Goal: Task Accomplishment & Management: Manage account settings

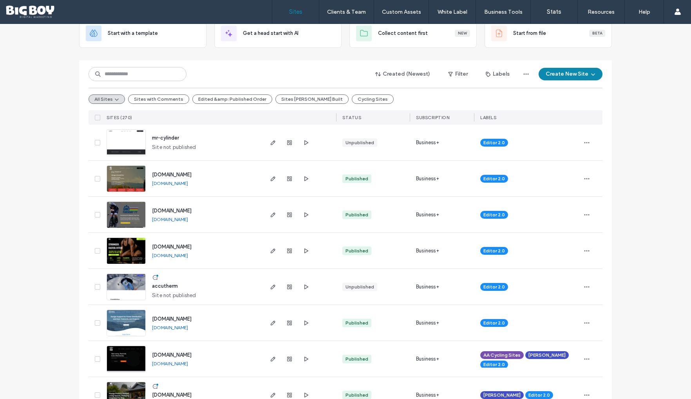
scroll to position [54, 0]
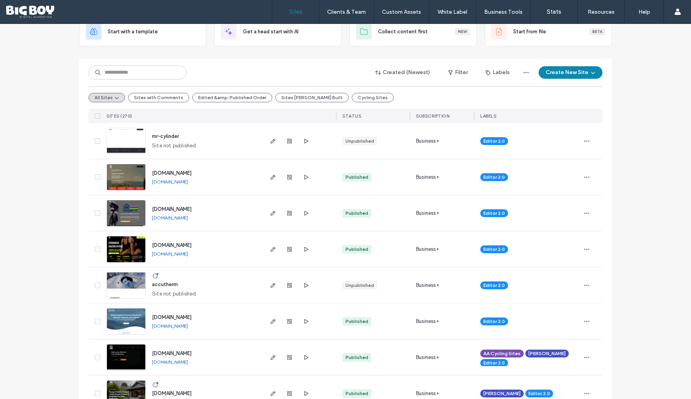
click at [131, 282] on img at bounding box center [126, 298] width 38 height 53
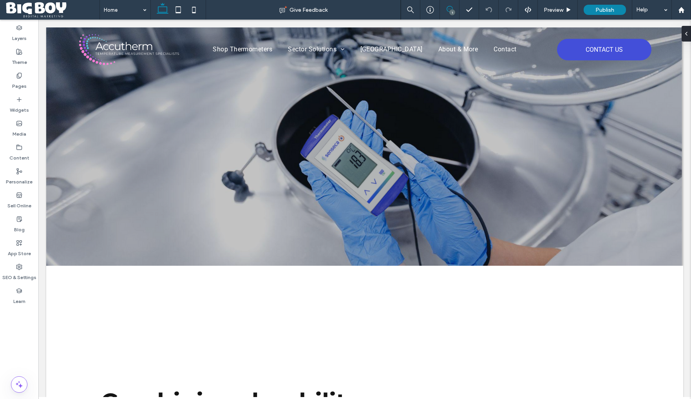
click at [449, 9] on icon at bounding box center [449, 9] width 6 height 6
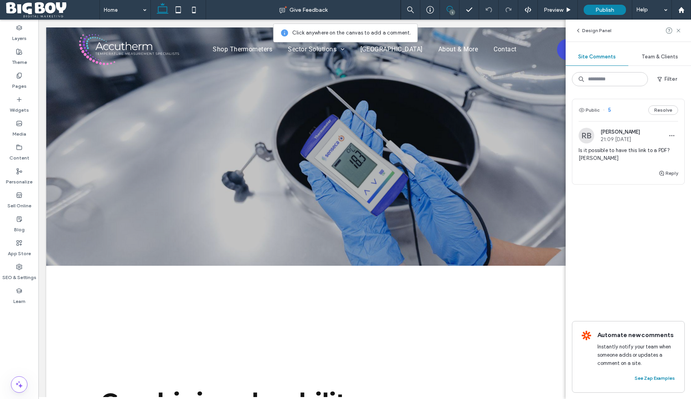
click at [616, 152] on span "Is it possible to have this link to a PDF? Cheers Rhys" at bounding box center [627, 154] width 99 height 16
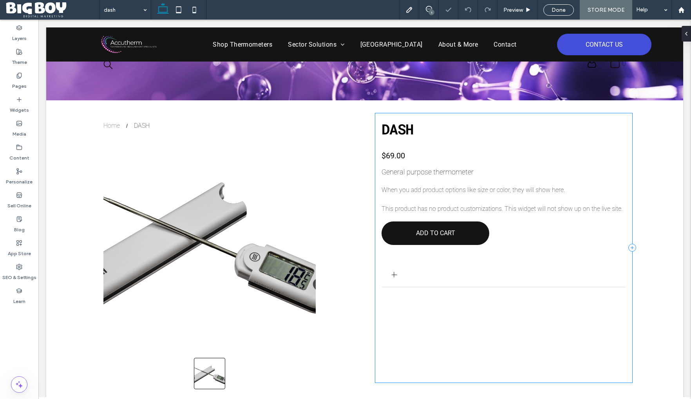
scroll to position [47, 0]
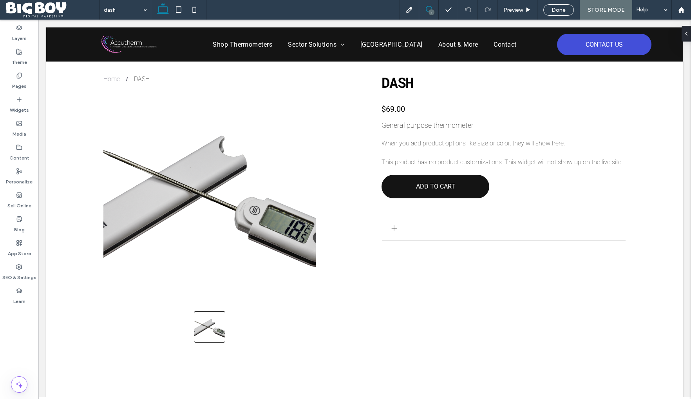
click at [428, 8] on icon at bounding box center [429, 9] width 6 height 6
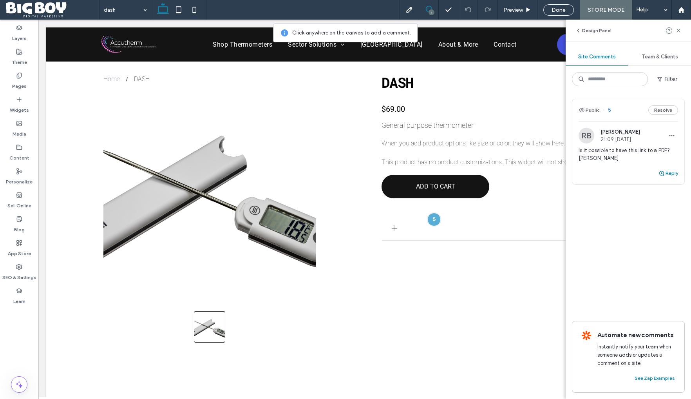
click at [672, 178] on button "Reply" at bounding box center [668, 172] width 20 height 9
type textarea "**********"
click at [666, 226] on button "Submit" at bounding box center [663, 221] width 28 height 9
click at [680, 30] on icon at bounding box center [678, 30] width 6 height 6
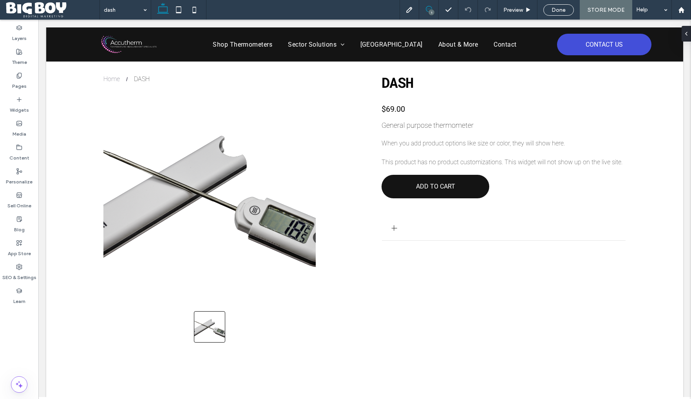
click at [429, 6] on icon at bounding box center [429, 9] width 6 height 6
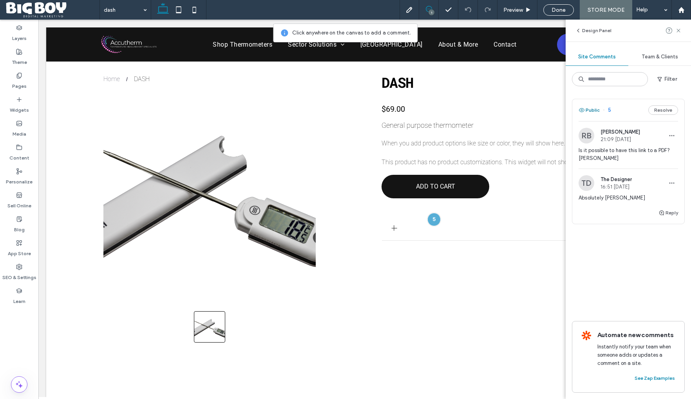
click at [589, 110] on button "Public" at bounding box center [588, 109] width 21 height 9
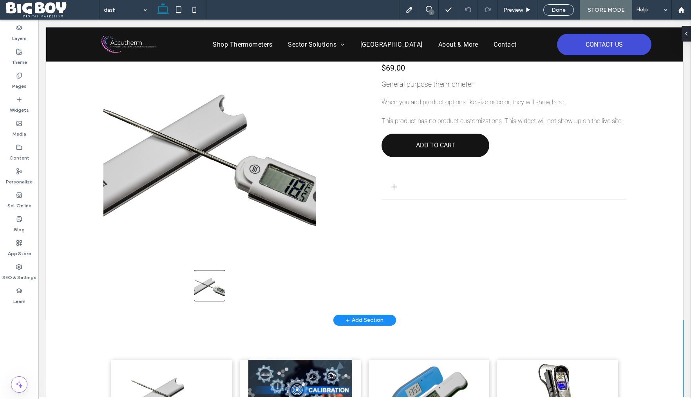
scroll to position [0, 0]
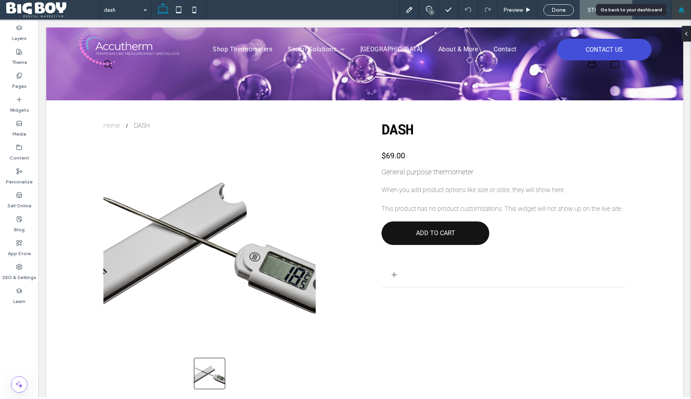
click at [680, 11] on icon at bounding box center [681, 10] width 7 height 7
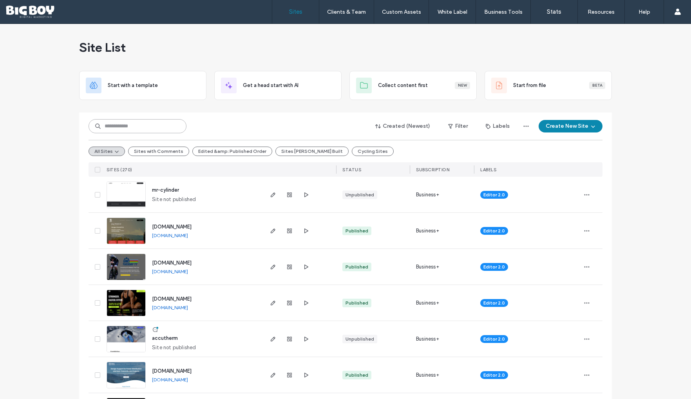
click at [132, 128] on input at bounding box center [137, 126] width 98 height 14
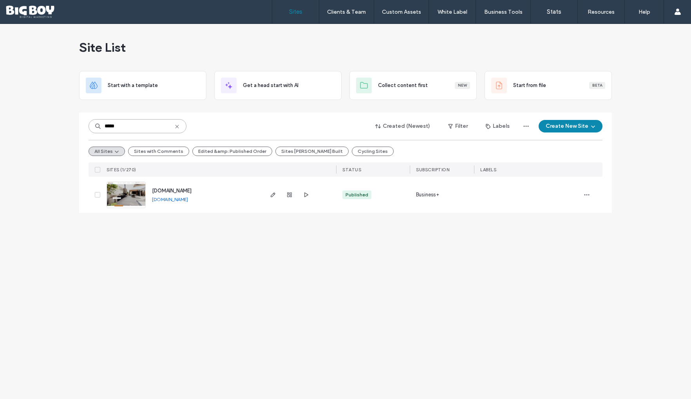
type input "*****"
click at [137, 196] on img at bounding box center [126, 208] width 38 height 53
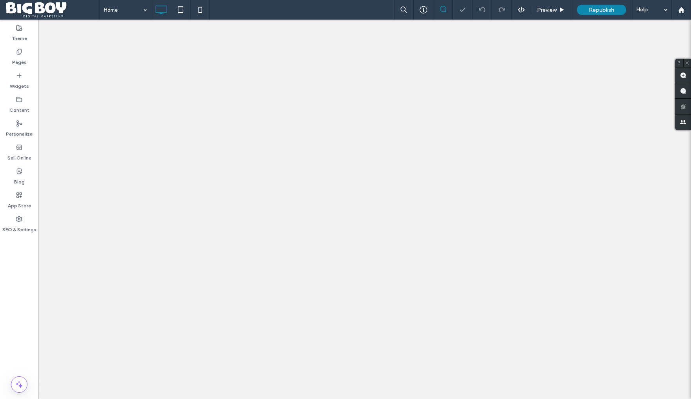
click at [19, 59] on label "Pages" at bounding box center [19, 60] width 14 height 11
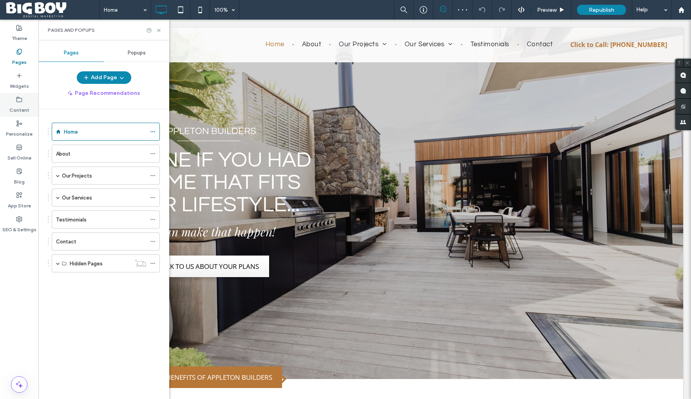
click at [22, 106] on label "Content" at bounding box center [19, 108] width 20 height 11
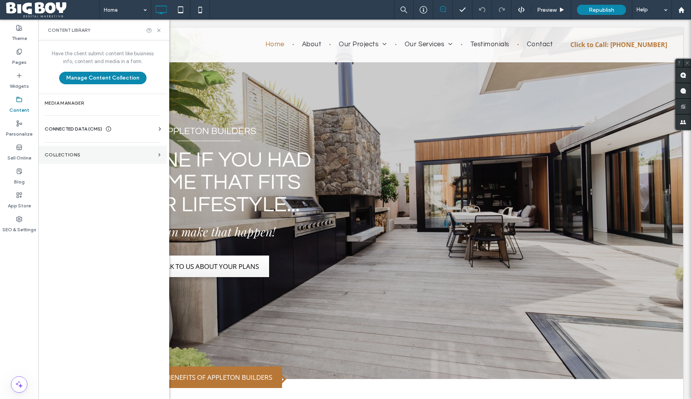
click at [107, 156] on label "Collections" at bounding box center [100, 154] width 110 height 5
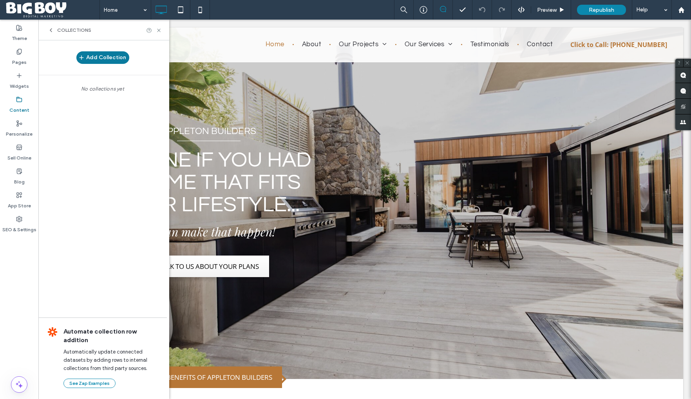
click at [104, 58] on button "Add Collection" at bounding box center [102, 57] width 53 height 13
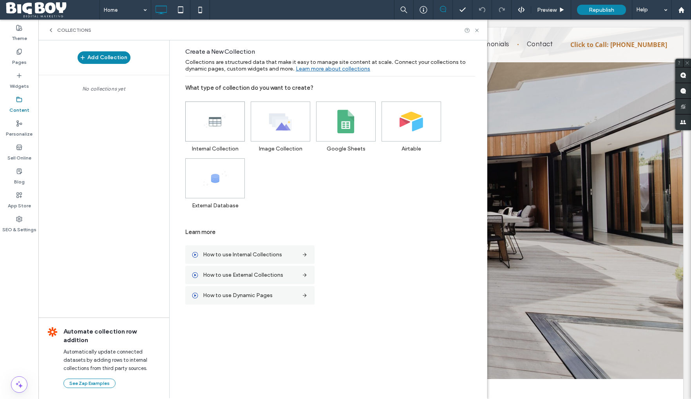
click at [226, 112] on icon at bounding box center [214, 121] width 23 height 23
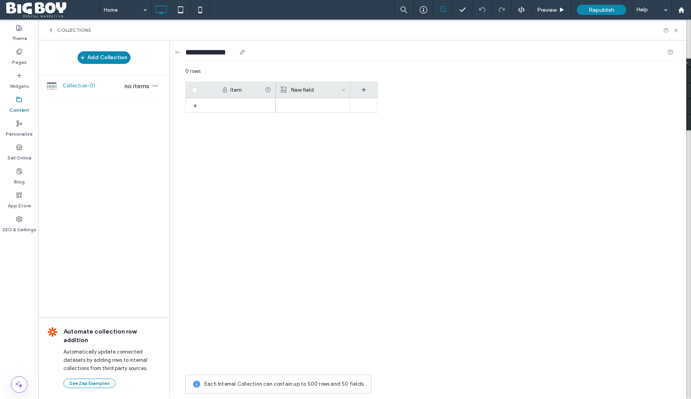
click at [218, 53] on input "**********" at bounding box center [210, 52] width 51 height 11
click at [241, 54] on icon at bounding box center [242, 52] width 6 height 6
drag, startPoint x: 236, startPoint y: 52, endPoint x: 185, endPoint y: 53, distance: 51.3
click at [185, 53] on input "**********" at bounding box center [210, 52] width 51 height 11
type input "**********"
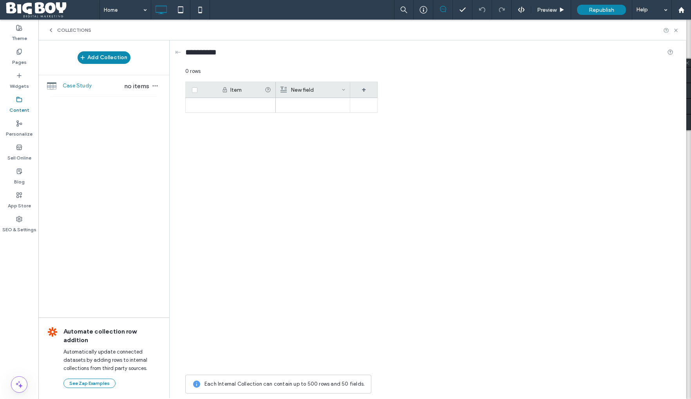
click at [309, 90] on div "New field" at bounding box center [310, 90] width 61 height 16
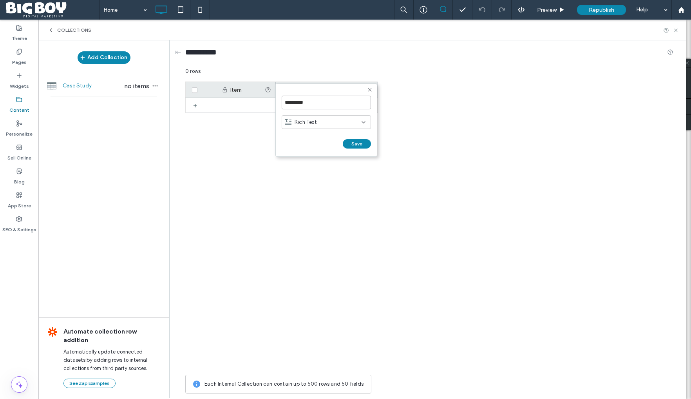
click at [314, 101] on input "*********" at bounding box center [325, 103] width 89 height 14
click at [348, 122] on div "Rich Text" at bounding box center [323, 122] width 76 height 8
click at [317, 137] on span "Plain Text" at bounding box center [305, 136] width 23 height 8
click at [315, 104] on input "*********" at bounding box center [325, 103] width 89 height 14
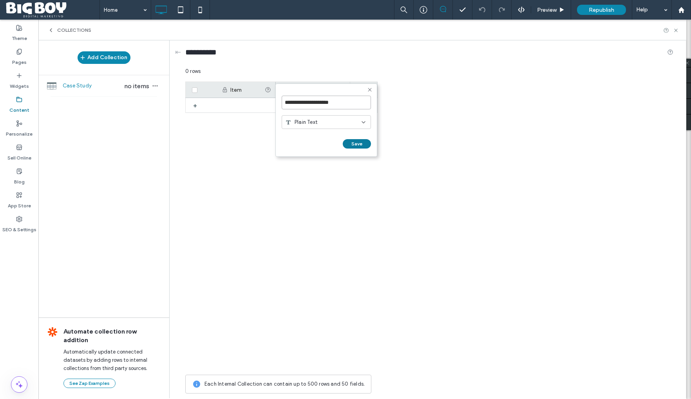
type input "**********"
click at [360, 145] on button "Save" at bounding box center [357, 143] width 28 height 9
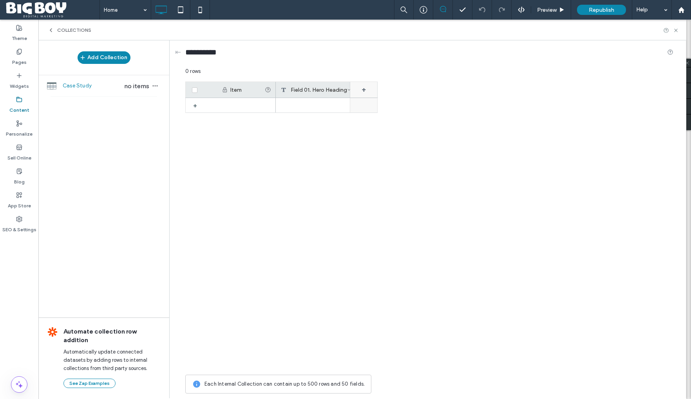
click at [364, 89] on div "+" at bounding box center [363, 90] width 27 height 16
click at [377, 104] on input "*******" at bounding box center [395, 103] width 89 height 14
click at [386, 101] on input "*********" at bounding box center [395, 103] width 89 height 14
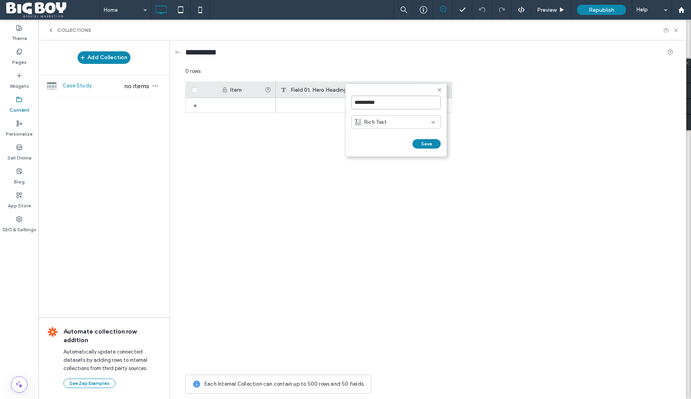
click at [386, 101] on input "*********" at bounding box center [395, 103] width 89 height 14
paste input "**********"
type input "**********"
click at [427, 145] on button "Save" at bounding box center [426, 143] width 28 height 9
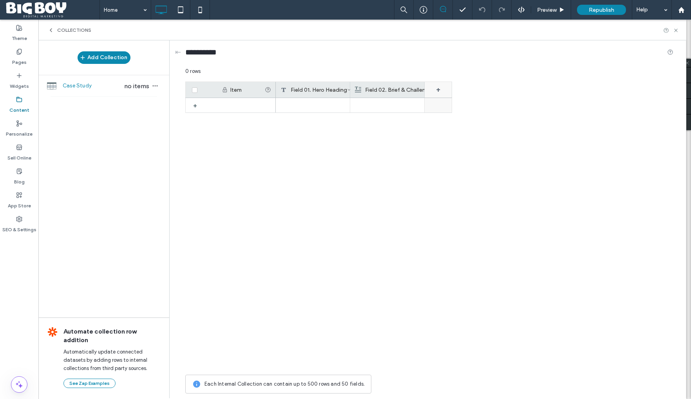
click at [439, 88] on div "+" at bounding box center [437, 90] width 27 height 16
click at [454, 101] on input "*******" at bounding box center [470, 103] width 89 height 14
paste input "**********"
type input "**********"
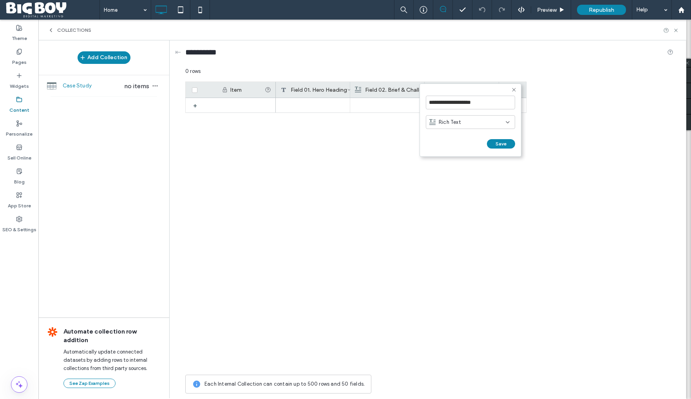
click at [500, 144] on button "Save" at bounding box center [501, 143] width 28 height 9
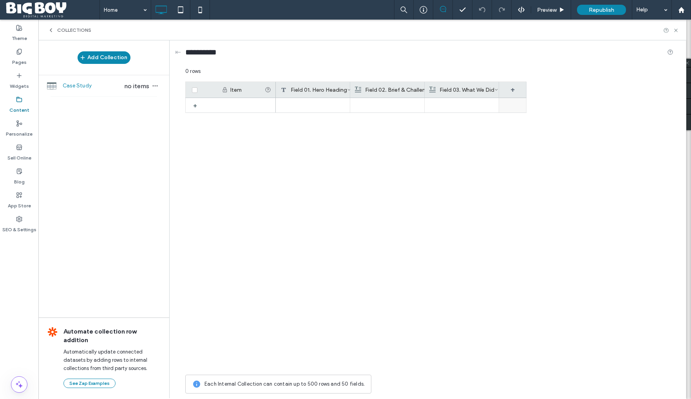
click at [512, 87] on div "+" at bounding box center [512, 90] width 27 height 16
click at [527, 101] on input "*******" at bounding box center [544, 103] width 89 height 14
paste input "********"
type input "**********"
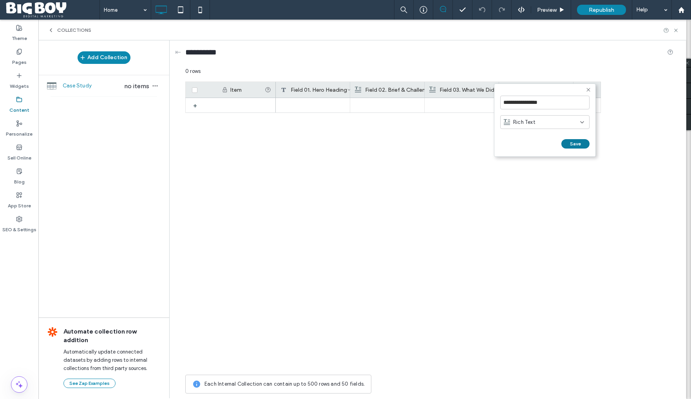
click at [577, 143] on button "Save" at bounding box center [575, 143] width 28 height 9
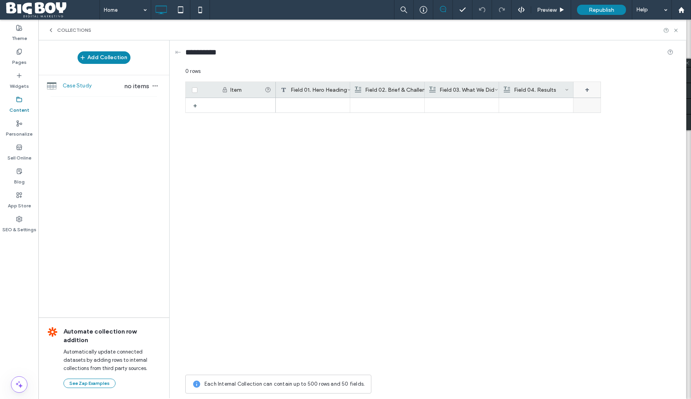
click at [587, 90] on div "+" at bounding box center [586, 90] width 27 height 16
click at [600, 101] on input "*******" at bounding box center [616, 103] width 89 height 14
paste input "**********"
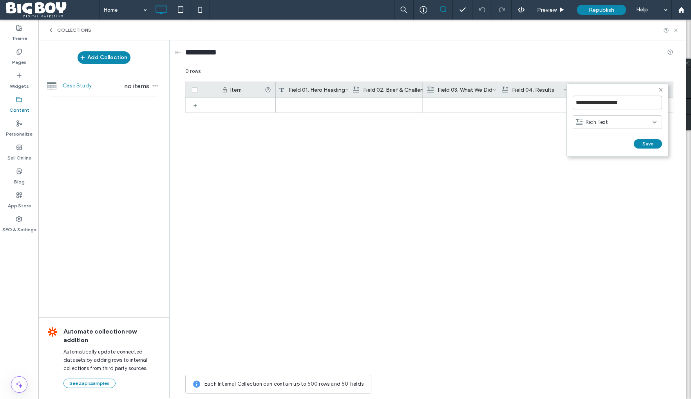
type input "**********"
click at [641, 124] on div "Rich Text" at bounding box center [614, 122] width 76 height 8
click at [633, 136] on div "Plain Text" at bounding box center [617, 136] width 88 height 14
click at [648, 144] on button "Save" at bounding box center [647, 143] width 28 height 9
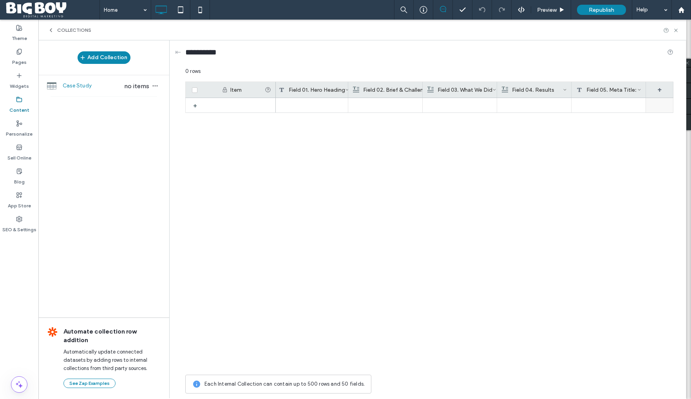
click at [660, 88] on div "+" at bounding box center [659, 90] width 27 height 16
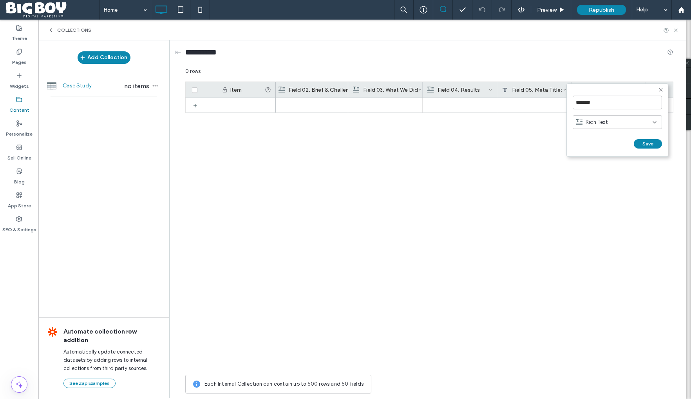
click at [613, 104] on input "*******" at bounding box center [616, 103] width 89 height 14
paste input "**********"
type input "**********"
click at [640, 123] on div "Rich Text" at bounding box center [614, 122] width 76 height 8
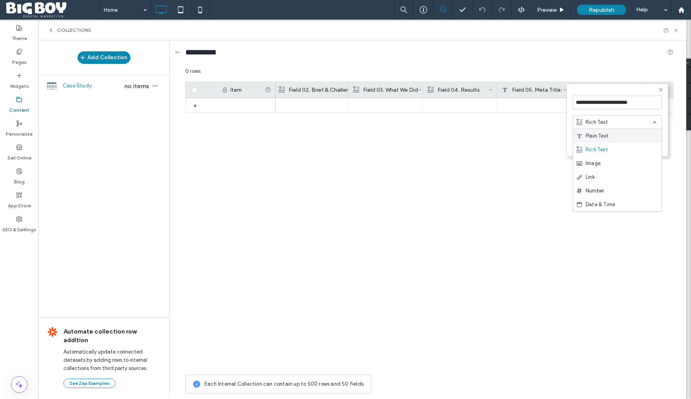
click at [636, 135] on div "Plain Text" at bounding box center [617, 136] width 88 height 14
click at [649, 145] on button "Save" at bounding box center [647, 143] width 28 height 9
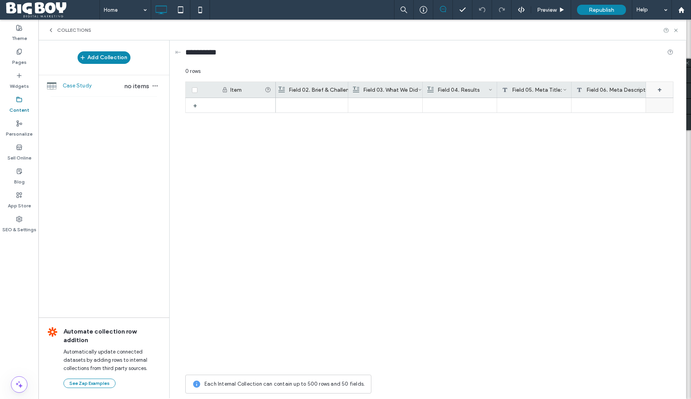
click at [660, 91] on div "+" at bounding box center [659, 90] width 27 height 16
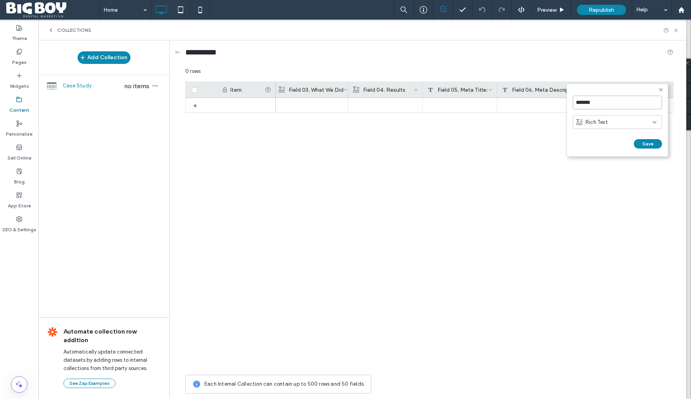
click at [628, 104] on input "*******" at bounding box center [616, 103] width 89 height 14
type input "**********"
click at [635, 121] on div "Rich Text" at bounding box center [614, 122] width 76 height 8
click at [613, 160] on div "Image" at bounding box center [617, 163] width 88 height 14
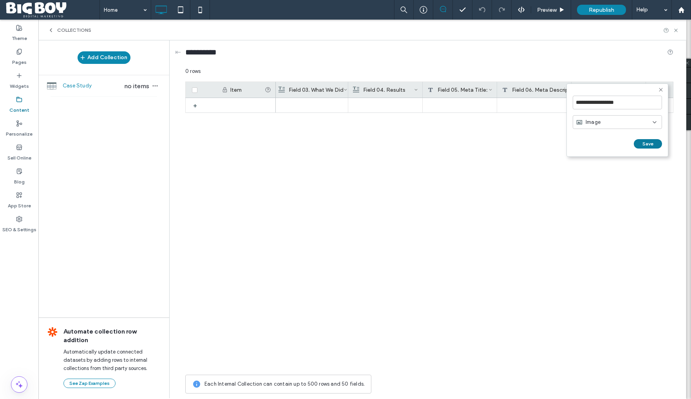
click at [643, 144] on button "Save" at bounding box center [647, 143] width 28 height 9
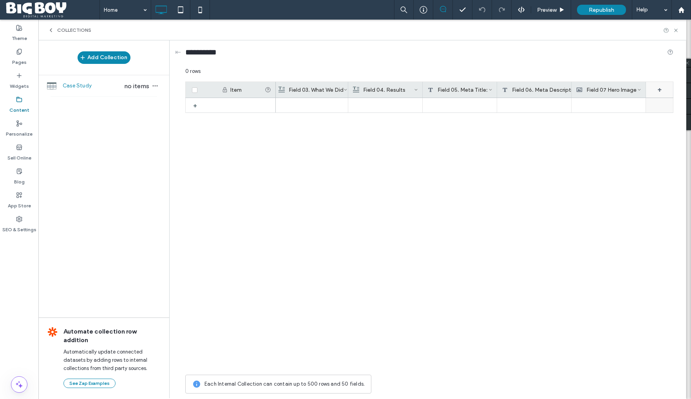
click at [659, 89] on div "+" at bounding box center [659, 90] width 27 height 16
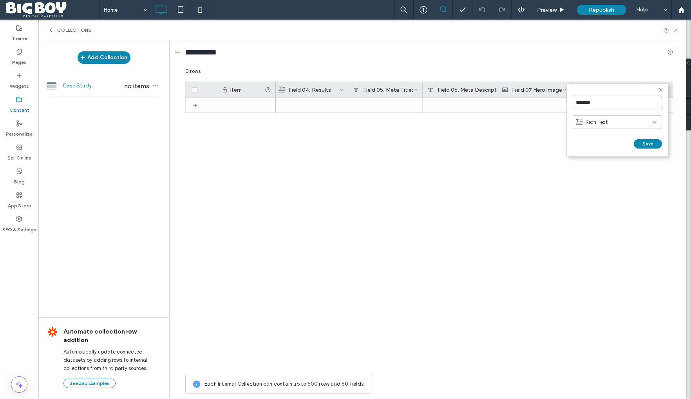
click at [612, 99] on input "*******" at bounding box center [616, 103] width 89 height 14
type input "**********"
click at [620, 120] on div "Rich Text" at bounding box center [614, 122] width 76 height 8
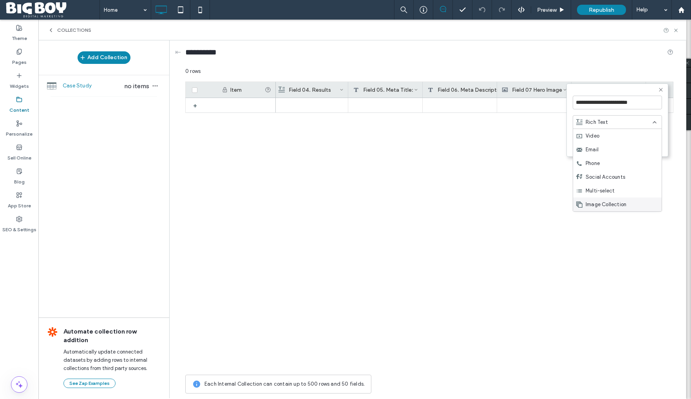
click at [605, 206] on span "Image Collection" at bounding box center [605, 204] width 41 height 8
click at [649, 144] on button "Save" at bounding box center [647, 143] width 28 height 9
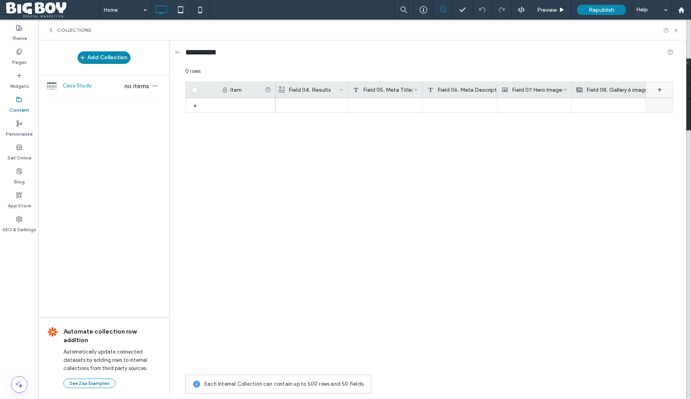
click at [660, 88] on div "+" at bounding box center [659, 90] width 27 height 16
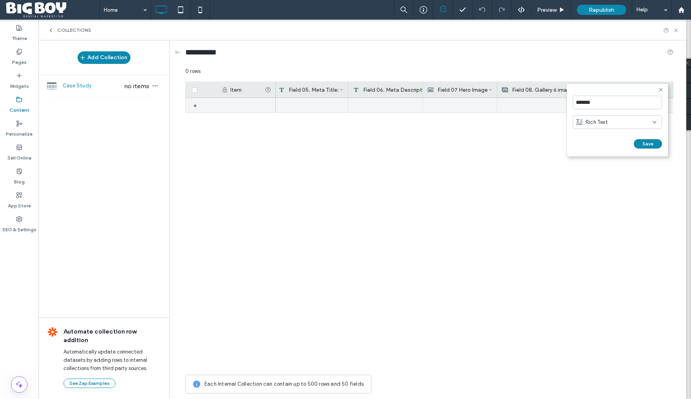
scroll to position [0, 299]
click at [651, 102] on input "*******" at bounding box center [616, 103] width 89 height 14
click at [643, 122] on div "Rich Text" at bounding box center [614, 122] width 76 height 8
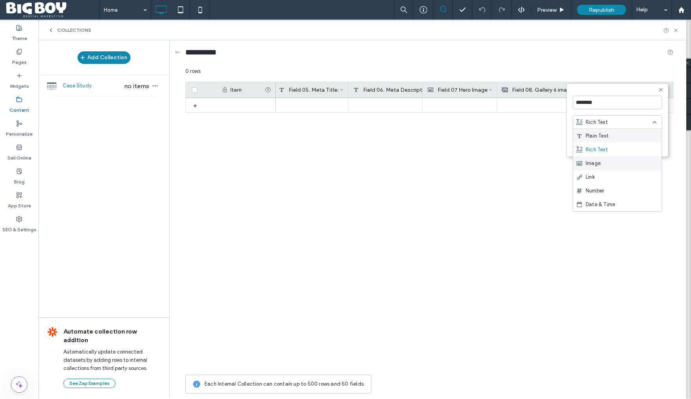
click at [608, 166] on div "Image" at bounding box center [617, 163] width 88 height 14
click at [610, 104] on input "********" at bounding box center [616, 103] width 89 height 14
type input "**********"
click at [651, 144] on button "Save" at bounding box center [647, 143] width 28 height 9
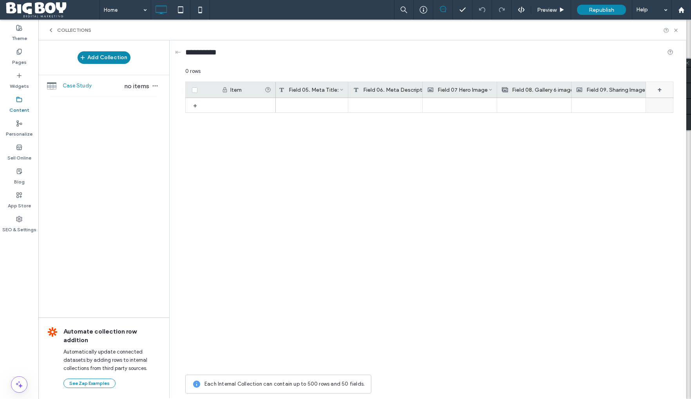
click at [660, 91] on div "+" at bounding box center [659, 90] width 27 height 16
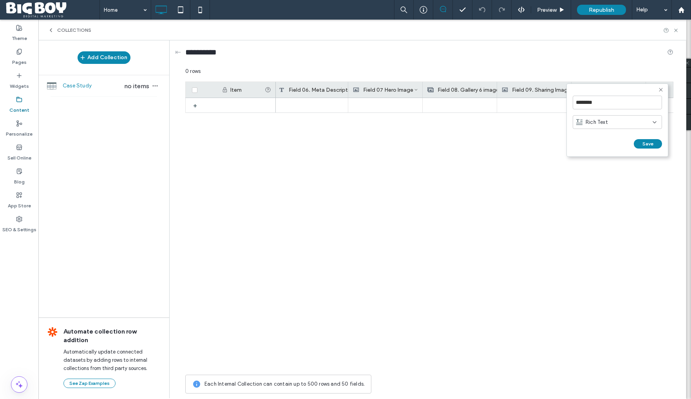
scroll to position [0, 374]
click at [639, 104] on input "********" at bounding box center [616, 103] width 89 height 14
type input "**********"
click at [629, 123] on div "Rich Text" at bounding box center [614, 122] width 76 height 8
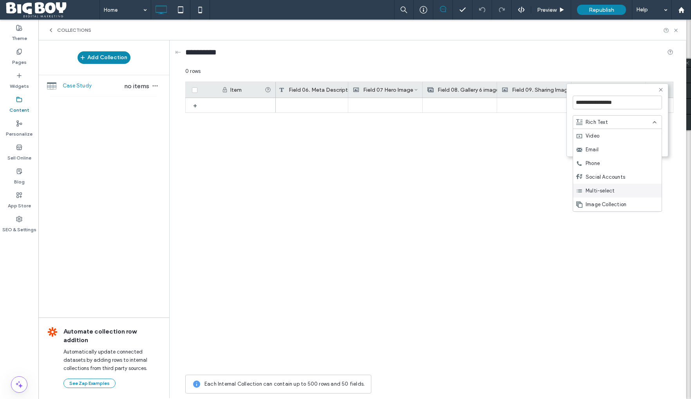
click at [614, 192] on span "Multi-select" at bounding box center [599, 191] width 29 height 8
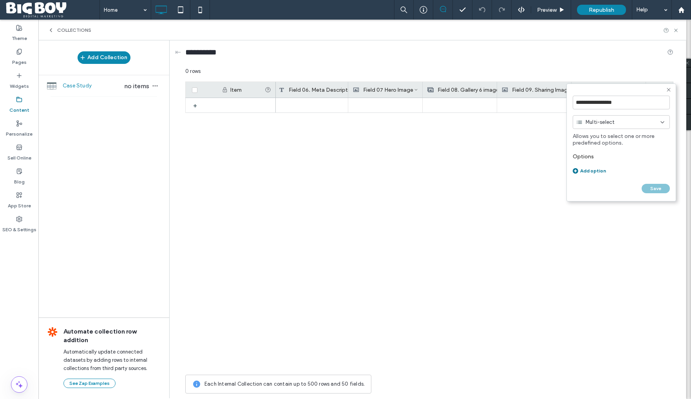
click at [595, 170] on div "Add option" at bounding box center [620, 171] width 97 height 6
click at [596, 171] on input at bounding box center [610, 171] width 76 height 14
type input "*******"
click at [592, 185] on div "Add option" at bounding box center [620, 184] width 97 height 6
click at [593, 188] on input at bounding box center [610, 188] width 76 height 14
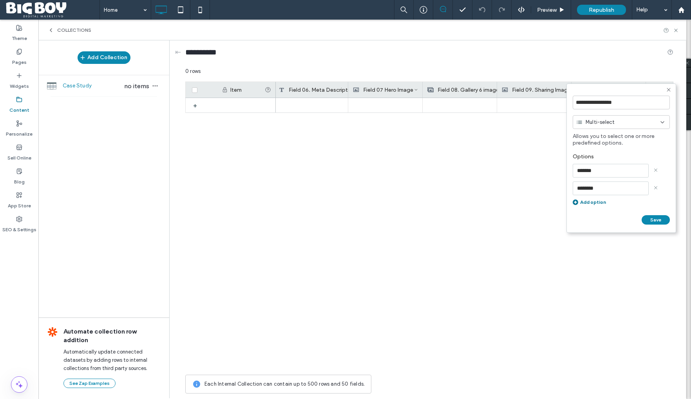
type input "********"
click at [592, 204] on div "Add option" at bounding box center [620, 202] width 97 height 6
click at [592, 204] on input at bounding box center [610, 206] width 76 height 14
type input "*******"
click at [593, 218] on div "Add option" at bounding box center [620, 219] width 97 height 6
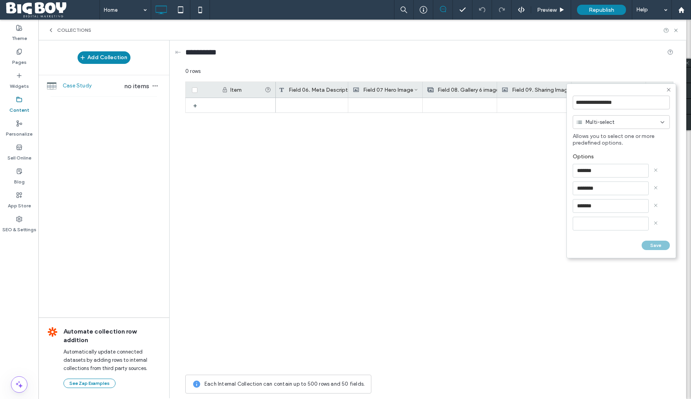
click at [593, 224] on input at bounding box center [610, 223] width 76 height 14
click at [605, 225] on input at bounding box center [610, 223] width 76 height 14
type input "*******"
click at [592, 238] on div "Add option" at bounding box center [620, 237] width 97 height 6
click at [592, 240] on input at bounding box center [610, 241] width 76 height 14
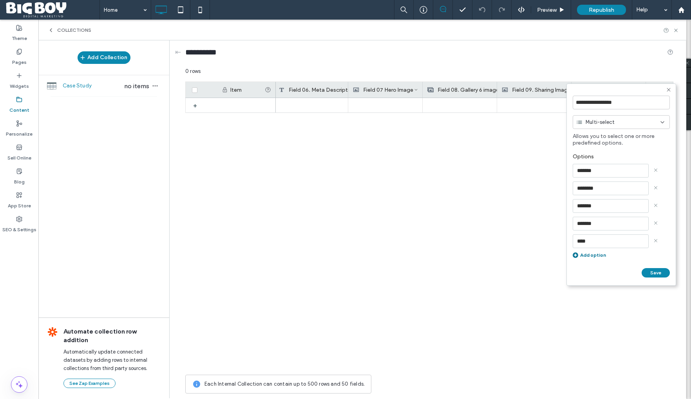
type input "****"
click at [590, 254] on div "Add option" at bounding box center [620, 255] width 97 height 6
click at [589, 257] on input at bounding box center [610, 259] width 76 height 14
type input "*******"
click at [588, 271] on div "Add option" at bounding box center [620, 272] width 97 height 6
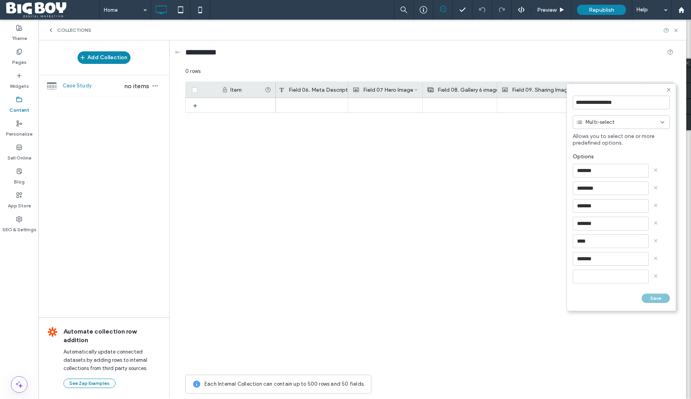
click at [587, 275] on input at bounding box center [610, 276] width 76 height 14
type input "**********"
click at [597, 282] on div "Add option" at bounding box center [620, 284] width 97 height 6
click at [594, 286] on input at bounding box center [610, 288] width 76 height 14
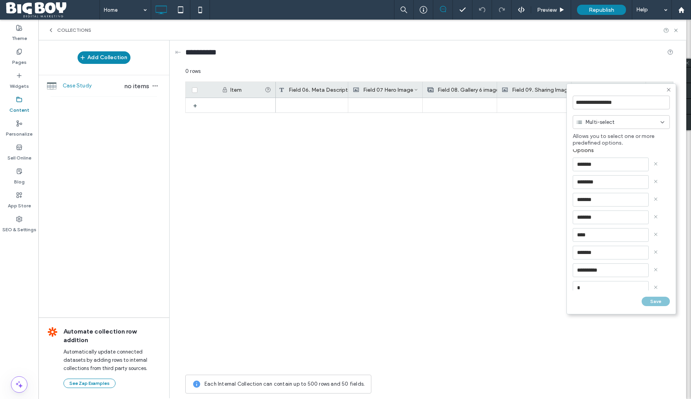
scroll to position [7, 0]
type input "**********"
click at [657, 301] on button "Save" at bounding box center [655, 300] width 28 height 9
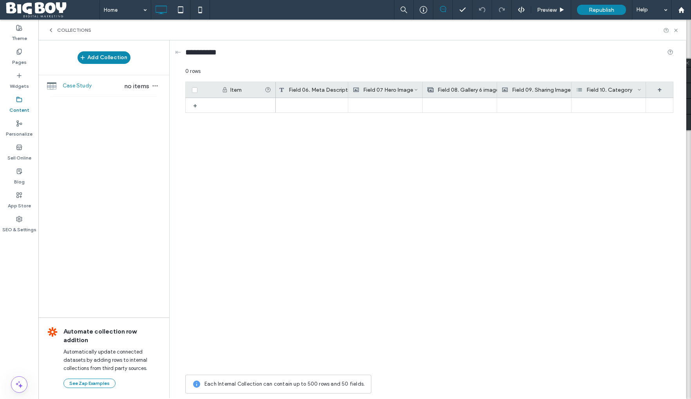
click at [18, 103] on label "Content" at bounding box center [19, 108] width 20 height 11
click at [22, 103] on label "Content" at bounding box center [19, 108] width 20 height 11
click at [51, 30] on icon at bounding box center [51, 30] width 6 height 6
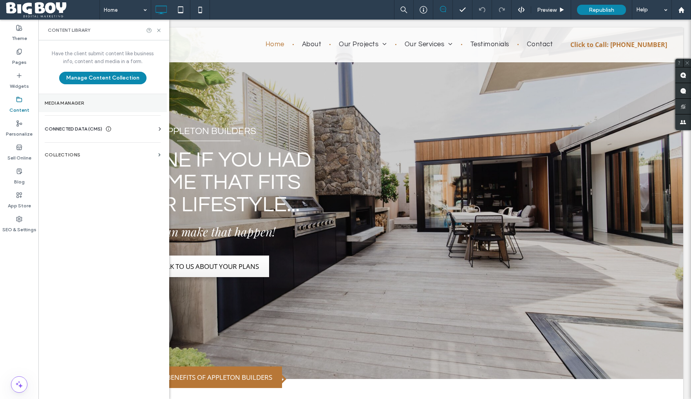
click at [73, 103] on label "Media Manager" at bounding box center [103, 102] width 116 height 5
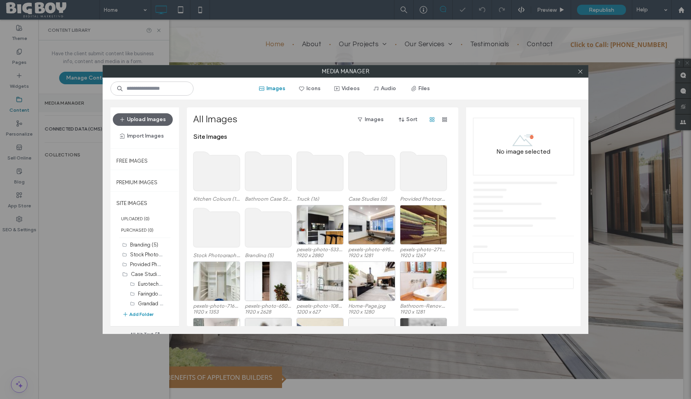
scroll to position [0, 0]
click at [135, 314] on button "Add Folder" at bounding box center [137, 314] width 31 height 8
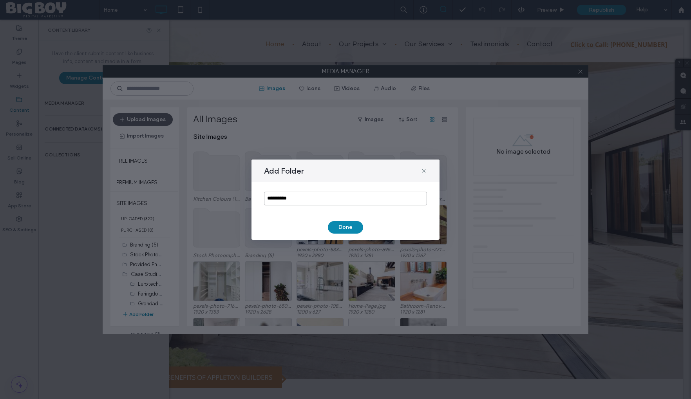
click at [303, 199] on input "**********" at bounding box center [345, 198] width 163 height 14
drag, startPoint x: 303, startPoint y: 199, endPoint x: 266, endPoint y: 199, distance: 36.8
click at [266, 199] on input "**********" at bounding box center [345, 198] width 163 height 14
type input "**********"
click at [352, 225] on button "Done" at bounding box center [345, 227] width 35 height 13
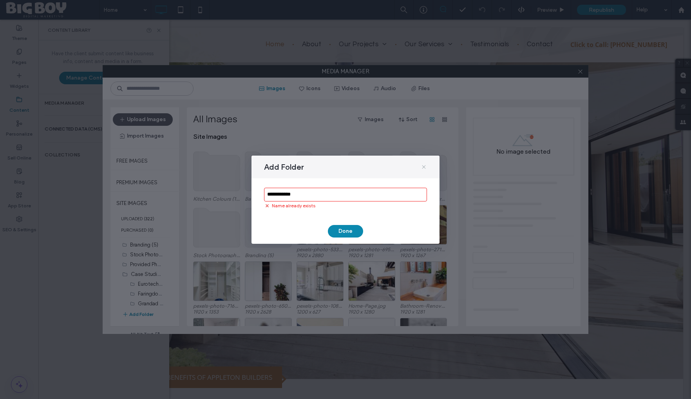
click at [424, 166] on use at bounding box center [424, 167] width 4 height 4
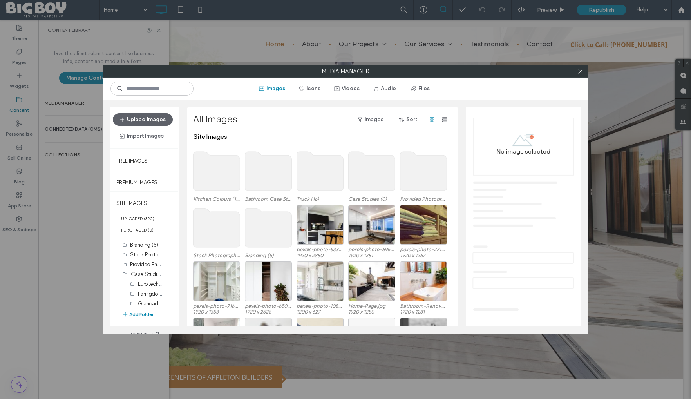
click at [385, 173] on use at bounding box center [371, 171] width 47 height 39
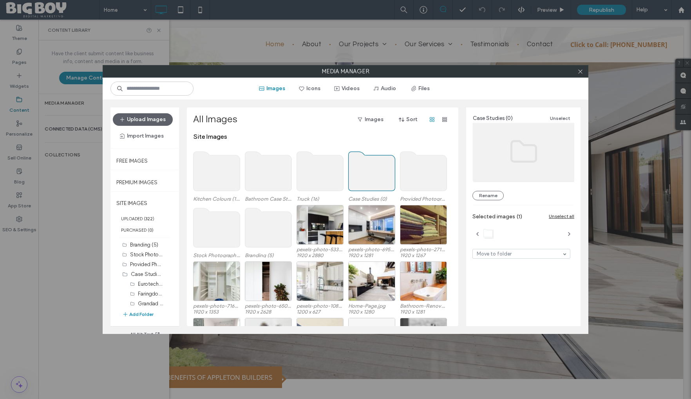
click at [385, 173] on use at bounding box center [371, 171] width 47 height 39
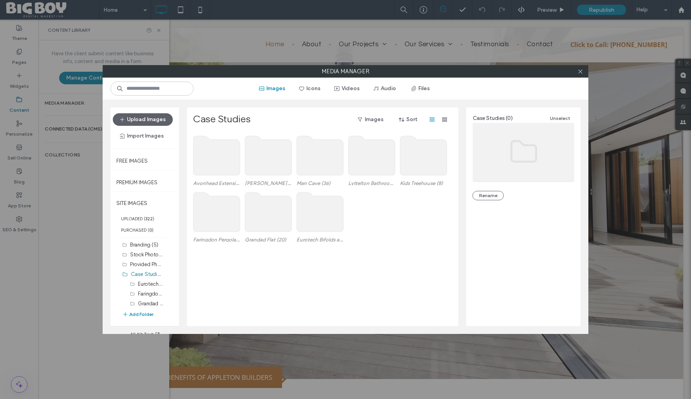
click at [336, 268] on div "Avonhead Extension (12) Sumner (71) Man Cave (36) Lyttelton Bathroom (8) Kids T…" at bounding box center [324, 229] width 263 height 193
click at [266, 285] on div "Avonhead Extension (12) Sumner (71) Man Cave (36) Lyttelton Bathroom (8) Kids T…" at bounding box center [324, 229] width 263 height 193
click at [139, 314] on button "Add Folder" at bounding box center [137, 314] width 31 height 8
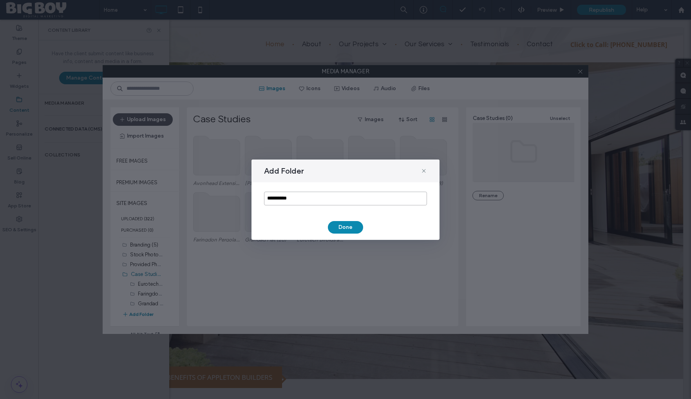
click at [299, 199] on input "**********" at bounding box center [345, 198] width 163 height 14
type input "****"
click at [346, 227] on button "Done" at bounding box center [345, 227] width 35 height 13
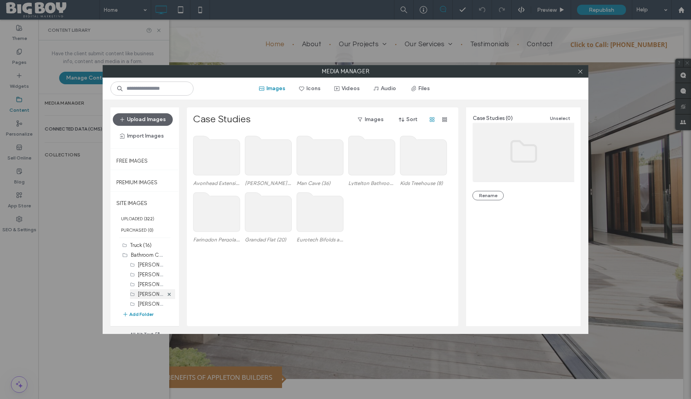
scroll to position [140, 0]
drag, startPoint x: 128, startPoint y: 300, endPoint x: 247, endPoint y: 269, distance: 122.6
drag, startPoint x: 137, startPoint y: 300, endPoint x: 135, endPoint y: 312, distance: 12.2
click at [139, 311] on button "Add Folder" at bounding box center [137, 314] width 31 height 8
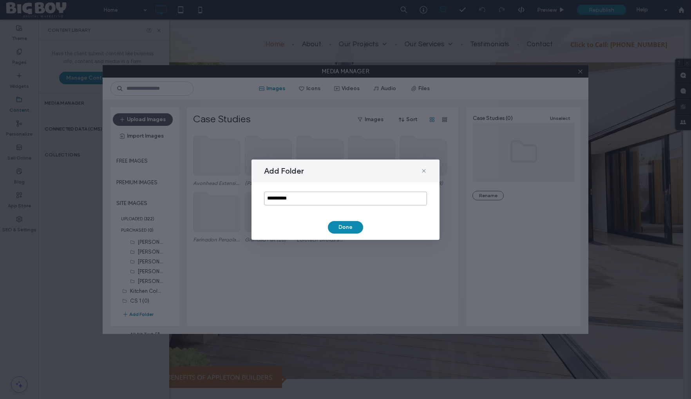
drag, startPoint x: 303, startPoint y: 200, endPoint x: 263, endPoint y: 199, distance: 39.9
click at [263, 199] on div "**********" at bounding box center [345, 198] width 188 height 32
type input "****"
click at [350, 226] on button "Done" at bounding box center [345, 227] width 35 height 13
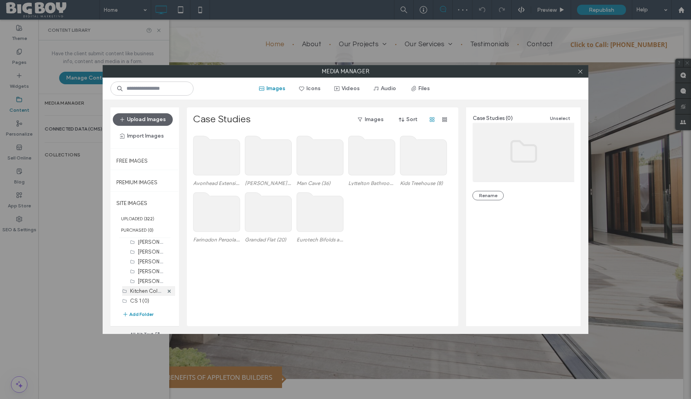
scroll to position [150, 0]
click at [144, 313] on button "Add Folder" at bounding box center [137, 314] width 31 height 8
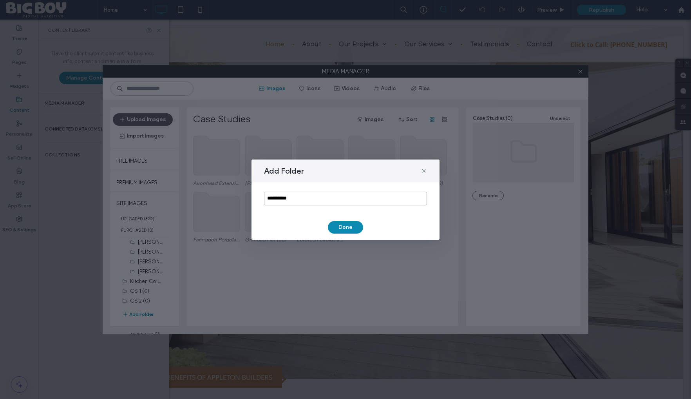
drag, startPoint x: 299, startPoint y: 200, endPoint x: 264, endPoint y: 199, distance: 35.3
click at [264, 199] on input "**********" at bounding box center [345, 198] width 163 height 14
type input "****"
click at [347, 227] on button "Done" at bounding box center [345, 227] width 35 height 13
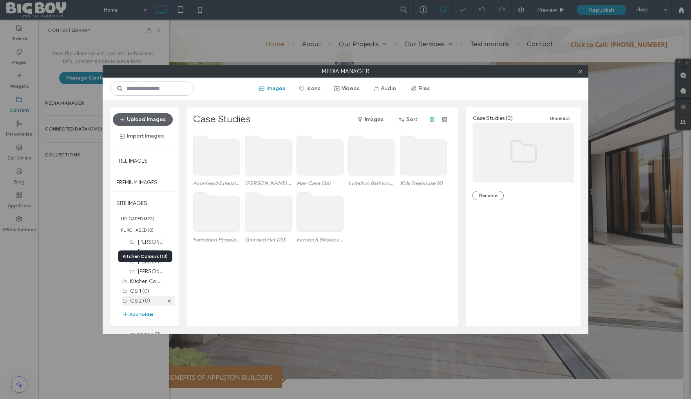
scroll to position [159, 0]
click at [138, 313] on button "Add Folder" at bounding box center [137, 314] width 31 height 8
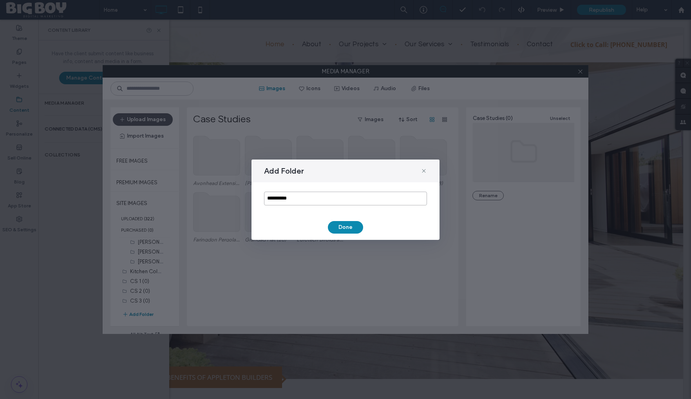
drag, startPoint x: 302, startPoint y: 201, endPoint x: 262, endPoint y: 198, distance: 39.6
click at [262, 198] on div "**********" at bounding box center [345, 198] width 188 height 32
type input "****"
click at [352, 227] on button "Done" at bounding box center [345, 227] width 35 height 13
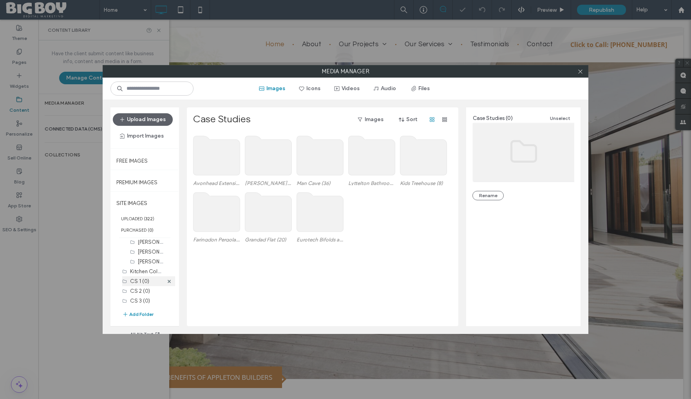
scroll to position [169, 0]
click at [134, 311] on button "Add Folder" at bounding box center [137, 314] width 31 height 8
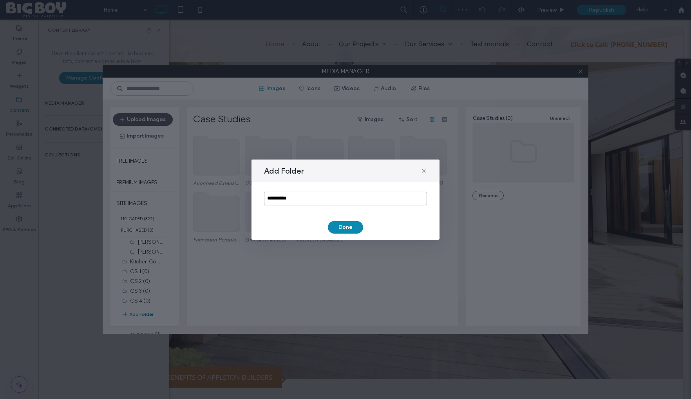
click at [305, 197] on input "**********" at bounding box center [345, 198] width 163 height 14
type input "****"
click at [341, 227] on button "Done" at bounding box center [345, 227] width 35 height 13
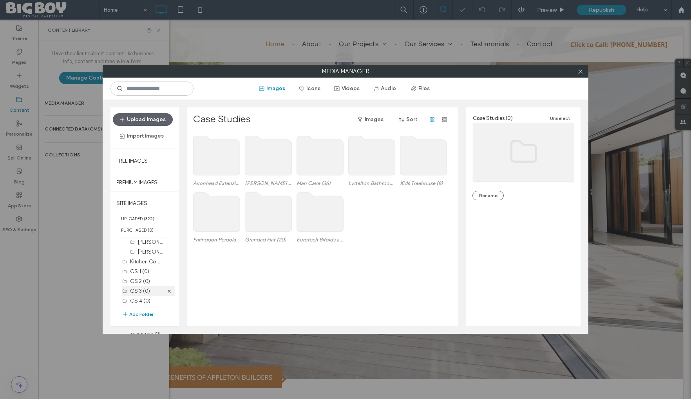
scroll to position [179, 0]
click at [131, 314] on button "Add Folder" at bounding box center [137, 314] width 31 height 8
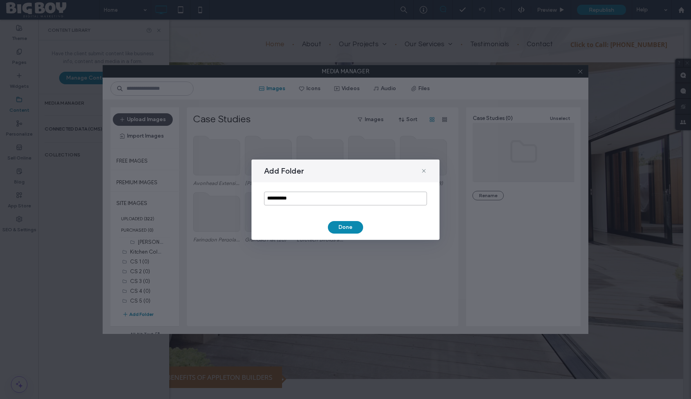
click at [298, 200] on input "**********" at bounding box center [345, 198] width 163 height 14
type input "****"
click at [349, 227] on button "Done" at bounding box center [345, 227] width 35 height 13
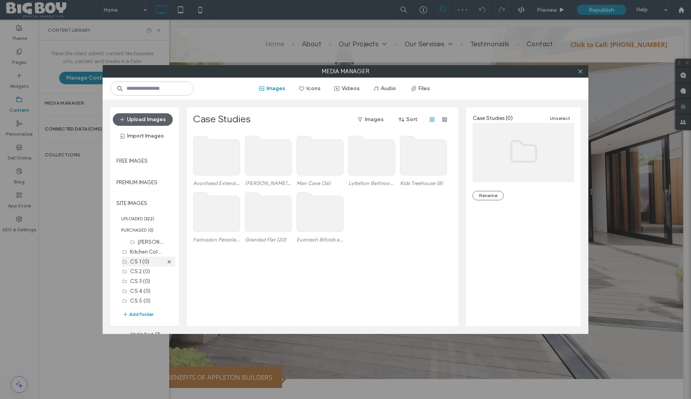
click at [140, 262] on label "CS 1 (0)" at bounding box center [139, 261] width 19 height 6
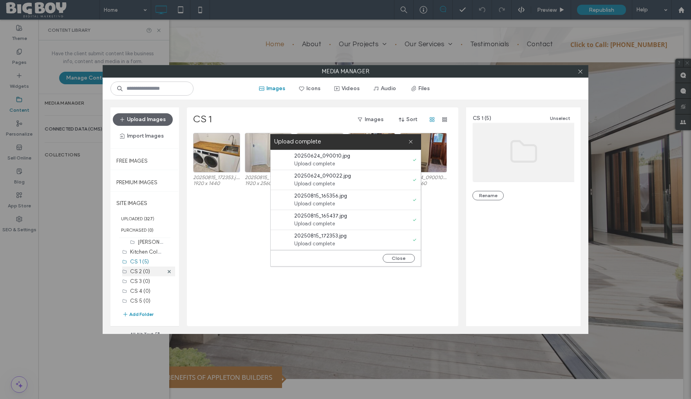
click at [136, 272] on label "CS 2 (0)" at bounding box center [140, 271] width 20 height 6
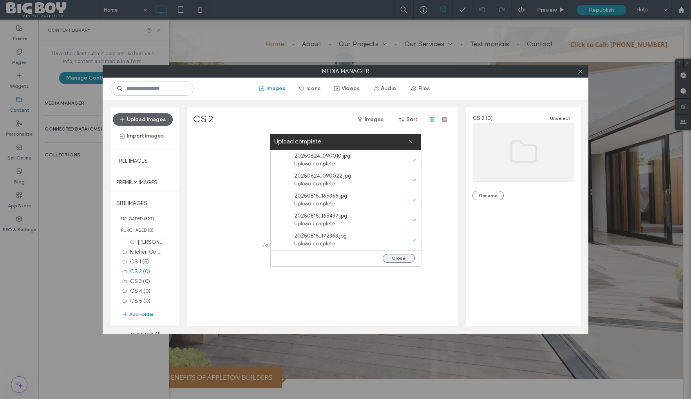
click at [399, 257] on button "Close" at bounding box center [398, 258] width 32 height 9
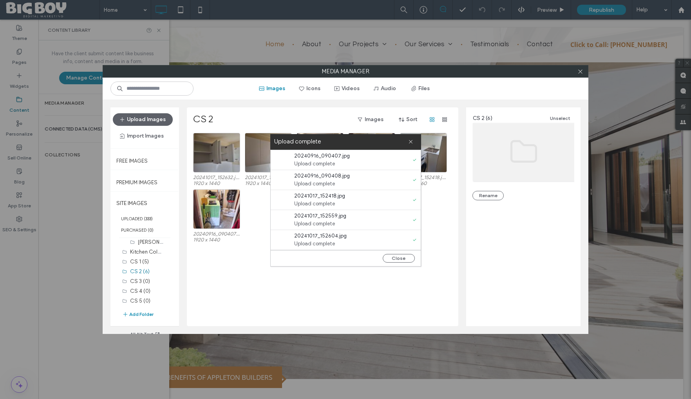
scroll to position [20, 0]
click at [397, 258] on button "Close" at bounding box center [398, 258] width 32 height 9
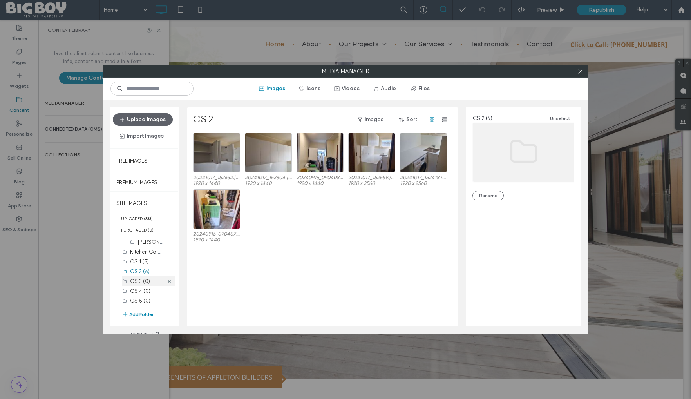
click at [135, 280] on label "CS 3 (0)" at bounding box center [140, 281] width 20 height 6
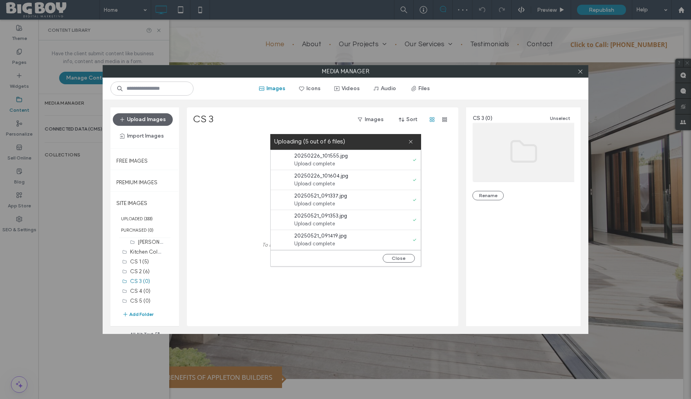
scroll to position [20, 0]
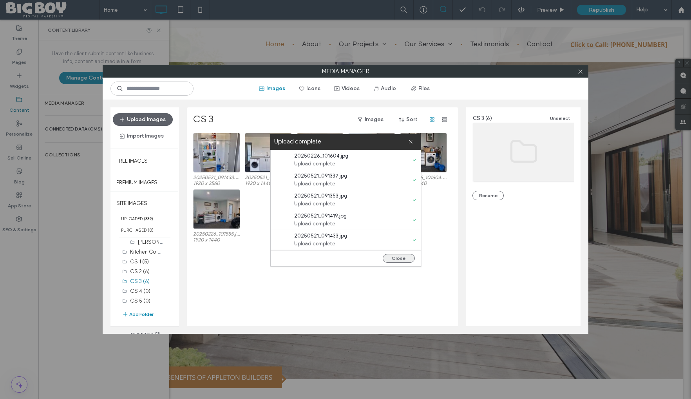
click at [399, 259] on button "Close" at bounding box center [398, 258] width 32 height 9
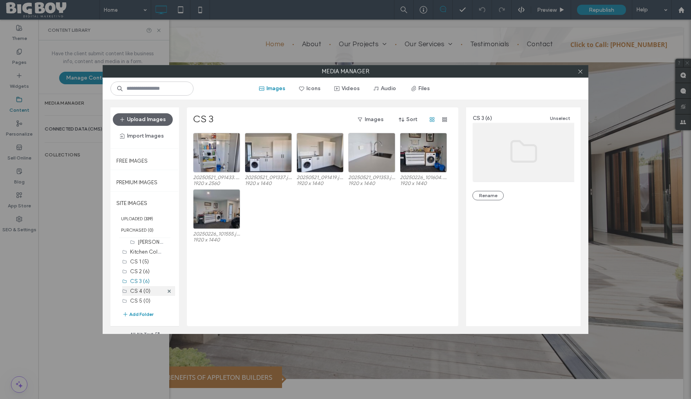
click at [140, 291] on label "CS 4 (0)" at bounding box center [140, 291] width 20 height 6
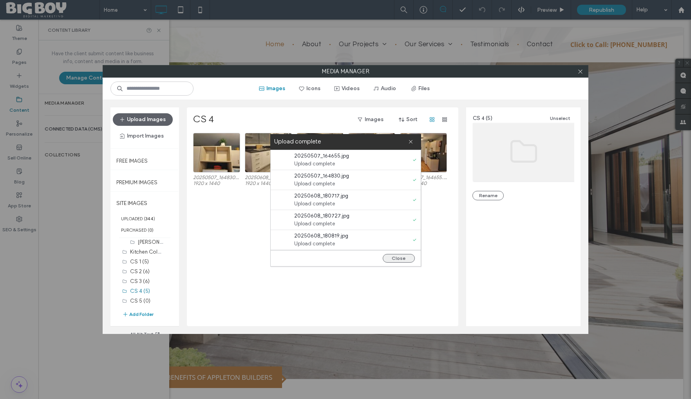
click at [397, 258] on button "Close" at bounding box center [398, 258] width 32 height 9
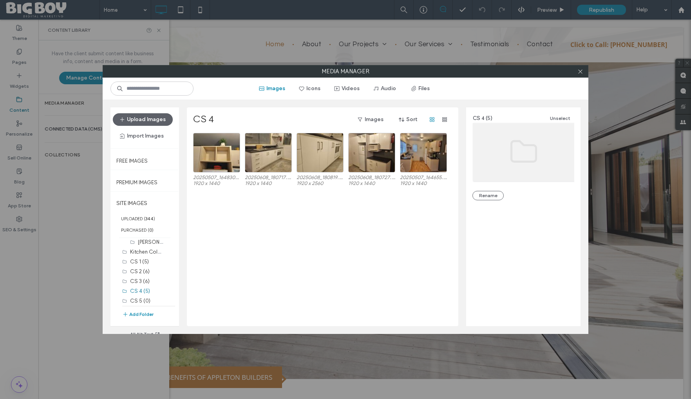
scroll to position [189, 0]
click at [136, 291] on label "CS 5 (0)" at bounding box center [140, 291] width 20 height 6
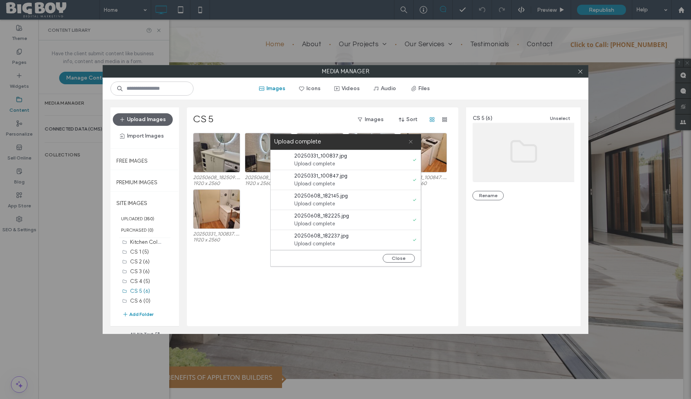
click at [410, 142] on icon at bounding box center [410, 141] width 5 height 5
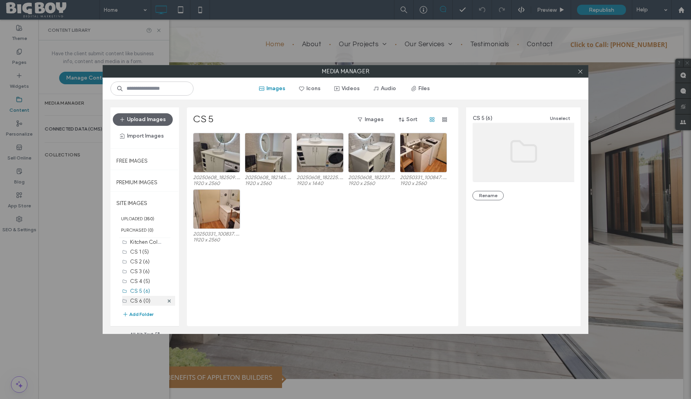
click at [134, 300] on label "CS 6 (0)" at bounding box center [140, 301] width 20 height 6
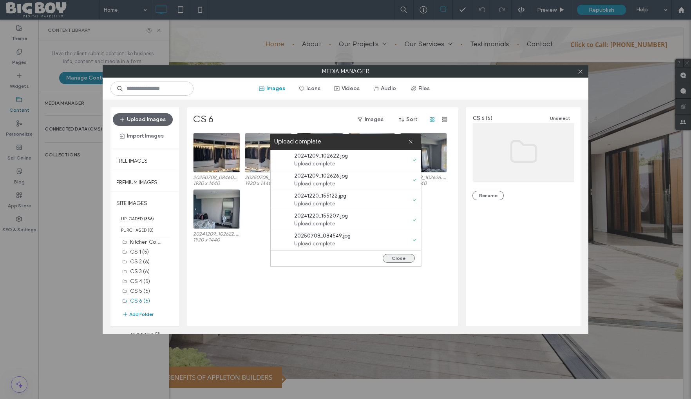
click at [401, 257] on button "Close" at bounding box center [398, 258] width 32 height 9
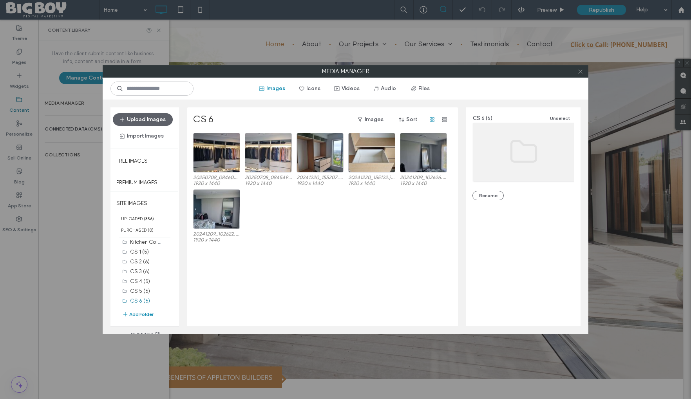
click at [580, 72] on icon at bounding box center [580, 72] width 6 height 6
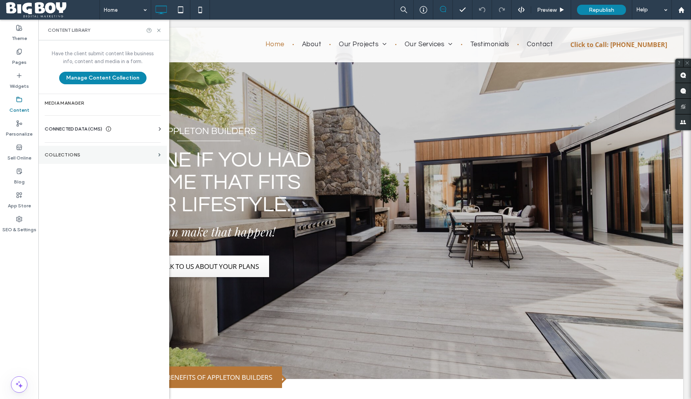
click at [110, 151] on section "Collections" at bounding box center [102, 155] width 128 height 18
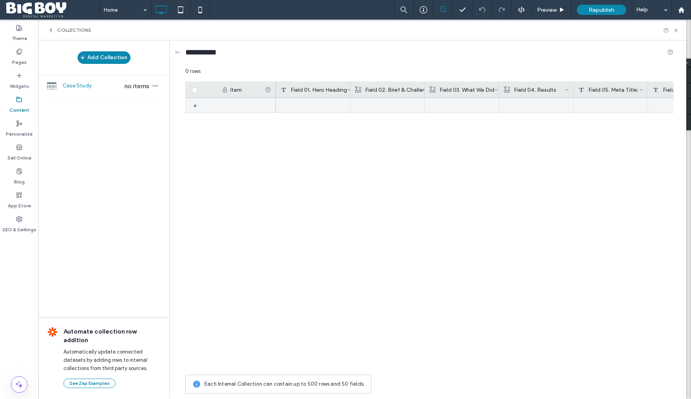
click at [194, 106] on div "+" at bounding box center [198, 105] width 10 height 14
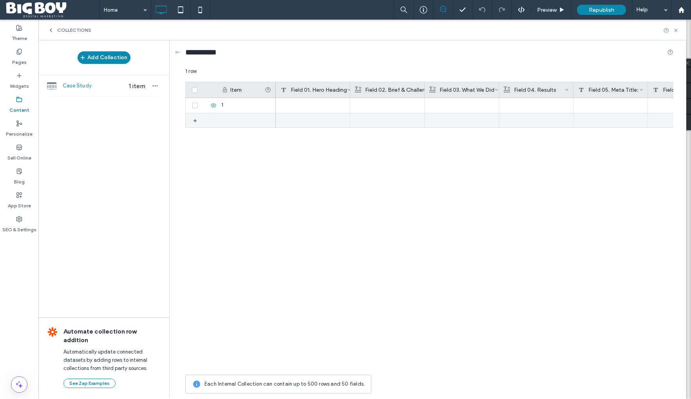
click at [195, 120] on div "+" at bounding box center [198, 120] width 10 height 14
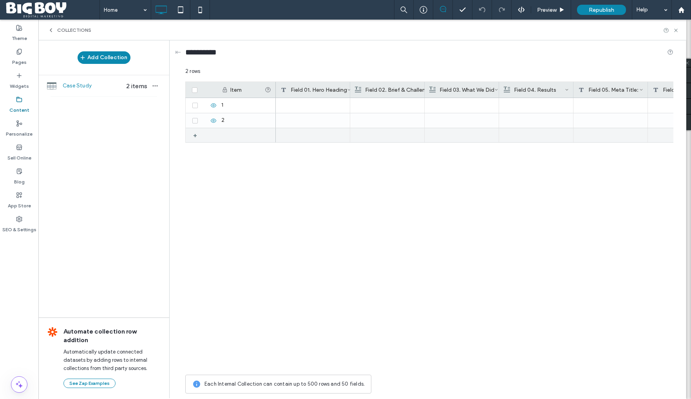
click at [196, 135] on div "+" at bounding box center [198, 135] width 10 height 14
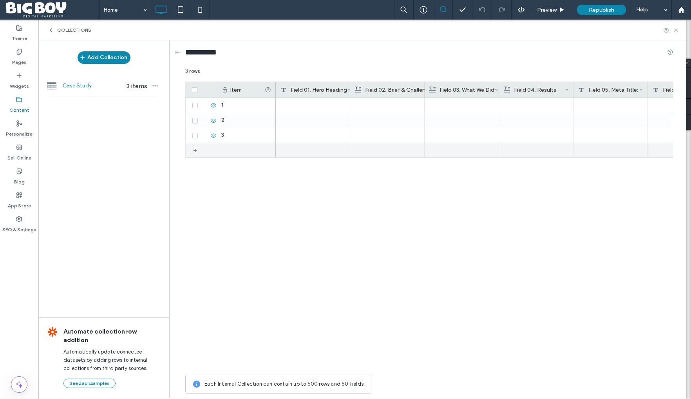
click at [196, 152] on div "+" at bounding box center [198, 150] width 10 height 14
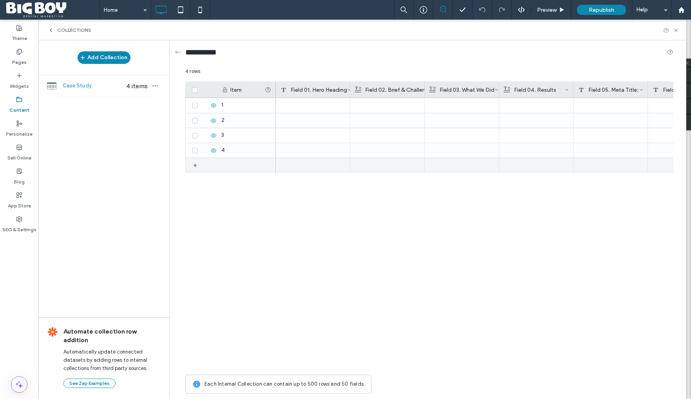
click at [196, 164] on div "+" at bounding box center [198, 165] width 10 height 14
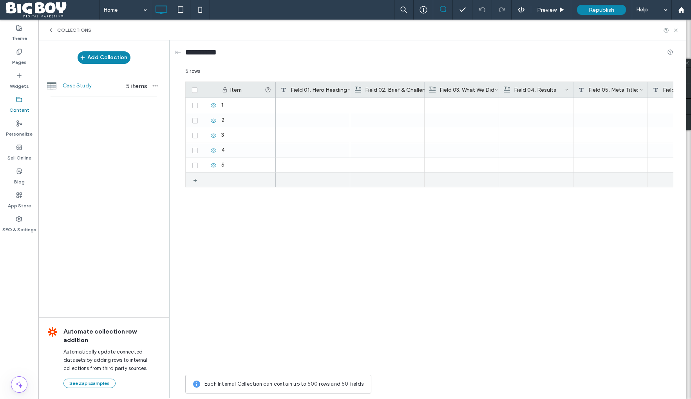
drag, startPoint x: 196, startPoint y: 180, endPoint x: 196, endPoint y: 187, distance: 6.3
click at [196, 181] on div "+" at bounding box center [198, 180] width 10 height 14
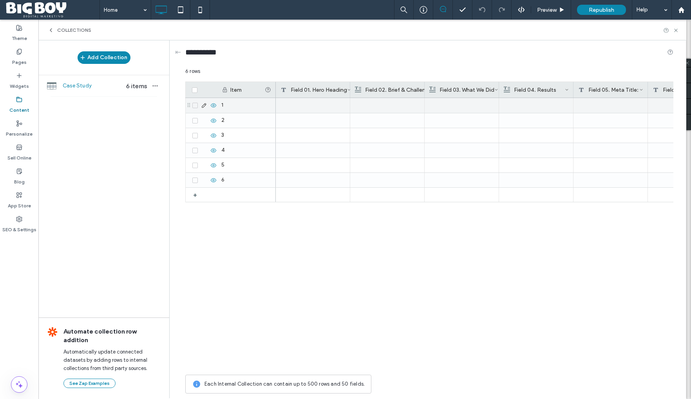
click at [203, 106] on icon at bounding box center [204, 105] width 6 height 6
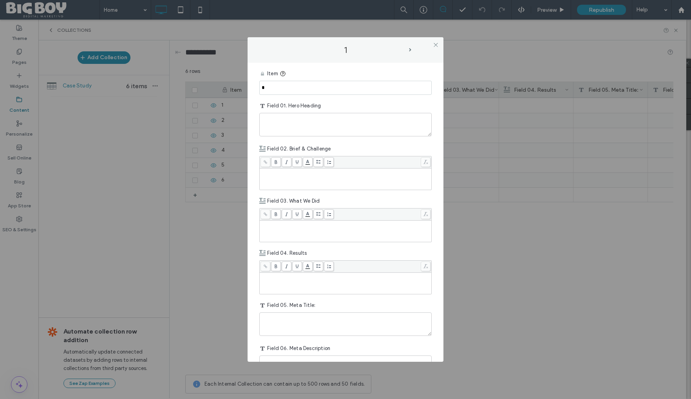
click at [287, 88] on input "*" at bounding box center [345, 88] width 172 height 14
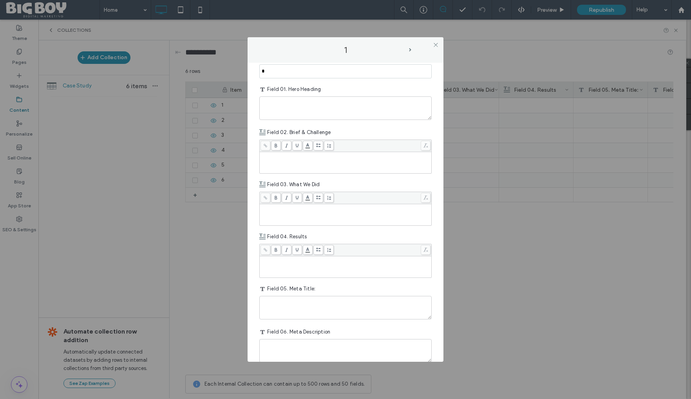
scroll to position [0, 0]
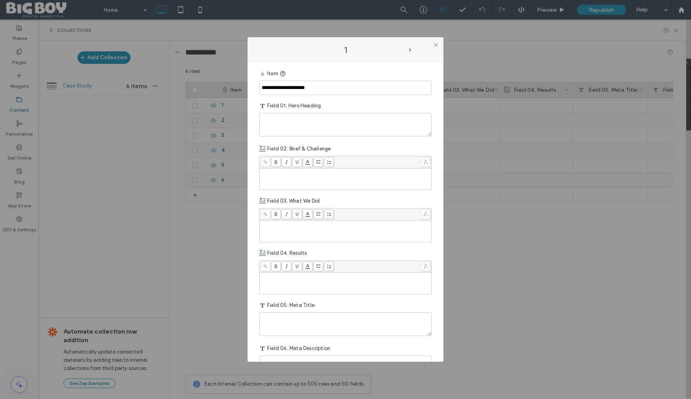
type input "**********"
click at [303, 122] on textarea "plain-text-cell" at bounding box center [345, 124] width 172 height 23
paste textarea "**********"
type textarea "**********"
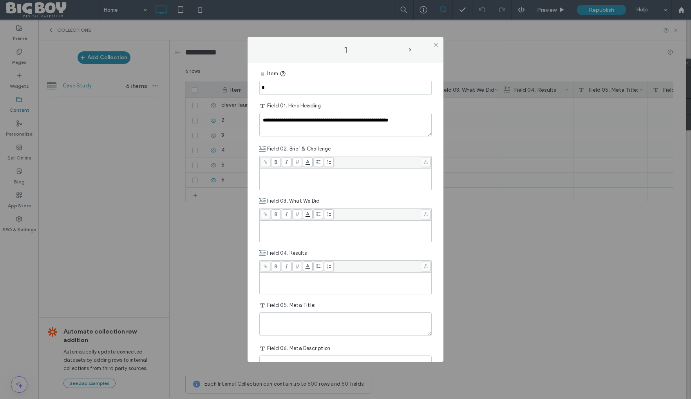
click at [278, 179] on div "Rich Text Editor" at bounding box center [346, 179] width 170 height 20
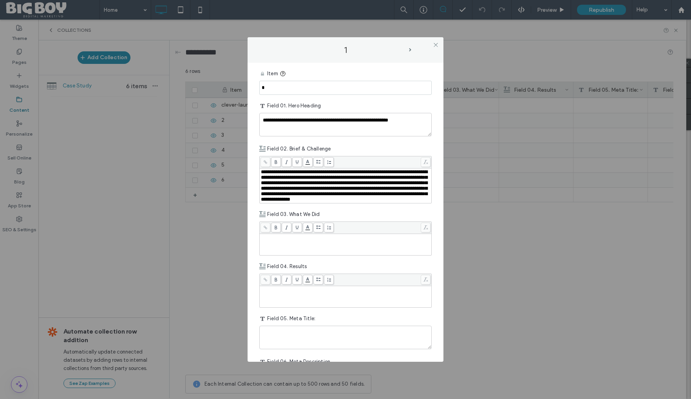
click at [311, 254] on div "Rich Text Editor" at bounding box center [346, 245] width 170 height 20
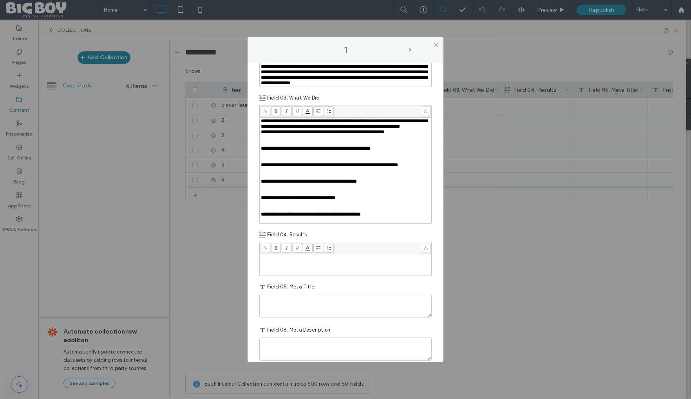
scroll to position [117, 0]
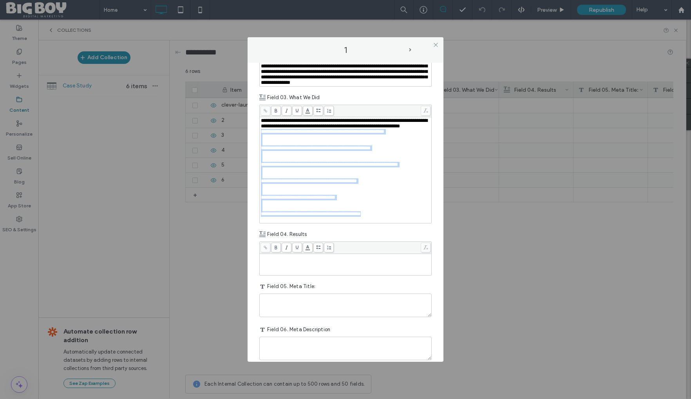
drag, startPoint x: 263, startPoint y: 153, endPoint x: 389, endPoint y: 255, distance: 162.0
click at [390, 222] on div "**********" at bounding box center [346, 170] width 170 height 104
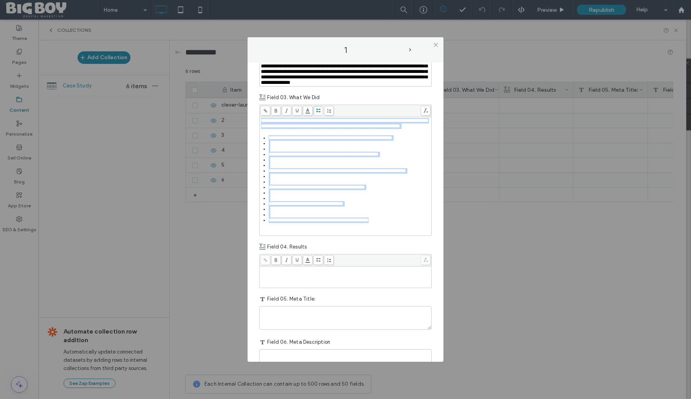
click at [319, 115] on span at bounding box center [318, 111] width 10 height 10
click at [276, 152] on div "Rich Text Editor" at bounding box center [350, 148] width 162 height 5
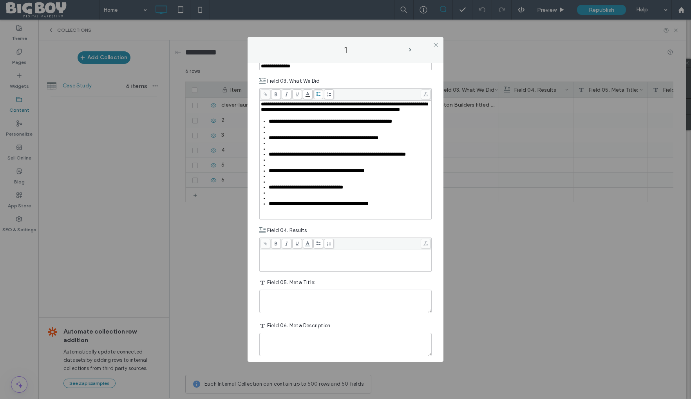
scroll to position [122, 0]
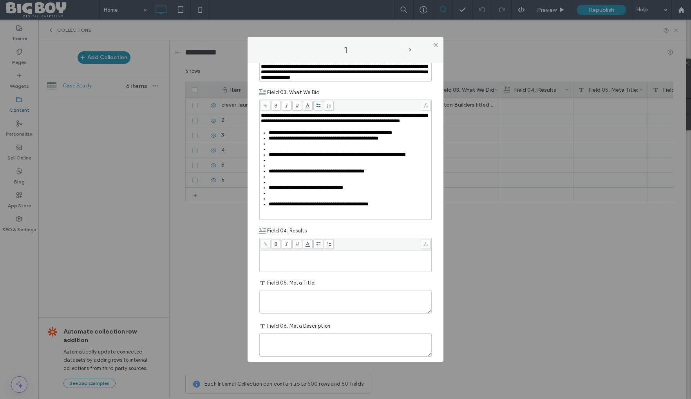
click at [273, 152] on div "Rich Text Editor" at bounding box center [350, 148] width 162 height 5
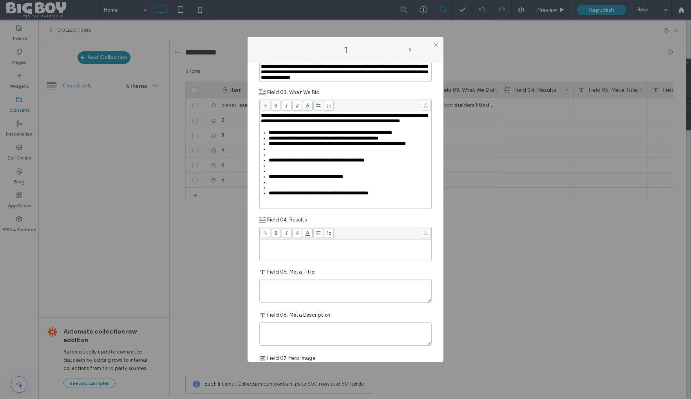
click at [274, 157] on div "Rich Text Editor" at bounding box center [350, 154] width 162 height 5
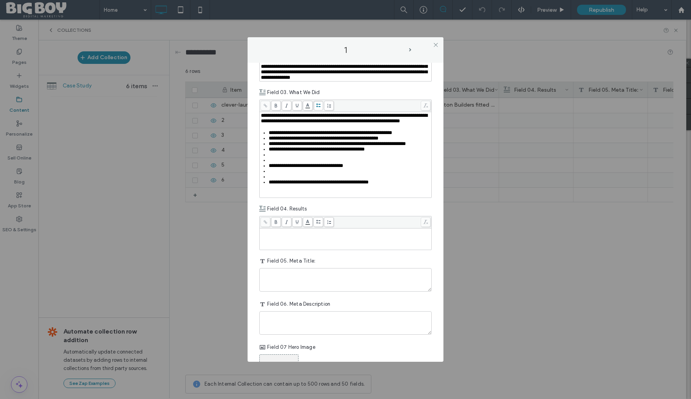
click at [271, 163] on div "Rich Text Editor" at bounding box center [350, 159] width 162 height 5
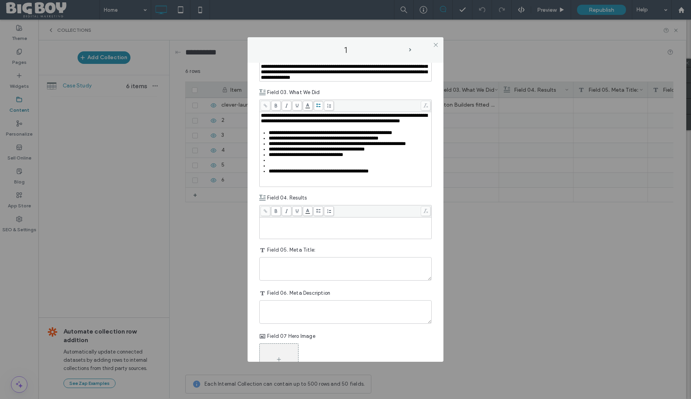
click at [273, 168] on div "Rich Text Editor" at bounding box center [350, 165] width 162 height 5
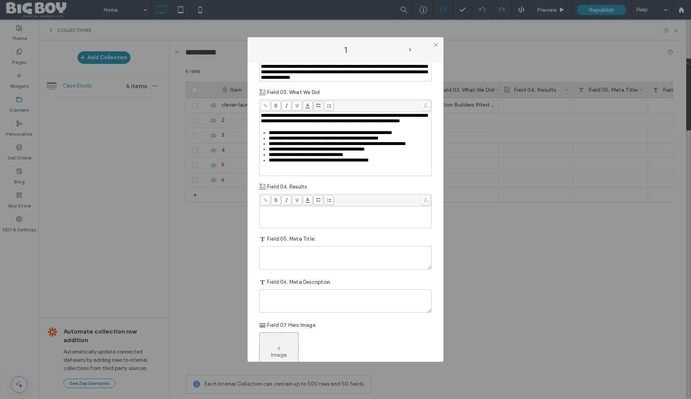
click at [296, 175] on div "Rich Text Editor" at bounding box center [346, 171] width 170 height 5
click at [280, 207] on div "Rich Text Editor" at bounding box center [346, 204] width 170 height 5
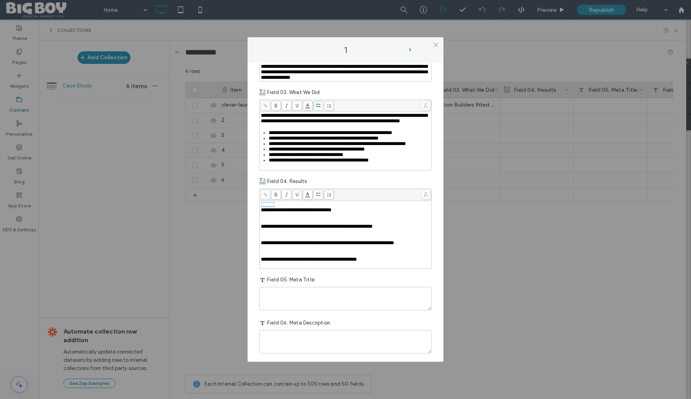
drag, startPoint x: 287, startPoint y: 235, endPoint x: 258, endPoint y: 235, distance: 29.0
click at [258, 235] on div "**********" at bounding box center [345, 212] width 196 height 299
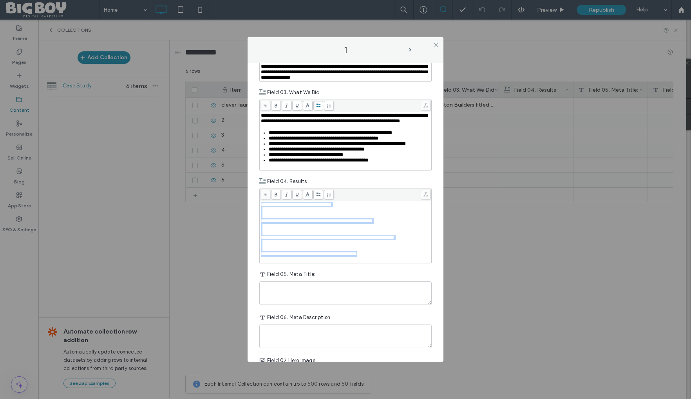
drag, startPoint x: 262, startPoint y: 236, endPoint x: 307, endPoint y: 274, distance: 59.5
click at [311, 263] on div "**********" at bounding box center [345, 232] width 171 height 62
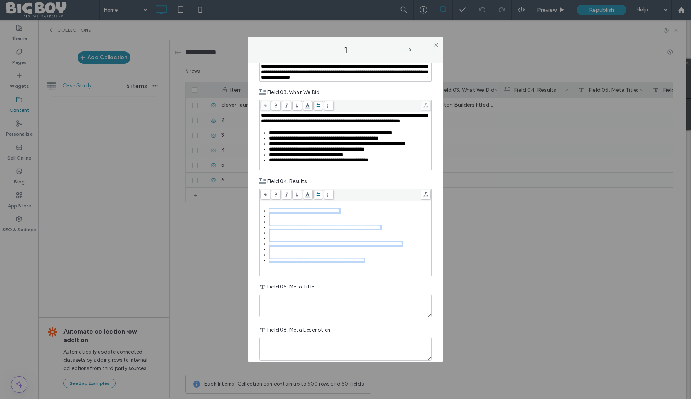
scroll to position [128, 0]
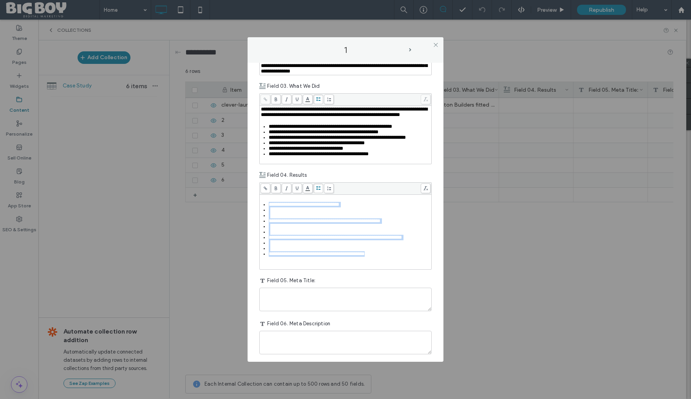
click at [319, 225] on div "**********" at bounding box center [345, 225] width 172 height 87
click at [297, 218] on div "Rich Text Editor" at bounding box center [350, 215] width 162 height 5
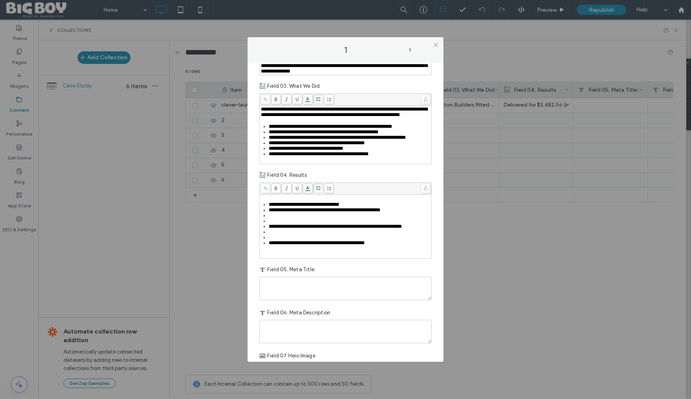
click at [283, 224] on div "Rich Text Editor" at bounding box center [350, 220] width 162 height 5
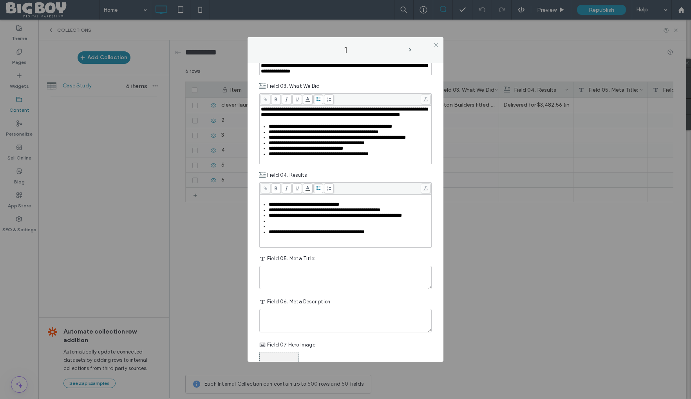
click at [275, 229] on div "Rich Text Editor" at bounding box center [350, 226] width 162 height 5
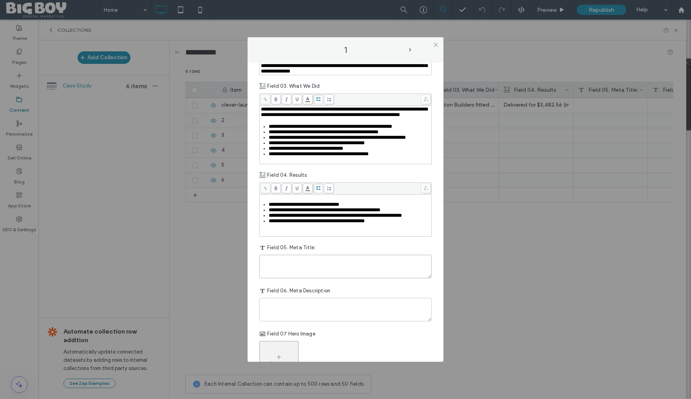
click at [273, 278] on textarea "plain-text-cell" at bounding box center [345, 265] width 172 height 23
paste textarea "**********"
type textarea "**********"
drag, startPoint x: 287, startPoint y: 343, endPoint x: 276, endPoint y: 342, distance: 11.4
click at [287, 321] on textarea "plain-text-cell" at bounding box center [345, 309] width 172 height 23
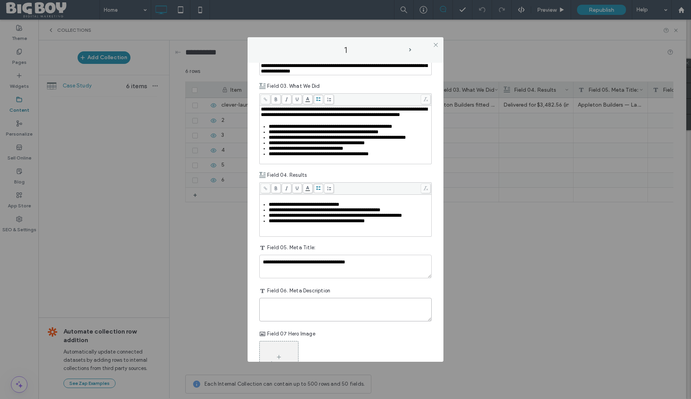
paste textarea "**********"
type textarea "**********"
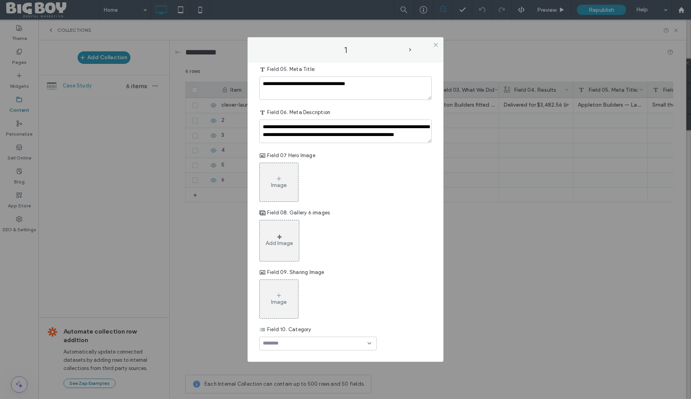
scroll to position [339, 0]
click at [275, 177] on div "Image" at bounding box center [279, 182] width 38 height 37
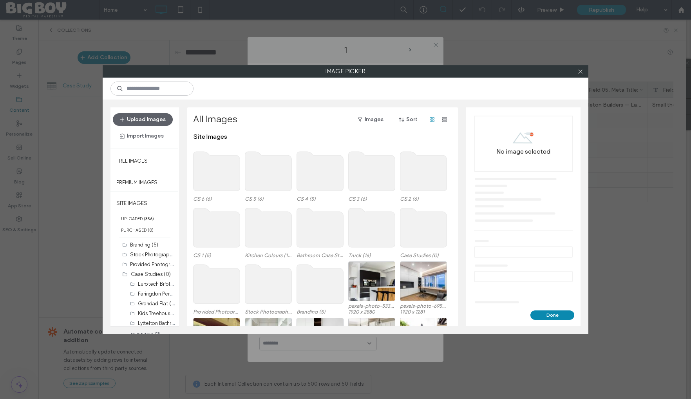
click at [224, 236] on use at bounding box center [216, 227] width 47 height 39
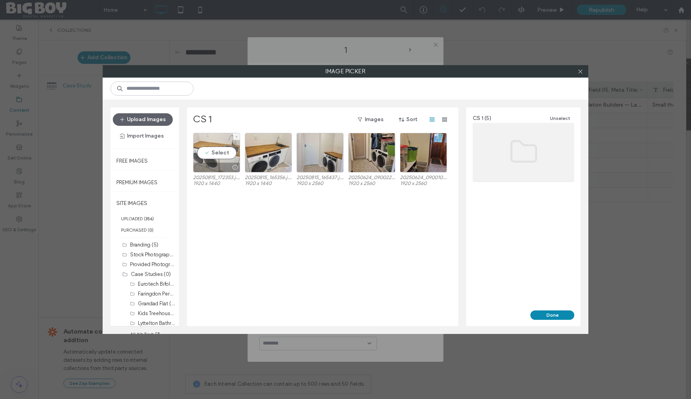
click at [216, 155] on div "Select" at bounding box center [216, 153] width 47 height 40
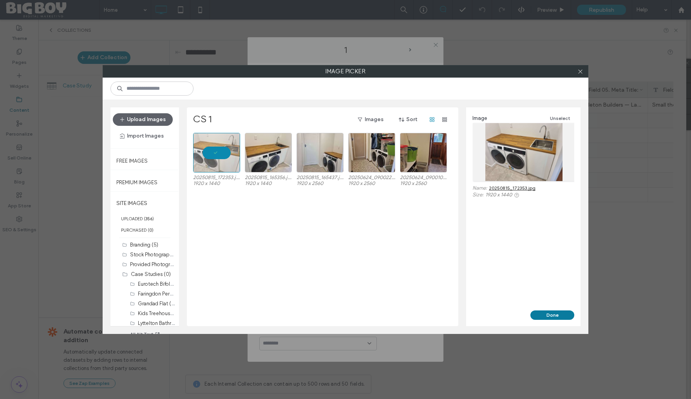
click at [561, 313] on button "Done" at bounding box center [552, 314] width 44 height 9
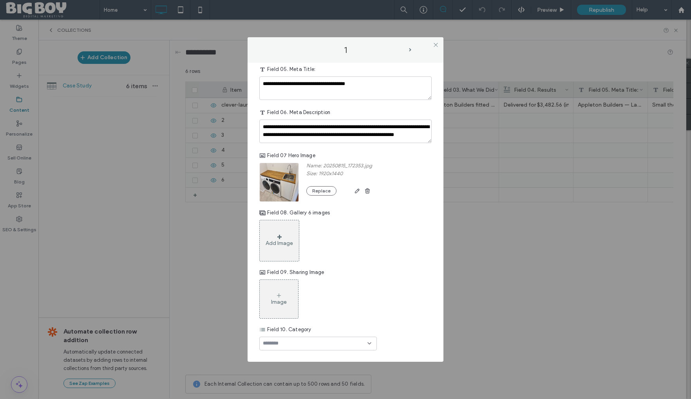
click at [277, 241] on div "Add Image" at bounding box center [278, 243] width 27 height 7
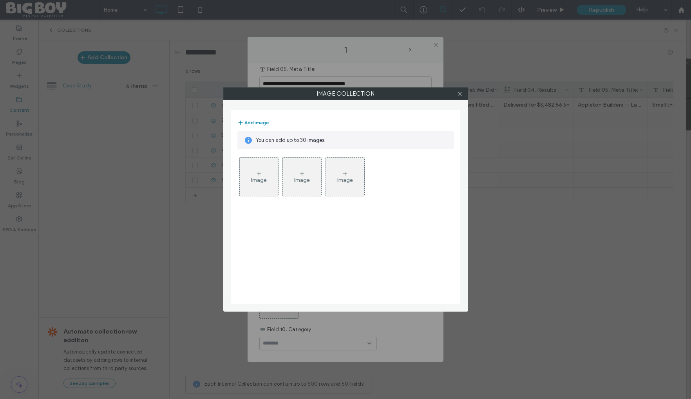
click at [260, 178] on div "Image" at bounding box center [259, 180] width 16 height 7
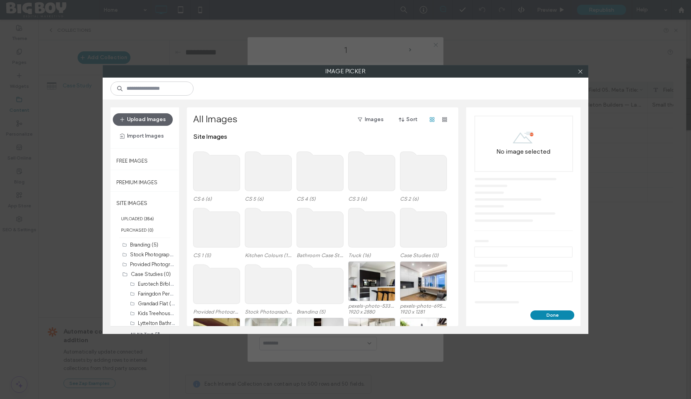
click at [206, 233] on use at bounding box center [216, 227] width 47 height 39
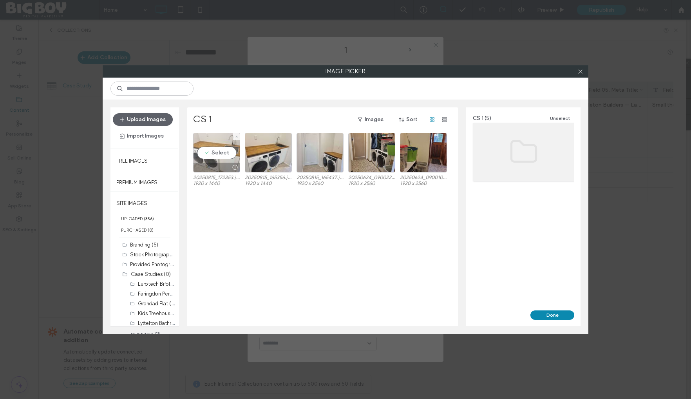
drag, startPoint x: 214, startPoint y: 144, endPoint x: 231, endPoint y: 146, distance: 16.5
click at [214, 144] on div "Select" at bounding box center [216, 153] width 47 height 40
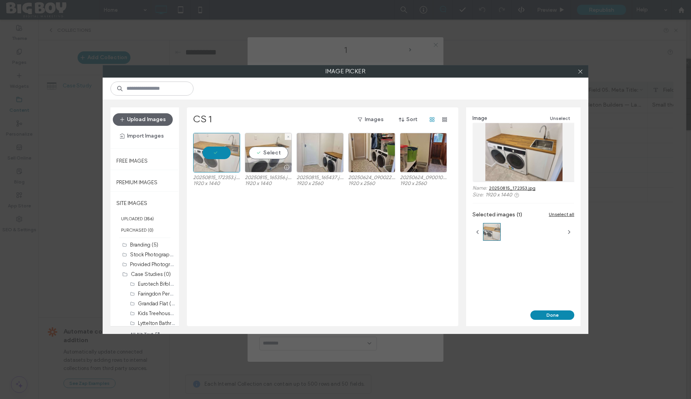
click at [261, 148] on div "Select" at bounding box center [268, 153] width 47 height 40
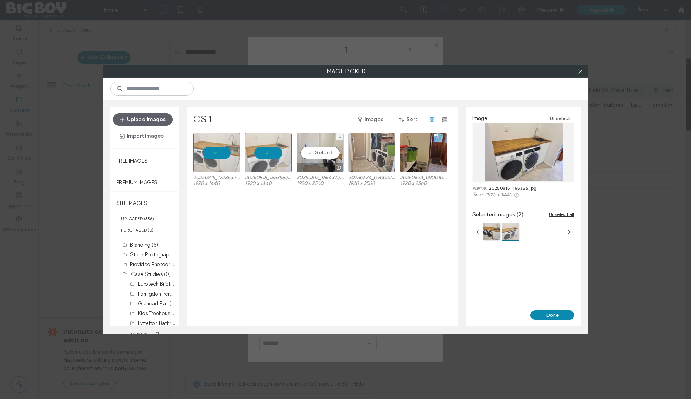
drag, startPoint x: 326, startPoint y: 153, endPoint x: 355, endPoint y: 155, distance: 29.0
click at [334, 153] on div "Select" at bounding box center [319, 153] width 47 height 40
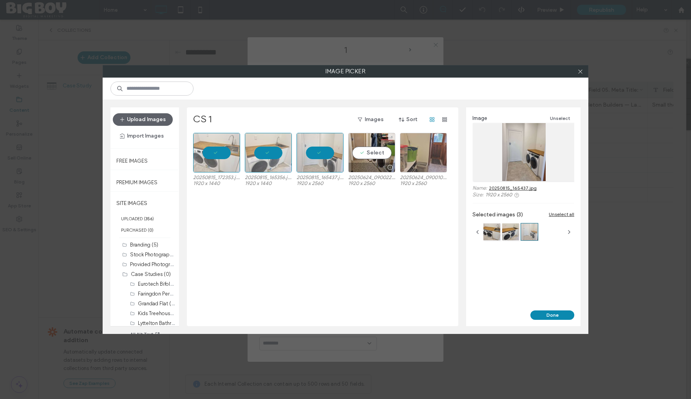
drag, startPoint x: 380, startPoint y: 153, endPoint x: 420, endPoint y: 157, distance: 40.6
click at [384, 154] on div "Select" at bounding box center [371, 153] width 47 height 40
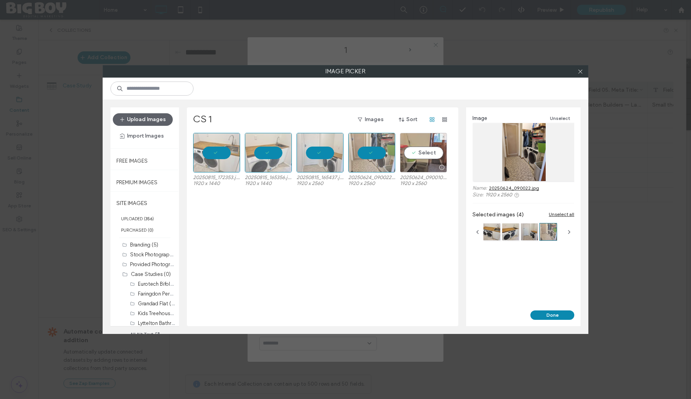
drag, startPoint x: 428, startPoint y: 152, endPoint x: 434, endPoint y: 158, distance: 8.6
click at [428, 153] on div "Select" at bounding box center [423, 153] width 47 height 40
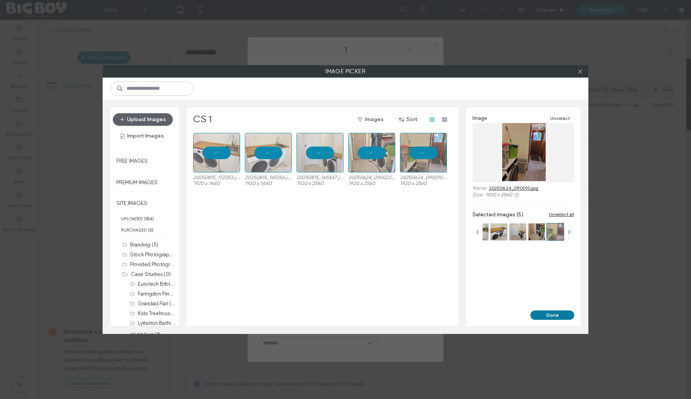
click at [538, 316] on button "Done" at bounding box center [552, 314] width 44 height 9
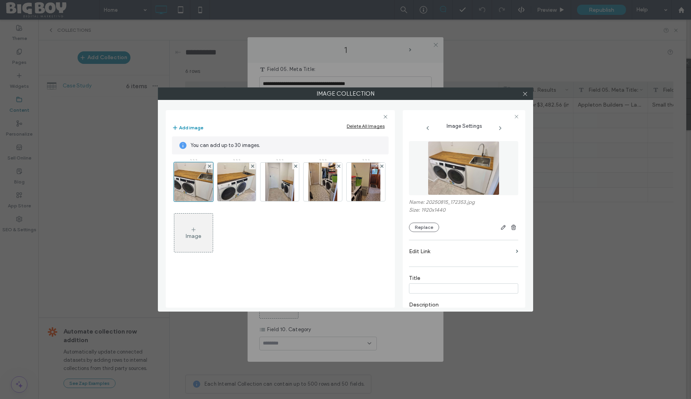
scroll to position [339, 0]
click at [526, 94] on icon at bounding box center [525, 94] width 6 height 6
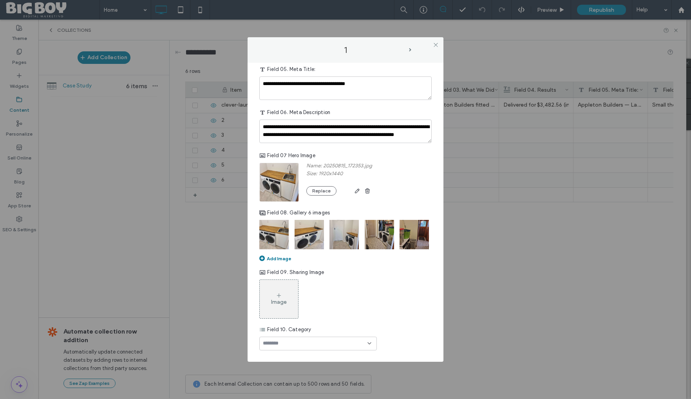
click at [278, 298] on icon at bounding box center [279, 295] width 6 height 6
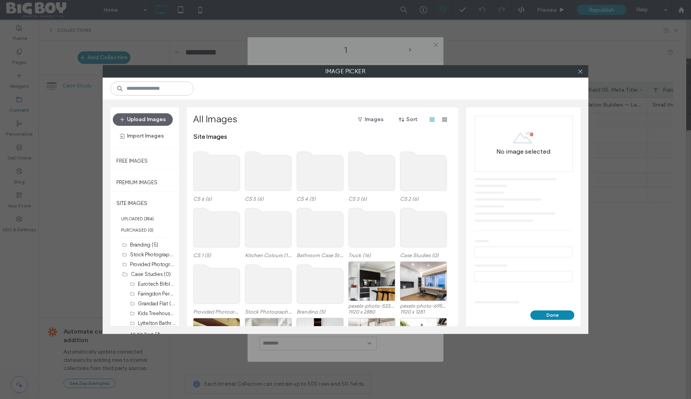
click at [210, 240] on use at bounding box center [216, 227] width 47 height 39
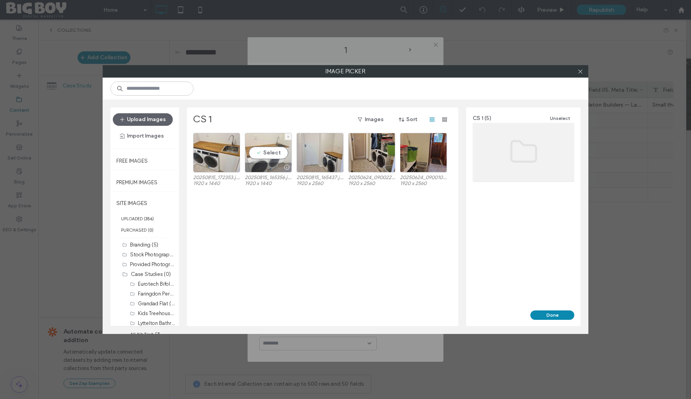
click at [270, 145] on div "Select" at bounding box center [268, 153] width 47 height 40
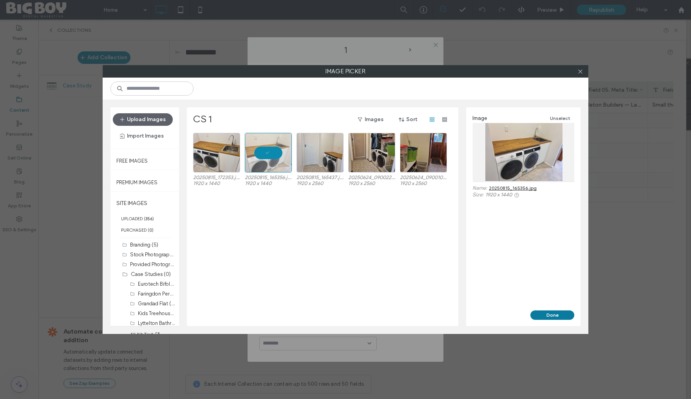
click at [554, 312] on button "Done" at bounding box center [552, 314] width 44 height 9
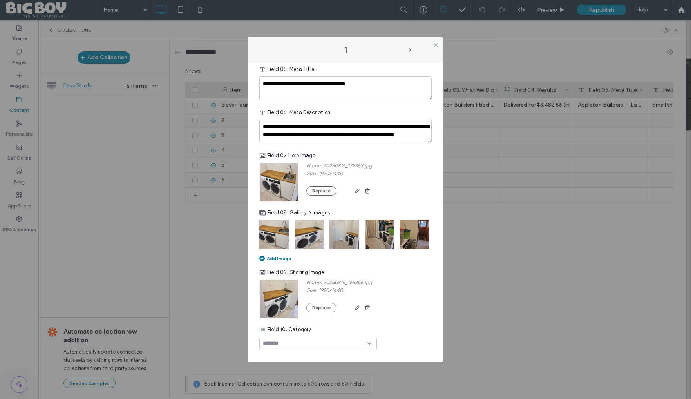
click at [325, 343] on div at bounding box center [317, 343] width 117 height 14
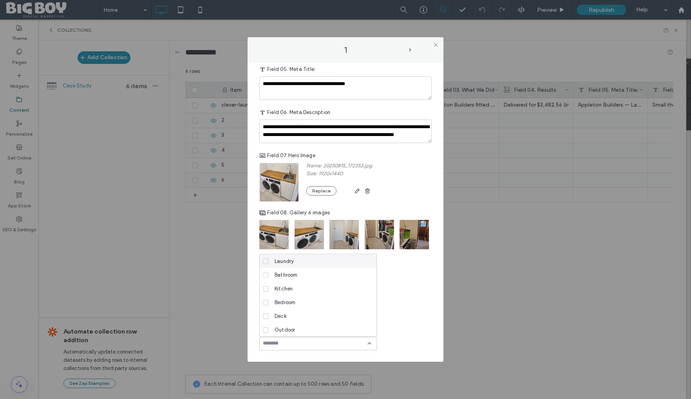
click at [267, 260] on span at bounding box center [265, 260] width 5 height 5
click at [388, 301] on div "Name: 20250815_165356.jpg Size: 1920x1440 Replace" at bounding box center [345, 298] width 172 height 39
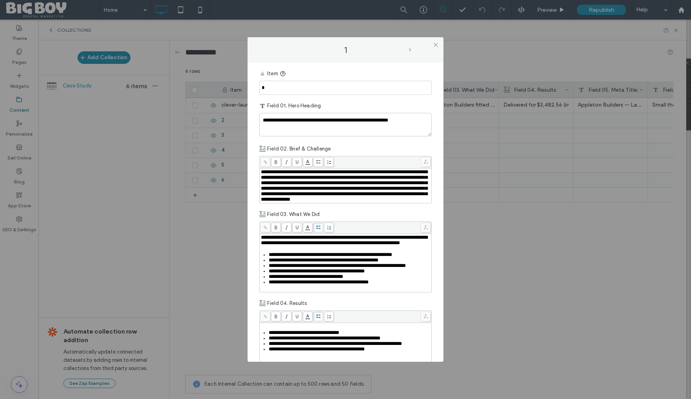
click at [410, 51] on span "next-arrow" at bounding box center [410, 50] width 2 height 4
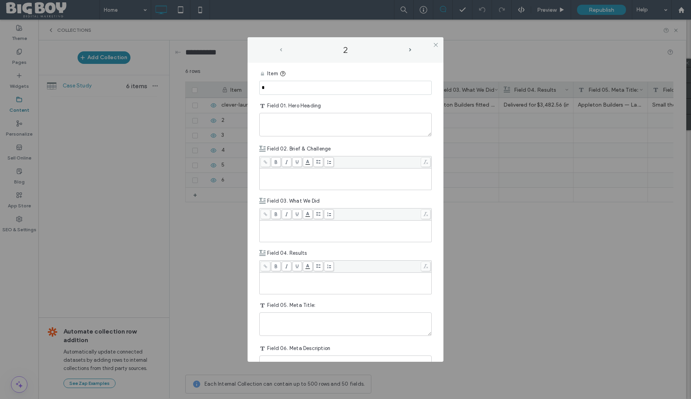
click at [281, 49] on span "prev-arrow" at bounding box center [281, 50] width 2 height 4
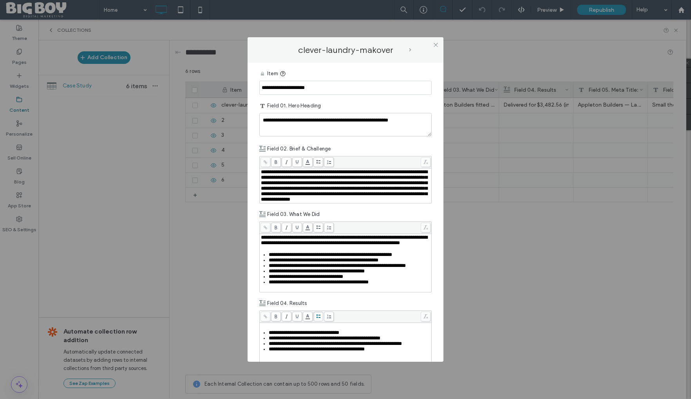
click at [410, 50] on span "next-arrow" at bounding box center [410, 50] width 2 height 4
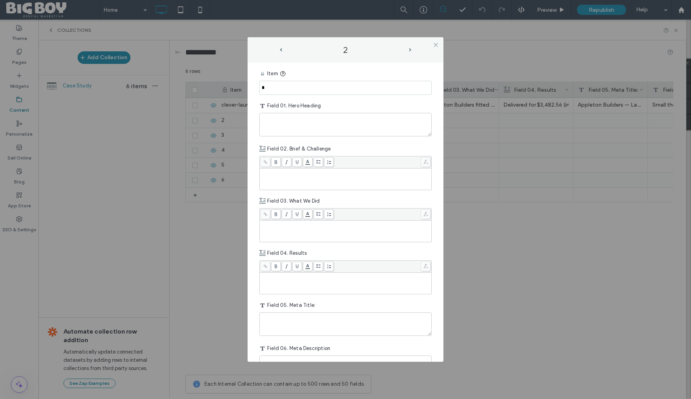
click at [300, 85] on input "*" at bounding box center [345, 88] width 172 height 14
paste input "**********"
drag, startPoint x: 280, startPoint y: 87, endPoint x: 290, endPoint y: 87, distance: 10.2
click at [280, 87] on input "**********" at bounding box center [345, 88] width 172 height 14
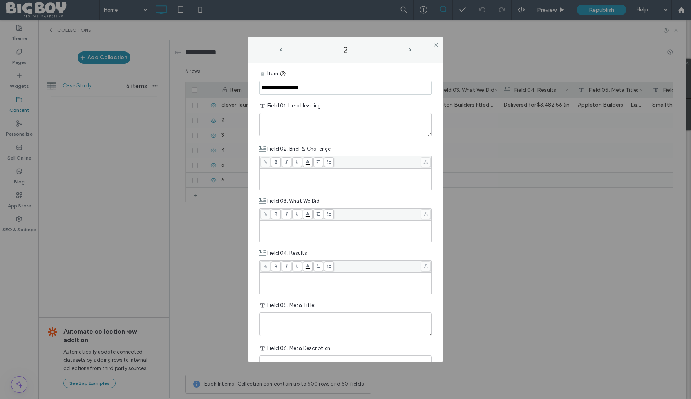
click at [325, 89] on input "**********" at bounding box center [345, 88] width 172 height 14
type input "**********"
click at [314, 123] on textarea "plain-text-cell" at bounding box center [345, 124] width 172 height 23
click at [283, 124] on textarea "plain-text-cell" at bounding box center [345, 124] width 172 height 23
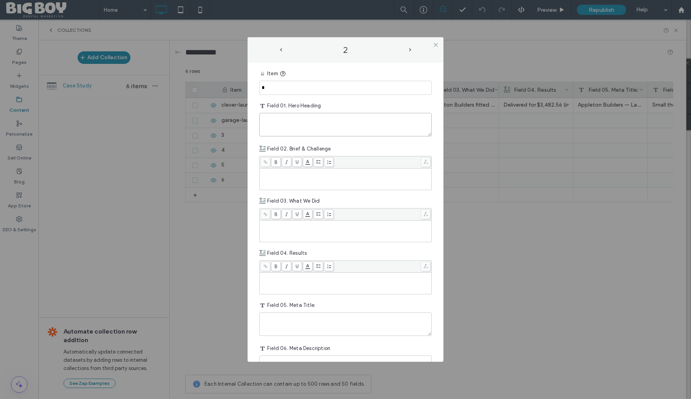
paste textarea "**********"
type textarea "**********"
click at [278, 182] on div "Rich Text Editor" at bounding box center [346, 179] width 170 height 20
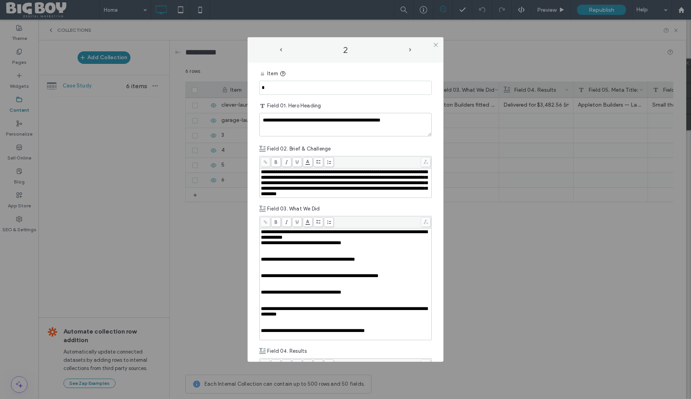
scroll to position [188, 0]
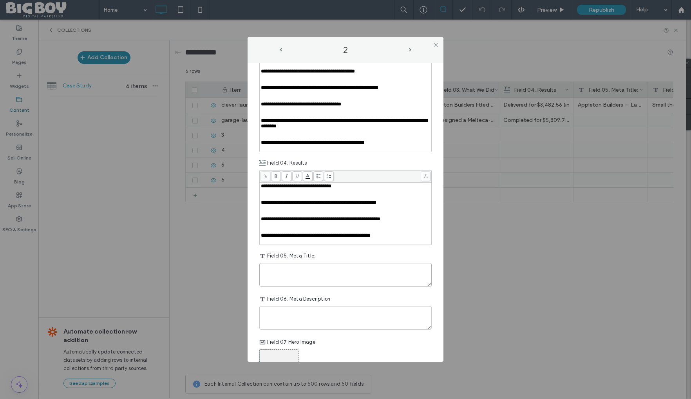
paste textarea "**********"
type textarea "**********"
paste textarea "**********"
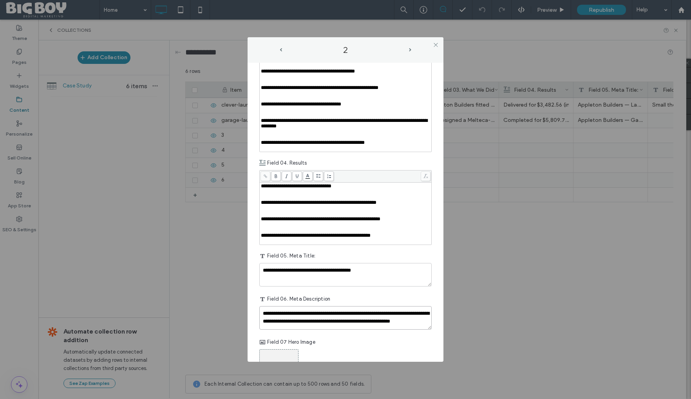
scroll to position [189, 0]
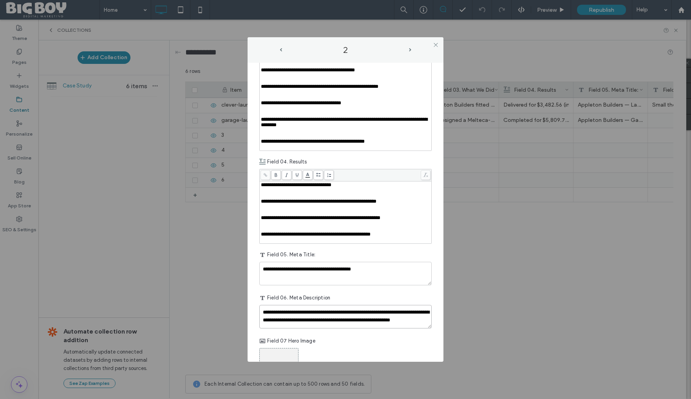
type textarea "**********"
click at [279, 198] on div "Rich Text Editor" at bounding box center [346, 195] width 170 height 5
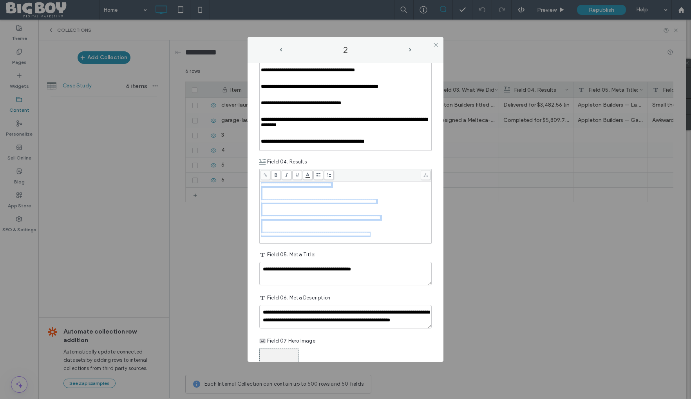
drag, startPoint x: 382, startPoint y: 266, endPoint x: 267, endPoint y: 209, distance: 128.7
click at [260, 212] on div "**********" at bounding box center [345, 212] width 171 height 62
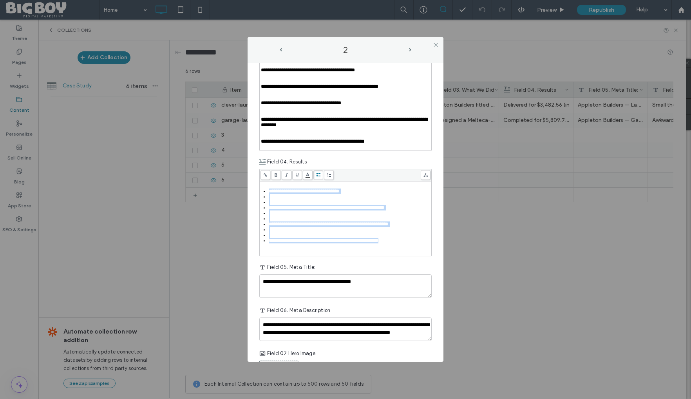
click at [318, 181] on div at bounding box center [345, 175] width 171 height 12
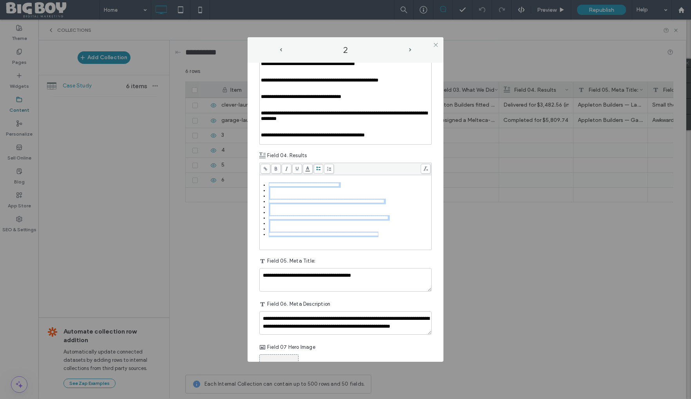
click at [288, 198] on div "Rich Text Editor" at bounding box center [350, 195] width 162 height 5
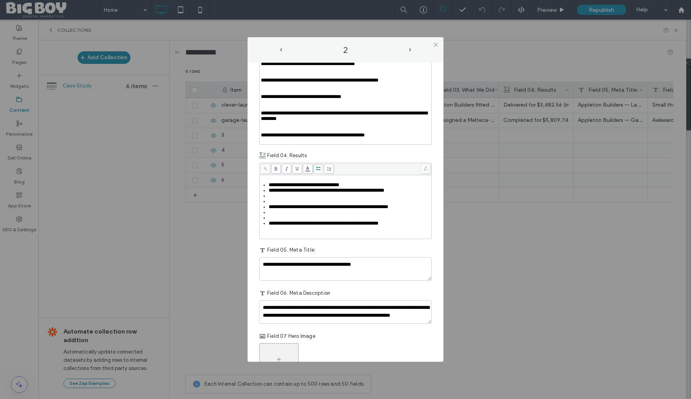
click at [280, 204] on div "Rich Text Editor" at bounding box center [350, 200] width 162 height 5
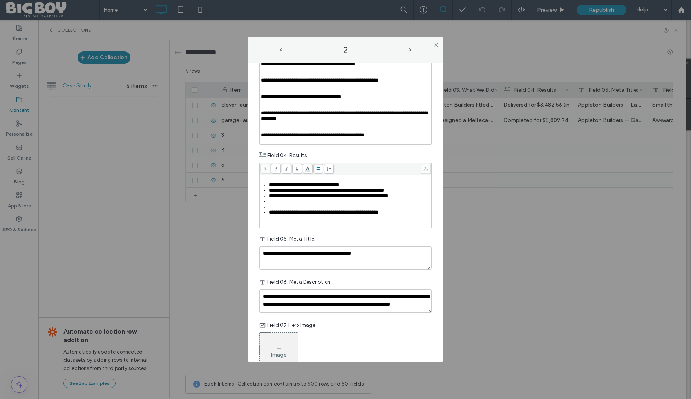
click at [278, 209] on div "Rich Text Editor" at bounding box center [350, 206] width 162 height 5
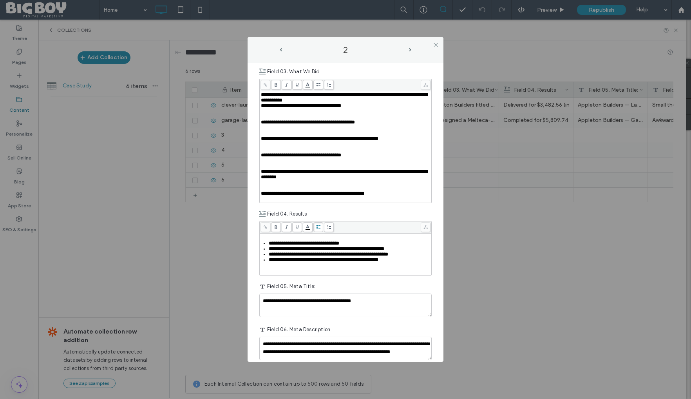
scroll to position [136, 0]
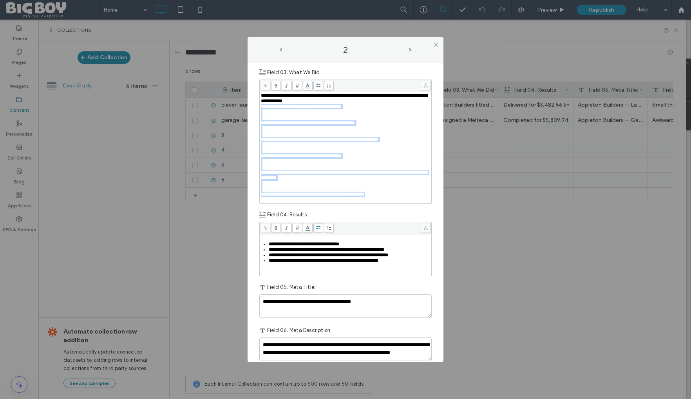
drag, startPoint x: 265, startPoint y: 122, endPoint x: 393, endPoint y: 226, distance: 164.2
click at [394, 203] on div "**********" at bounding box center [345, 147] width 171 height 111
click at [317, 88] on icon at bounding box center [318, 85] width 4 height 4
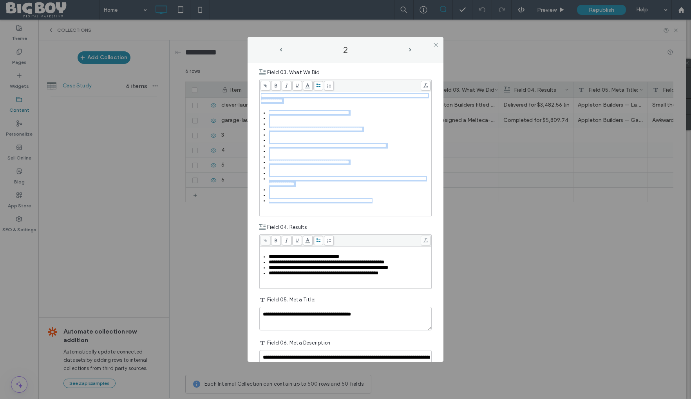
click at [282, 126] on div "Rich Text Editor" at bounding box center [350, 123] width 162 height 5
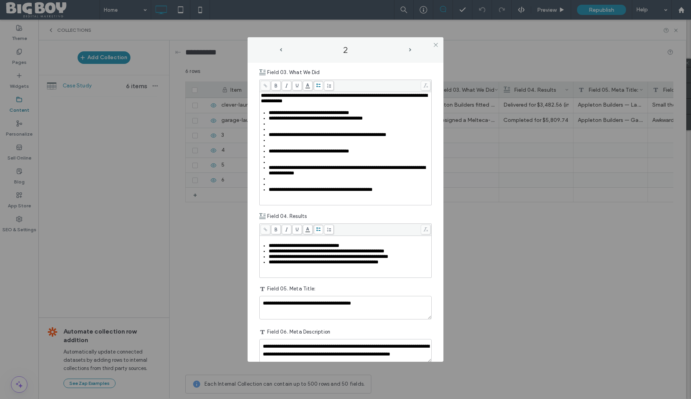
click at [280, 132] on div "Rich Text Editor" at bounding box center [350, 128] width 162 height 5
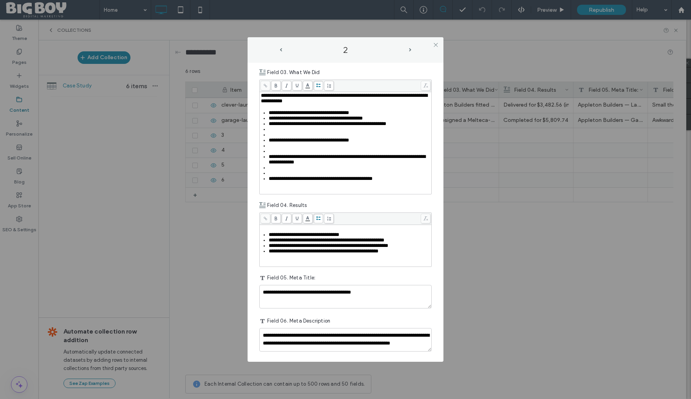
click at [278, 137] on div "Rich Text Editor" at bounding box center [350, 134] width 162 height 5
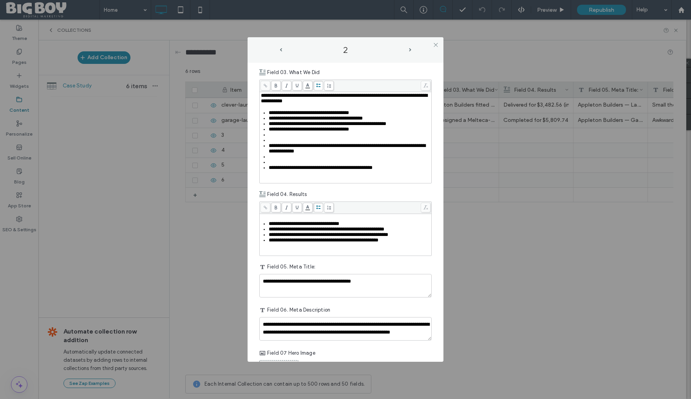
click at [278, 143] on div "Rich Text Editor" at bounding box center [350, 139] width 162 height 5
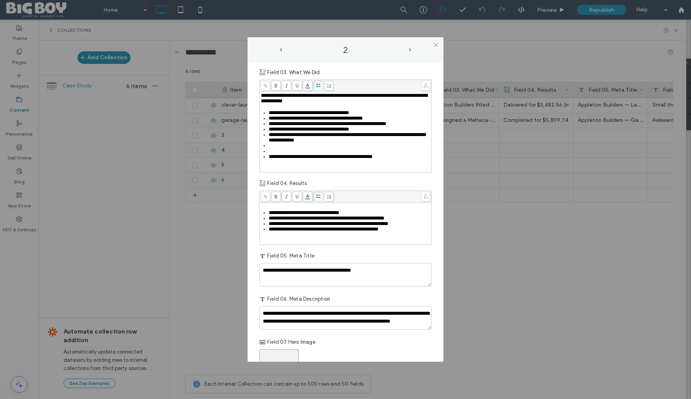
click at [278, 154] on div "Rich Text Editor" at bounding box center [350, 150] width 162 height 5
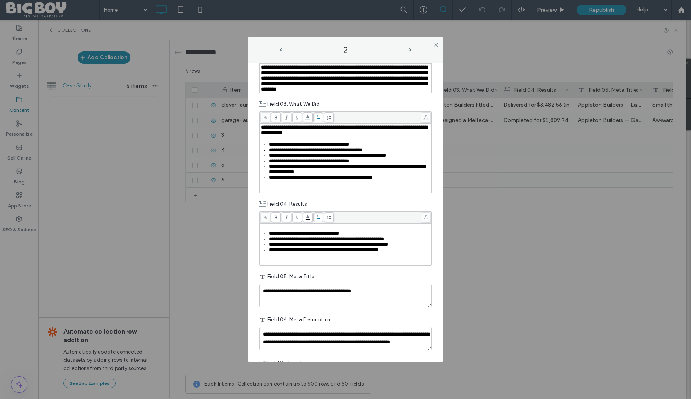
scroll to position [333, 0]
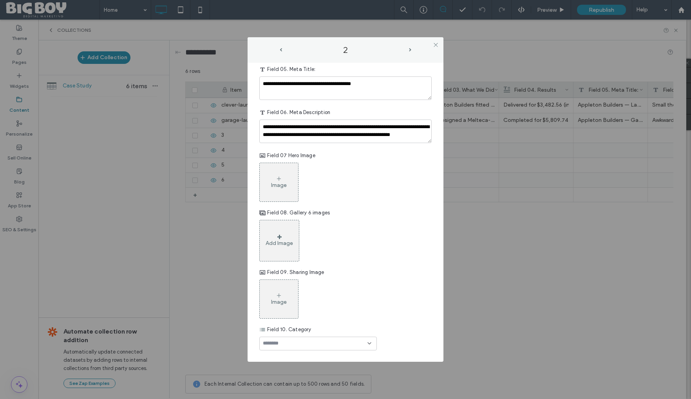
click at [281, 183] on div "Image" at bounding box center [279, 185] width 16 height 7
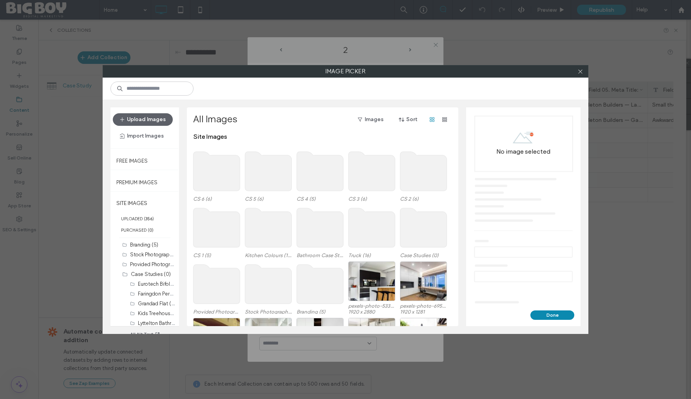
click at [418, 175] on use at bounding box center [423, 171] width 47 height 39
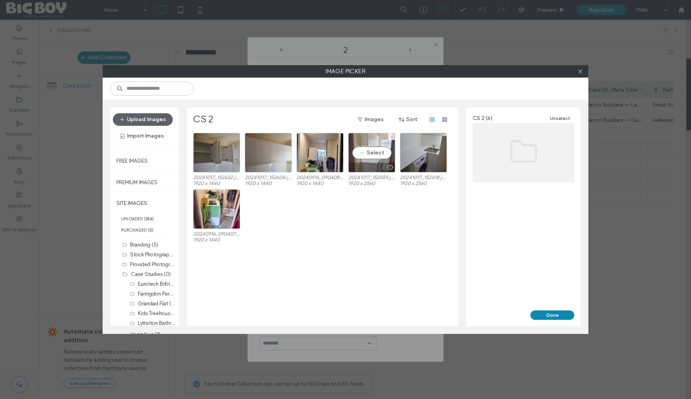
click at [375, 149] on div "Select" at bounding box center [371, 153] width 47 height 40
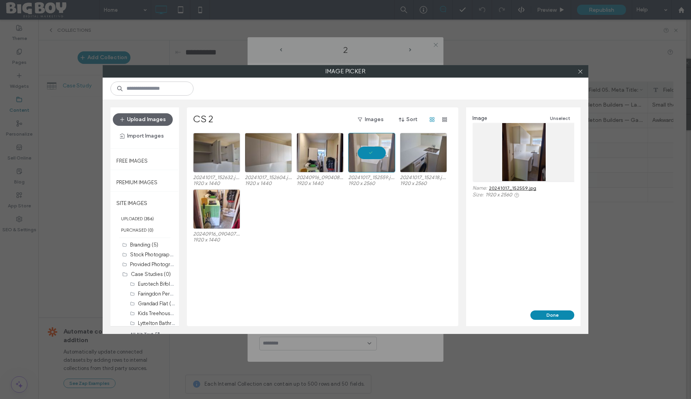
click at [554, 312] on button "Done" at bounding box center [552, 314] width 44 height 9
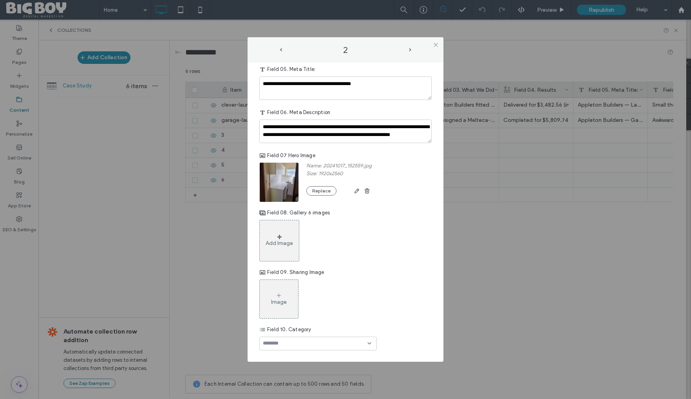
click at [285, 242] on div "Add Image" at bounding box center [278, 243] width 27 height 7
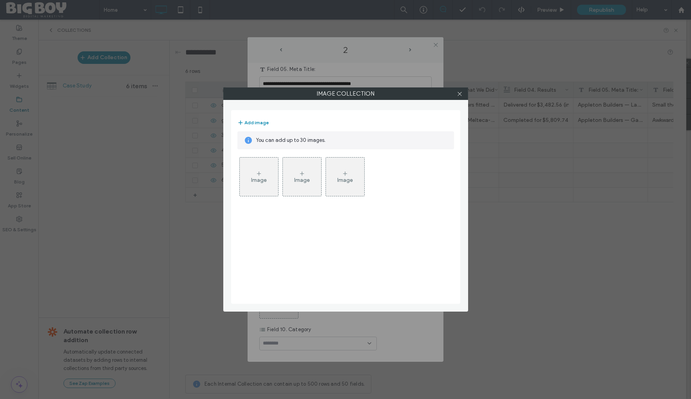
click at [265, 169] on div "Image" at bounding box center [259, 176] width 38 height 37
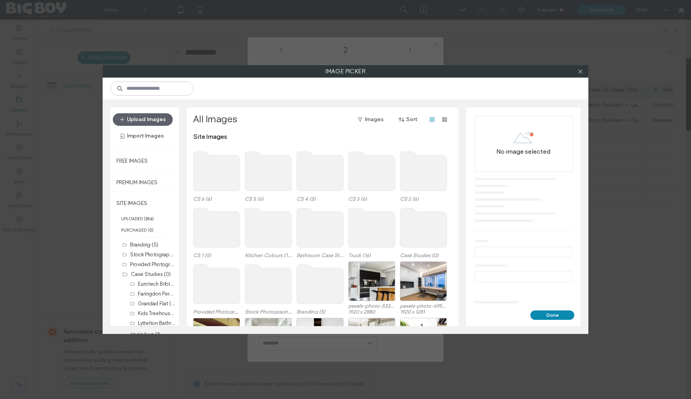
click at [421, 174] on use at bounding box center [423, 171] width 47 height 39
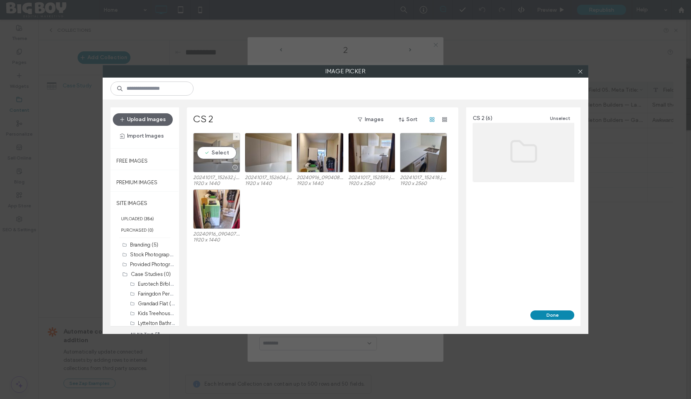
click at [230, 154] on div "Select" at bounding box center [216, 153] width 47 height 40
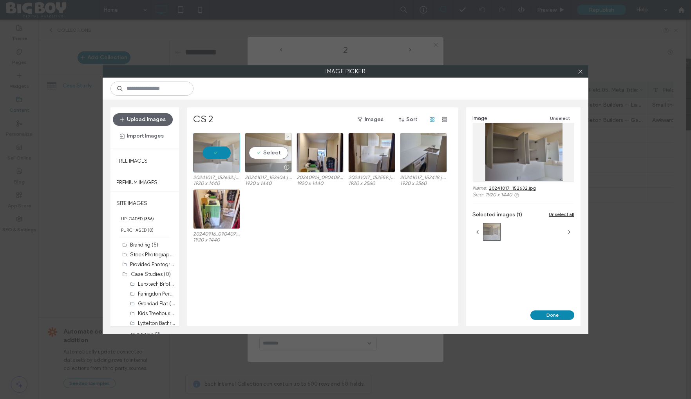
drag, startPoint x: 255, startPoint y: 153, endPoint x: 277, endPoint y: 154, distance: 22.0
click at [255, 153] on div "Select" at bounding box center [268, 153] width 47 height 40
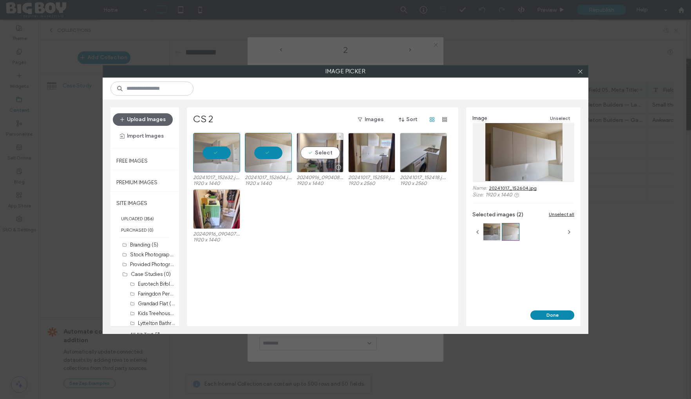
click at [313, 152] on div "Select" at bounding box center [319, 153] width 47 height 40
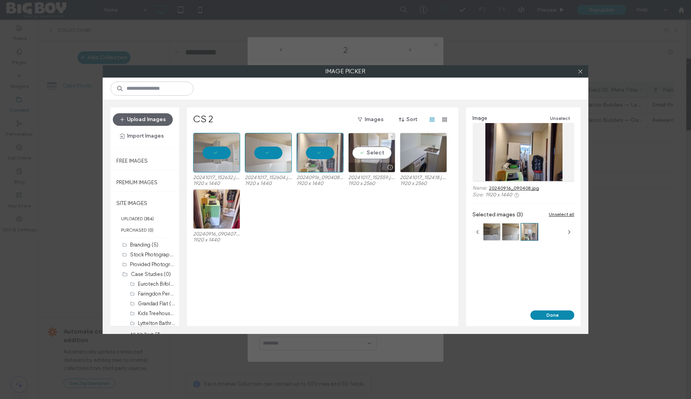
click at [375, 153] on div "Select" at bounding box center [371, 153] width 47 height 40
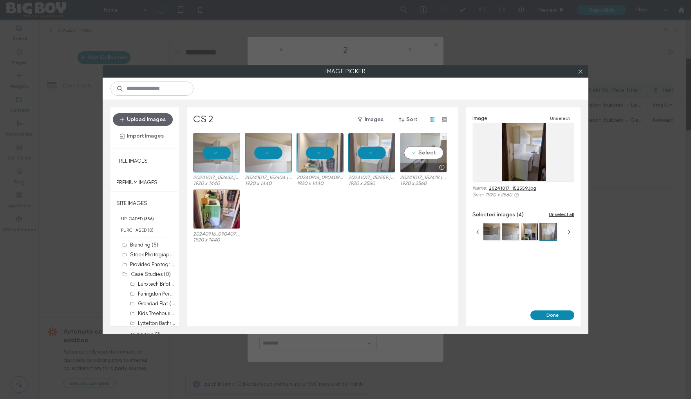
click at [423, 151] on div "Select" at bounding box center [423, 153] width 47 height 40
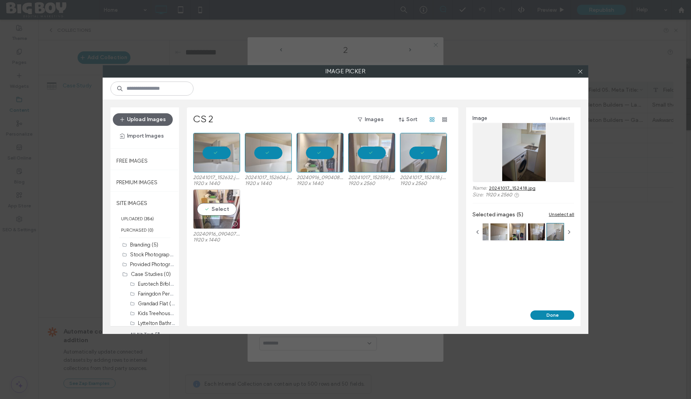
click at [216, 209] on div "Select" at bounding box center [216, 209] width 47 height 40
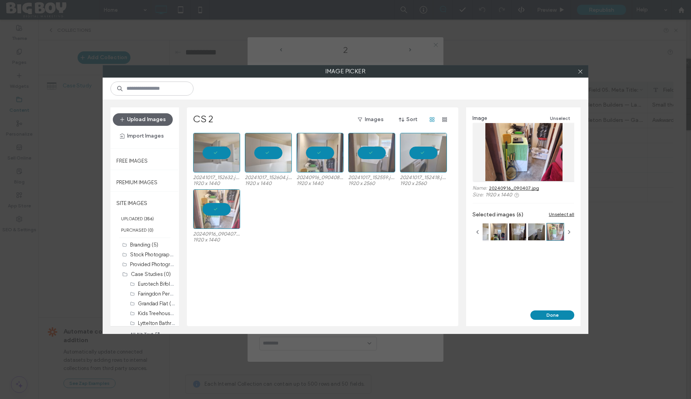
click at [547, 314] on button "Done" at bounding box center [552, 314] width 44 height 9
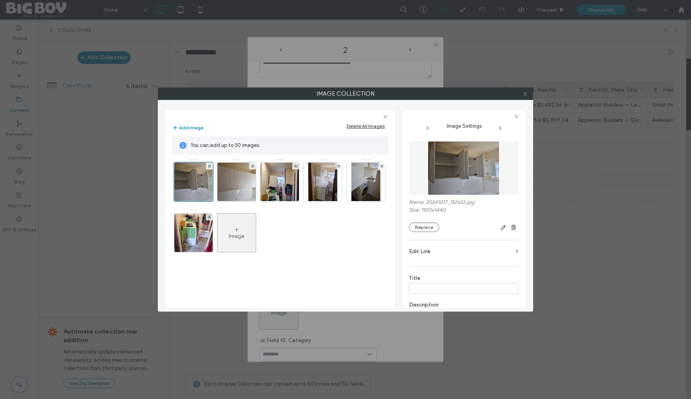
drag, startPoint x: 525, startPoint y: 92, endPoint x: 523, endPoint y: 97, distance: 5.5
click at [525, 93] on icon at bounding box center [525, 94] width 6 height 6
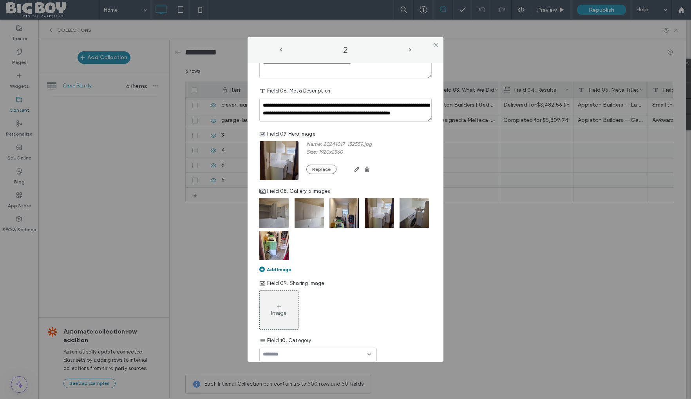
click at [282, 322] on div "Image" at bounding box center [279, 309] width 38 height 37
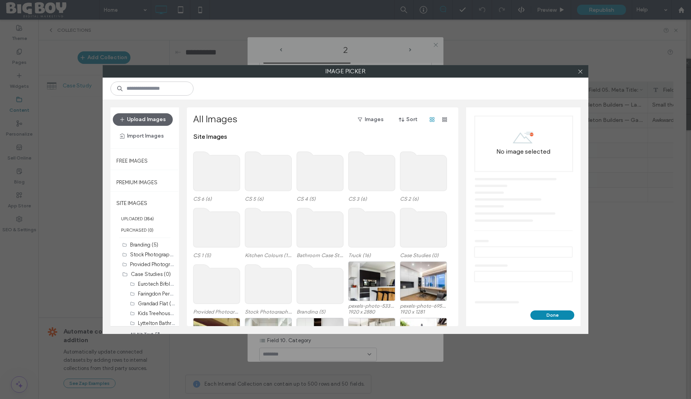
click at [440, 173] on use at bounding box center [423, 171] width 47 height 39
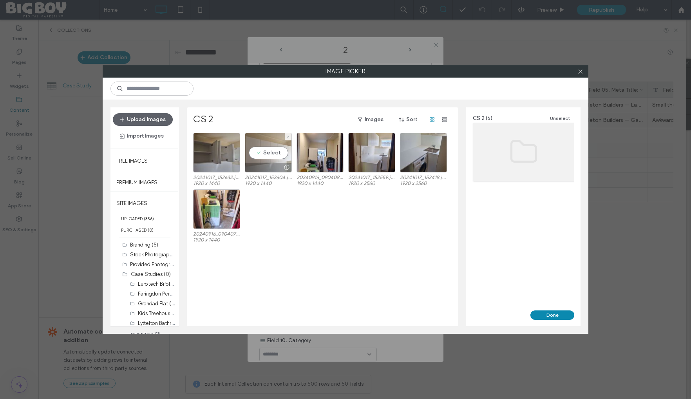
click at [280, 156] on div "Select" at bounding box center [268, 153] width 47 height 40
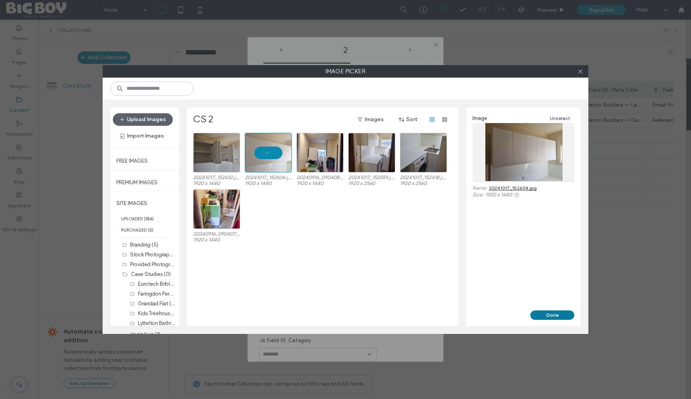
click at [549, 316] on button "Done" at bounding box center [552, 314] width 44 height 9
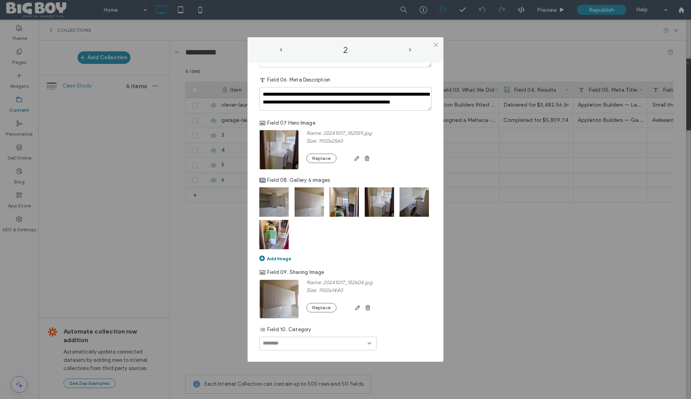
scroll to position [365, 0]
click at [322, 343] on div at bounding box center [317, 343] width 117 height 14
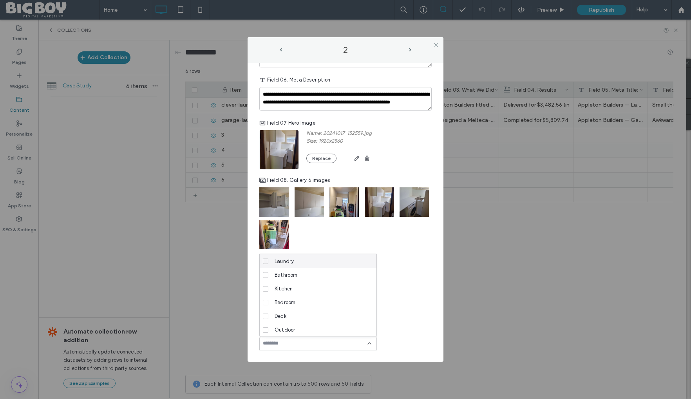
click at [295, 260] on div "Laundry" at bounding box center [320, 261] width 99 height 14
click at [297, 326] on span "Renovations" at bounding box center [288, 329] width 29 height 8
click at [409, 49] on span "next-arrow" at bounding box center [410, 50] width 2 height 4
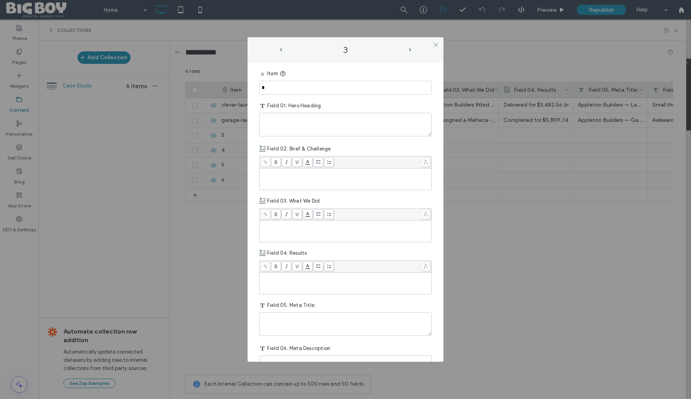
click at [328, 88] on input "*" at bounding box center [345, 88] width 172 height 14
click at [297, 89] on input "*" at bounding box center [345, 88] width 172 height 14
paste input "**********"
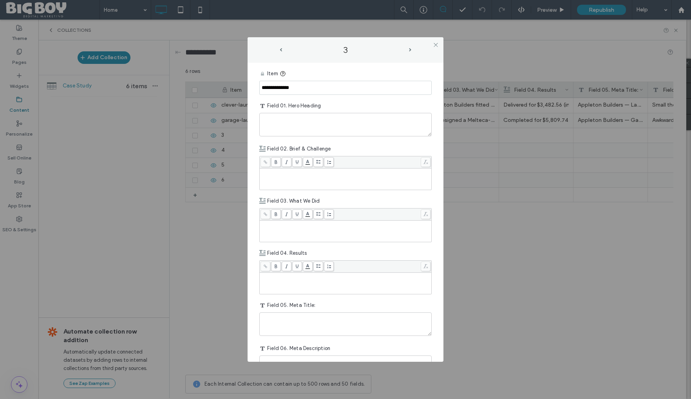
click at [280, 89] on input "**********" at bounding box center [345, 88] width 172 height 14
type input "**********"
click at [282, 123] on textarea "plain-text-cell" at bounding box center [345, 124] width 172 height 23
click at [285, 121] on textarea "plain-text-cell" at bounding box center [345, 124] width 172 height 23
paste textarea "**********"
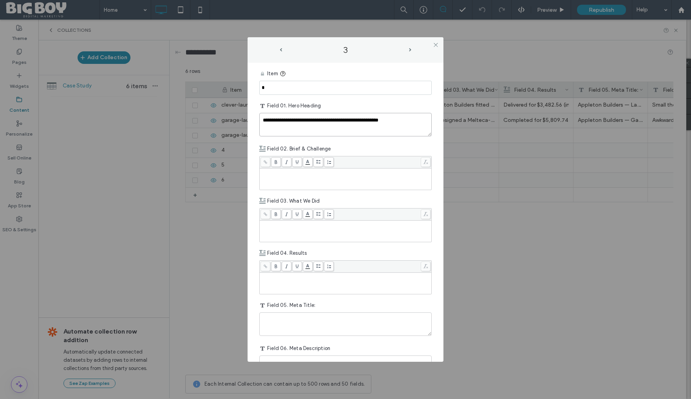
type textarea "**********"
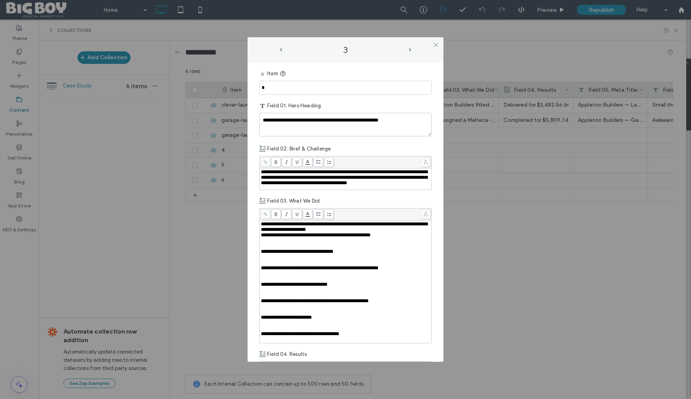
scroll to position [182, 0]
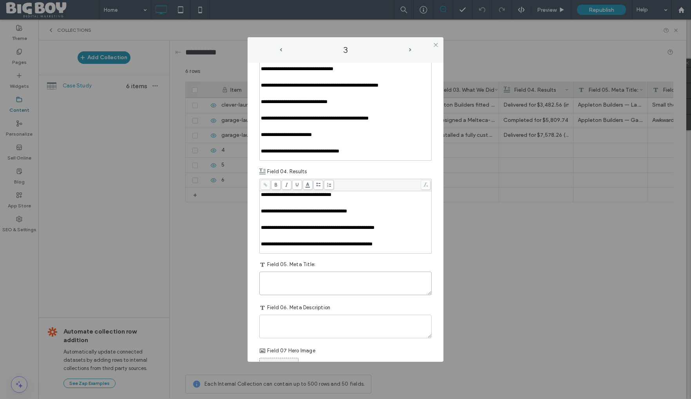
paste textarea "**********"
type textarea "**********"
paste textarea "**********"
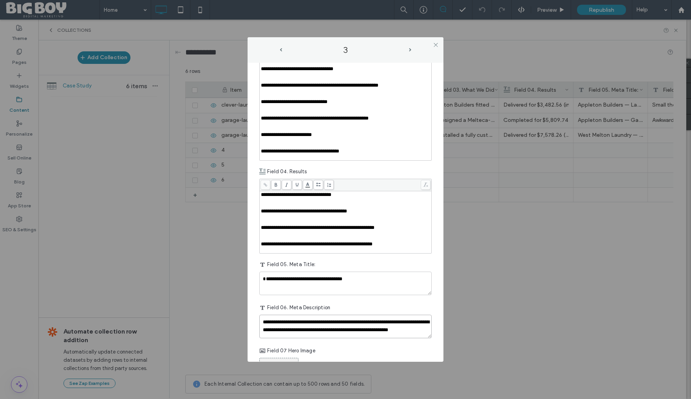
scroll to position [184, 0]
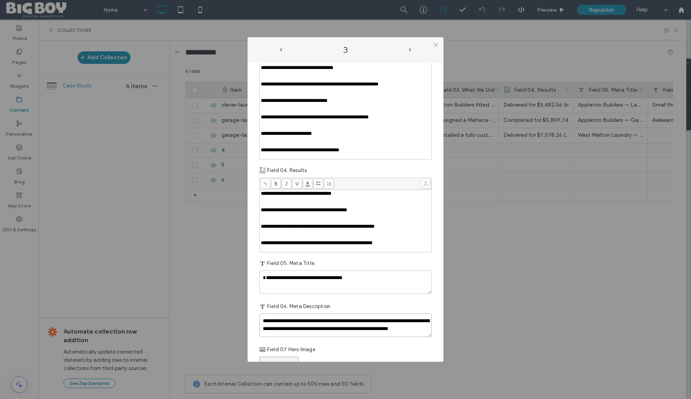
type textarea "**********"
drag, startPoint x: 275, startPoint y: 227, endPoint x: 274, endPoint y: 222, distance: 5.0
click at [275, 212] on span "**********" at bounding box center [304, 209] width 86 height 5
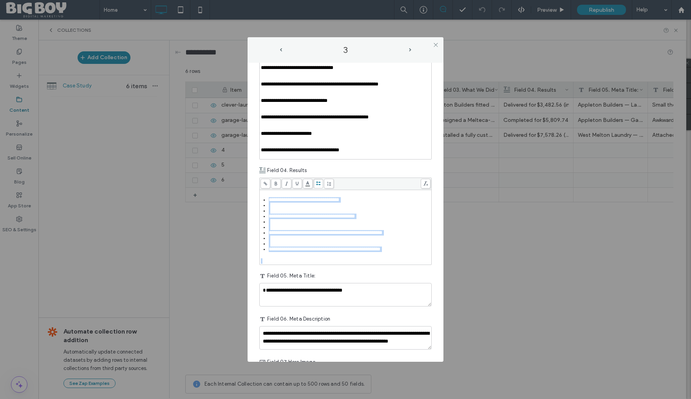
scroll to position [190, 0]
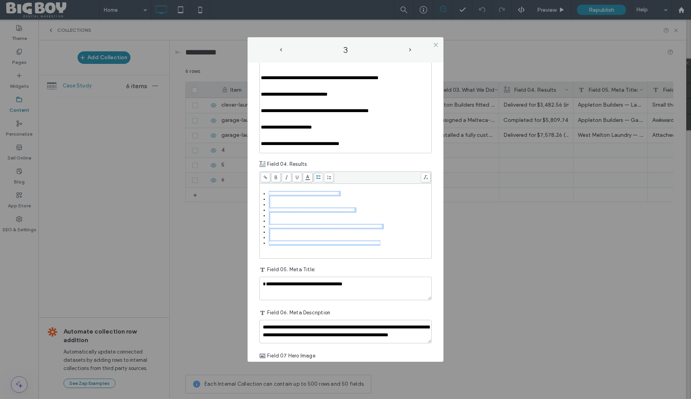
click at [319, 201] on div "**********" at bounding box center [345, 214] width 172 height 87
click at [313, 202] on div "Rich Text Editor" at bounding box center [350, 198] width 162 height 5
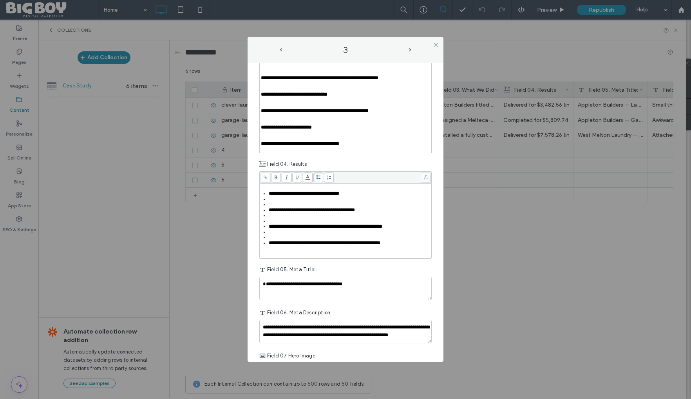
click at [305, 207] on div "Rich Text Editor" at bounding box center [350, 204] width 162 height 5
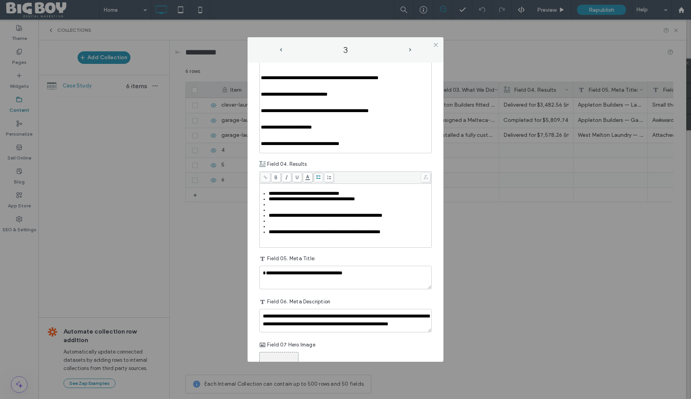
click at [290, 213] on div "Rich Text Editor" at bounding box center [350, 209] width 162 height 5
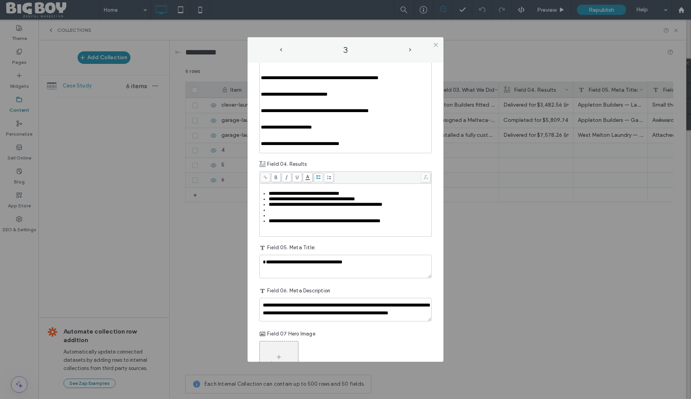
click at [286, 218] on div "Rich Text Editor" at bounding box center [350, 215] width 162 height 5
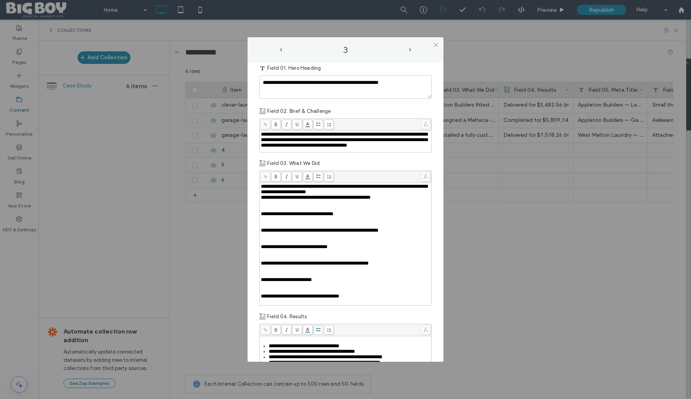
scroll to position [36, 0]
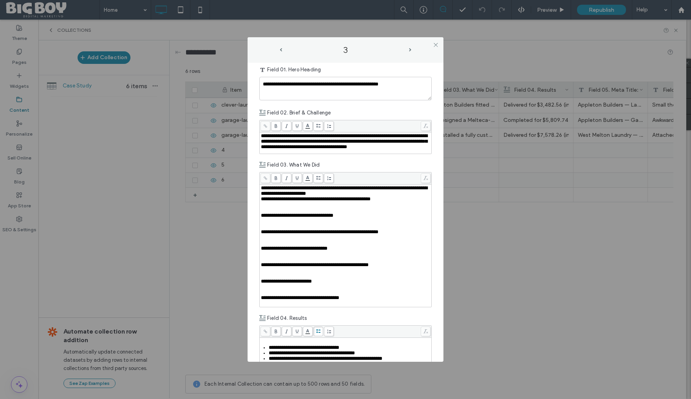
click at [361, 300] on div "**********" at bounding box center [346, 297] width 170 height 5
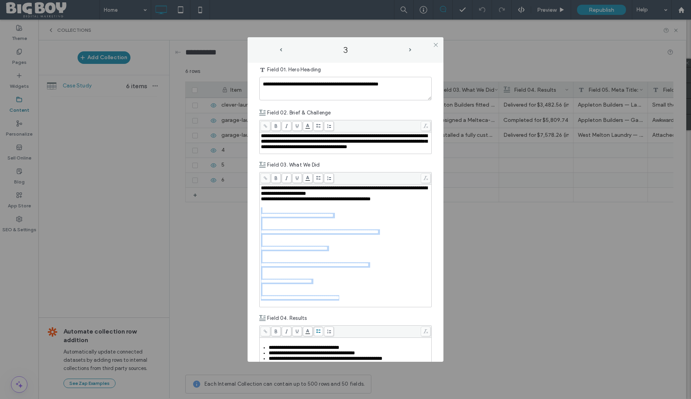
drag, startPoint x: 362, startPoint y: 312, endPoint x: 261, endPoint y: 213, distance: 141.7
click at [261, 213] on div "**********" at bounding box center [346, 245] width 170 height 121
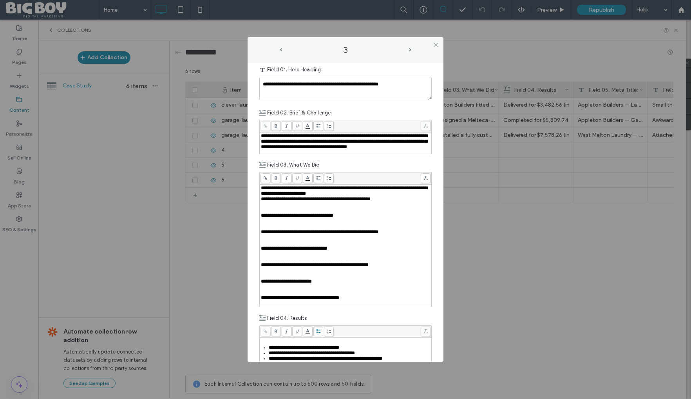
click at [261, 200] on span "**********" at bounding box center [316, 198] width 110 height 5
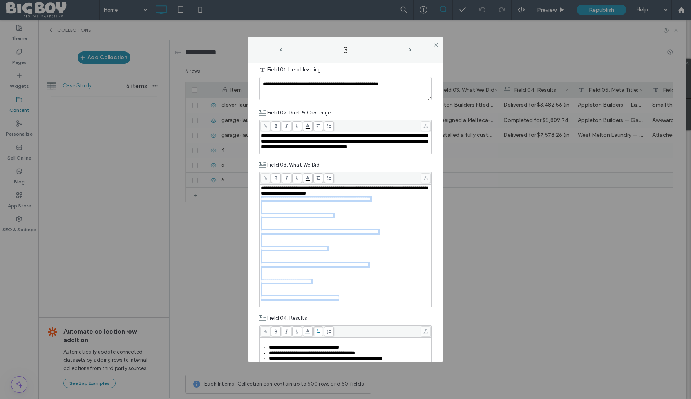
drag, startPoint x: 261, startPoint y: 200, endPoint x: 362, endPoint y: 296, distance: 139.3
click at [368, 306] on div "**********" at bounding box center [346, 245] width 170 height 121
click at [318, 178] on icon at bounding box center [318, 178] width 4 height 4
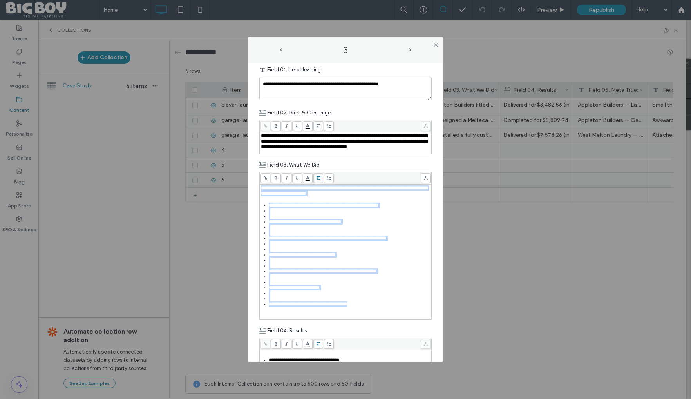
click at [292, 218] on div "Rich Text Editor" at bounding box center [350, 215] width 162 height 5
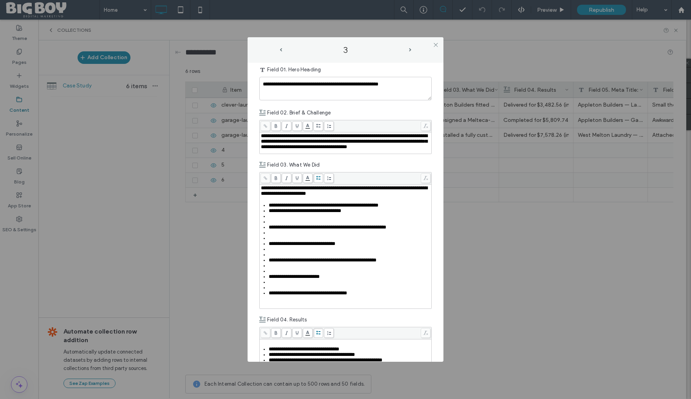
click at [282, 224] on div "Rich Text Editor" at bounding box center [350, 221] width 162 height 5
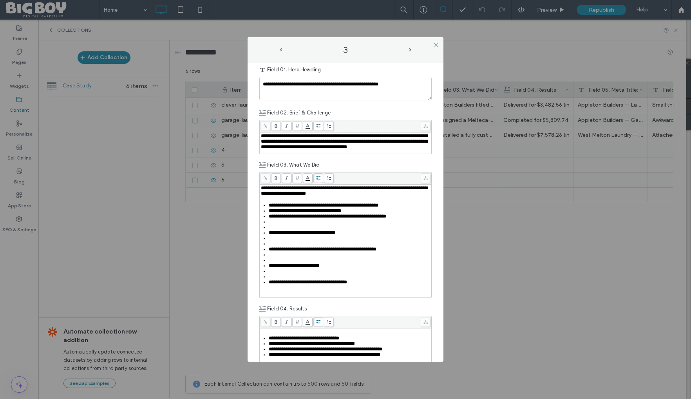
click at [279, 230] on div "Rich Text Editor" at bounding box center [350, 226] width 162 height 5
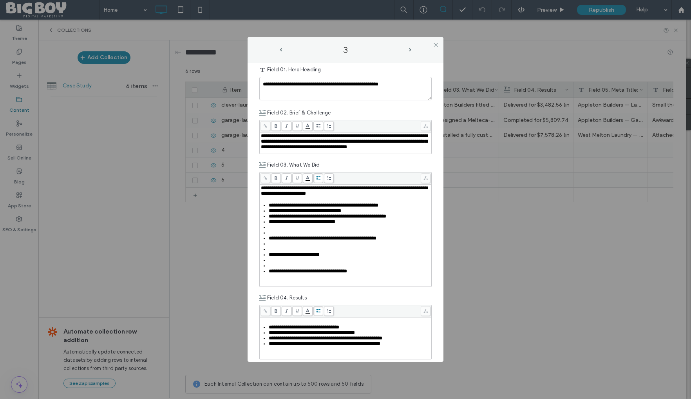
click at [278, 235] on div "Rich Text Editor" at bounding box center [350, 232] width 162 height 5
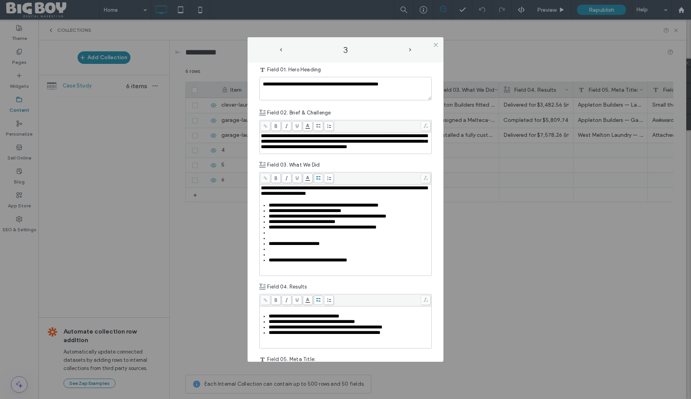
click at [276, 241] on div "Rich Text Editor" at bounding box center [350, 237] width 162 height 5
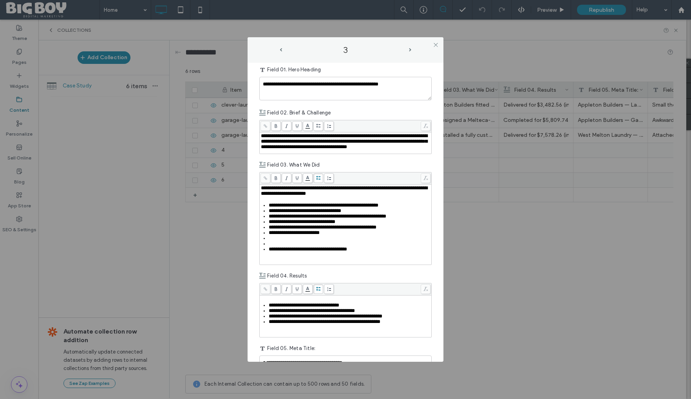
click at [276, 246] on div "Rich Text Editor" at bounding box center [350, 243] width 162 height 5
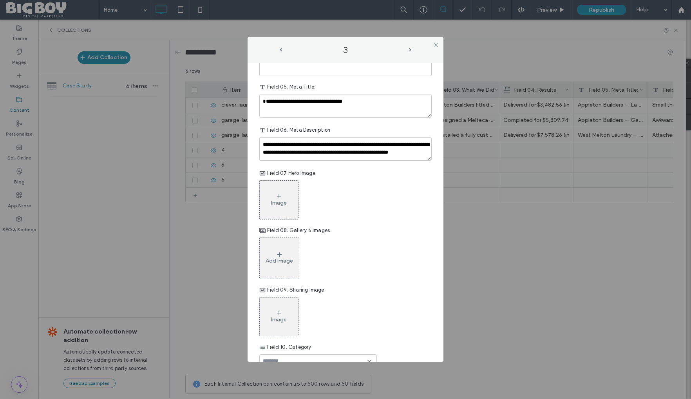
scroll to position [286, 0]
click at [273, 210] on div "Image" at bounding box center [279, 200] width 38 height 37
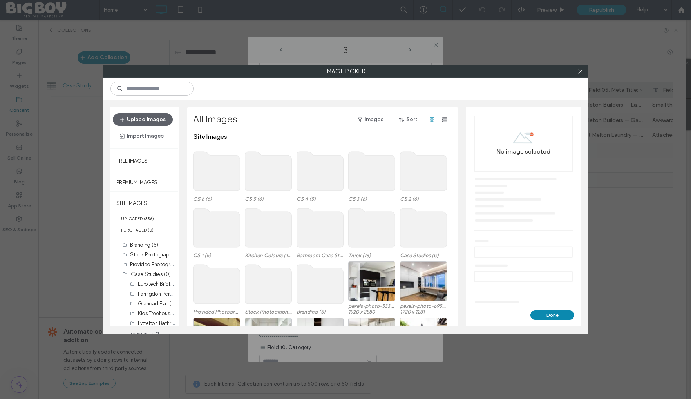
click at [360, 182] on use at bounding box center [371, 171] width 47 height 39
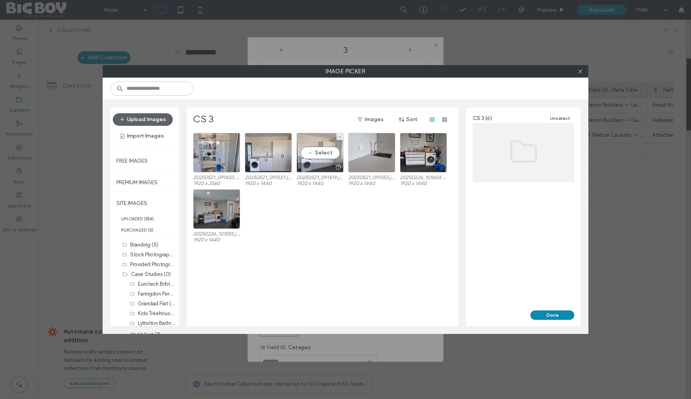
click at [323, 150] on div "Select" at bounding box center [319, 153] width 47 height 40
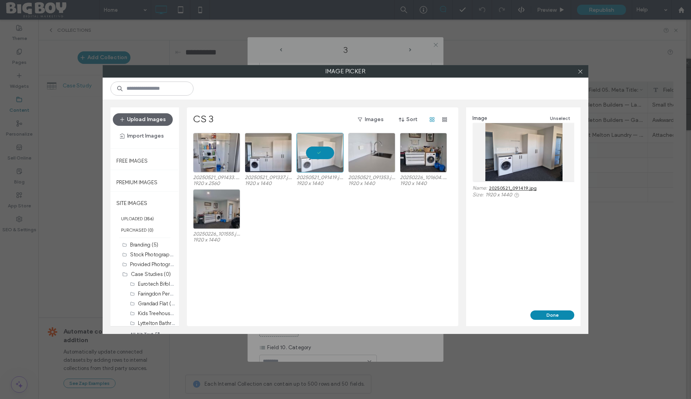
click at [550, 313] on button "Done" at bounding box center [552, 314] width 44 height 9
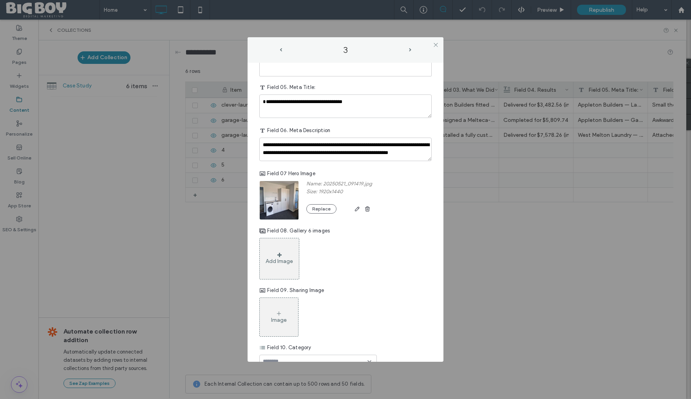
click at [274, 264] on div "Add Image" at bounding box center [278, 261] width 27 height 7
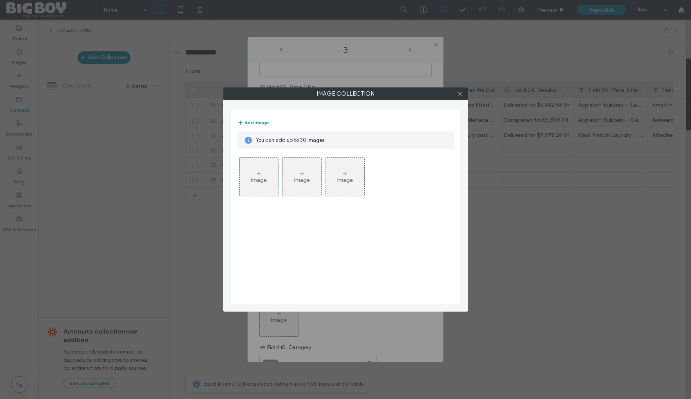
click at [259, 181] on div "Image" at bounding box center [259, 180] width 16 height 7
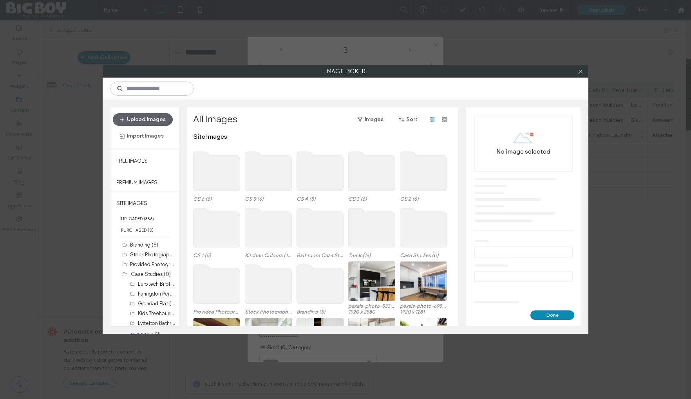
click at [363, 166] on use at bounding box center [371, 171] width 47 height 39
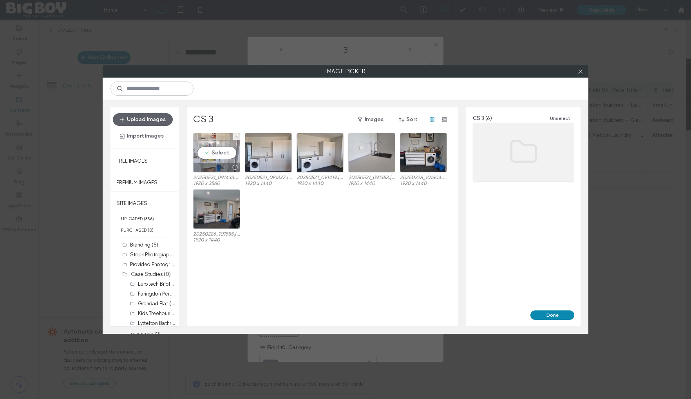
click at [226, 151] on div "Select" at bounding box center [216, 153] width 47 height 40
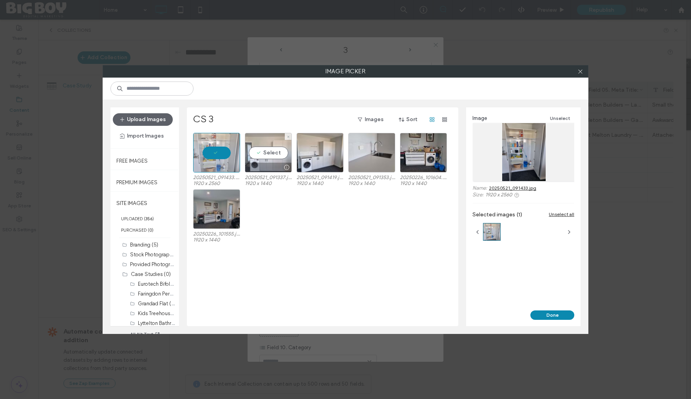
click at [254, 151] on div "Select" at bounding box center [268, 153] width 47 height 40
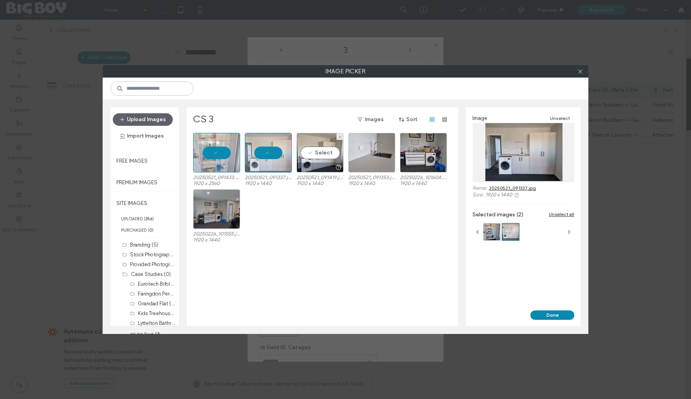
drag, startPoint x: 315, startPoint y: 151, endPoint x: 346, endPoint y: 151, distance: 31.7
click at [315, 151] on div "Select" at bounding box center [319, 153] width 47 height 40
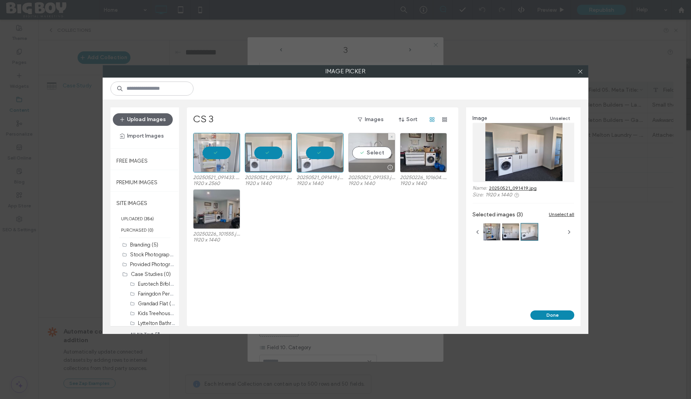
drag, startPoint x: 364, startPoint y: 150, endPoint x: 386, endPoint y: 151, distance: 22.7
click at [364, 150] on div "Select" at bounding box center [371, 153] width 47 height 40
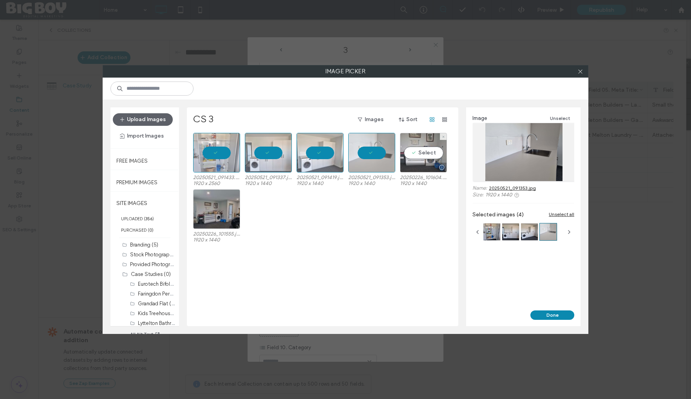
drag, startPoint x: 418, startPoint y: 151, endPoint x: 409, endPoint y: 154, distance: 9.9
click at [418, 151] on div "Select" at bounding box center [423, 153] width 47 height 40
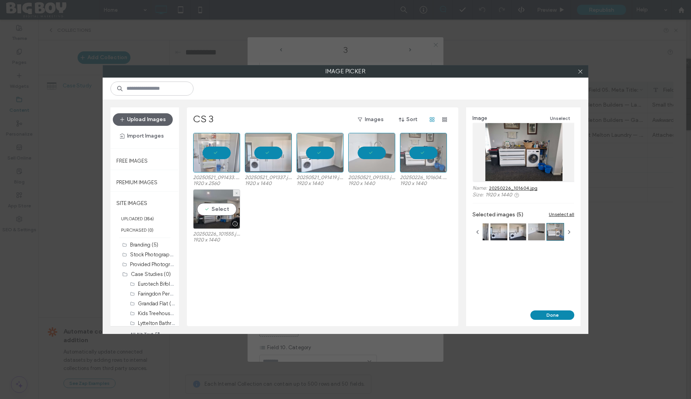
drag, startPoint x: 214, startPoint y: 207, endPoint x: 244, endPoint y: 220, distance: 32.8
click at [215, 209] on div "Select" at bounding box center [216, 209] width 47 height 40
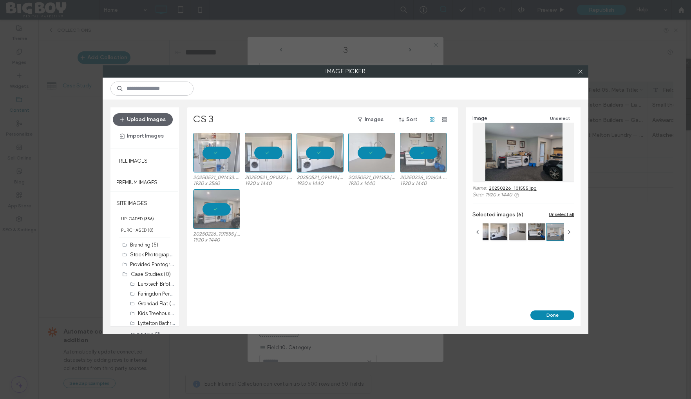
click at [554, 314] on button "Done" at bounding box center [552, 314] width 44 height 9
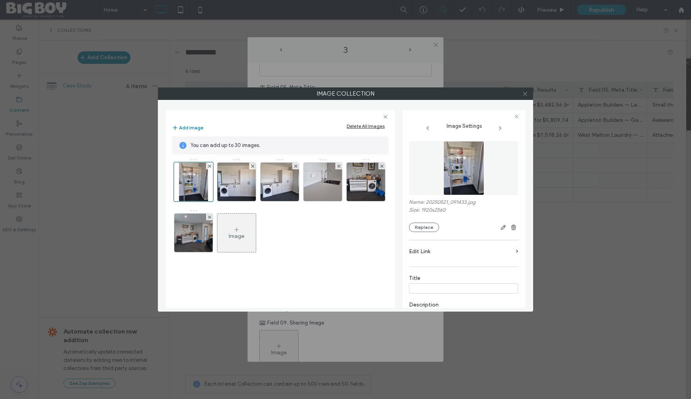
click at [526, 94] on icon at bounding box center [525, 94] width 6 height 6
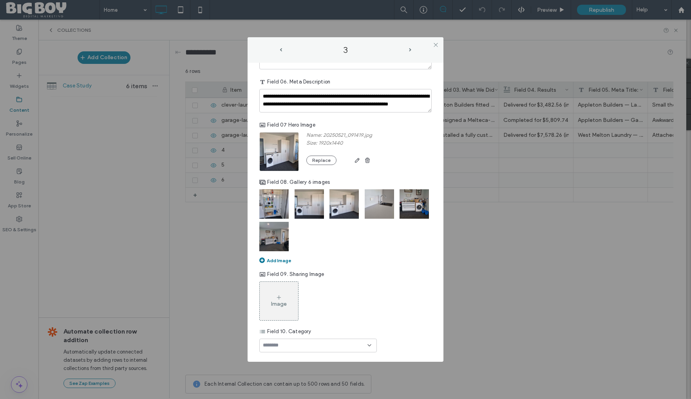
scroll to position [347, 0]
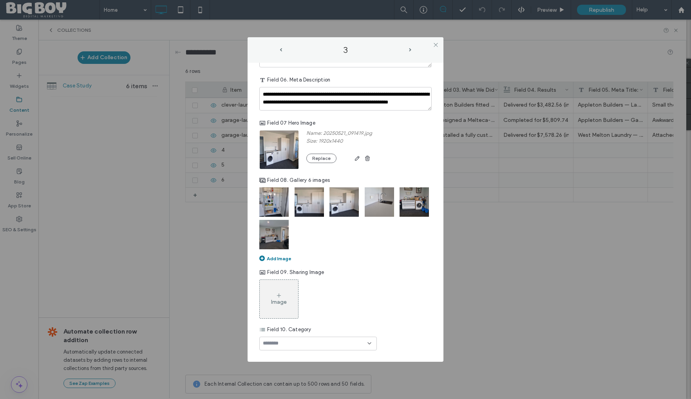
click at [277, 294] on icon at bounding box center [279, 295] width 6 height 6
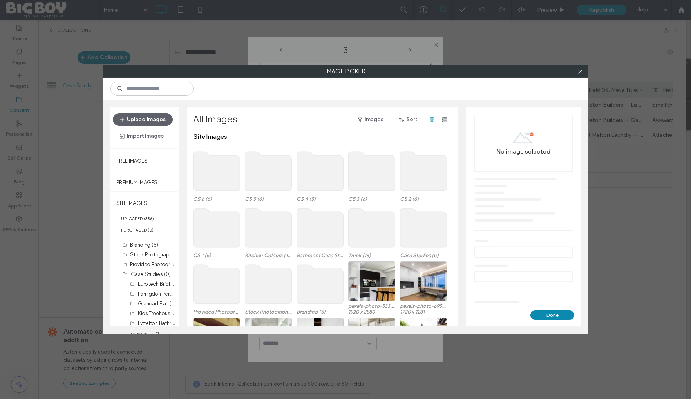
click at [373, 180] on use at bounding box center [371, 171] width 47 height 39
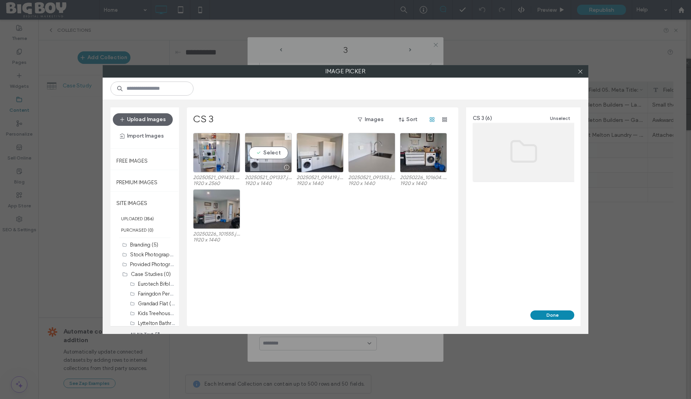
click at [270, 154] on div "Select" at bounding box center [268, 153] width 47 height 40
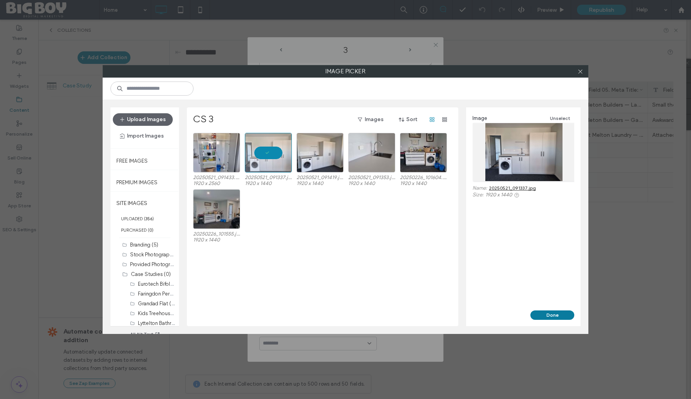
click at [545, 313] on button "Done" at bounding box center [552, 314] width 44 height 9
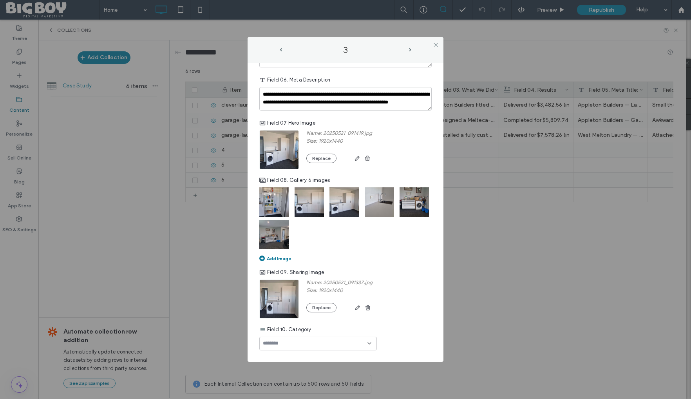
click at [338, 341] on div at bounding box center [317, 343] width 117 height 14
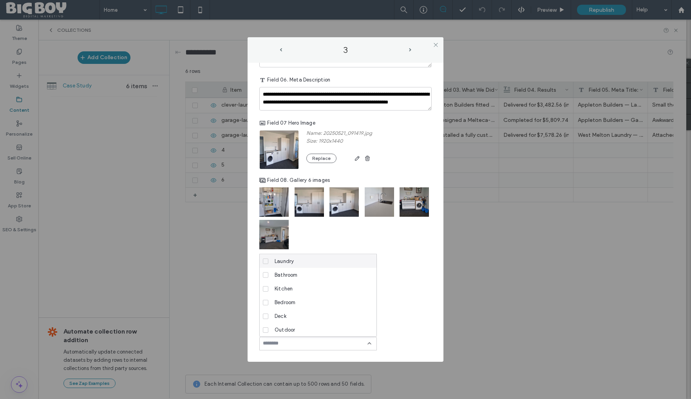
click at [302, 259] on div "Laundry" at bounding box center [320, 261] width 99 height 14
click at [298, 327] on span "Renovations" at bounding box center [288, 329] width 29 height 8
click at [411, 305] on div "Name: 20250521_091337.jpg Size: 1920x1440 Replace" at bounding box center [345, 298] width 172 height 39
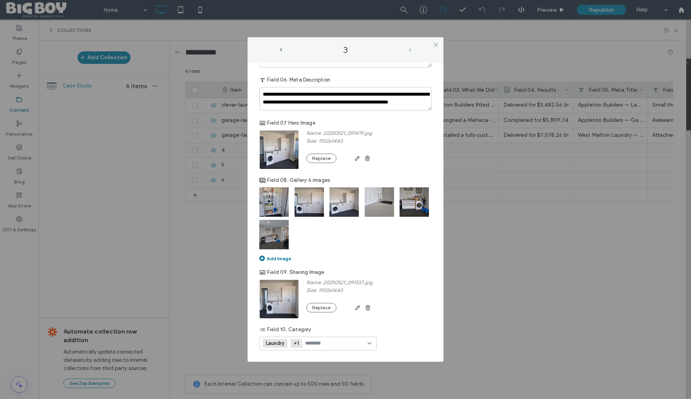
click at [411, 49] on span "next-arrow" at bounding box center [410, 50] width 2 height 4
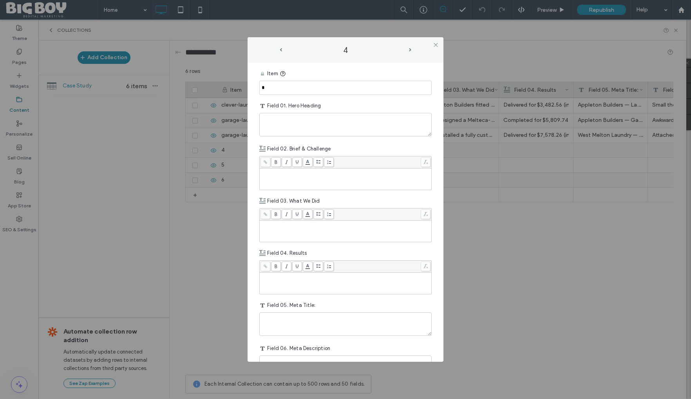
click at [308, 88] on input "*" at bounding box center [345, 88] width 172 height 14
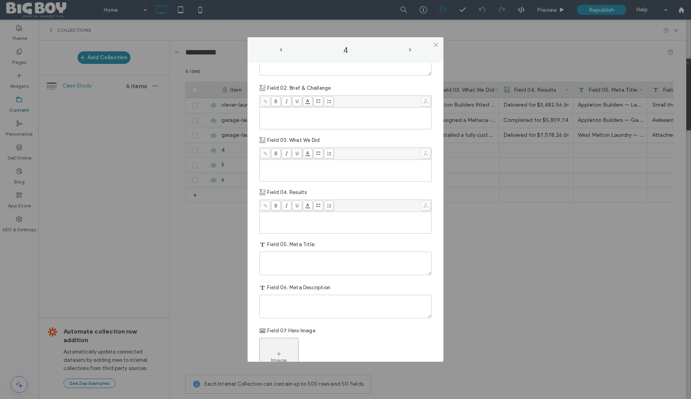
scroll to position [0, 0]
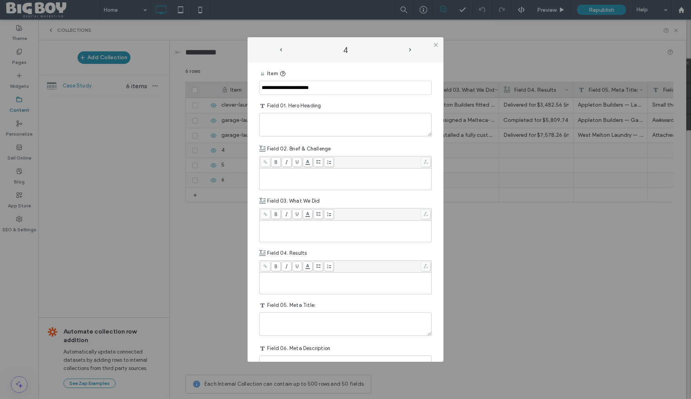
type input "**********"
click at [274, 120] on textarea "plain-text-cell" at bounding box center [345, 124] width 172 height 23
click at [276, 115] on textarea "plain-text-cell" at bounding box center [345, 124] width 172 height 23
paste textarea "**********"
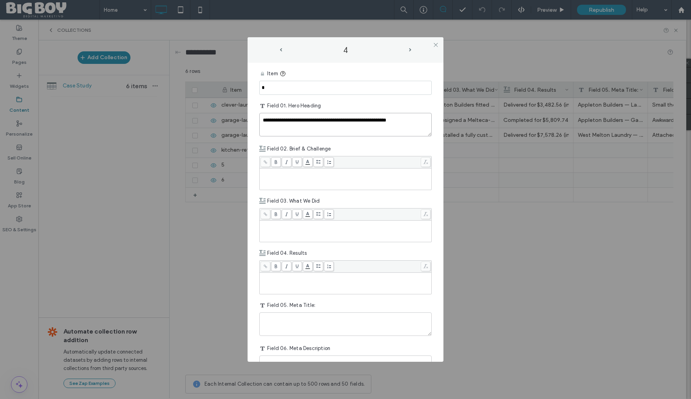
type textarea "**********"
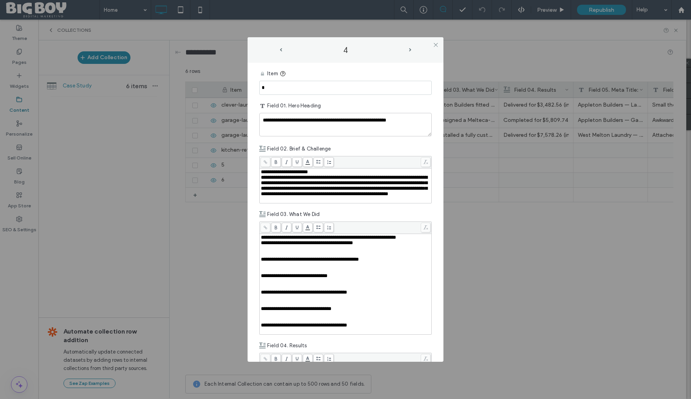
scroll to position [188, 0]
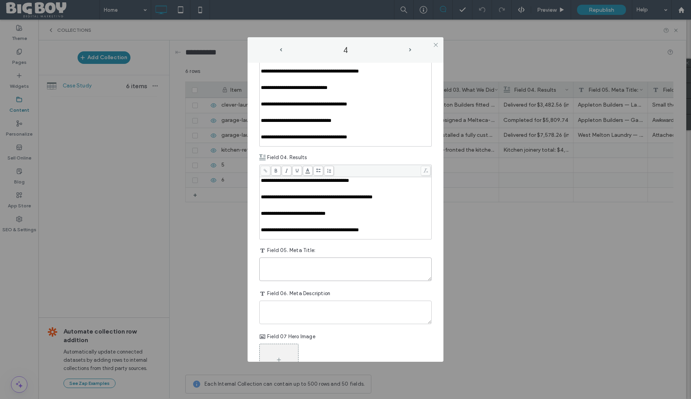
paste textarea "**********"
type textarea "**********"
paste textarea "**********"
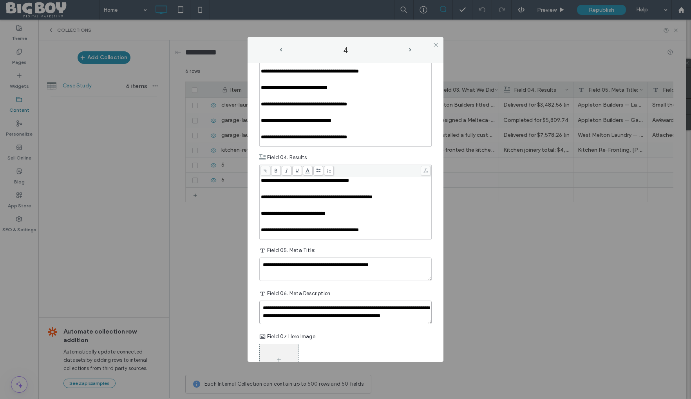
scroll to position [3, 0]
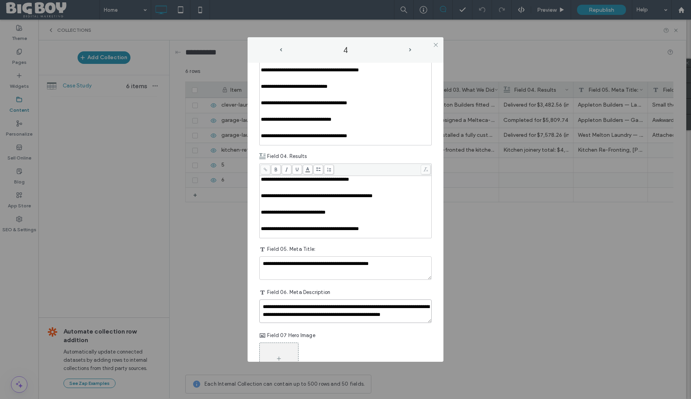
type textarea "**********"
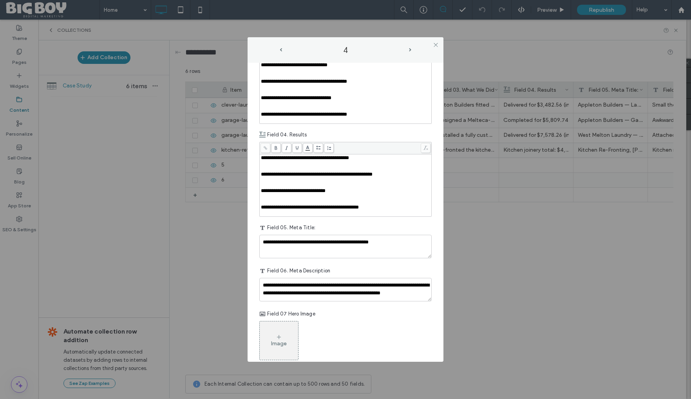
scroll to position [205, 0]
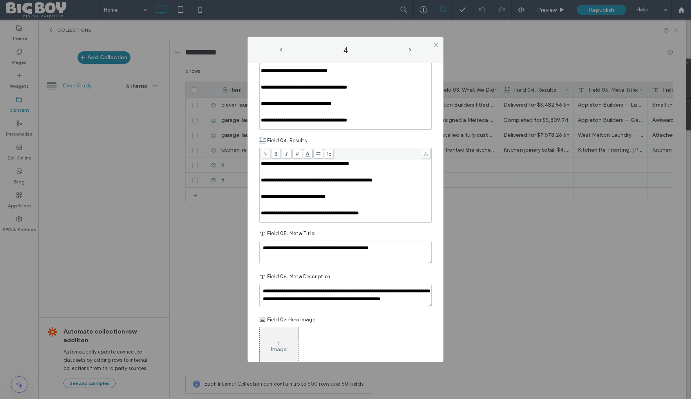
click at [299, 210] on div "Rich Text Editor" at bounding box center [346, 207] width 170 height 5
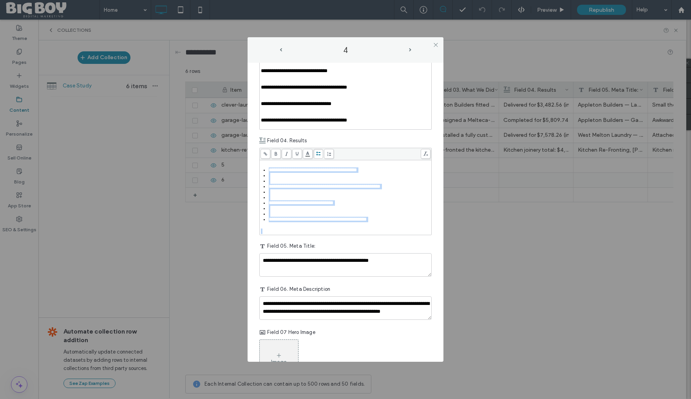
scroll to position [211, 0]
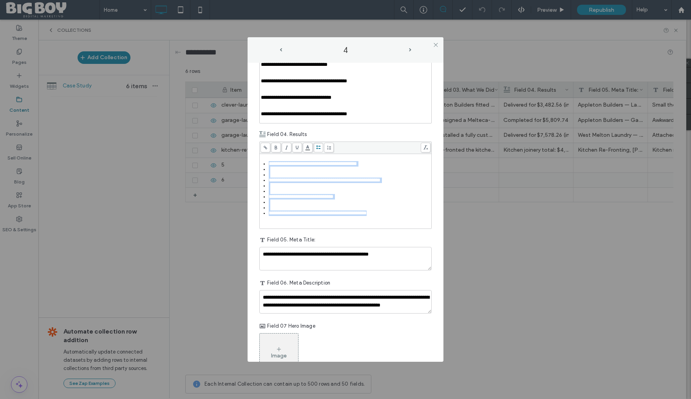
click at [317, 186] on div "**********" at bounding box center [345, 184] width 172 height 87
click at [288, 177] on div "Rich Text Editor" at bounding box center [350, 174] width 162 height 5
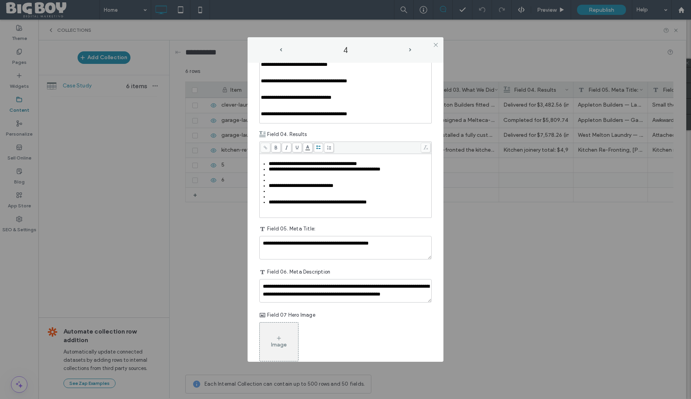
click at [280, 183] on div "Rich Text Editor" at bounding box center [350, 179] width 162 height 5
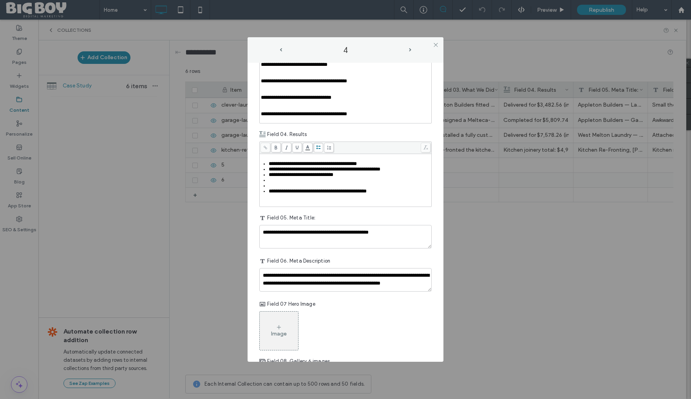
click at [280, 188] on div "Rich Text Editor" at bounding box center [350, 185] width 162 height 5
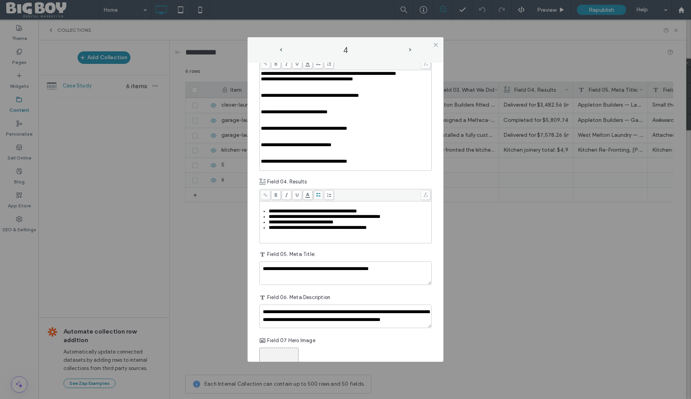
scroll to position [160, 0]
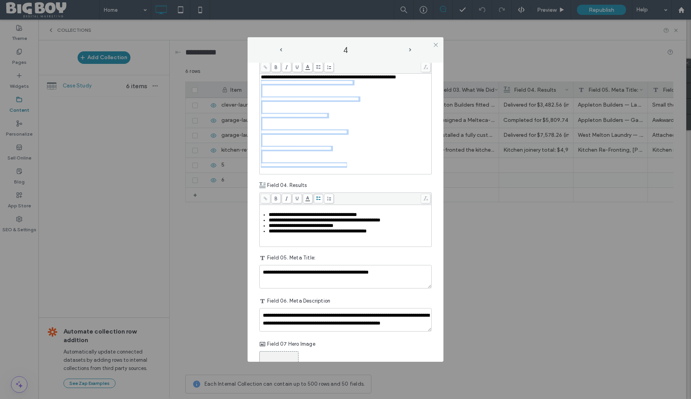
drag, startPoint x: 262, startPoint y: 100, endPoint x: 374, endPoint y: 196, distance: 147.7
click at [375, 173] on div "**********" at bounding box center [346, 123] width 170 height 99
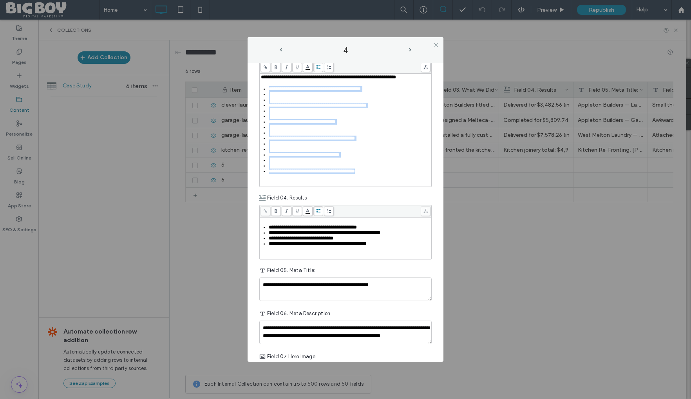
click at [318, 69] on icon at bounding box center [318, 67] width 4 height 4
click at [286, 97] on div "Rich Text Editor" at bounding box center [350, 94] width 162 height 5
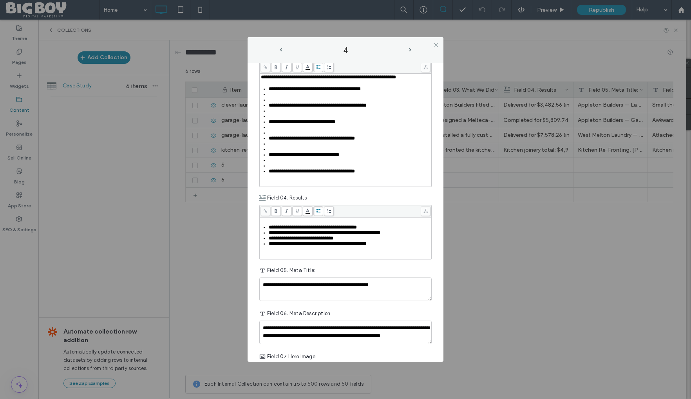
click at [286, 103] on div "Rich Text Editor" at bounding box center [350, 99] width 162 height 5
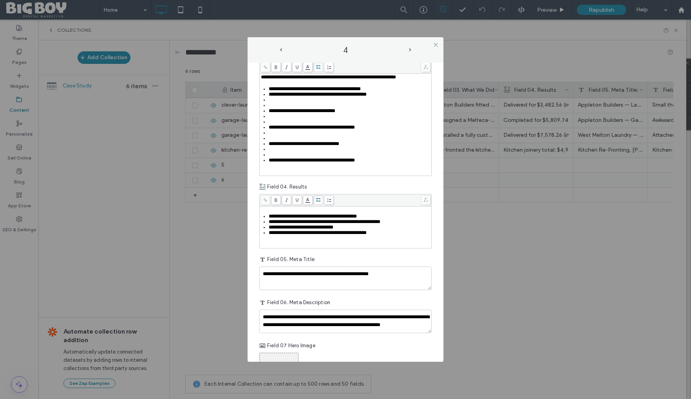
click at [283, 108] on div "Rich Text Editor" at bounding box center [350, 105] width 162 height 5
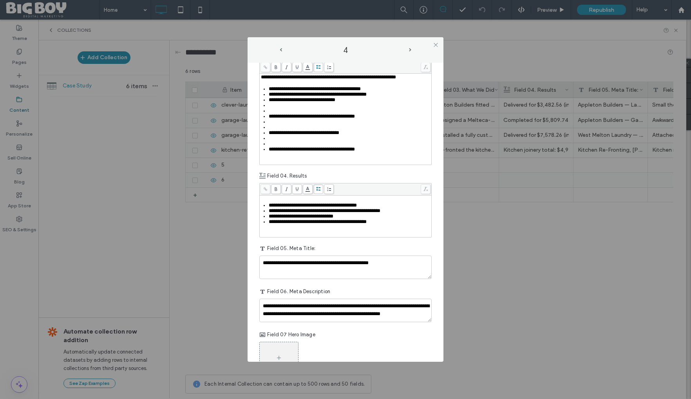
click at [281, 114] on div "Rich Text Editor" at bounding box center [350, 110] width 162 height 5
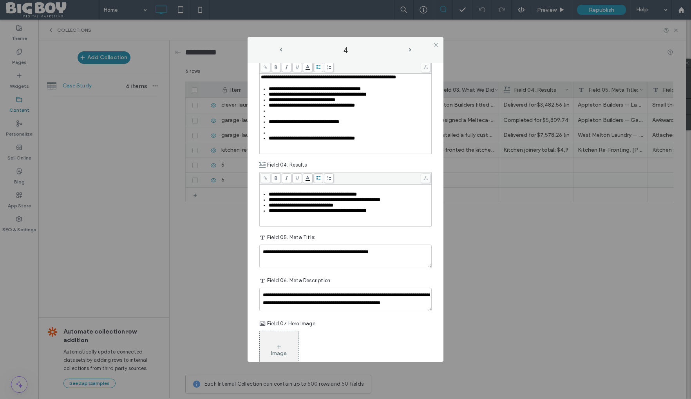
click at [280, 119] on div "Rich Text Editor" at bounding box center [350, 116] width 162 height 5
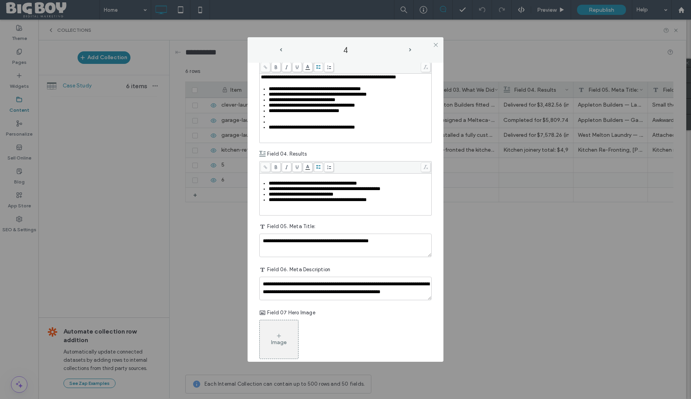
click at [279, 124] on div "Rich Text Editor" at bounding box center [350, 121] width 162 height 5
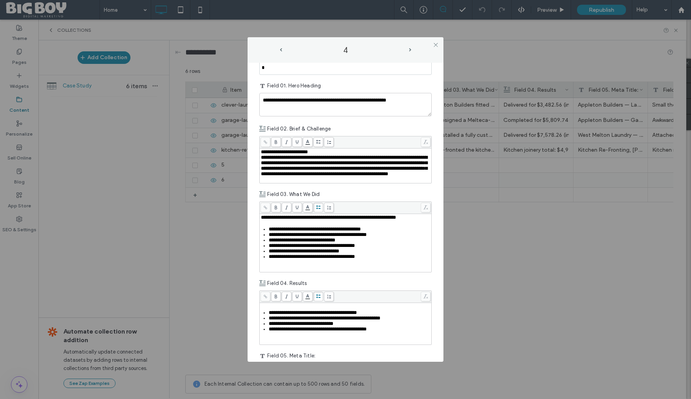
scroll to position [18, 0]
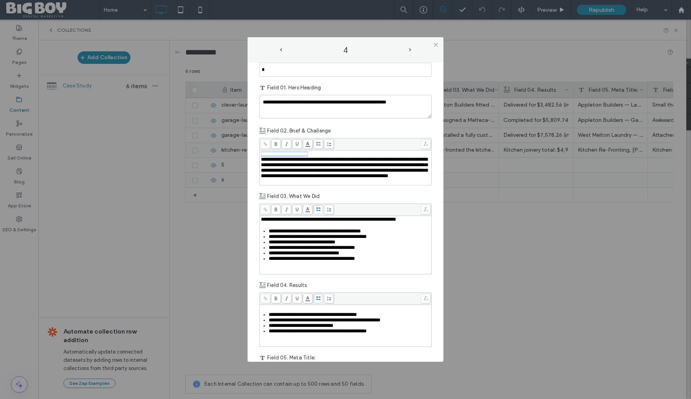
drag, startPoint x: 329, startPoint y: 155, endPoint x: 256, endPoint y: 152, distance: 73.3
click at [253, 153] on div "**********" at bounding box center [345, 212] width 196 height 299
click at [276, 142] on use at bounding box center [275, 144] width 2 height 4
click at [328, 153] on div "**********" at bounding box center [346, 153] width 170 height 5
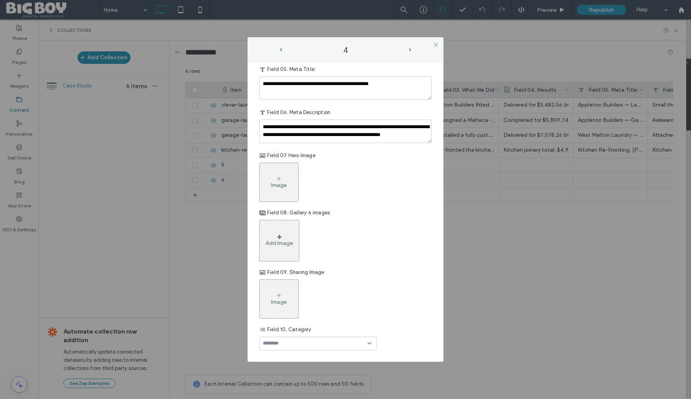
scroll to position [339, 0]
click at [272, 184] on div "Image" at bounding box center [279, 185] width 16 height 7
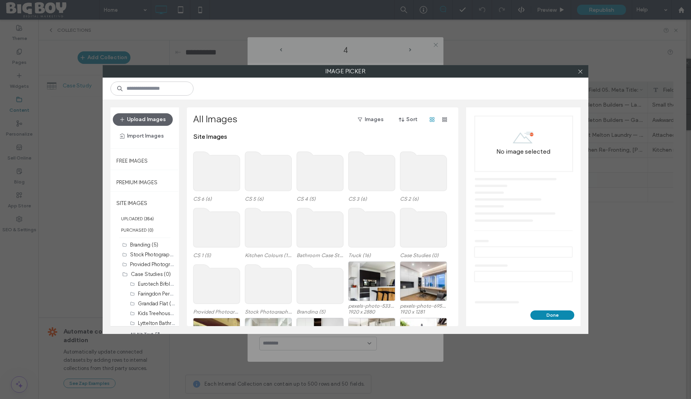
click at [314, 176] on use at bounding box center [320, 171] width 47 height 39
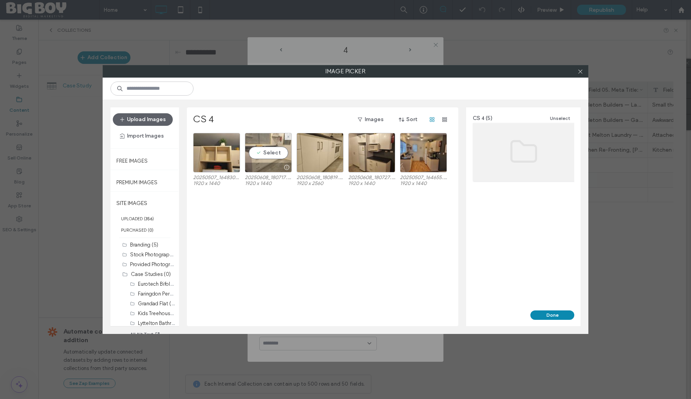
click at [272, 153] on div "Select" at bounding box center [268, 153] width 47 height 40
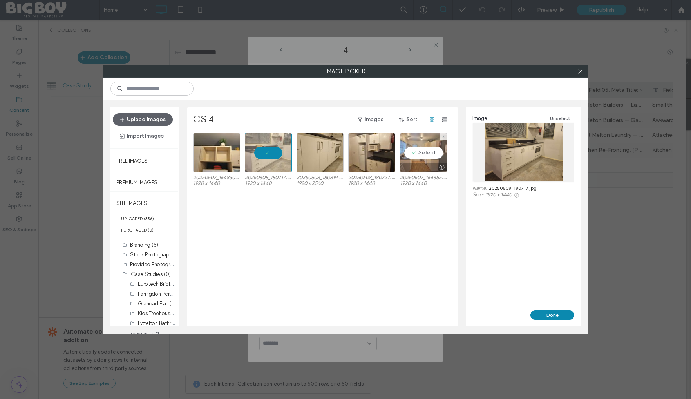
click at [421, 150] on div "Select" at bounding box center [423, 153] width 47 height 40
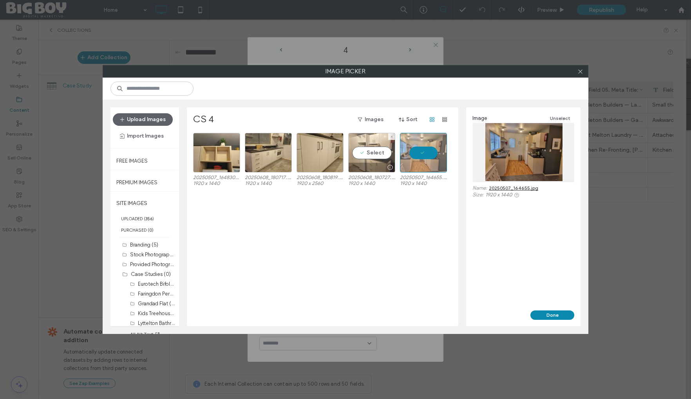
click at [372, 155] on div "Select" at bounding box center [371, 153] width 47 height 40
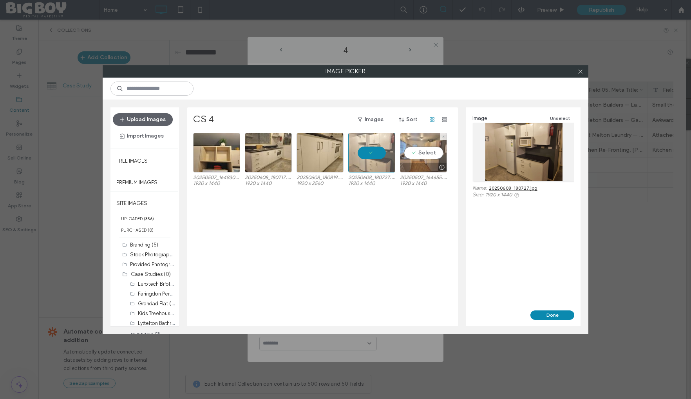
click at [427, 153] on div "Select" at bounding box center [423, 153] width 47 height 40
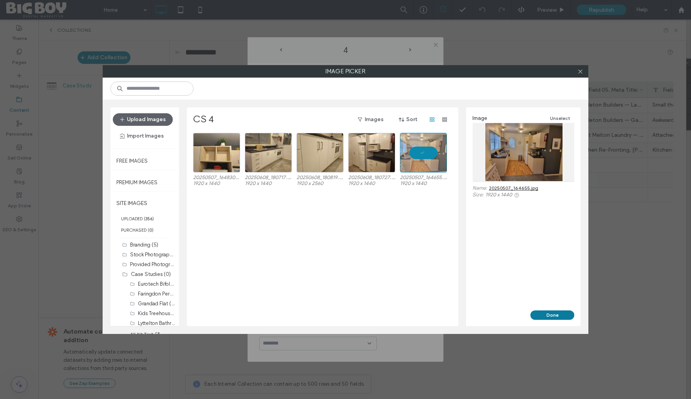
click at [557, 311] on button "Done" at bounding box center [552, 314] width 44 height 9
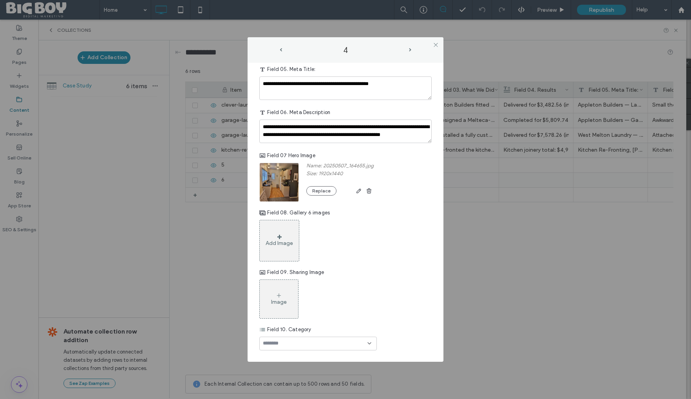
click at [270, 234] on div "Add Image" at bounding box center [279, 240] width 40 height 41
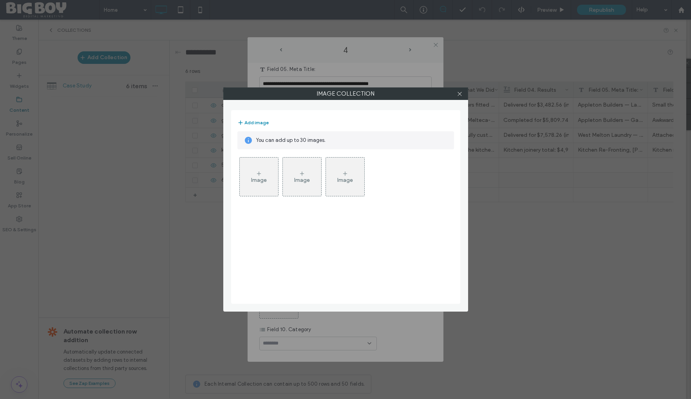
click at [260, 187] on div "Image" at bounding box center [259, 176] width 38 height 37
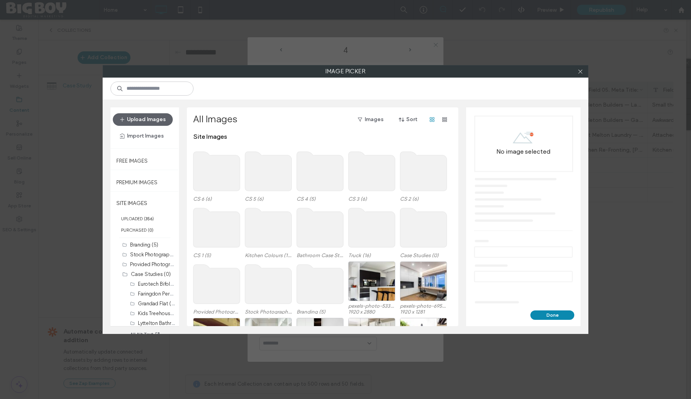
click at [318, 171] on use at bounding box center [320, 171] width 47 height 39
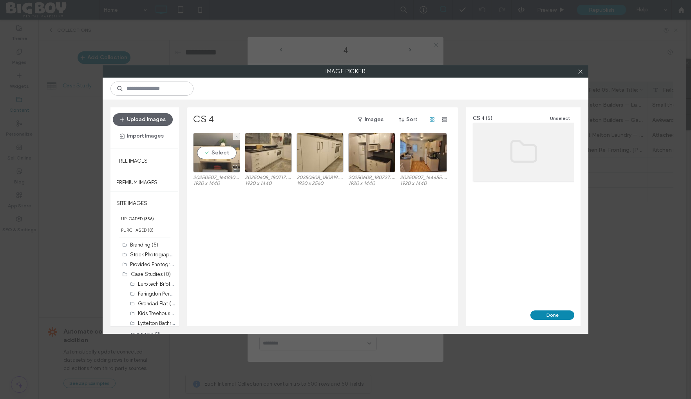
click at [216, 151] on div "Select" at bounding box center [216, 153] width 47 height 40
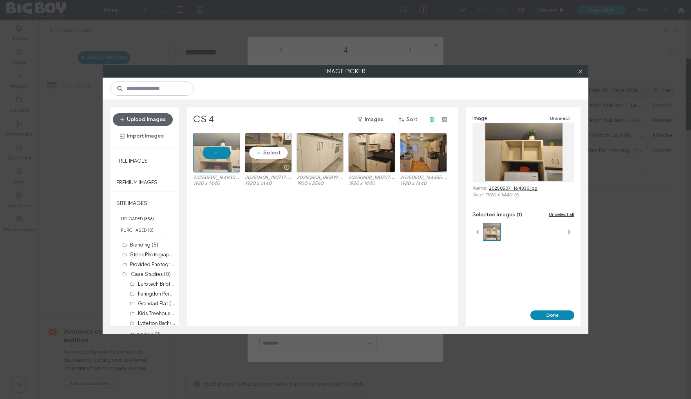
drag, startPoint x: 260, startPoint y: 149, endPoint x: 299, endPoint y: 150, distance: 39.9
click at [262, 149] on div "Select" at bounding box center [268, 153] width 47 height 40
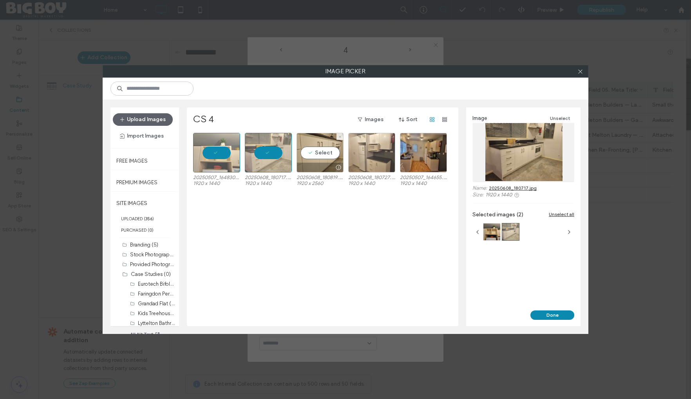
drag, startPoint x: 304, startPoint y: 150, endPoint x: 370, endPoint y: 151, distance: 65.4
click at [305, 150] on div "Select" at bounding box center [319, 153] width 47 height 40
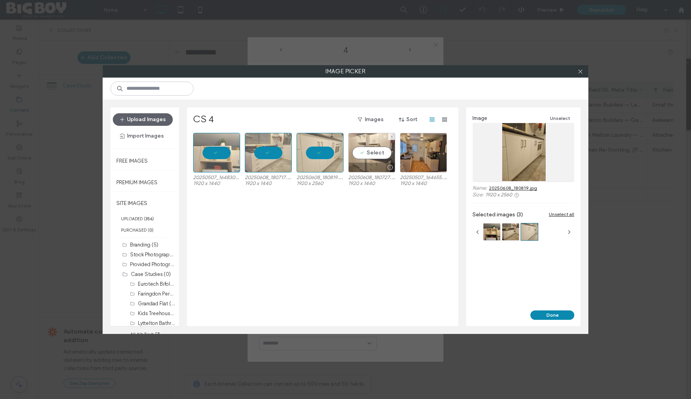
drag, startPoint x: 374, startPoint y: 151, endPoint x: 408, endPoint y: 152, distance: 33.7
click at [375, 151] on div "Select" at bounding box center [371, 153] width 47 height 40
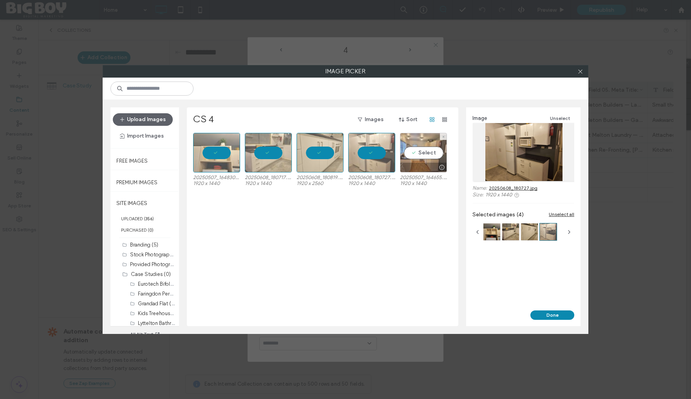
click at [413, 152] on div "Select" at bounding box center [423, 153] width 47 height 40
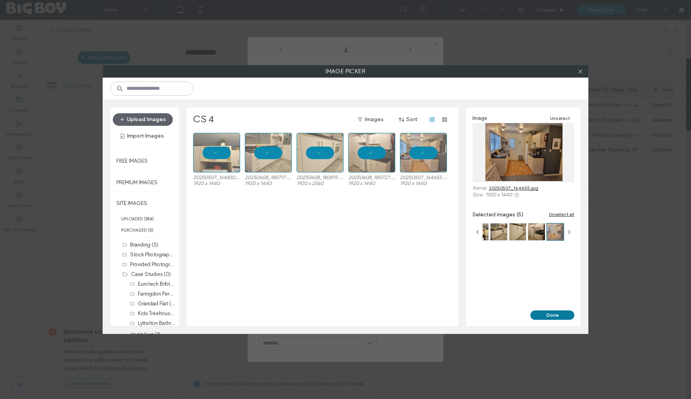
click at [554, 314] on button "Done" at bounding box center [552, 314] width 44 height 9
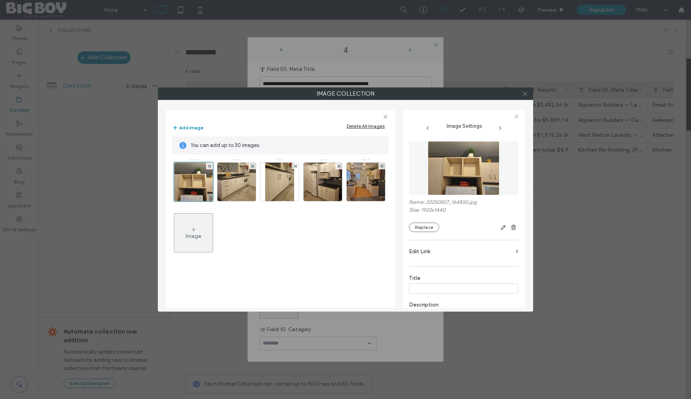
click at [526, 94] on icon at bounding box center [525, 94] width 6 height 6
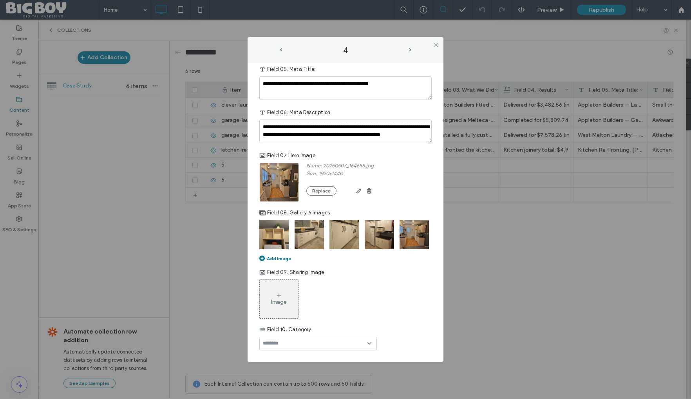
click at [276, 301] on div "Image" at bounding box center [279, 301] width 16 height 7
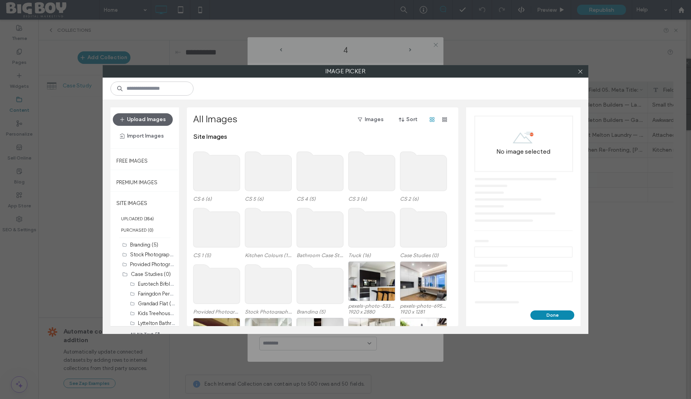
click at [313, 169] on use at bounding box center [320, 171] width 47 height 39
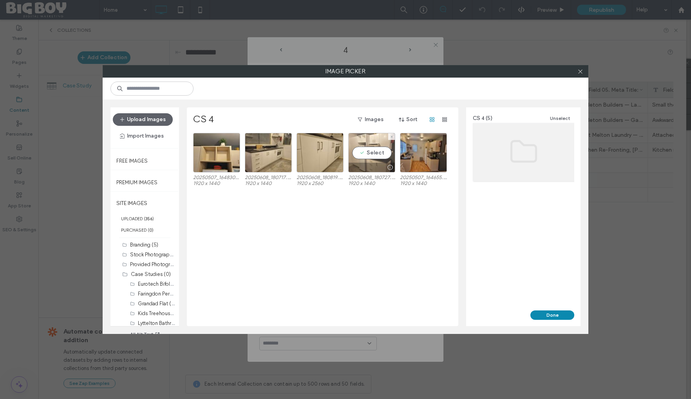
click at [375, 152] on div "Select" at bounding box center [371, 153] width 47 height 40
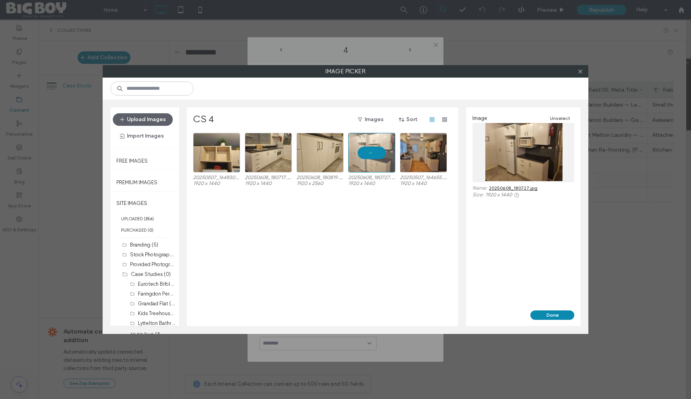
click at [551, 313] on button "Done" at bounding box center [552, 314] width 44 height 9
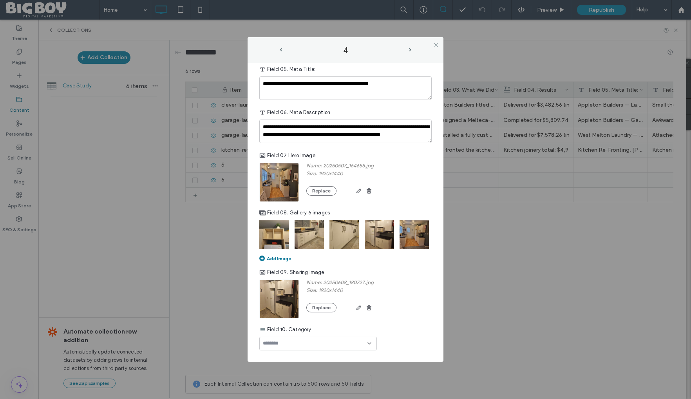
click at [325, 340] on div at bounding box center [317, 343] width 117 height 14
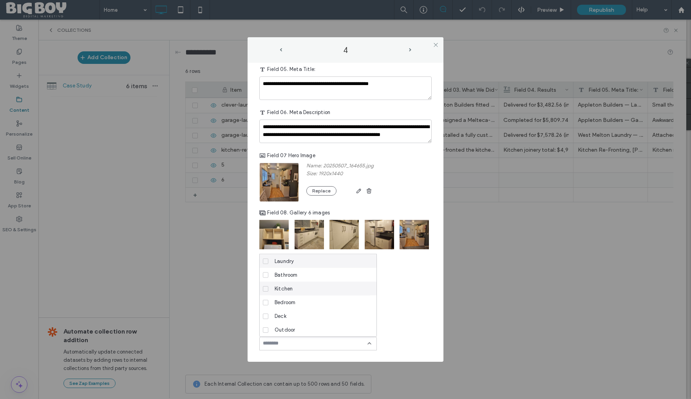
click at [292, 287] on span "Kitchen" at bounding box center [283, 288] width 18 height 8
click at [401, 287] on div "Name: 20250608_180727.jpg Size: 1920x1440 Replace" at bounding box center [345, 298] width 172 height 39
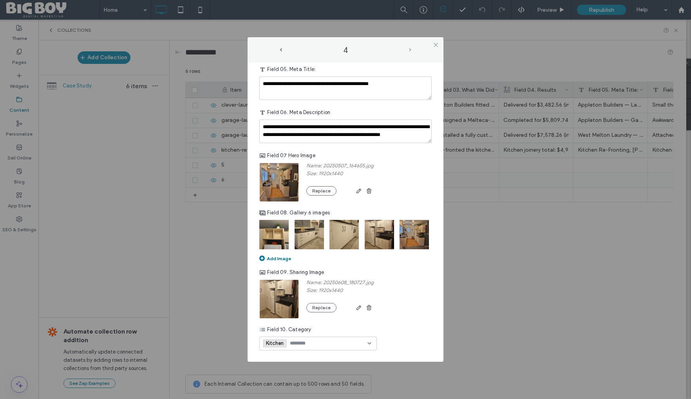
click at [409, 49] on span "next-arrow" at bounding box center [410, 50] width 2 height 4
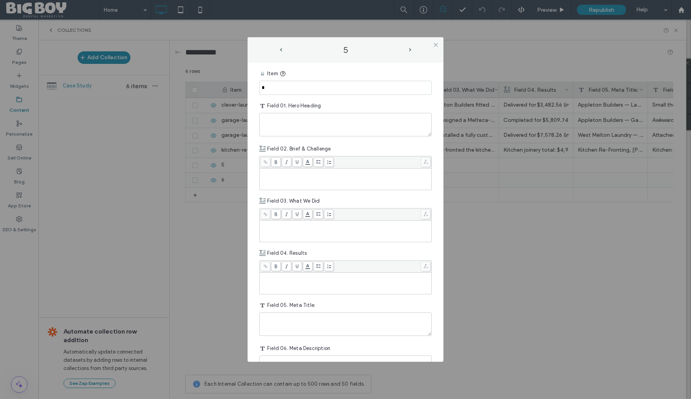
click at [318, 87] on input "*" at bounding box center [345, 88] width 172 height 14
paste input "**********"
click at [288, 88] on input "**********" at bounding box center [345, 87] width 172 height 14
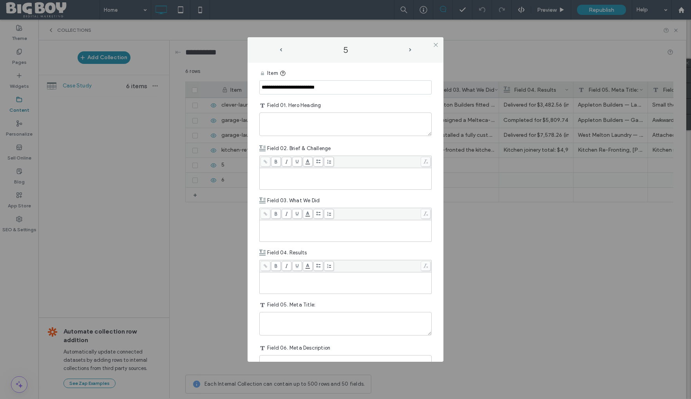
type input "**********"
click at [277, 118] on textarea "plain-text-cell" at bounding box center [345, 123] width 172 height 23
click at [299, 123] on textarea "plain-text-cell" at bounding box center [345, 124] width 172 height 23
paste textarea "**********"
type textarea "**********"
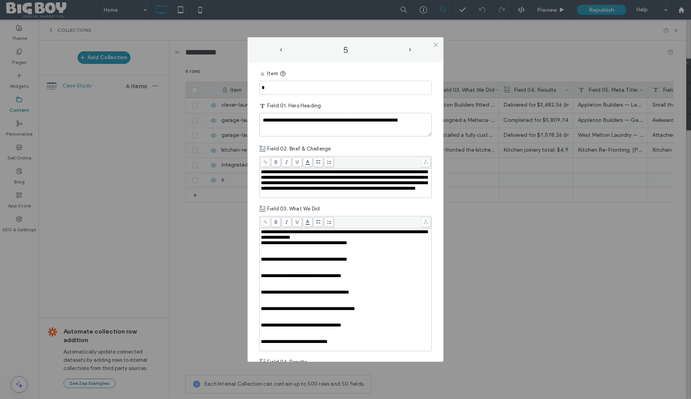
scroll to position [200, 0]
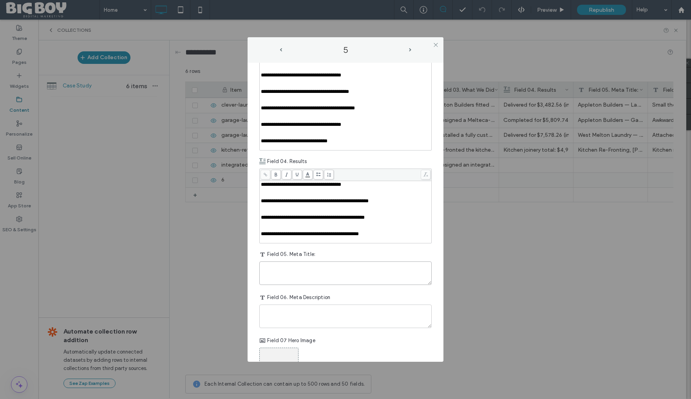
paste textarea "**********"
type textarea "**********"
paste textarea "**********"
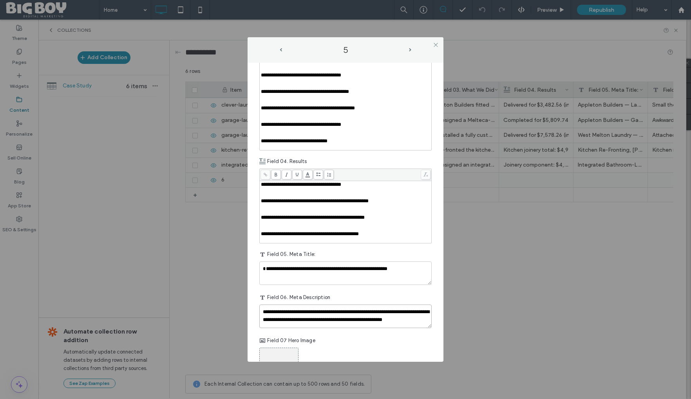
scroll to position [11, 0]
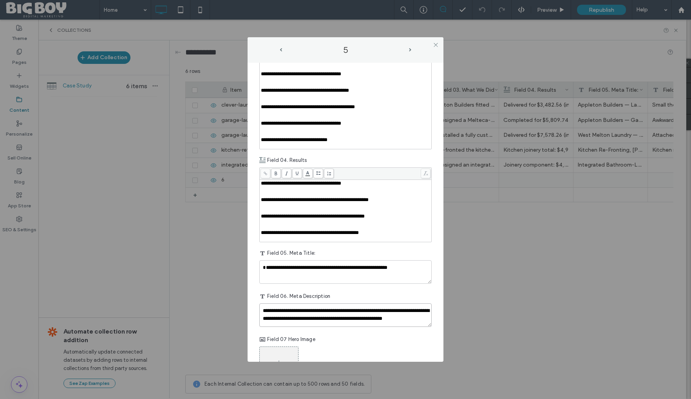
type textarea "**********"
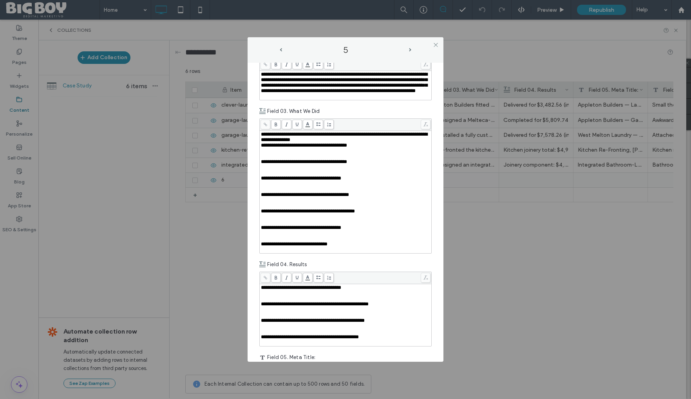
scroll to position [97, 0]
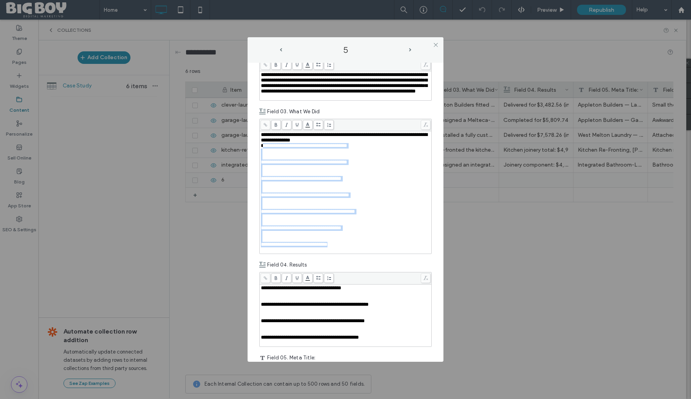
drag, startPoint x: 352, startPoint y: 271, endPoint x: 261, endPoint y: 158, distance: 144.5
click at [261, 158] on div "**********" at bounding box center [346, 192] width 170 height 121
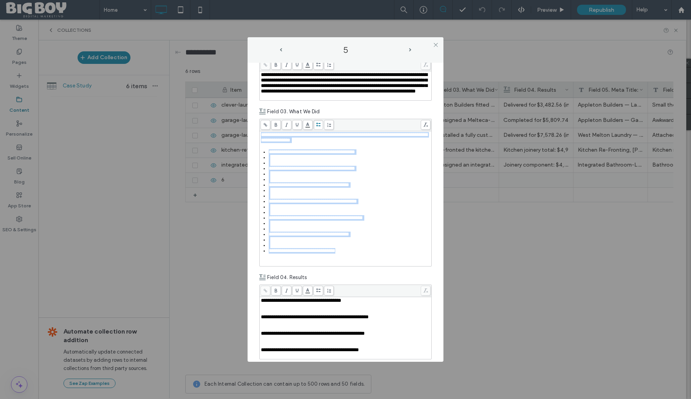
click at [321, 130] on span at bounding box center [318, 125] width 10 height 10
click at [281, 166] on div "Rich Text Editor" at bounding box center [350, 162] width 162 height 5
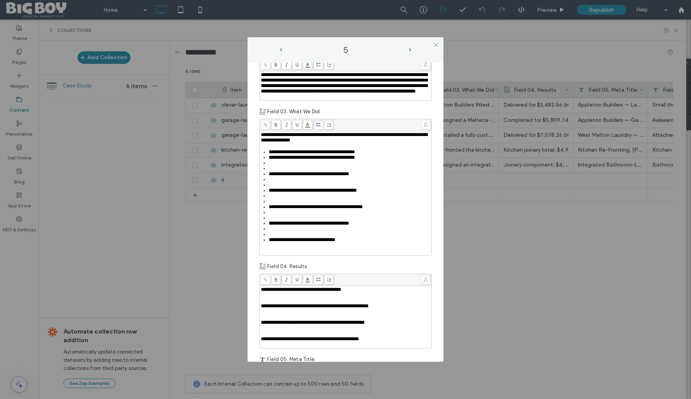
click at [274, 171] on div "Rich Text Editor" at bounding box center [350, 168] width 162 height 5
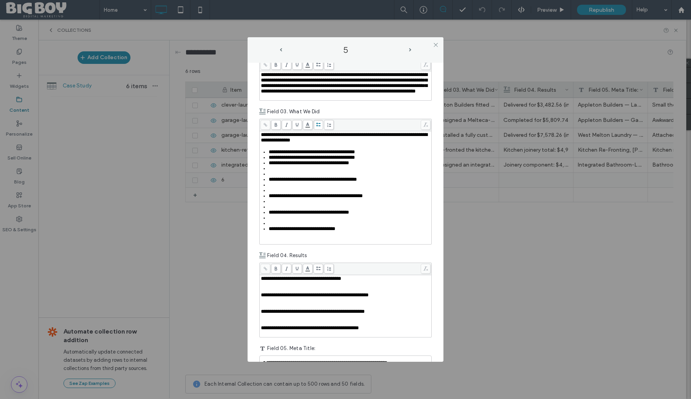
click at [276, 177] on div "Rich Text Editor" at bounding box center [350, 173] width 162 height 5
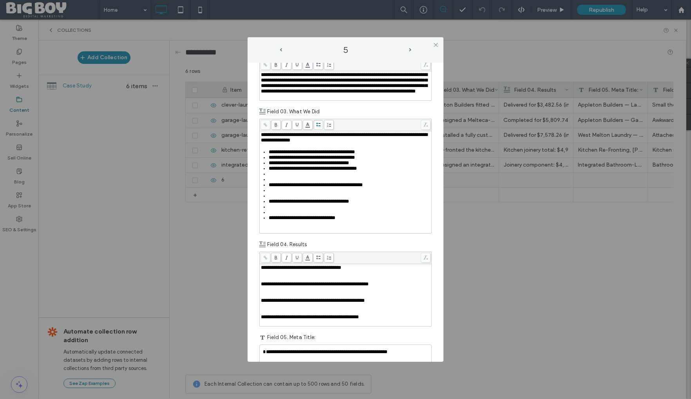
click at [276, 182] on div "Rich Text Editor" at bounding box center [350, 179] width 162 height 5
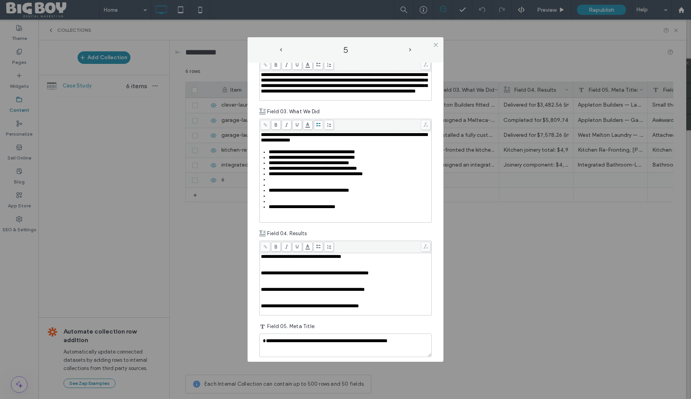
click at [275, 188] on div "Rich Text Editor" at bounding box center [350, 184] width 162 height 5
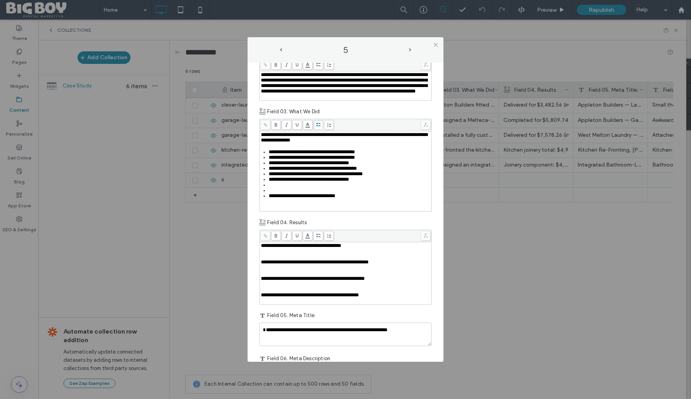
click at [275, 193] on div "Rich Text Editor" at bounding box center [350, 190] width 162 height 5
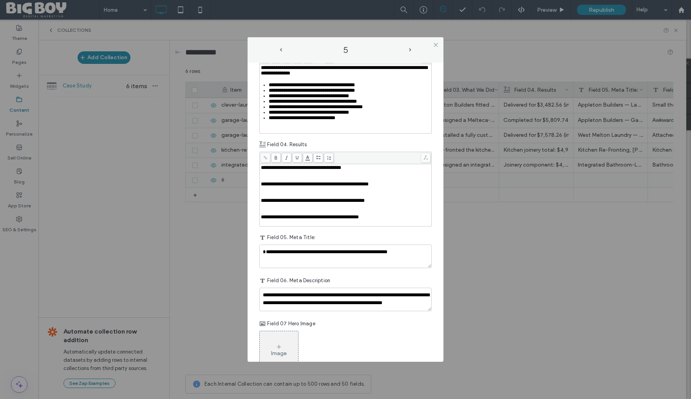
scroll to position [173, 0]
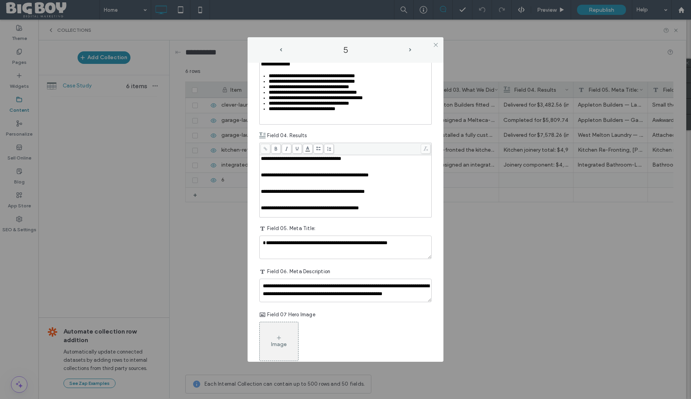
click at [269, 167] on div "Rich Text Editor" at bounding box center [346, 163] width 170 height 5
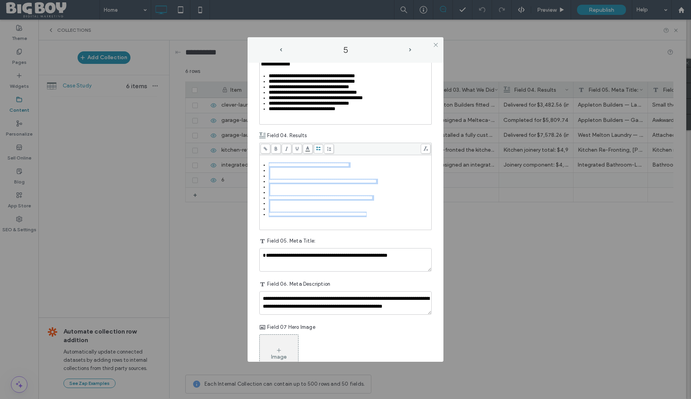
scroll to position [179, 0]
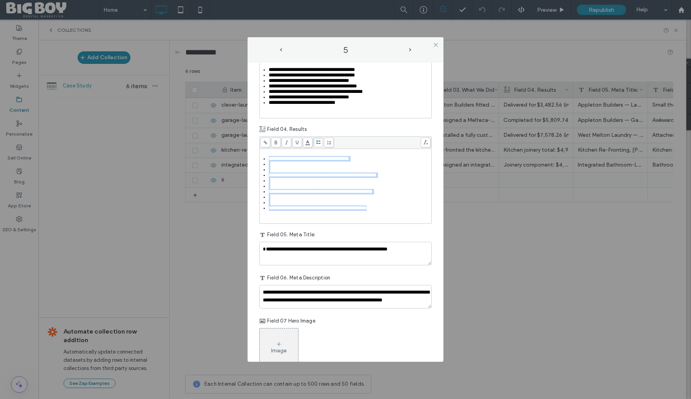
click at [319, 166] on div "**********" at bounding box center [345, 179] width 172 height 87
click at [294, 172] on div "Rich Text Editor" at bounding box center [350, 169] width 162 height 5
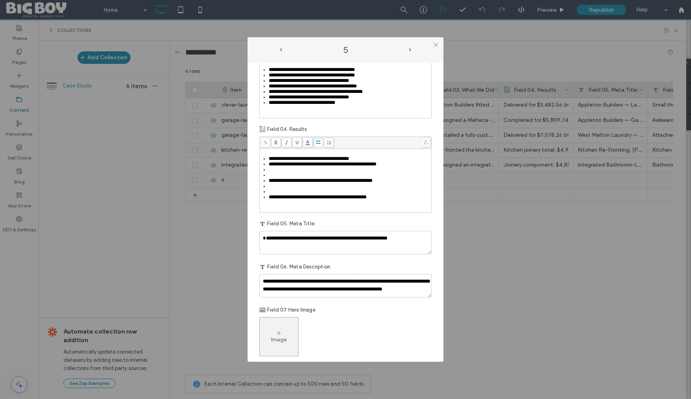
click at [289, 183] on span "**********" at bounding box center [321, 180] width 104 height 5
click at [289, 178] on div "Rich Text Editor" at bounding box center [350, 174] width 162 height 5
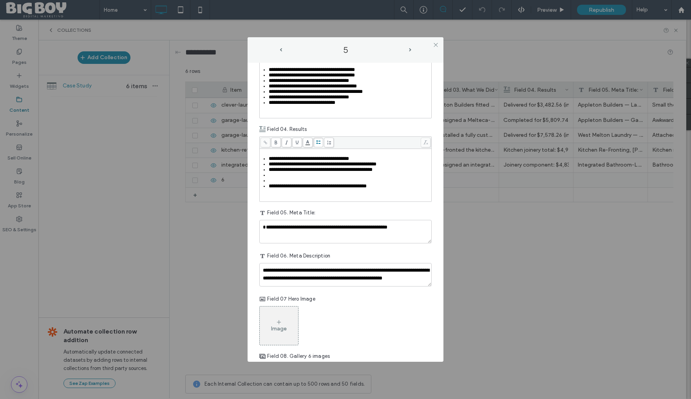
click at [285, 183] on div "Rich Text Editor" at bounding box center [350, 180] width 162 height 5
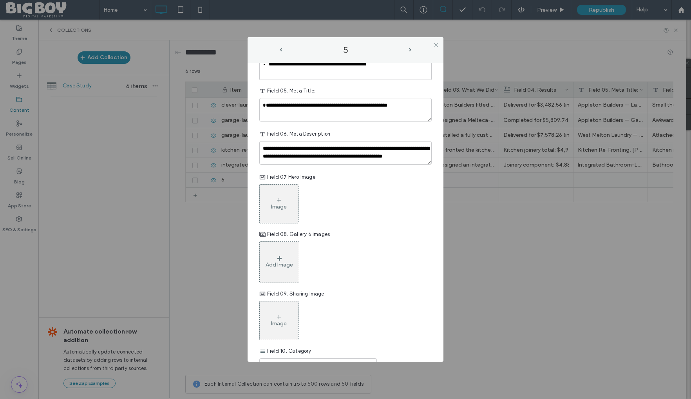
scroll to position [292, 0]
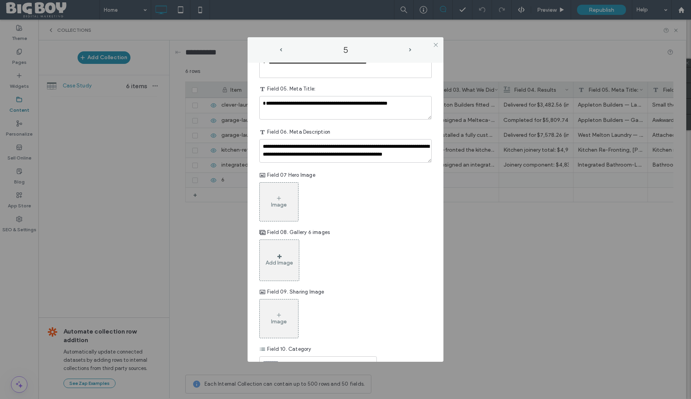
click at [278, 201] on icon at bounding box center [279, 198] width 6 height 6
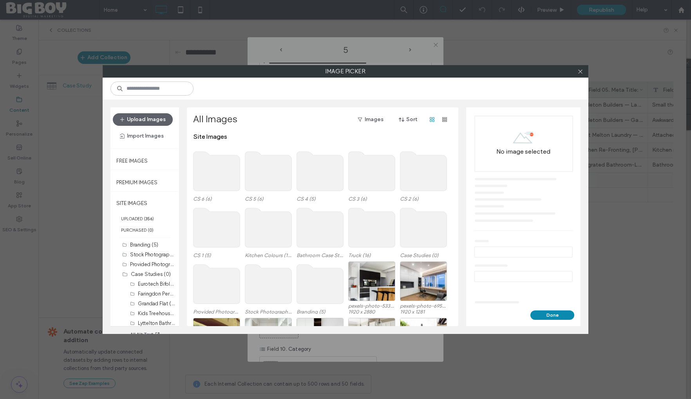
click at [281, 175] on use at bounding box center [268, 171] width 47 height 39
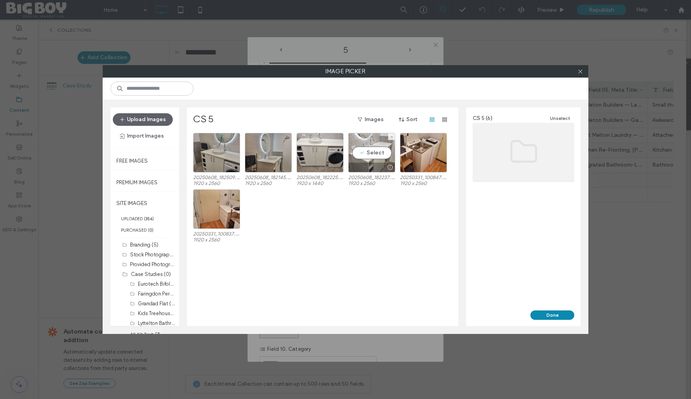
click at [371, 153] on div "Select" at bounding box center [371, 153] width 47 height 40
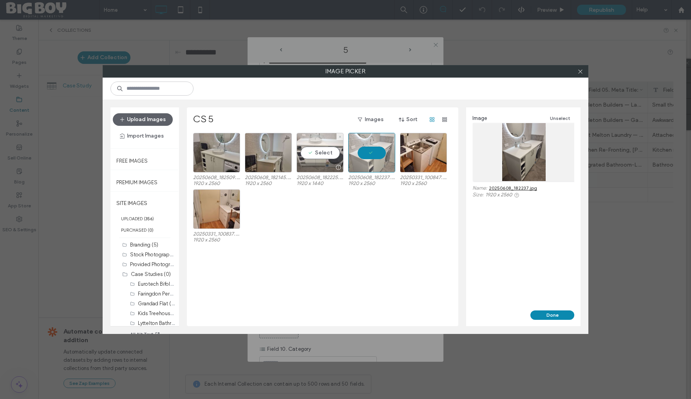
click at [316, 150] on div "Select" at bounding box center [319, 153] width 47 height 40
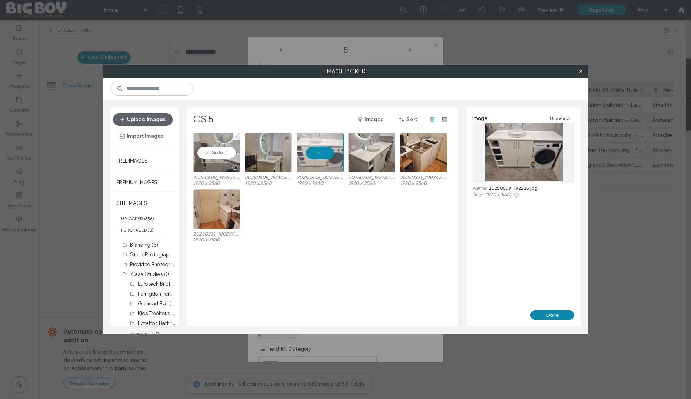
click at [213, 150] on div "Select" at bounding box center [216, 153] width 47 height 40
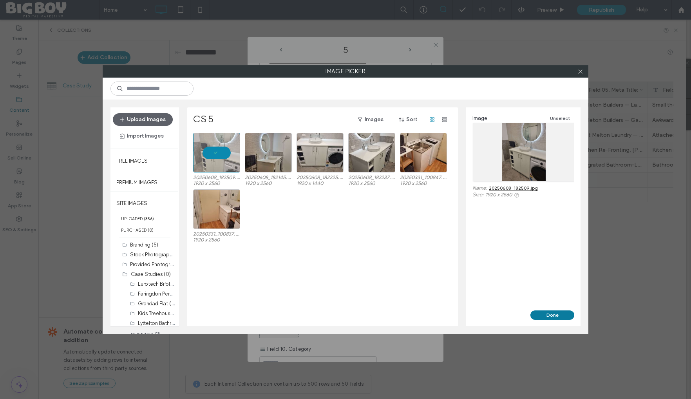
click at [559, 316] on button "Done" at bounding box center [552, 314] width 44 height 9
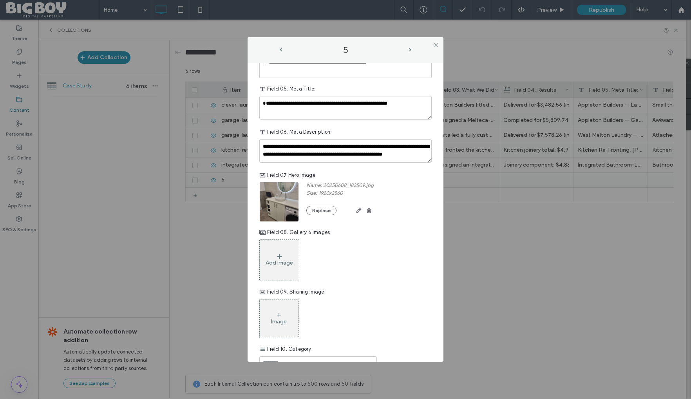
click at [277, 271] on div "Add Image" at bounding box center [279, 259] width 40 height 41
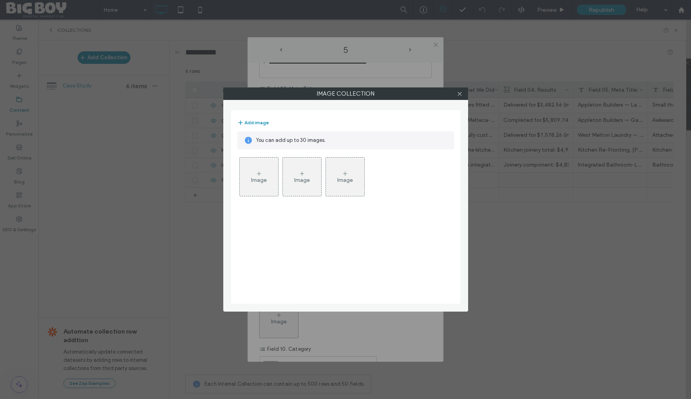
click at [262, 181] on div "Image" at bounding box center [259, 180] width 16 height 7
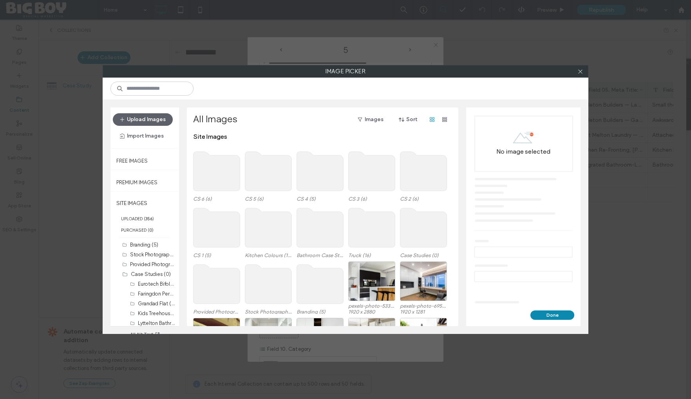
click at [262, 180] on use at bounding box center [268, 171] width 47 height 39
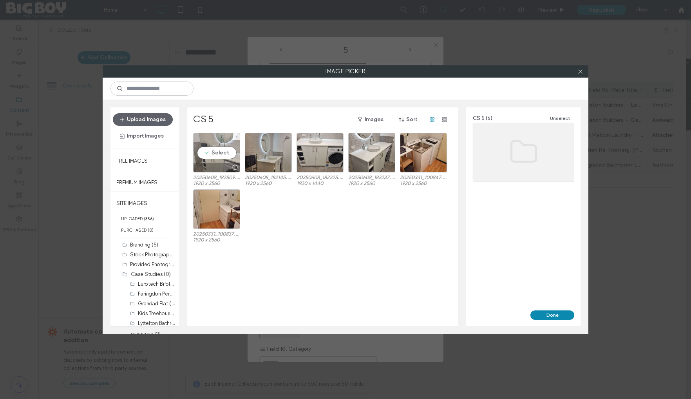
click at [212, 153] on div "Select" at bounding box center [216, 153] width 47 height 40
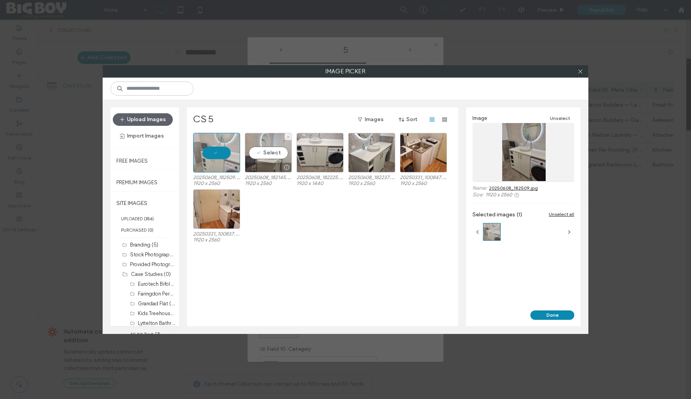
click at [266, 150] on div "Select" at bounding box center [268, 153] width 47 height 40
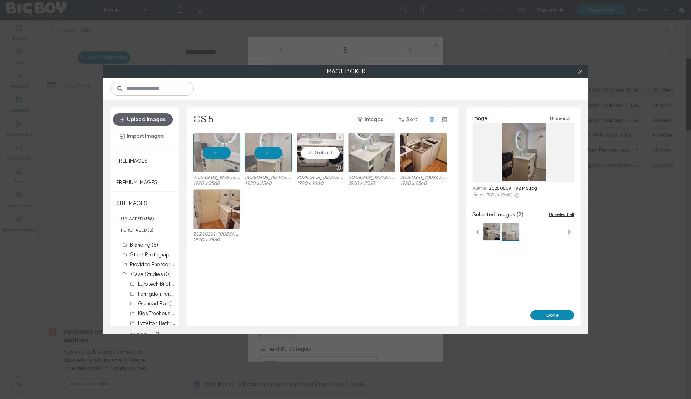
drag, startPoint x: 319, startPoint y: 150, endPoint x: 375, endPoint y: 150, distance: 55.6
click at [320, 150] on div "Select" at bounding box center [319, 153] width 47 height 40
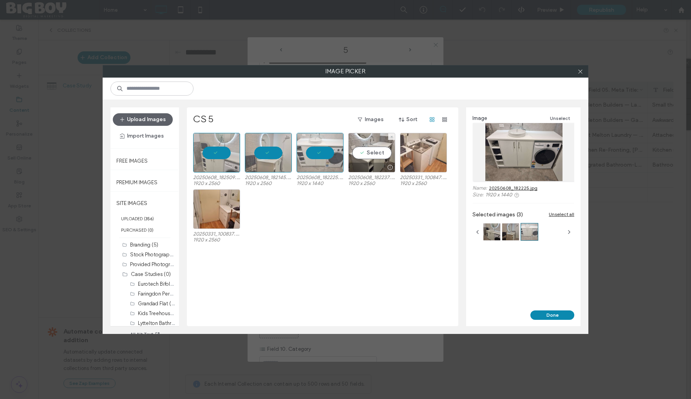
drag, startPoint x: 375, startPoint y: 150, endPoint x: 424, endPoint y: 150, distance: 48.9
click at [375, 150] on div "Select" at bounding box center [371, 153] width 47 height 40
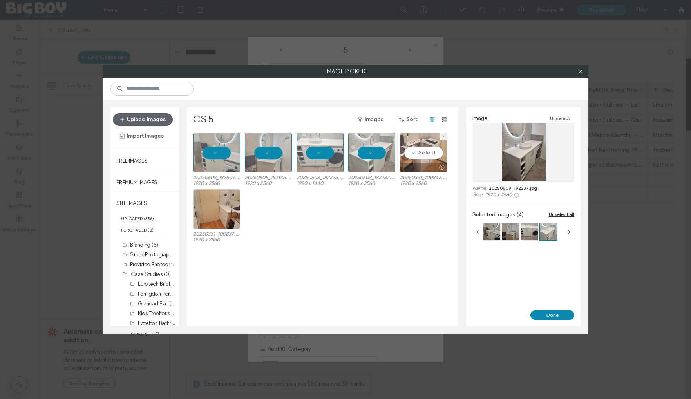
click at [424, 150] on div "Select" at bounding box center [423, 153] width 47 height 40
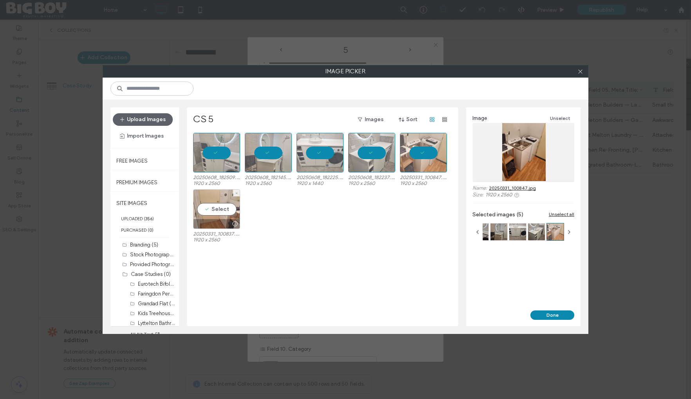
drag, startPoint x: 223, startPoint y: 208, endPoint x: 239, endPoint y: 214, distance: 17.5
click at [226, 209] on div "Select" at bounding box center [216, 209] width 47 height 40
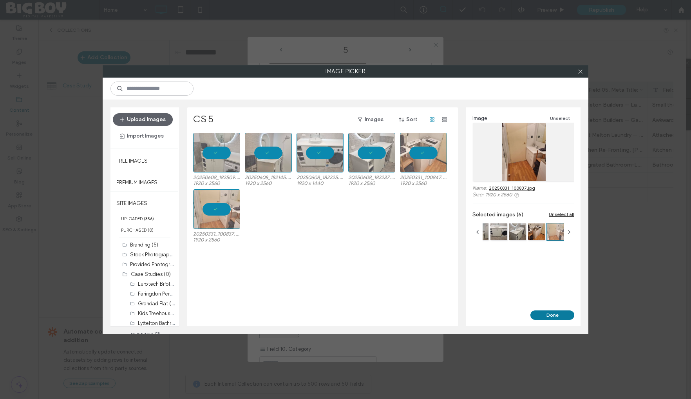
click at [556, 312] on button "Done" at bounding box center [552, 314] width 44 height 9
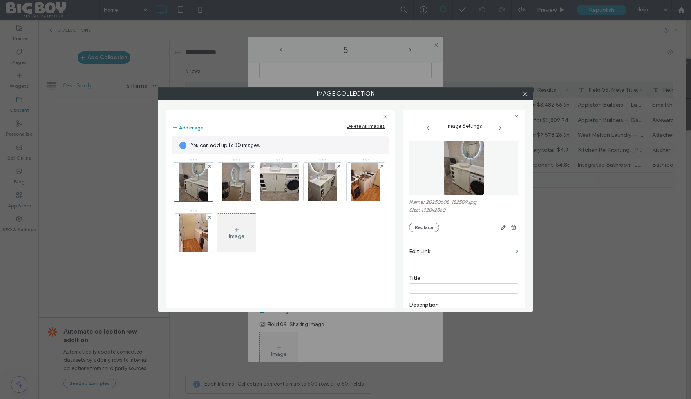
drag, startPoint x: 525, startPoint y: 94, endPoint x: 488, endPoint y: 113, distance: 41.7
click at [524, 94] on icon at bounding box center [525, 94] width 6 height 6
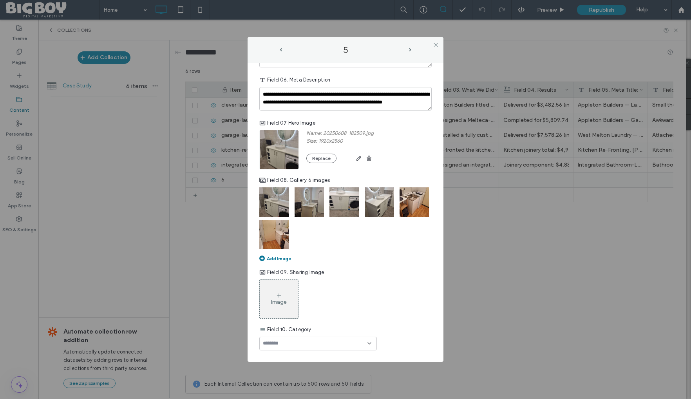
scroll to position [359, 0]
click at [274, 303] on div "Image" at bounding box center [279, 298] width 38 height 37
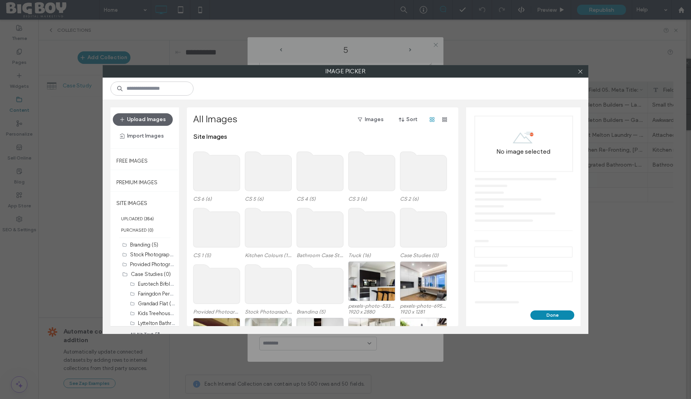
click at [267, 177] on use at bounding box center [268, 171] width 47 height 39
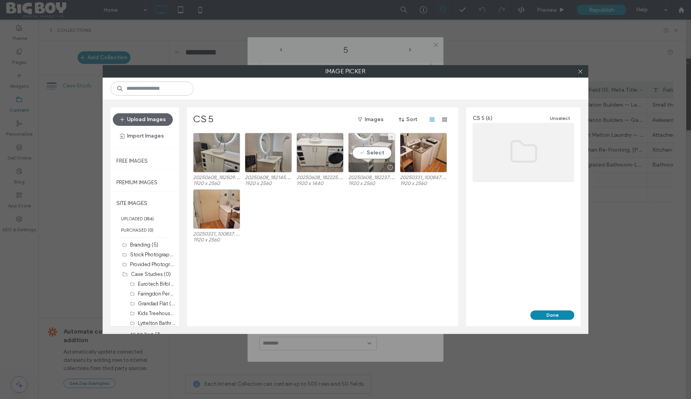
click at [354, 152] on div "Select" at bounding box center [371, 153] width 47 height 40
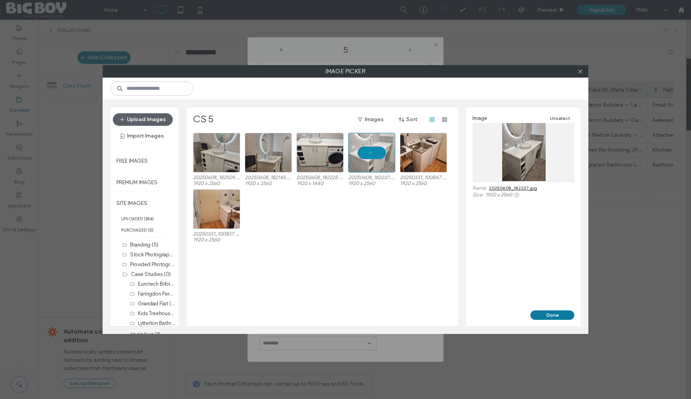
click at [551, 312] on button "Done" at bounding box center [552, 314] width 44 height 9
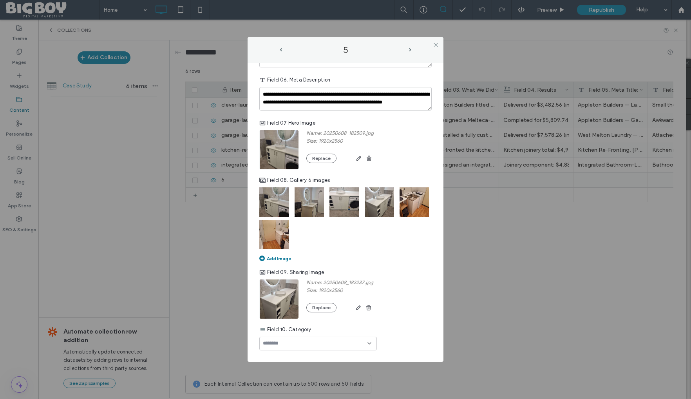
scroll to position [365, 0]
click at [331, 344] on div at bounding box center [317, 343] width 117 height 14
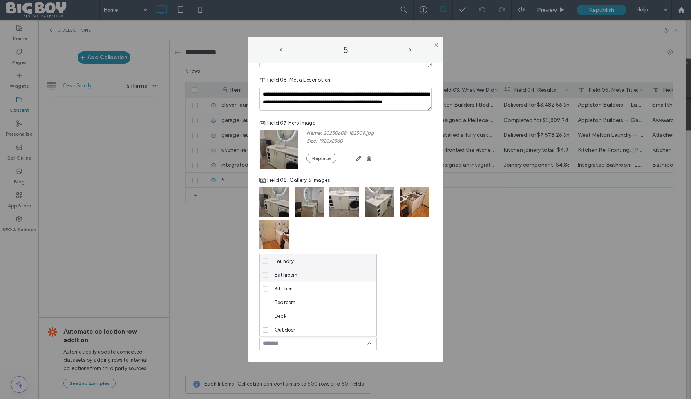
click at [264, 275] on icon at bounding box center [265, 274] width 3 height 2
click at [267, 260] on icon at bounding box center [265, 261] width 3 height 2
click at [400, 288] on div "Name: 20250608_182237.jpg Size: 1920x2560 Replace" at bounding box center [345, 298] width 172 height 39
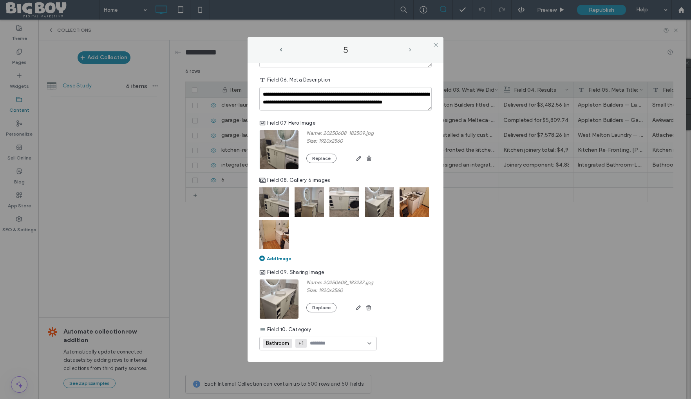
click at [408, 50] on span "next-arrow" at bounding box center [410, 50] width 4 height 4
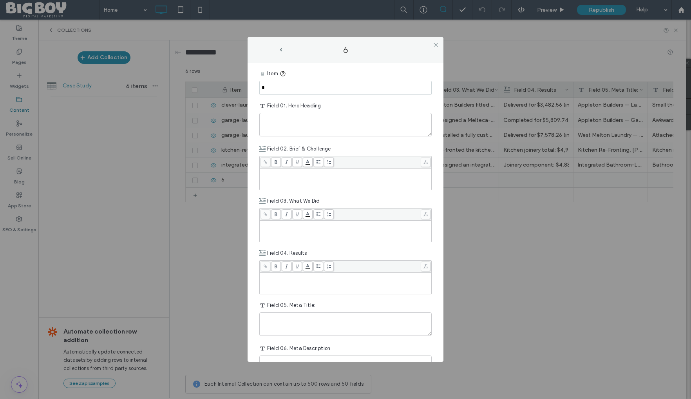
click at [324, 90] on input "*" at bounding box center [345, 88] width 172 height 14
paste input "**********"
drag, startPoint x: 306, startPoint y: 89, endPoint x: 332, endPoint y: 96, distance: 26.7
click at [306, 89] on input "**********" at bounding box center [345, 88] width 172 height 14
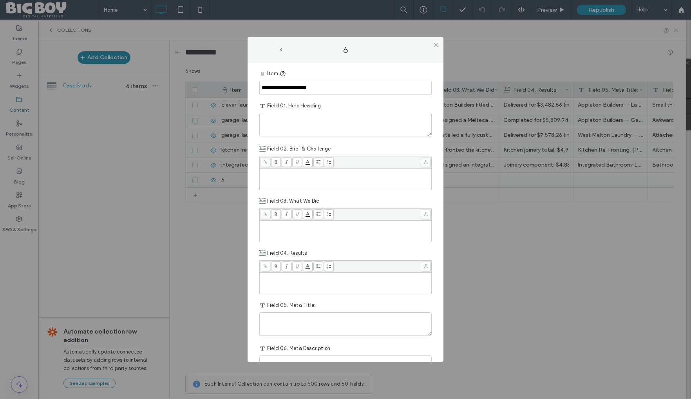
click at [282, 87] on input "**********" at bounding box center [345, 88] width 172 height 14
type input "**********"
click at [284, 126] on textarea "plain-text-cell" at bounding box center [345, 124] width 172 height 23
click at [284, 124] on textarea "plain-text-cell" at bounding box center [345, 124] width 172 height 23
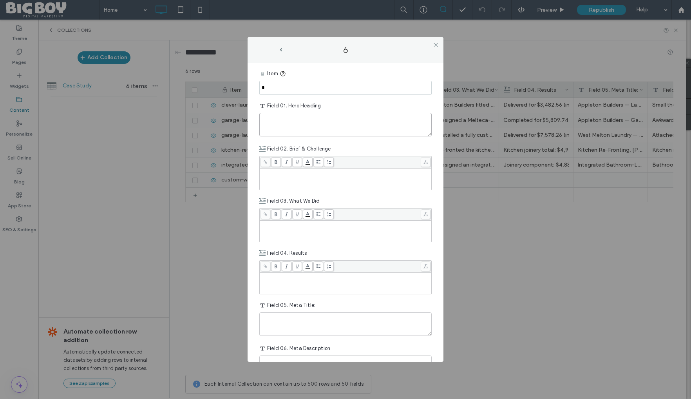
click at [284, 124] on textarea "plain-text-cell" at bounding box center [345, 124] width 172 height 23
paste textarea "**********"
type textarea "**********"
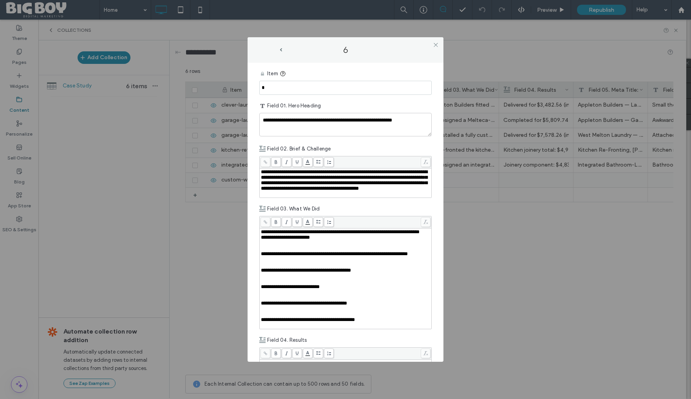
scroll to position [188, 0]
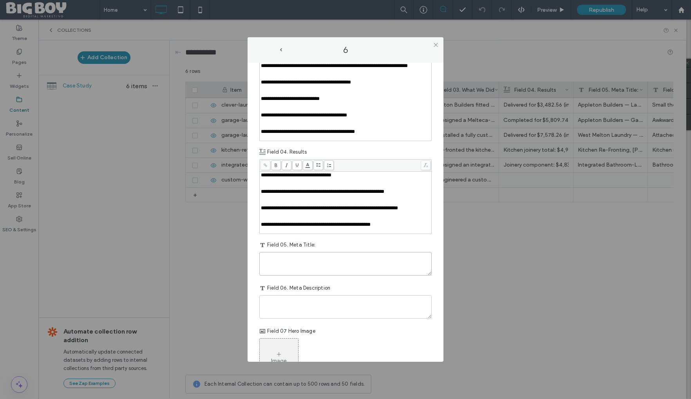
paste textarea "**********"
type textarea "**********"
paste textarea "**********"
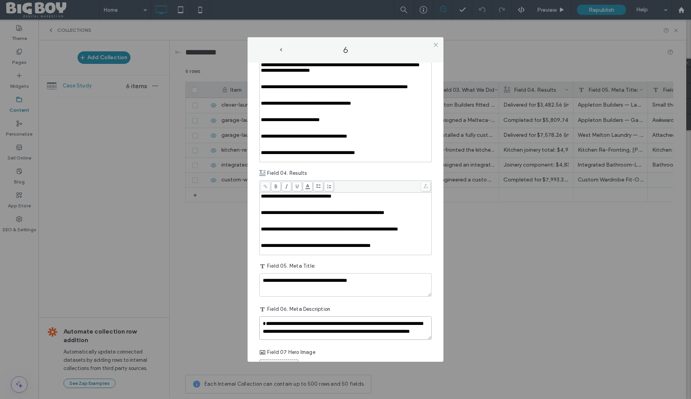
scroll to position [161, 0]
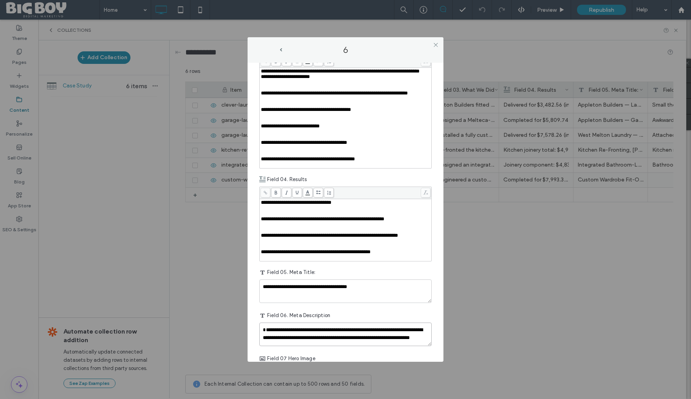
type textarea "**********"
click at [286, 221] on span "**********" at bounding box center [322, 218] width 123 height 5
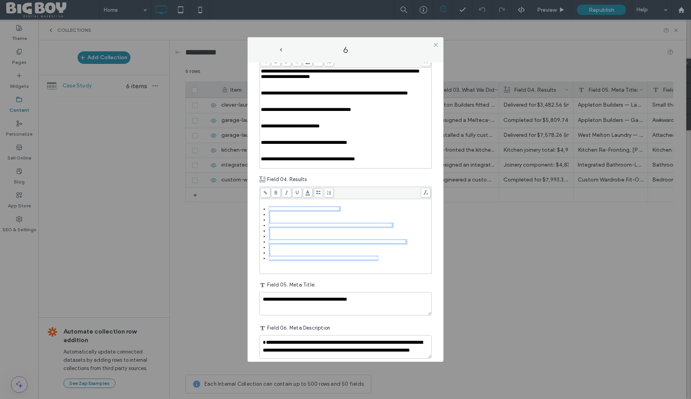
scroll to position [167, 0]
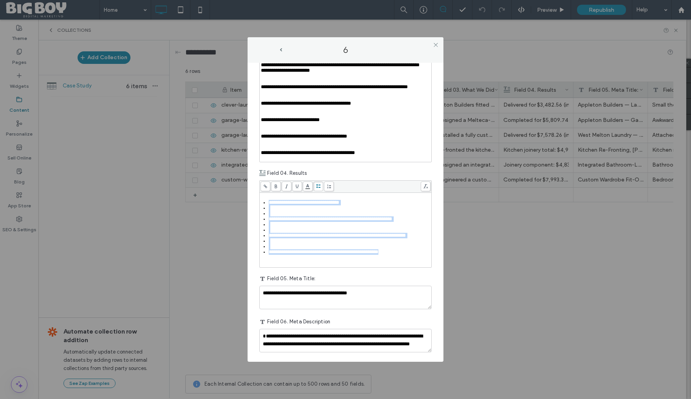
click at [316, 230] on div "**********" at bounding box center [345, 223] width 172 height 87
click at [296, 216] on div "Rich Text Editor" at bounding box center [350, 213] width 162 height 5
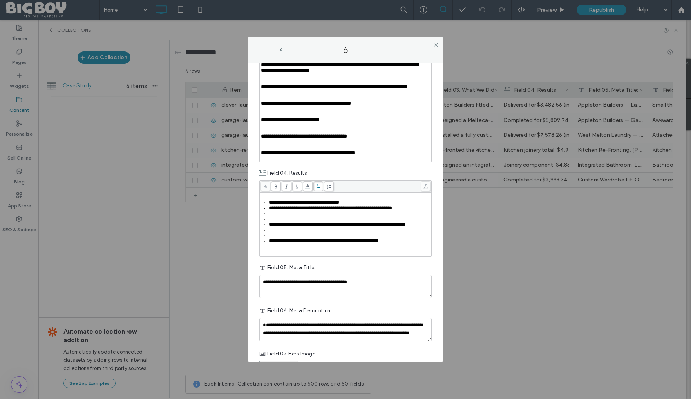
click at [286, 222] on div "Rich Text Editor" at bounding box center [350, 218] width 162 height 5
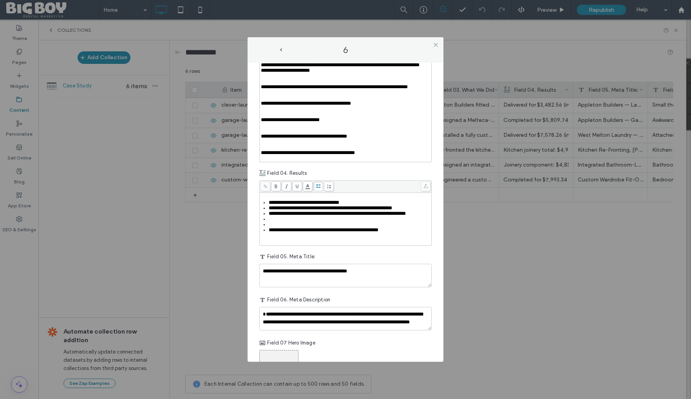
click at [280, 227] on div "Rich Text Editor" at bounding box center [350, 224] width 162 height 5
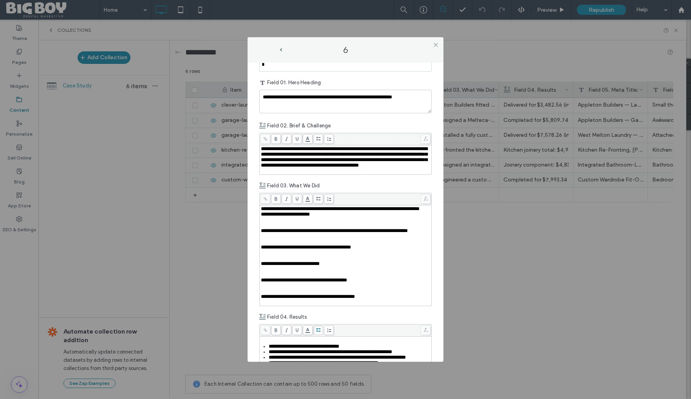
scroll to position [16, 0]
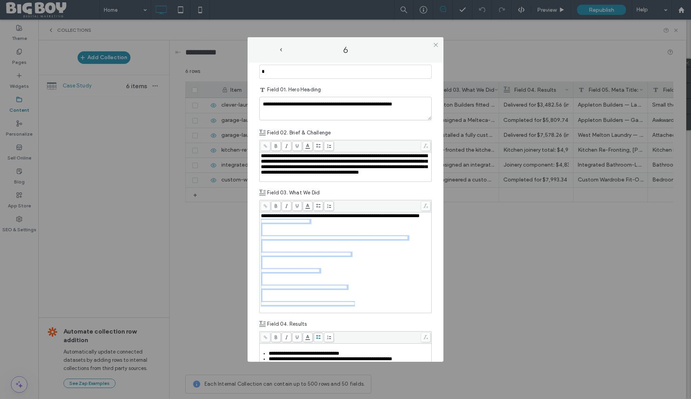
drag, startPoint x: 261, startPoint y: 238, endPoint x: 304, endPoint y: 352, distance: 121.4
click at [304, 352] on div "**********" at bounding box center [345, 364] width 172 height 626
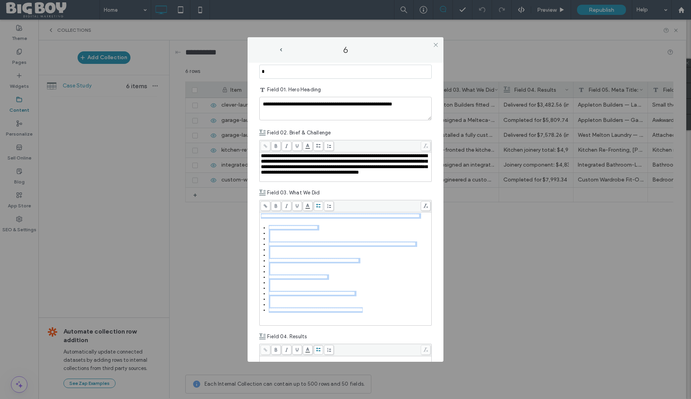
click at [321, 211] on span at bounding box center [318, 206] width 10 height 10
click at [281, 241] on div "Rich Text Editor" at bounding box center [350, 238] width 162 height 5
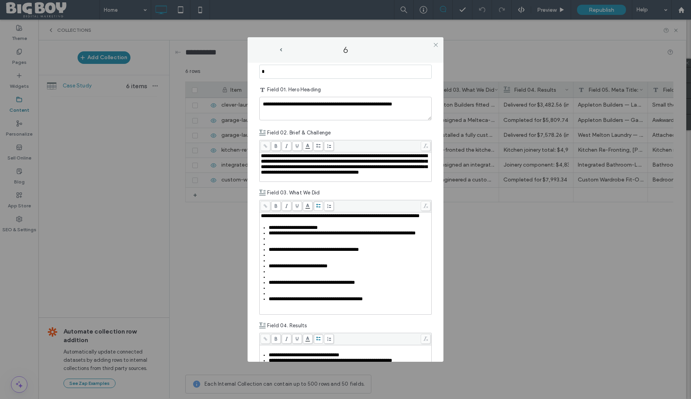
click at [277, 247] on div "Rich Text Editor" at bounding box center [350, 243] width 162 height 5
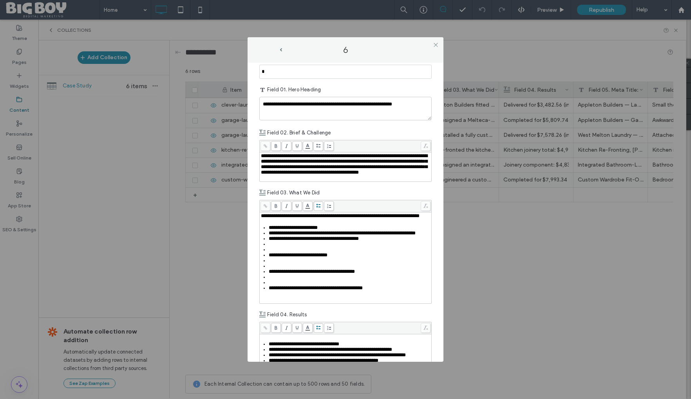
click at [277, 252] on div "Rich Text Editor" at bounding box center [350, 249] width 162 height 5
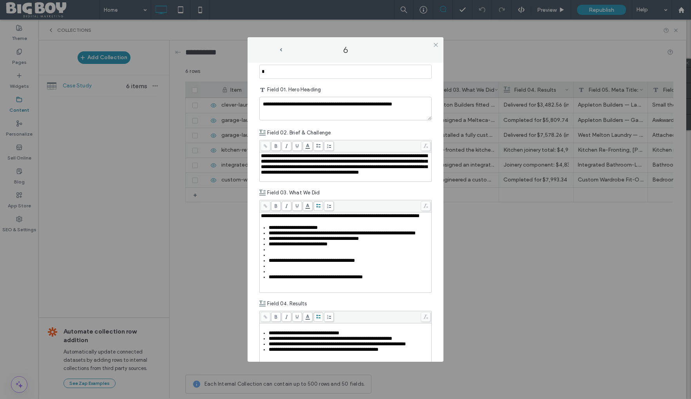
click at [276, 258] on div "Rich Text Editor" at bounding box center [350, 254] width 162 height 5
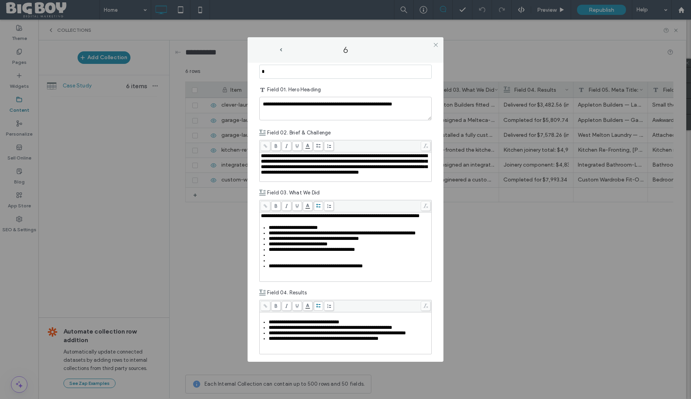
click at [275, 263] on div "Rich Text Editor" at bounding box center [350, 260] width 162 height 5
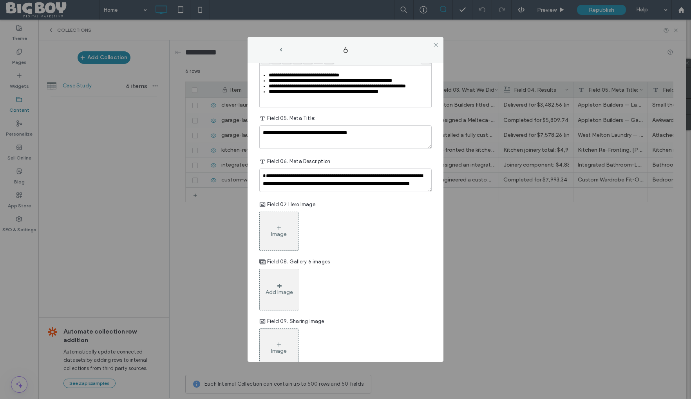
scroll to position [258, 0]
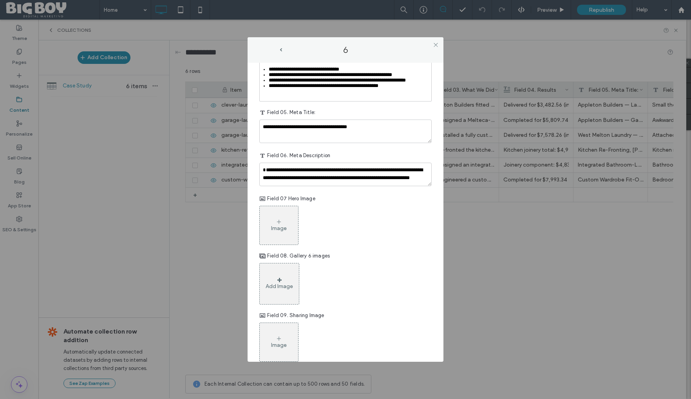
click at [286, 231] on div "Image" at bounding box center [279, 228] width 16 height 7
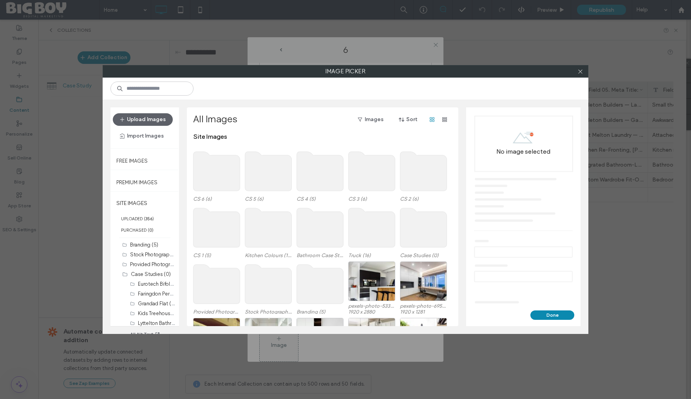
click at [222, 163] on use at bounding box center [216, 171] width 47 height 39
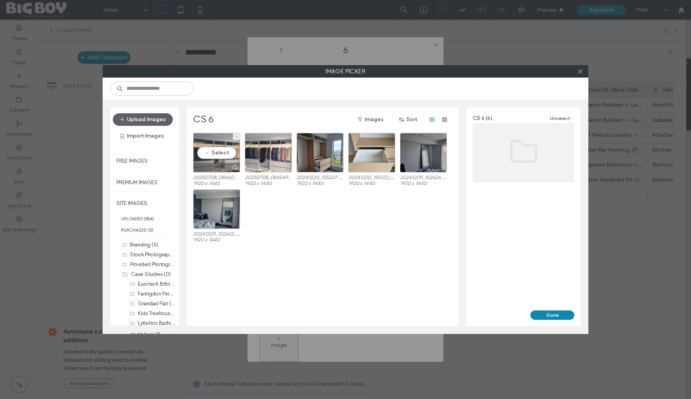
click at [227, 152] on div "Select" at bounding box center [216, 153] width 47 height 40
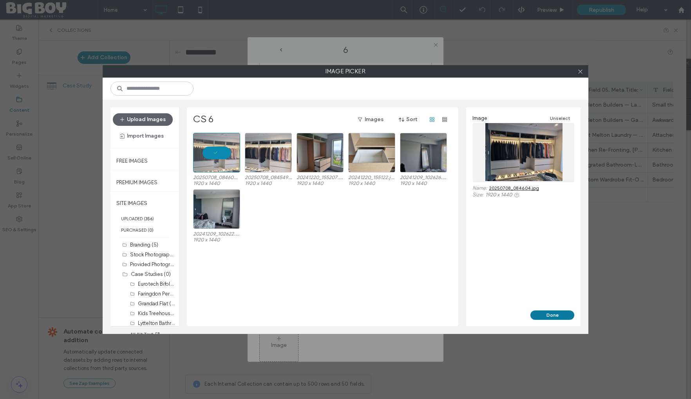
click at [553, 313] on button "Done" at bounding box center [552, 314] width 44 height 9
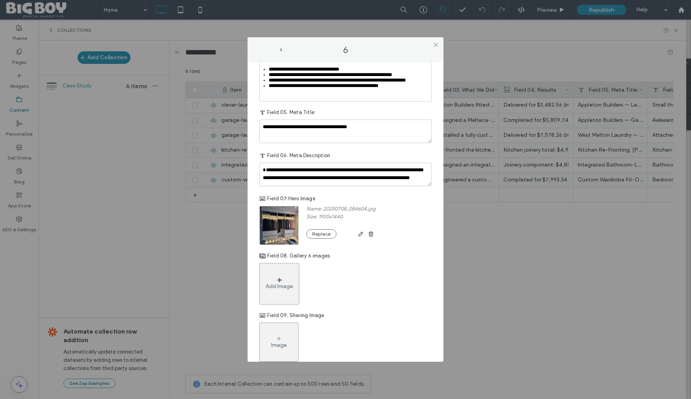
click at [284, 304] on div "Add Image" at bounding box center [279, 283] width 40 height 41
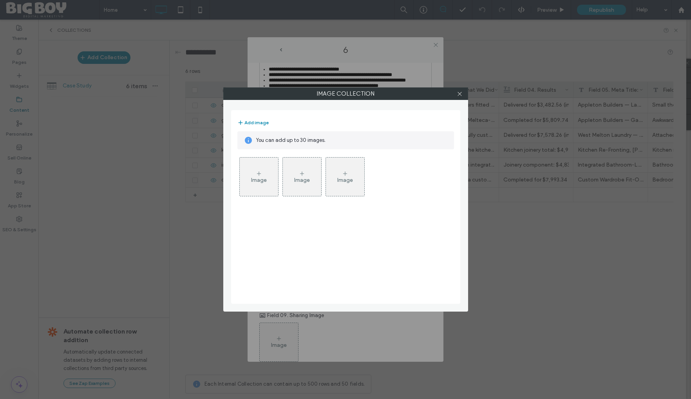
click at [259, 177] on div "Image" at bounding box center [259, 180] width 16 height 7
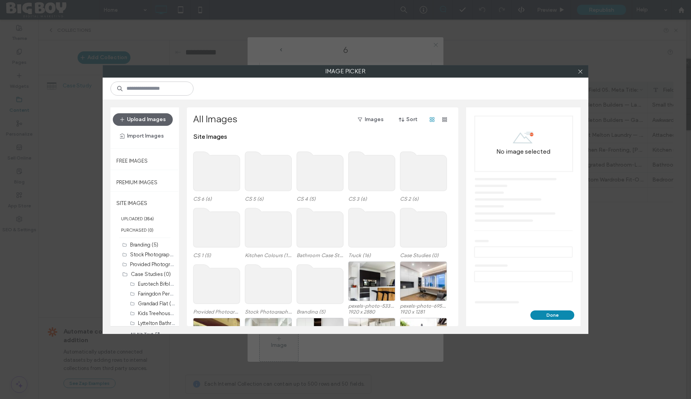
click at [215, 179] on use at bounding box center [216, 171] width 47 height 39
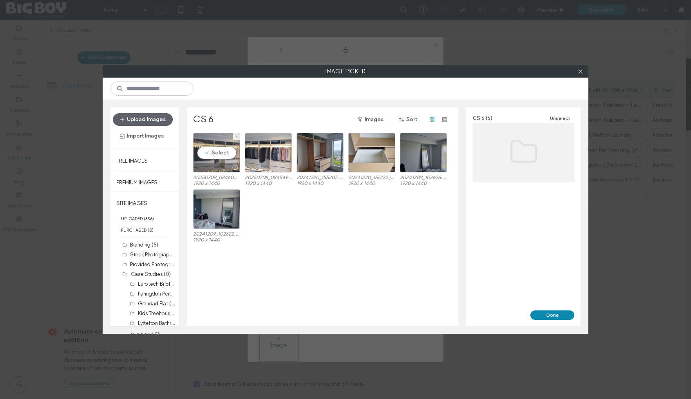
click at [222, 150] on div "Select" at bounding box center [216, 153] width 47 height 40
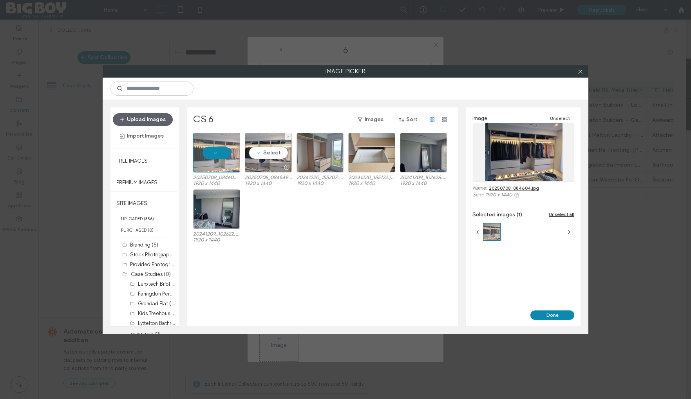
drag, startPoint x: 263, startPoint y: 150, endPoint x: 311, endPoint y: 151, distance: 47.8
click at [265, 150] on div "Select" at bounding box center [268, 153] width 47 height 40
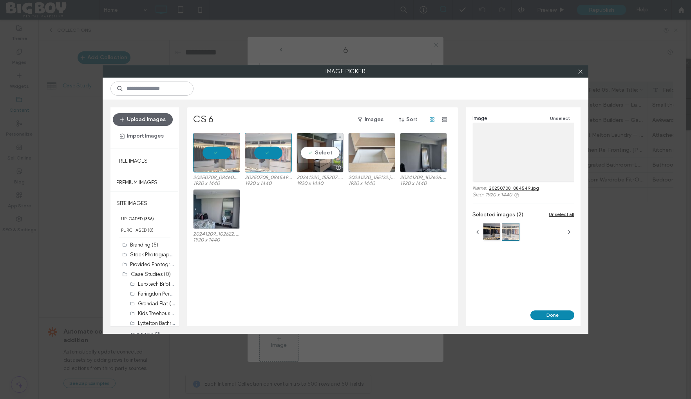
drag, startPoint x: 317, startPoint y: 151, endPoint x: 361, endPoint y: 152, distance: 43.9
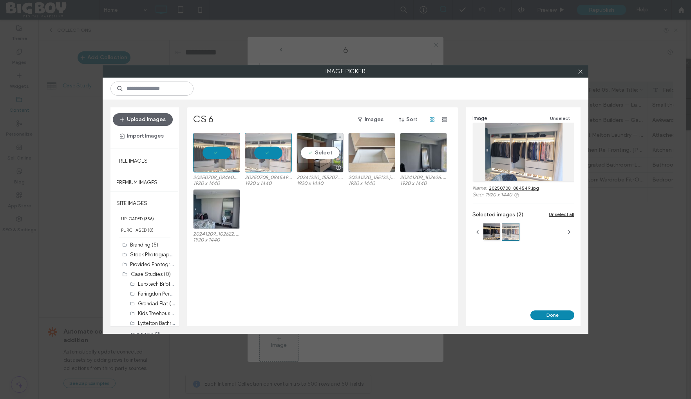
click at [317, 152] on div "Select" at bounding box center [319, 153] width 47 height 40
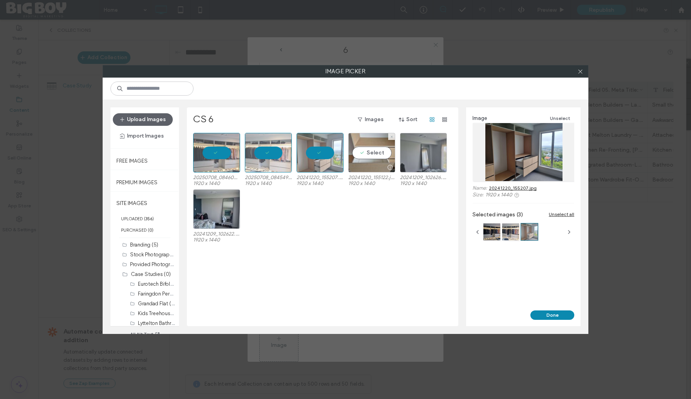
drag, startPoint x: 374, startPoint y: 153, endPoint x: 401, endPoint y: 153, distance: 26.2
click at [375, 153] on div "Select" at bounding box center [371, 153] width 47 height 40
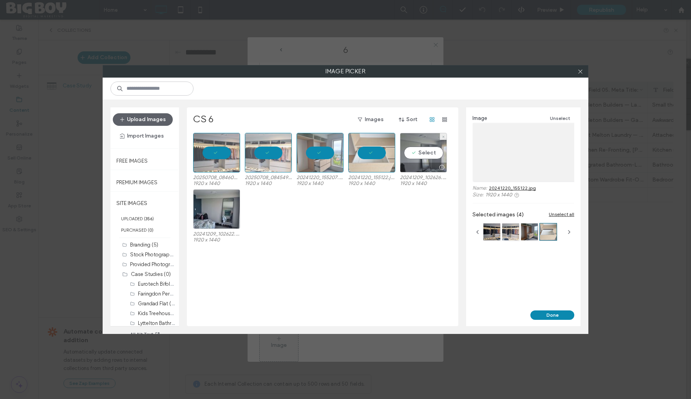
drag, startPoint x: 418, startPoint y: 153, endPoint x: 400, endPoint y: 157, distance: 18.5
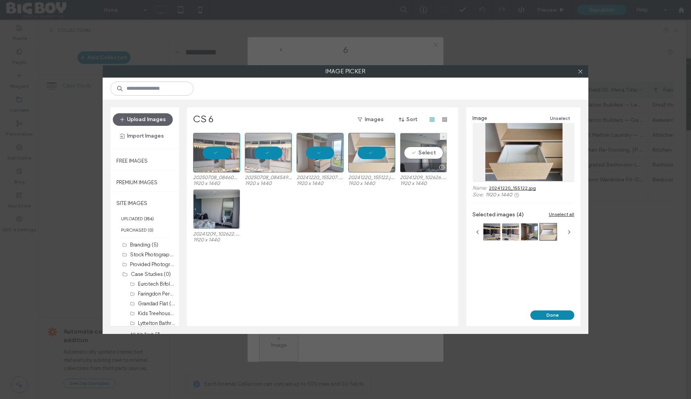
click at [417, 153] on div "Select" at bounding box center [423, 153] width 47 height 40
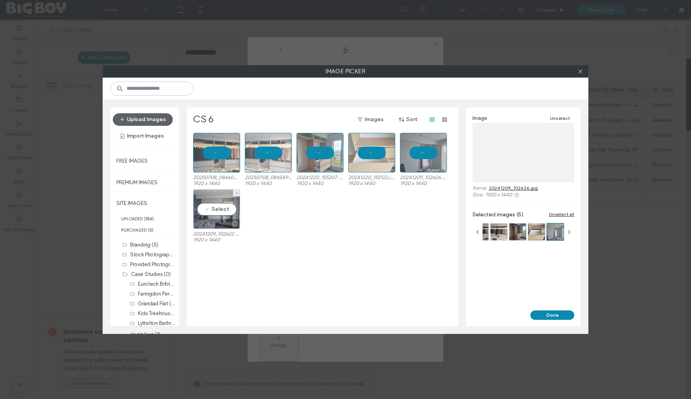
drag, startPoint x: 222, startPoint y: 205, endPoint x: 245, endPoint y: 216, distance: 25.7
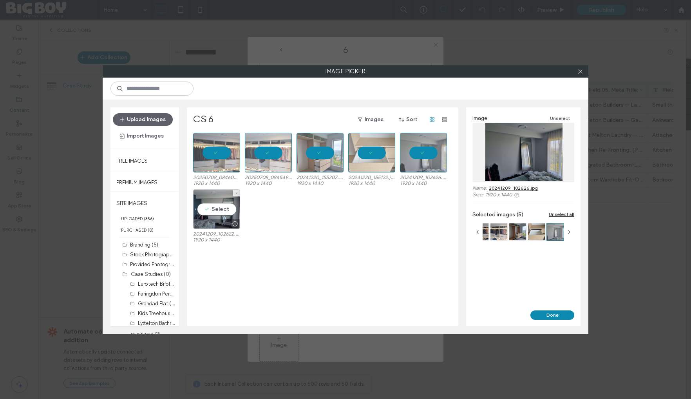
click at [224, 207] on div "Select" at bounding box center [216, 209] width 47 height 40
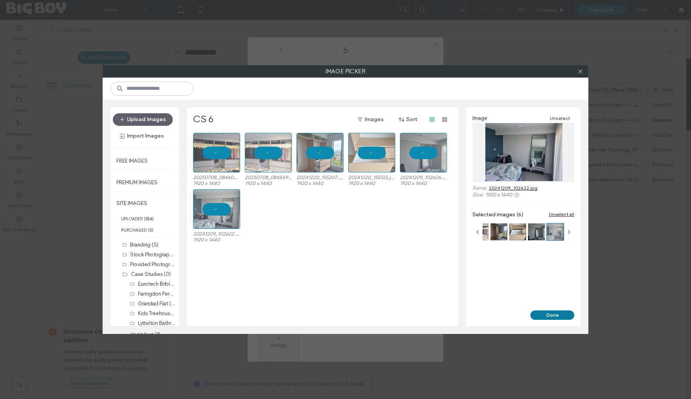
click at [552, 316] on button "Done" at bounding box center [552, 314] width 44 height 9
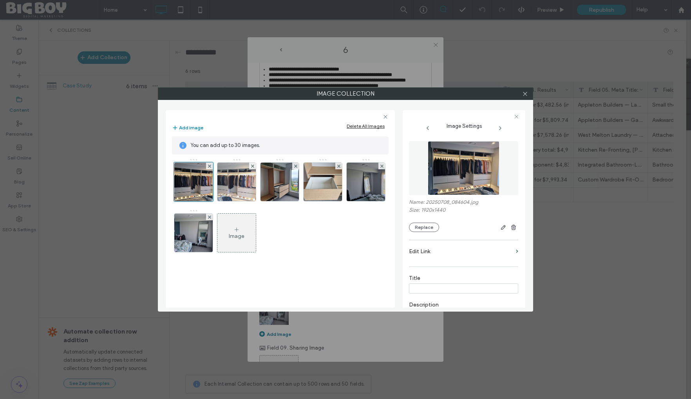
drag, startPoint x: 524, startPoint y: 94, endPoint x: 511, endPoint y: 103, distance: 15.2
click at [524, 94] on use at bounding box center [525, 94] width 4 height 4
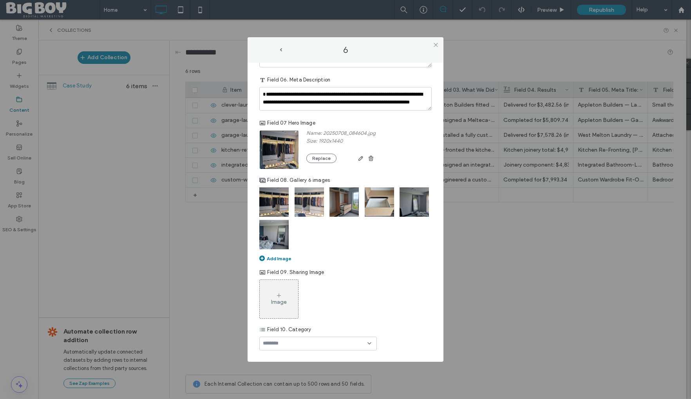
scroll to position [372, 0]
click at [278, 301] on div "Image" at bounding box center [279, 301] width 16 height 7
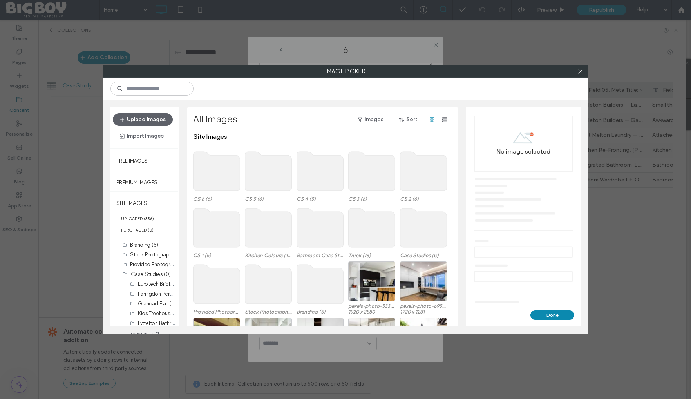
click at [225, 169] on use at bounding box center [216, 171] width 47 height 39
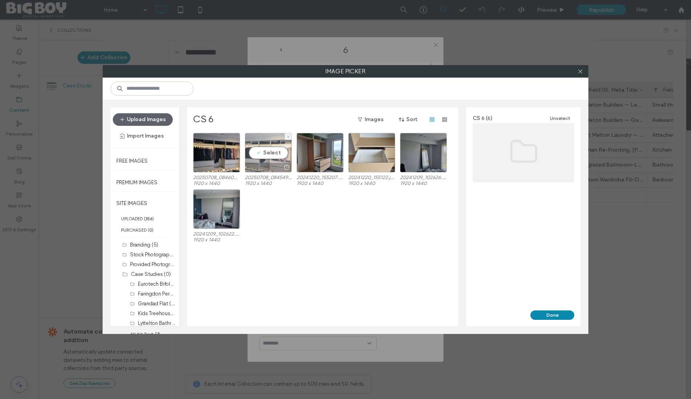
drag, startPoint x: 272, startPoint y: 155, endPoint x: 283, endPoint y: 160, distance: 12.3
click at [273, 155] on div "Select" at bounding box center [268, 153] width 47 height 40
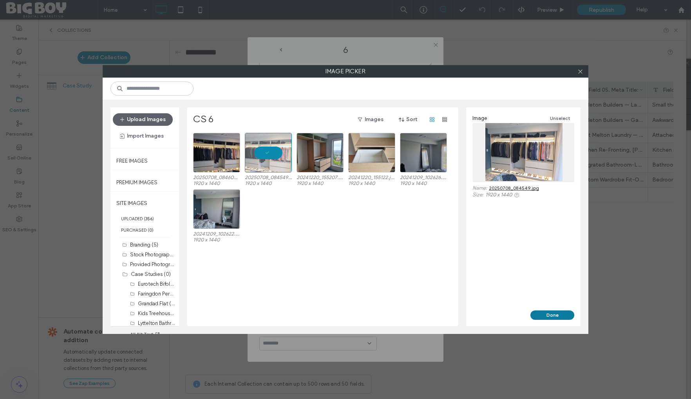
click at [555, 316] on button "Done" at bounding box center [552, 314] width 44 height 9
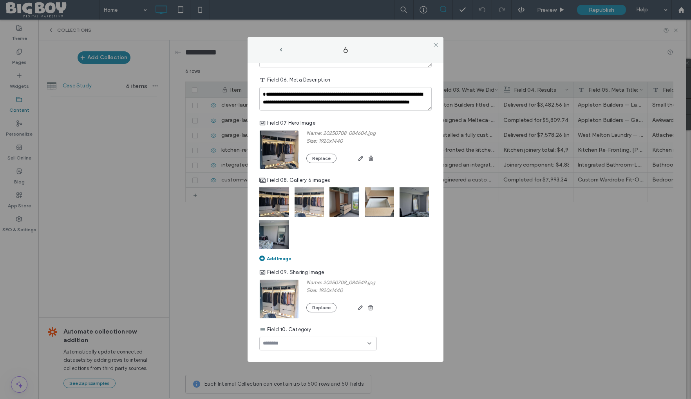
click at [307, 340] on input at bounding box center [290, 343] width 54 height 6
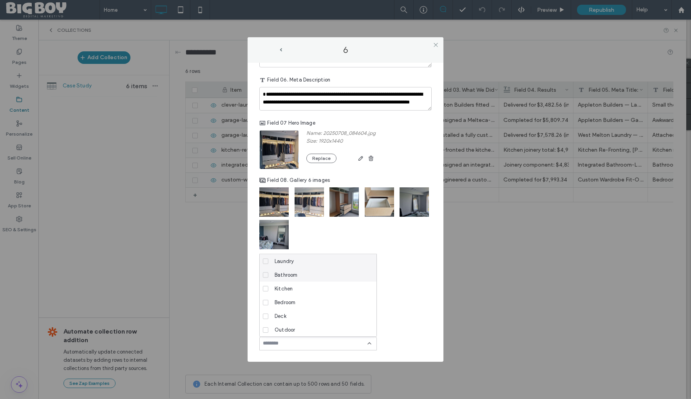
click at [285, 272] on span "Bathroom" at bounding box center [285, 275] width 23 height 8
click at [284, 301] on span "Bedroom" at bounding box center [284, 302] width 21 height 8
click at [291, 327] on span "Renovations" at bounding box center [288, 329] width 29 height 8
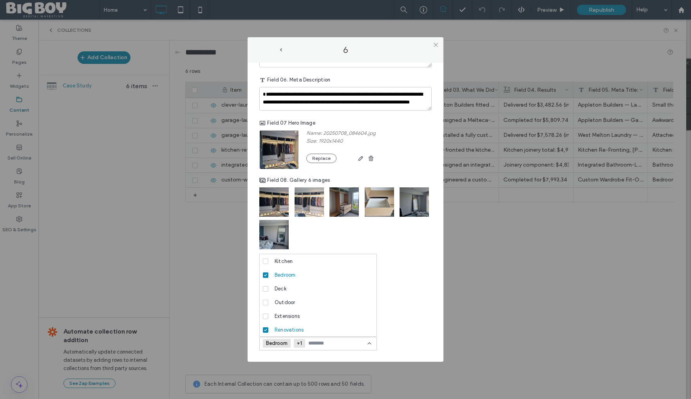
click at [390, 314] on div "Name: 20250708_084549.jpg Size: 1920x1440 Replace" at bounding box center [345, 298] width 172 height 39
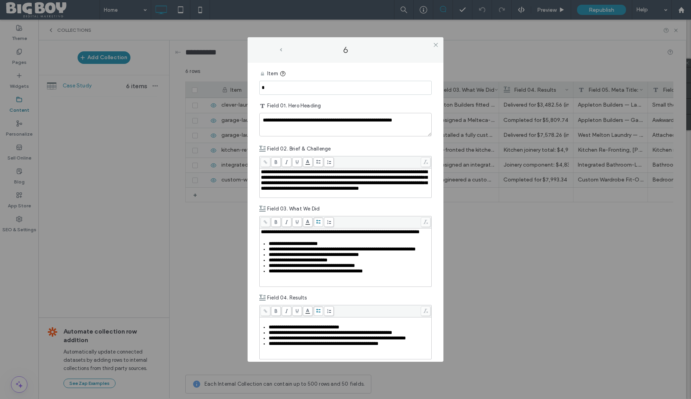
click at [280, 48] on span "prev-arrow" at bounding box center [281, 50] width 2 height 4
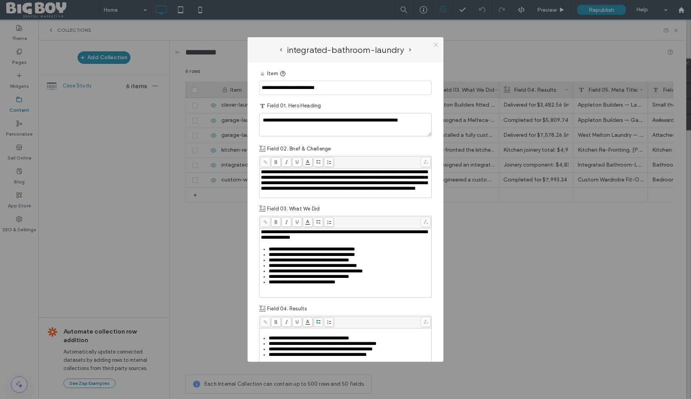
click at [435, 43] on icon at bounding box center [436, 45] width 6 height 6
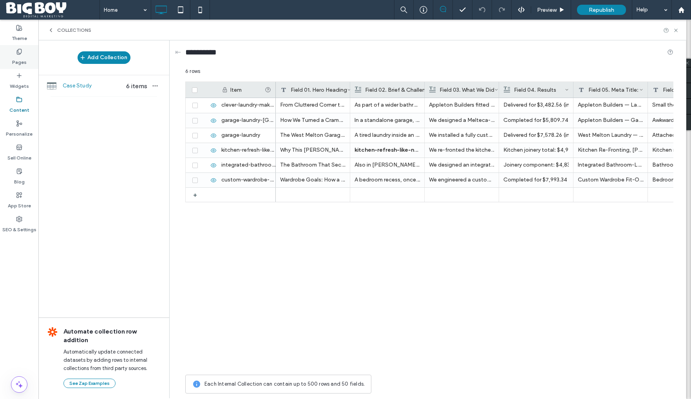
click at [18, 53] on icon at bounding box center [19, 52] width 6 height 6
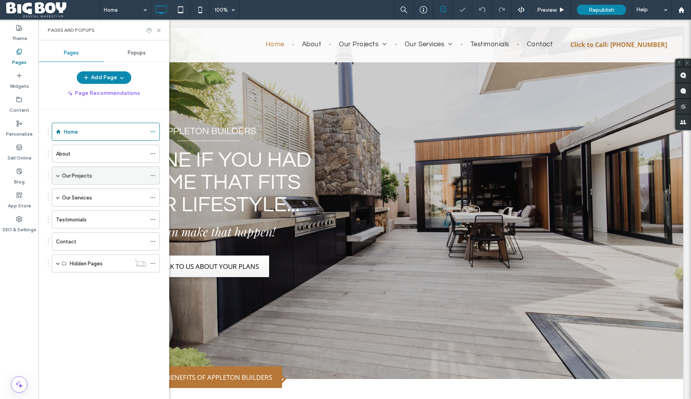
click at [58, 173] on span at bounding box center [58, 175] width 4 height 17
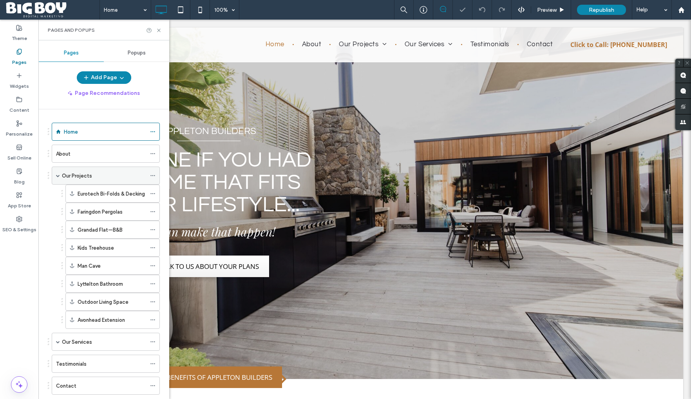
click at [94, 173] on div "Our Projects" at bounding box center [104, 175] width 84 height 8
click at [89, 339] on label "Our Services" at bounding box center [77, 342] width 30 height 14
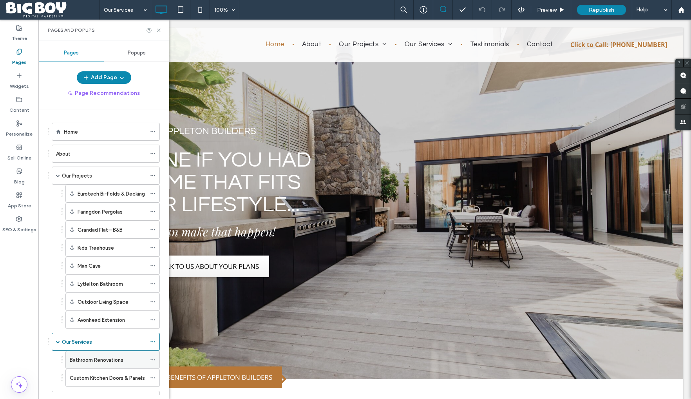
click at [110, 358] on label "Bathroom Renovations" at bounding box center [97, 360] width 54 height 14
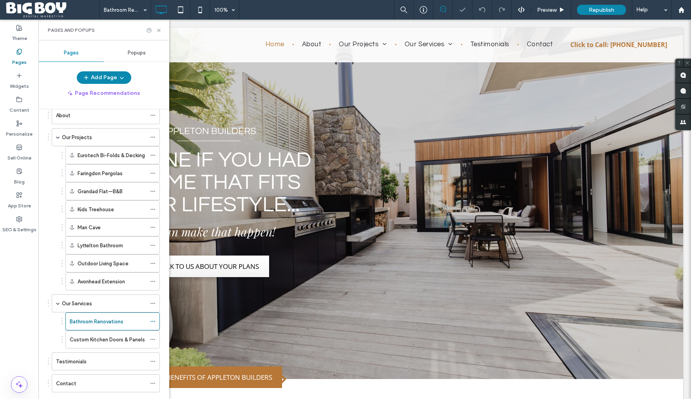
scroll to position [77, 0]
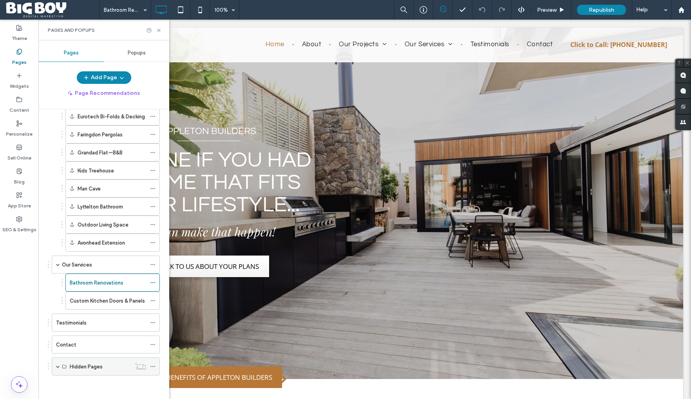
click at [55, 366] on div "Hidden Pages" at bounding box center [106, 366] width 108 height 18
click at [56, 365] on span at bounding box center [58, 366] width 4 height 4
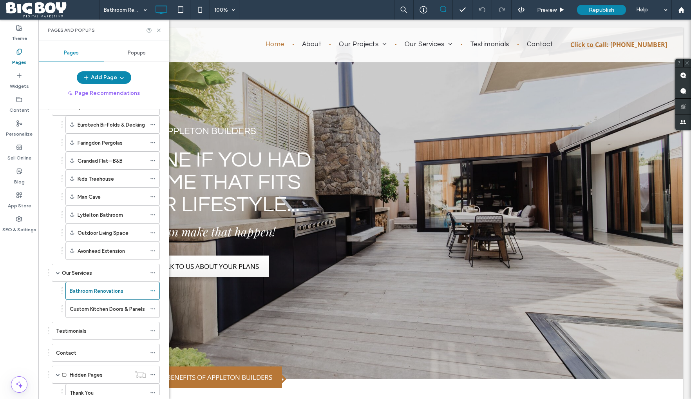
scroll to position [0, 0]
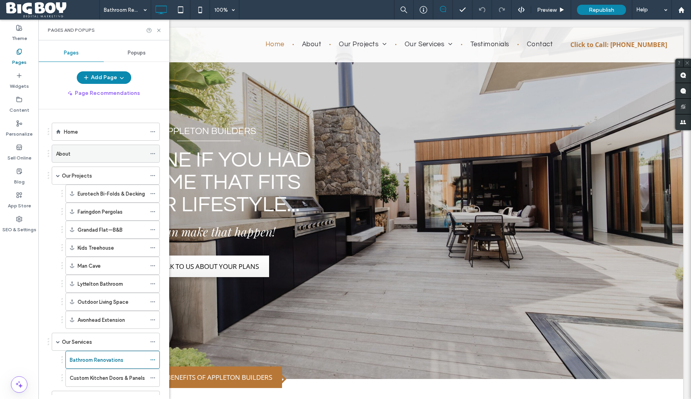
click at [101, 155] on div "About" at bounding box center [101, 154] width 90 height 8
click at [153, 153] on use at bounding box center [152, 153] width 4 height 1
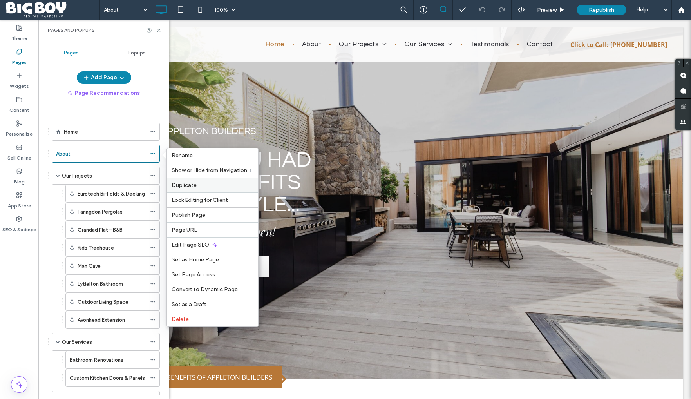
click at [186, 186] on span "Duplicate" at bounding box center [183, 185] width 25 height 7
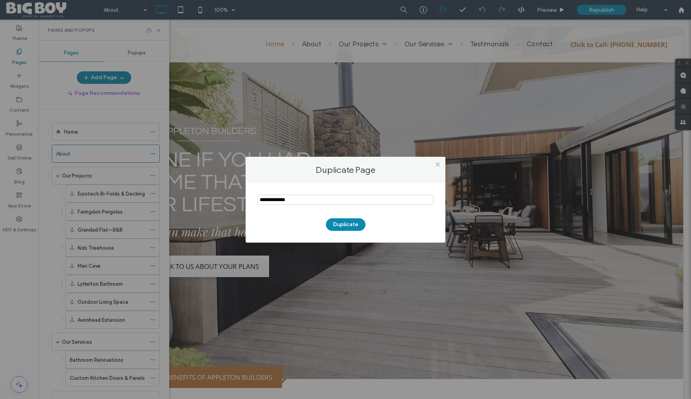
drag, startPoint x: 303, startPoint y: 200, endPoint x: 259, endPoint y: 200, distance: 44.6
click at [259, 200] on input "notEmpty" at bounding box center [345, 200] width 176 height 10
type input "********"
click at [344, 224] on button "Duplicate" at bounding box center [346, 224] width 40 height 13
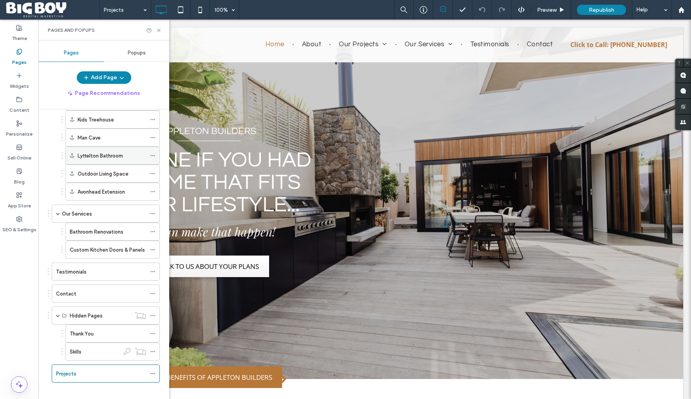
scroll to position [135, 0]
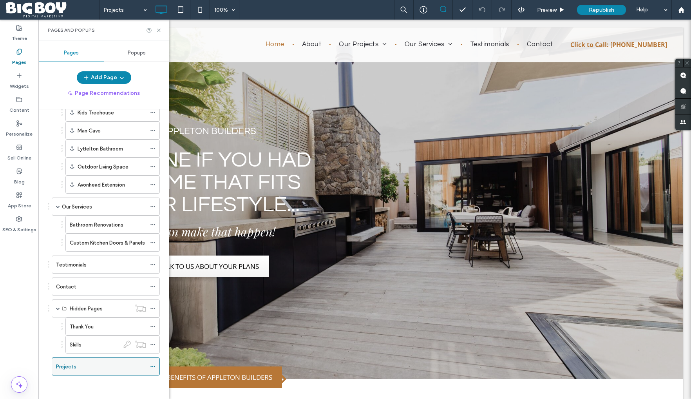
click at [125, 367] on div "Projects" at bounding box center [101, 366] width 90 height 8
click at [159, 29] on icon at bounding box center [159, 30] width 6 height 6
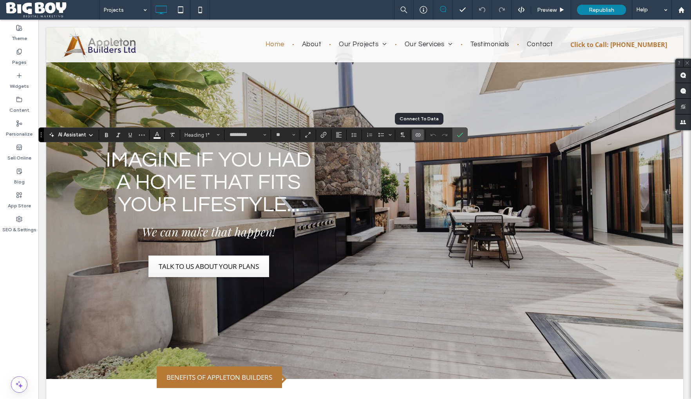
click at [418, 136] on use "Connect To Data" at bounding box center [417, 134] width 5 height 3
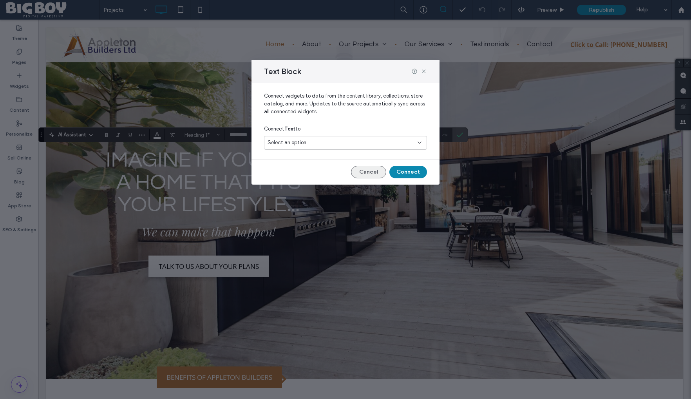
click at [371, 170] on button "Cancel" at bounding box center [368, 172] width 35 height 13
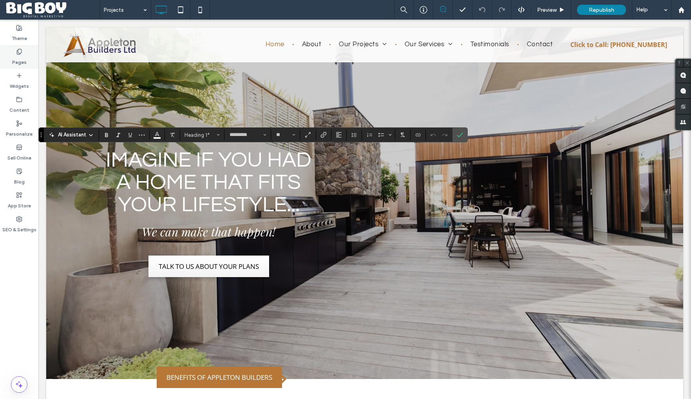
click at [15, 66] on div "Pages" at bounding box center [19, 57] width 38 height 24
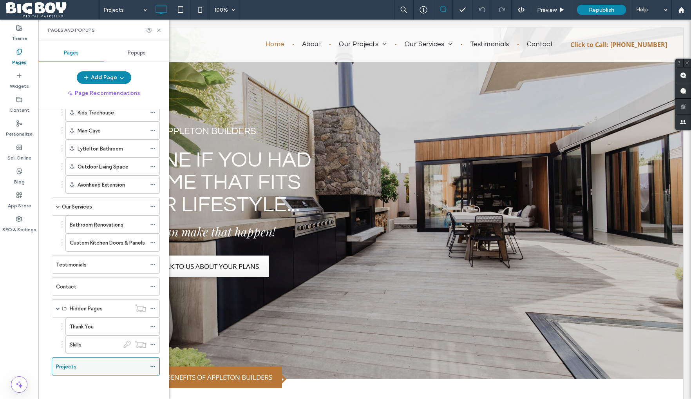
click at [154, 366] on use at bounding box center [152, 366] width 4 height 1
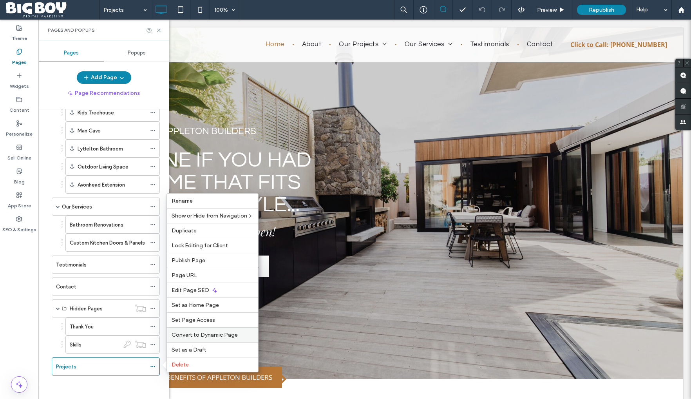
click at [194, 336] on span "Convert to Dynamic Page" at bounding box center [204, 334] width 66 height 7
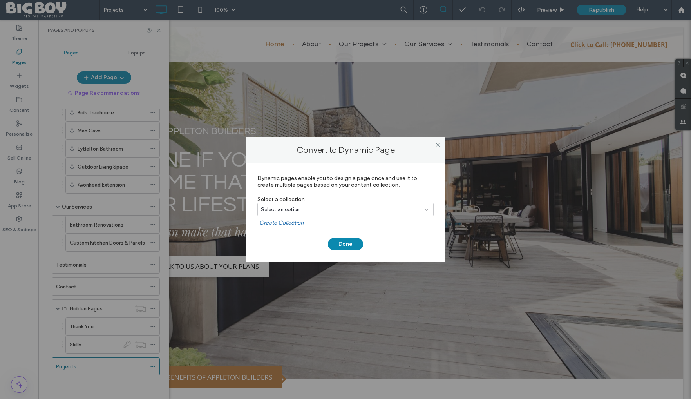
click at [366, 207] on div "Select an option" at bounding box center [341, 210] width 160 height 8
click at [303, 233] on div "Case Study" at bounding box center [345, 237] width 175 height 14
click at [346, 244] on button "Done" at bounding box center [345, 244] width 35 height 13
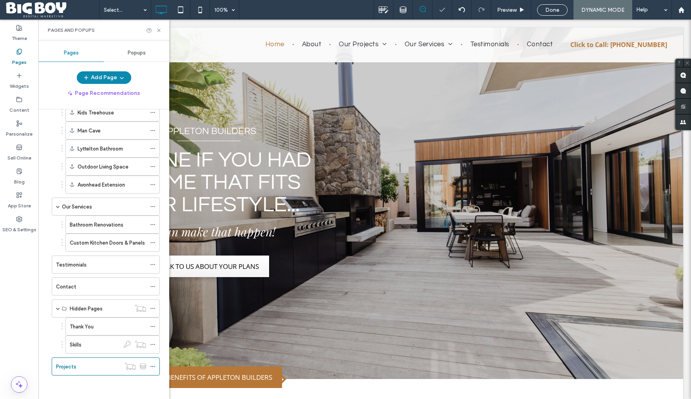
scroll to position [0, 0]
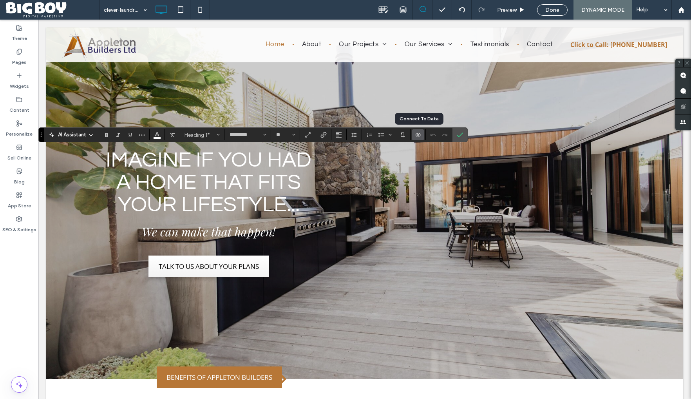
click at [421, 134] on label "Connect To Data" at bounding box center [418, 134] width 12 height 11
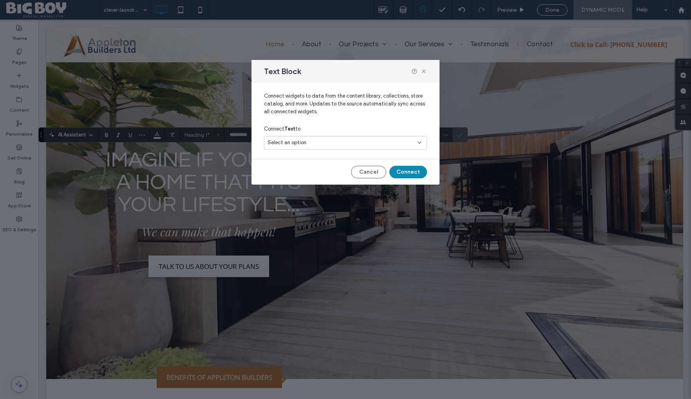
click at [410, 139] on div "Select an option" at bounding box center [340, 143] width 146 height 8
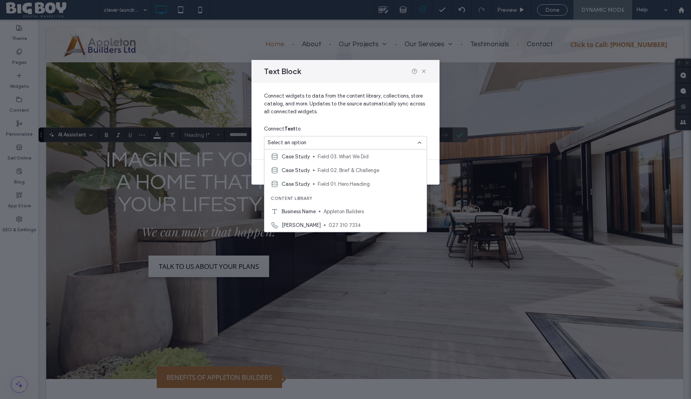
scroll to position [82, 0]
click at [357, 167] on span "Field 01. Hero Heading" at bounding box center [369, 170] width 103 height 8
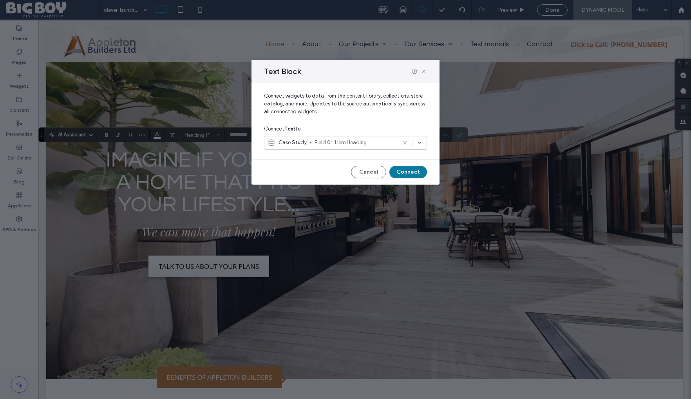
click at [406, 171] on button "Connect" at bounding box center [408, 172] width 38 height 13
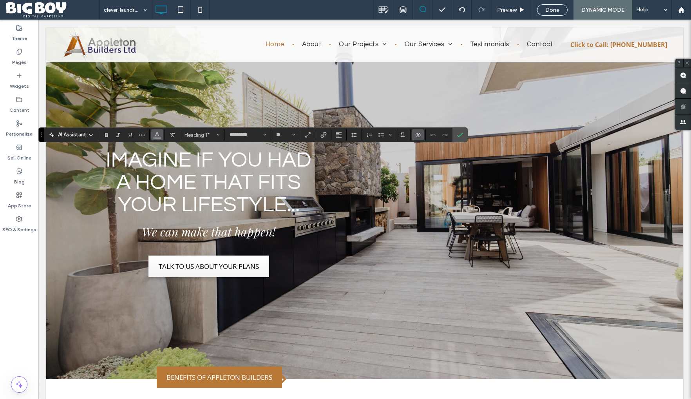
click at [159, 137] on icon "Color" at bounding box center [157, 134] width 6 height 6
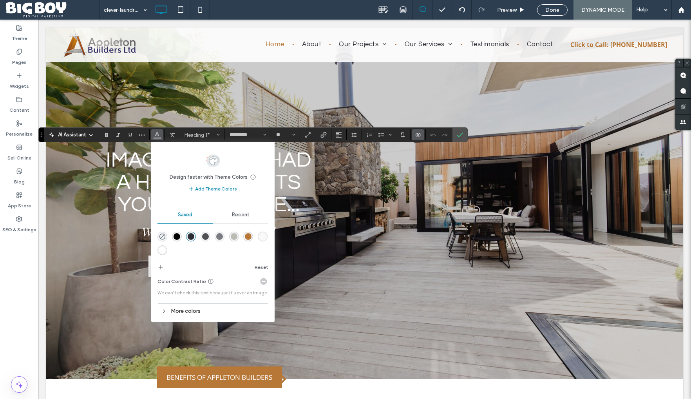
click at [265, 236] on div "rgba(249,249,249,1)" at bounding box center [262, 236] width 7 height 7
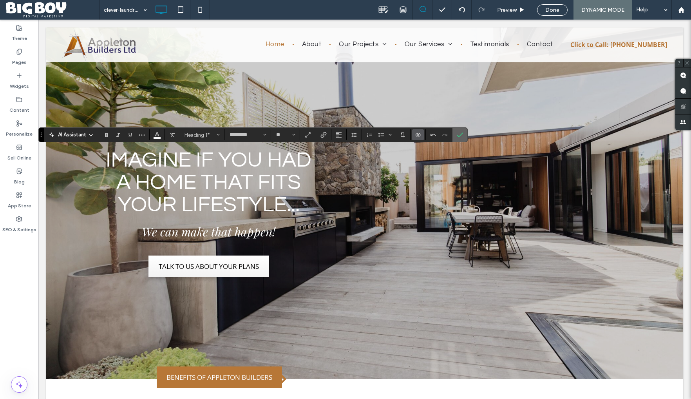
click at [461, 134] on use "Confirm" at bounding box center [460, 134] width 6 height 5
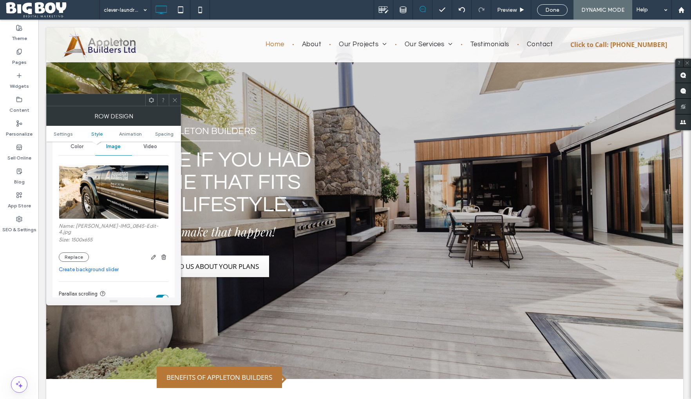
scroll to position [132, 0]
click at [150, 100] on icon at bounding box center [151, 100] width 6 height 6
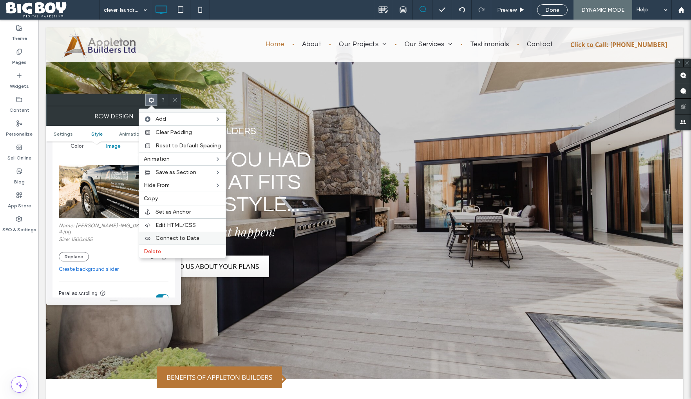
click at [170, 236] on span "Connect to Data" at bounding box center [177, 238] width 44 height 7
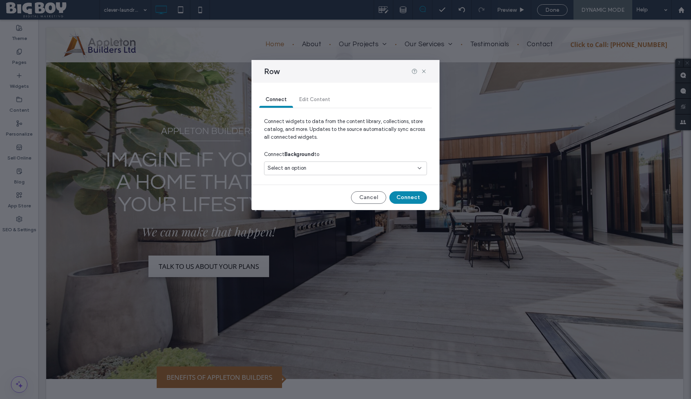
click at [341, 169] on div "Select an option" at bounding box center [340, 168] width 146 height 8
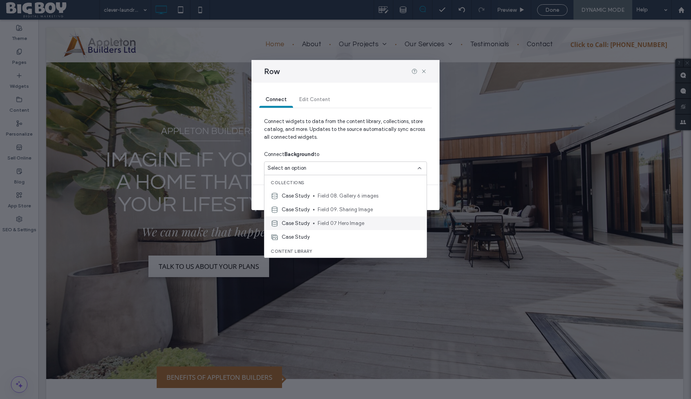
click at [346, 224] on span "Field 07 Hero Image" at bounding box center [369, 223] width 103 height 8
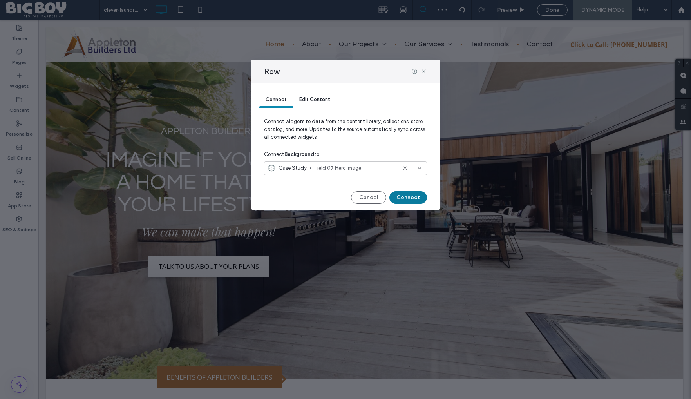
click at [414, 197] on button "Connect" at bounding box center [408, 197] width 38 height 13
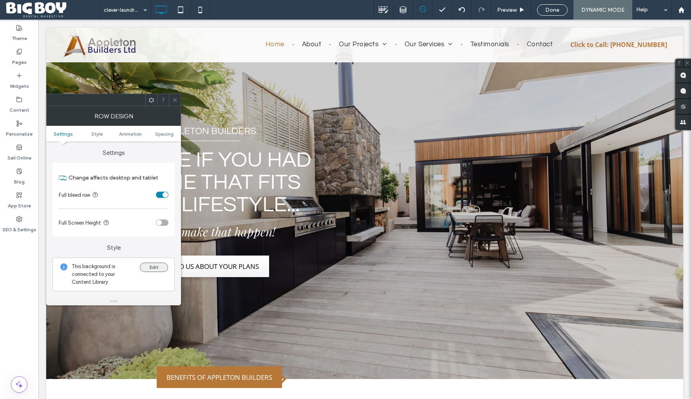
click at [160, 266] on button "Edit" at bounding box center [154, 266] width 28 height 9
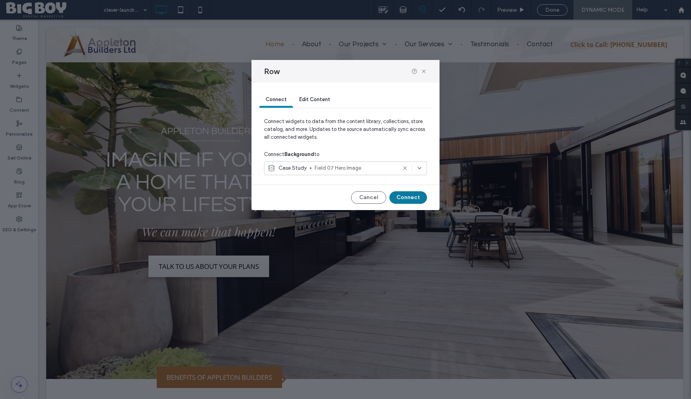
click at [411, 197] on button "Connect" at bounding box center [408, 197] width 38 height 13
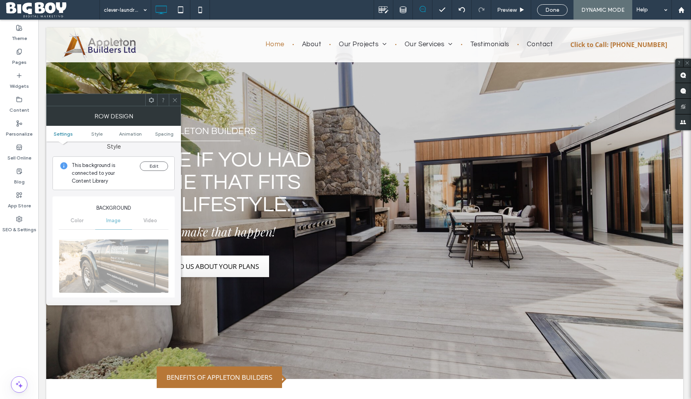
scroll to position [70, 0]
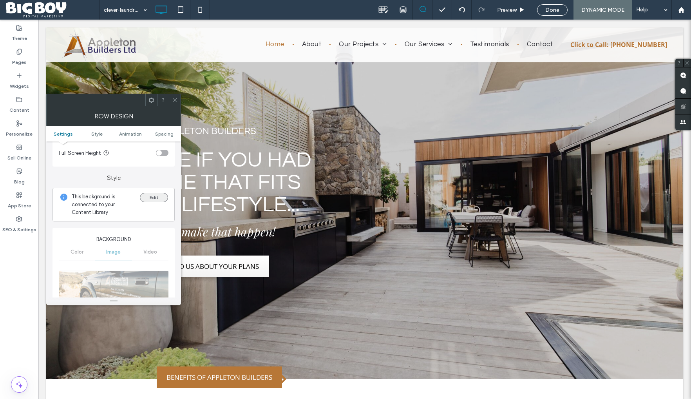
click at [155, 197] on button "Edit" at bounding box center [154, 197] width 28 height 9
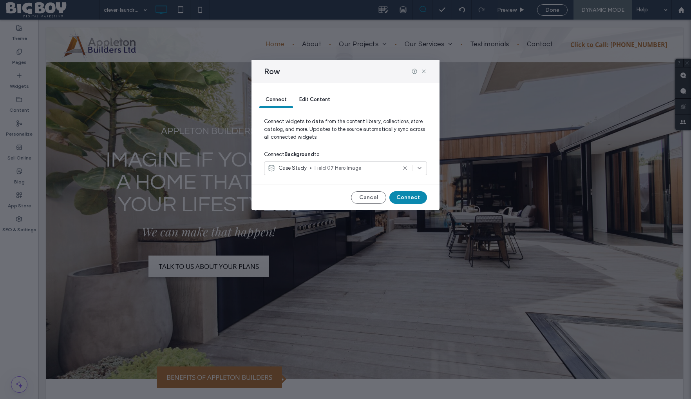
click at [420, 168] on icon at bounding box center [419, 168] width 6 height 6
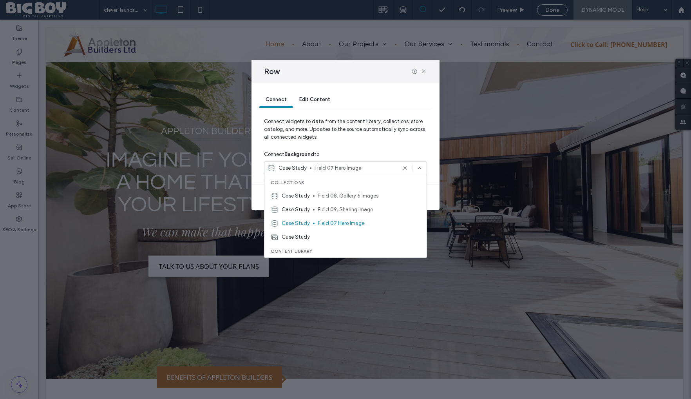
click at [382, 150] on div "Connect Background to" at bounding box center [345, 154] width 163 height 14
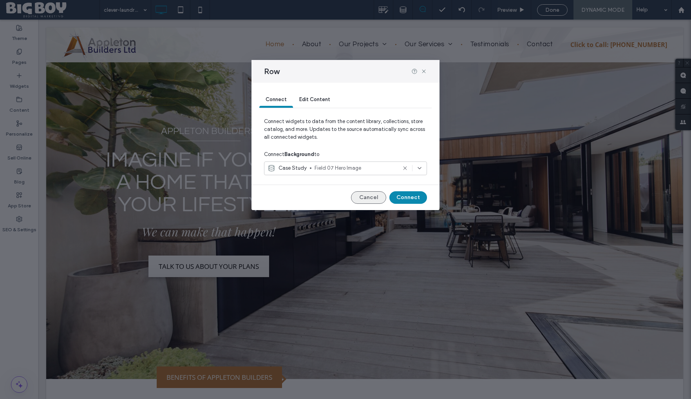
click at [373, 198] on button "Cancel" at bounding box center [368, 197] width 35 height 13
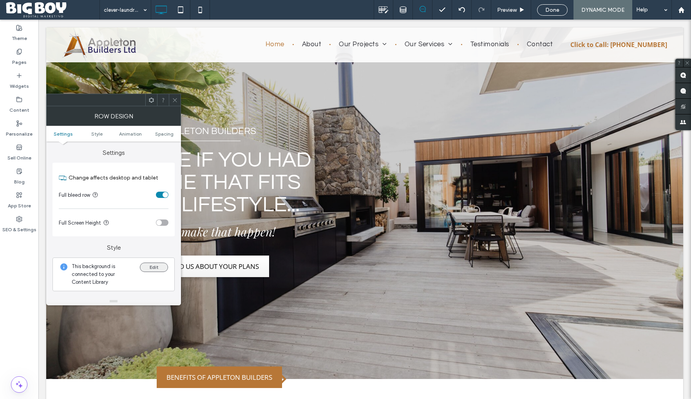
click at [154, 266] on button "Edit" at bounding box center [154, 266] width 28 height 9
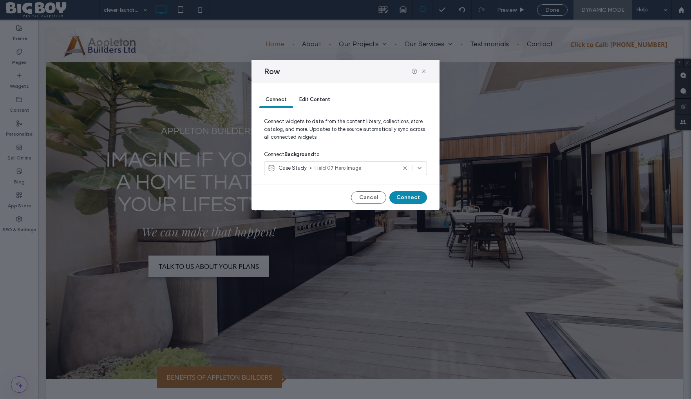
click at [322, 166] on span "Field 07 Hero Image" at bounding box center [355, 168] width 82 height 8
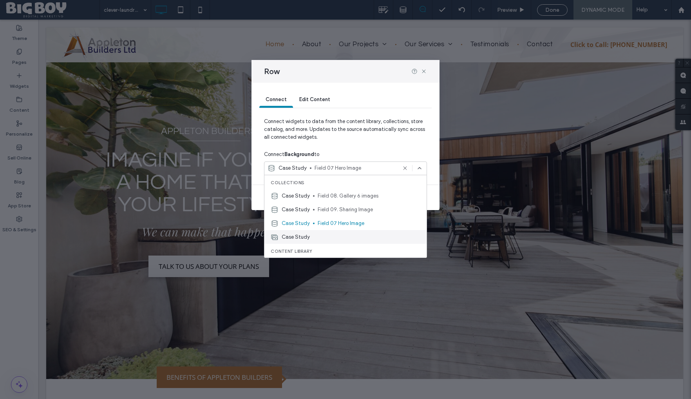
click at [299, 235] on span "Case Study" at bounding box center [295, 237] width 28 height 8
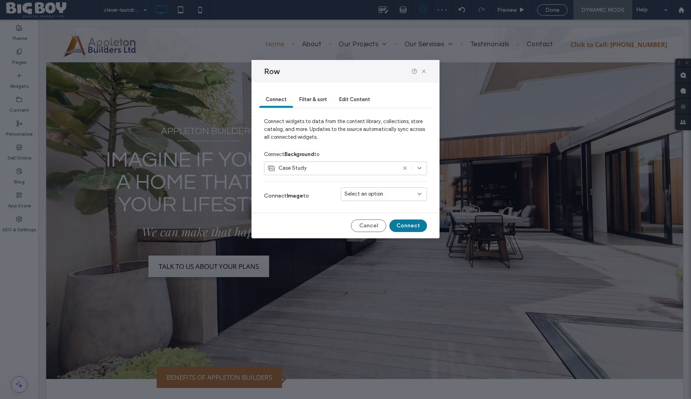
click at [402, 225] on button "Connect" at bounding box center [408, 225] width 38 height 13
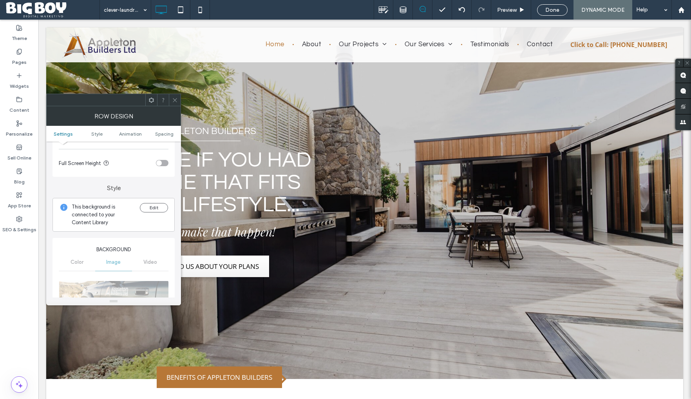
scroll to position [58, 0]
click at [155, 207] on button "Edit" at bounding box center [154, 208] width 28 height 9
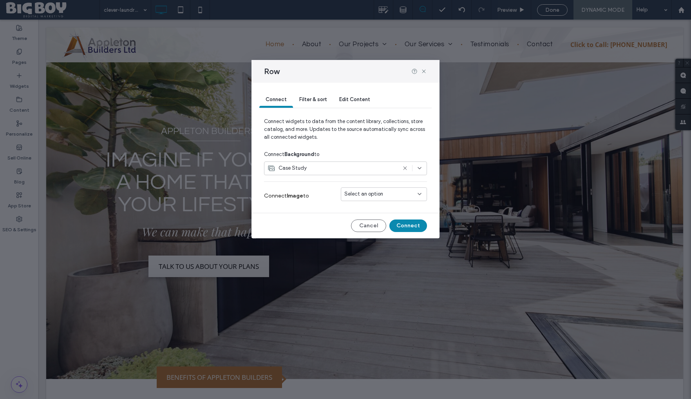
click at [375, 194] on span "Select an option" at bounding box center [363, 194] width 39 height 8
click at [374, 204] on span "Field 07 Hero Image" at bounding box center [381, 208] width 47 height 8
click at [406, 223] on button "Connect" at bounding box center [408, 225] width 38 height 13
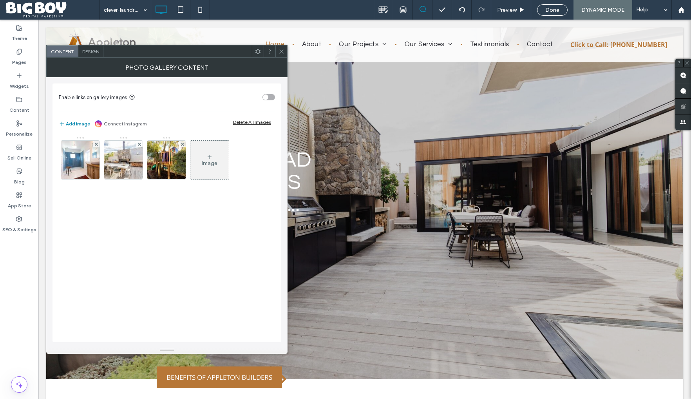
click at [258, 53] on use at bounding box center [257, 51] width 5 height 5
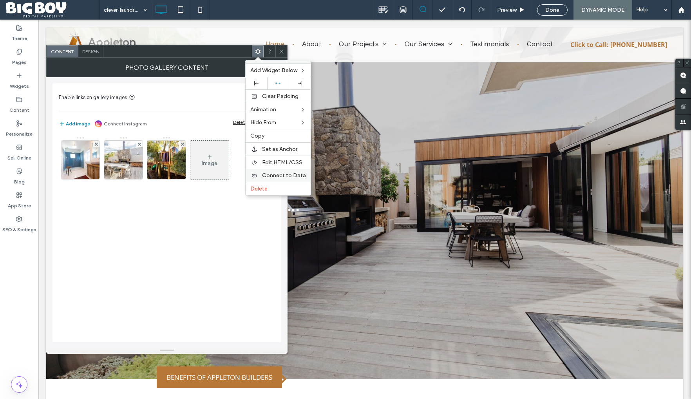
click at [285, 176] on span "Connect to Data" at bounding box center [284, 175] width 44 height 7
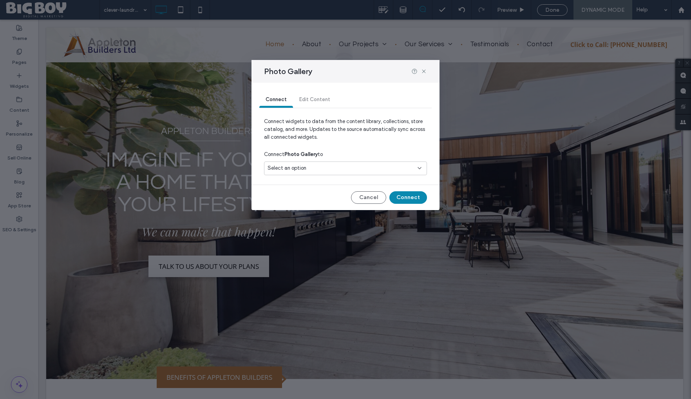
click at [291, 171] on span "Select an option" at bounding box center [286, 168] width 39 height 8
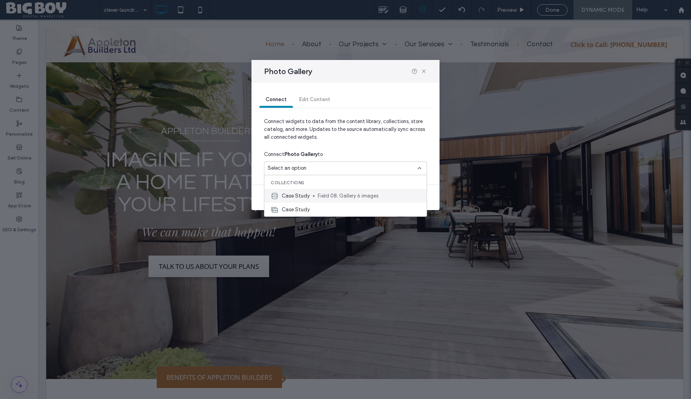
click at [301, 196] on span "Case Study" at bounding box center [295, 196] width 28 height 8
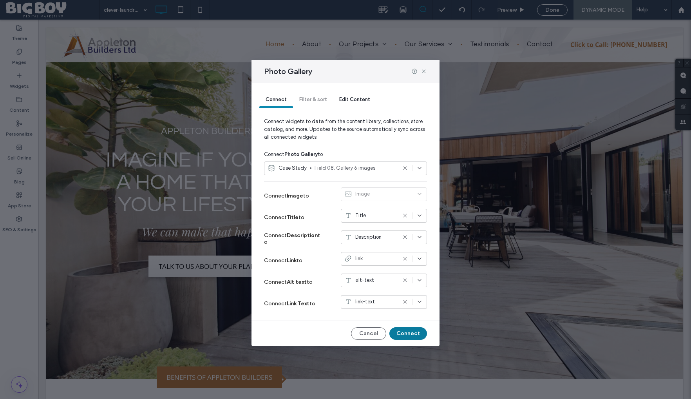
click at [408, 333] on button "Connect" at bounding box center [408, 333] width 38 height 13
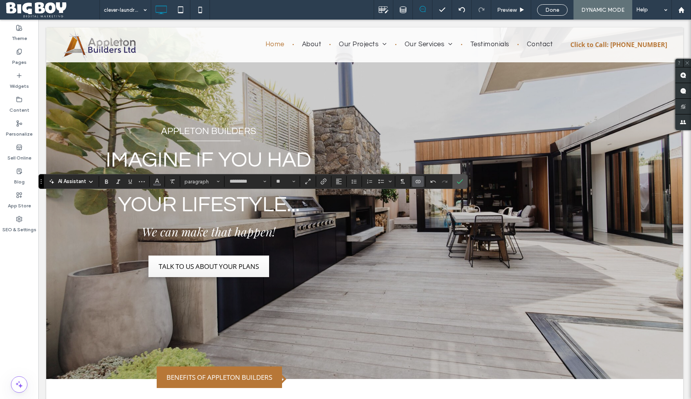
click at [419, 182] on icon "Connect To Data" at bounding box center [418, 181] width 6 height 6
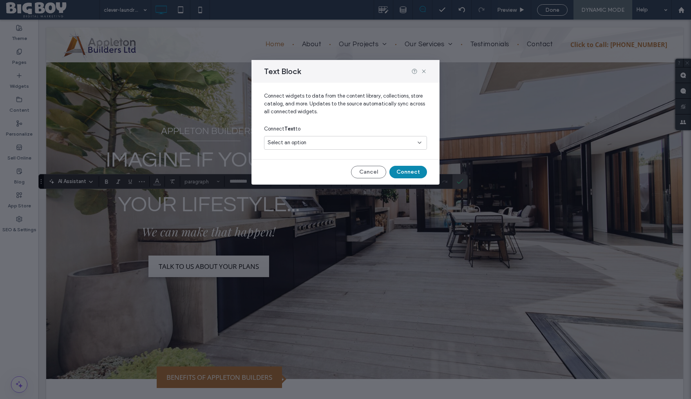
click at [412, 139] on div "Select an option" at bounding box center [345, 143] width 163 height 14
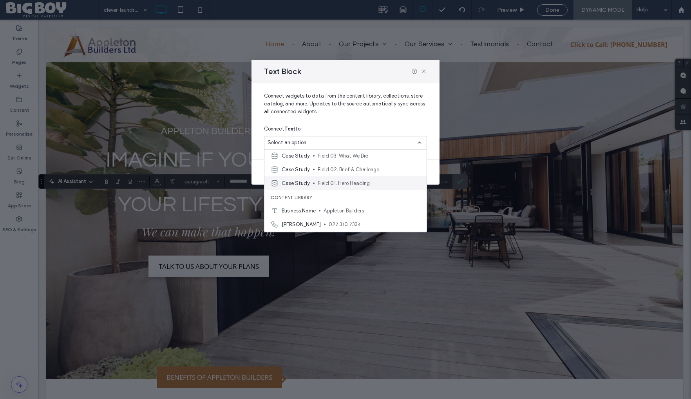
scroll to position [68, 0]
click at [357, 170] on span "Field 02. Brief & Challenge" at bounding box center [369, 171] width 103 height 8
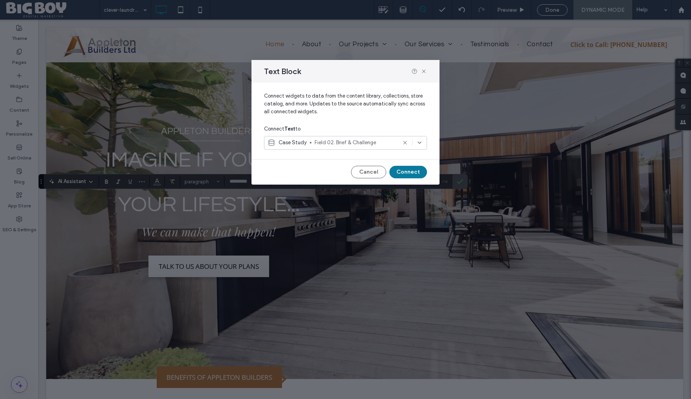
click at [415, 171] on button "Connect" at bounding box center [408, 172] width 38 height 13
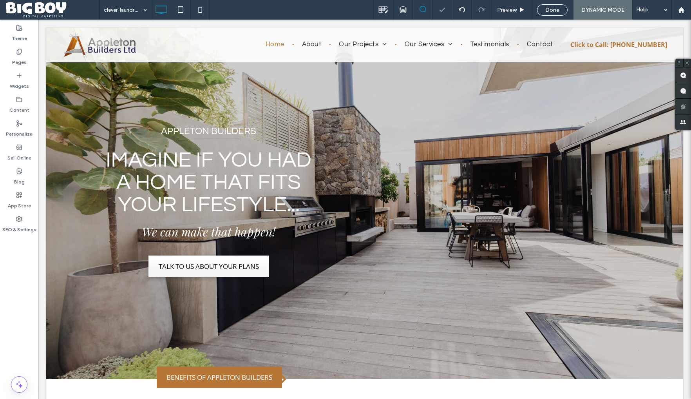
type input "*********"
type input "**"
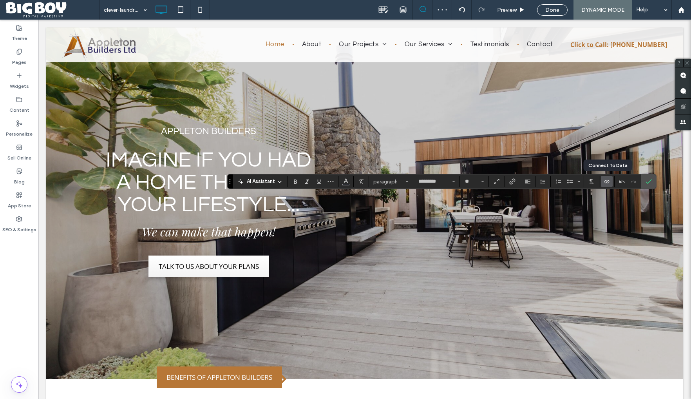
click at [606, 181] on use "Connect To Data" at bounding box center [606, 181] width 5 height 3
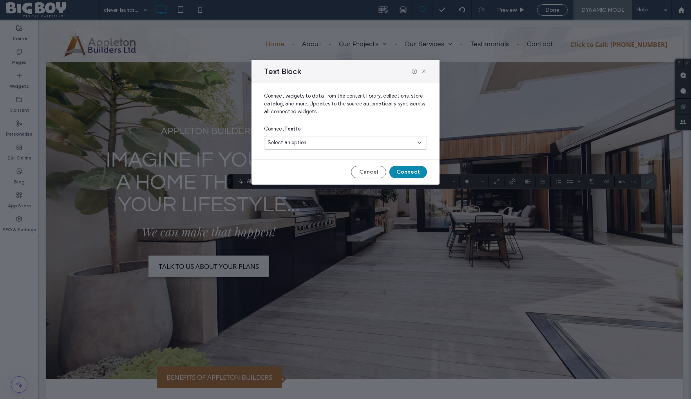
click at [406, 144] on div "Select an option" at bounding box center [340, 143] width 146 height 8
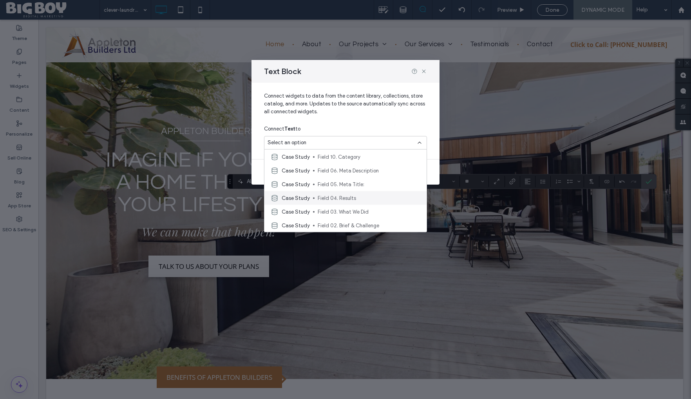
scroll to position [16, 0]
click at [345, 207] on span "Field 03. What We Did" at bounding box center [369, 209] width 103 height 8
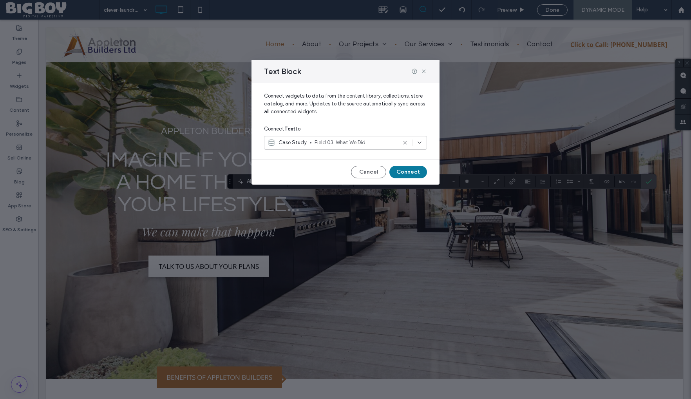
click at [412, 170] on button "Connect" at bounding box center [408, 172] width 38 height 13
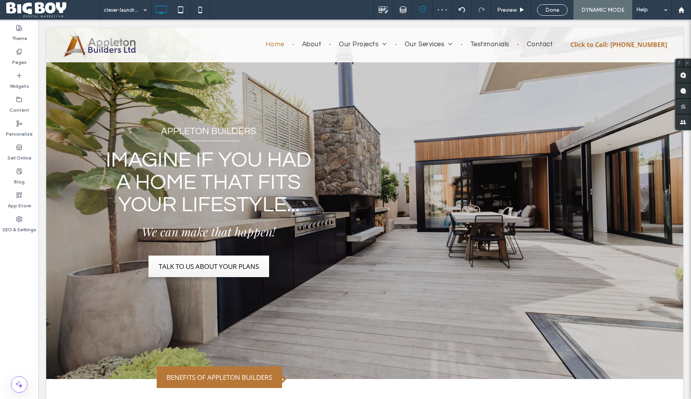
type input "*********"
type input "**"
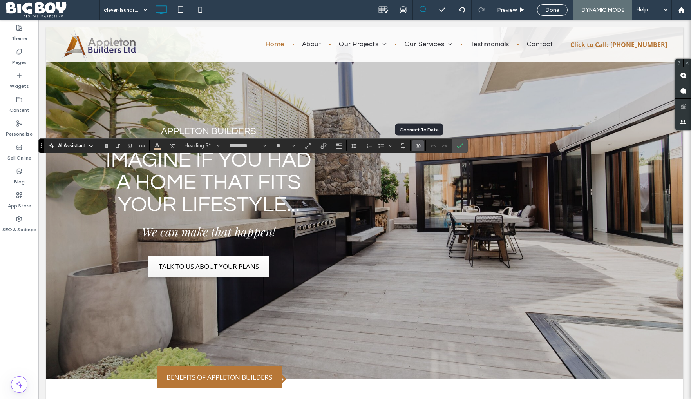
click at [415, 146] on icon "Connect To Data" at bounding box center [418, 146] width 6 height 6
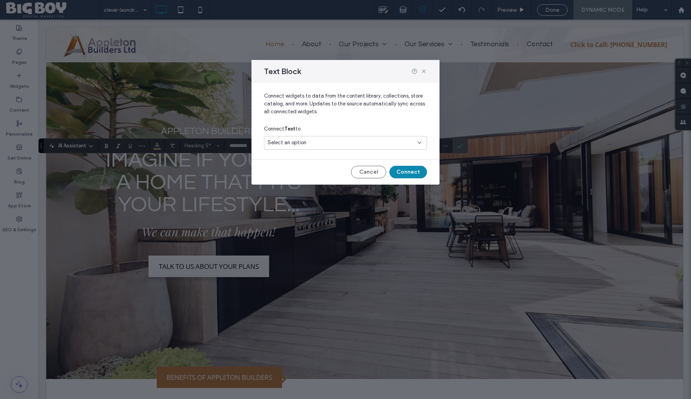
click at [397, 144] on div "Select an option" at bounding box center [340, 143] width 146 height 8
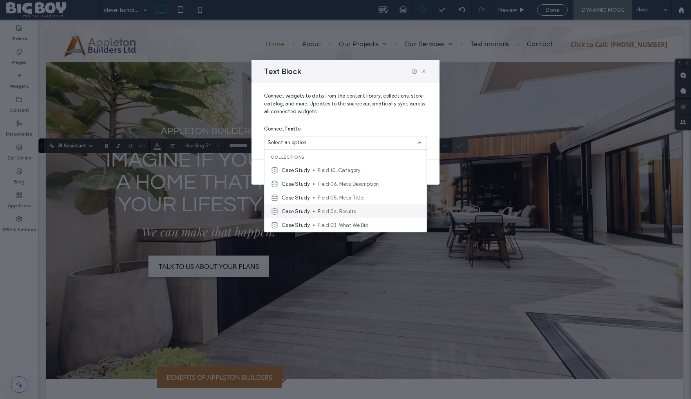
click at [337, 210] on span "Field 04. Results" at bounding box center [369, 211] width 103 height 8
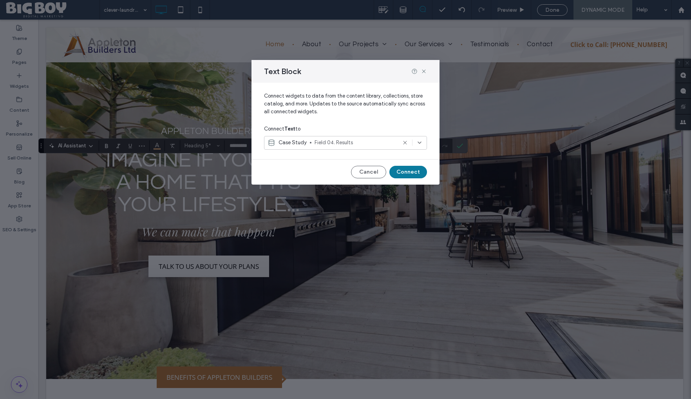
click at [410, 174] on button "Connect" at bounding box center [408, 172] width 38 height 13
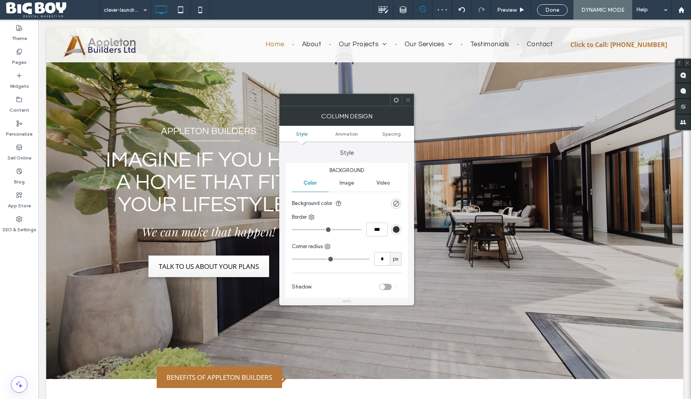
click at [410, 103] on span at bounding box center [408, 100] width 6 height 12
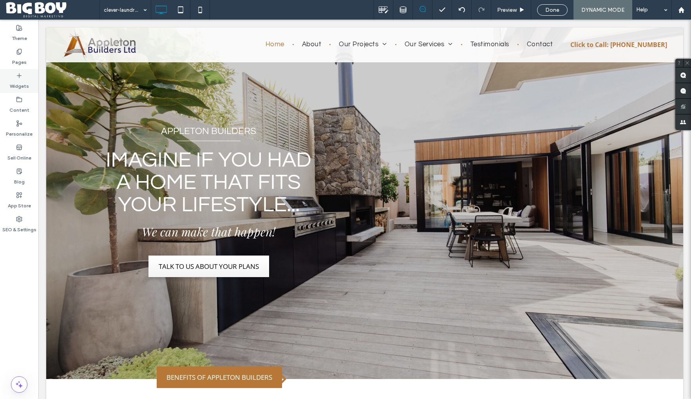
click at [19, 76] on use at bounding box center [19, 75] width 4 height 4
type input "*********"
type input "**"
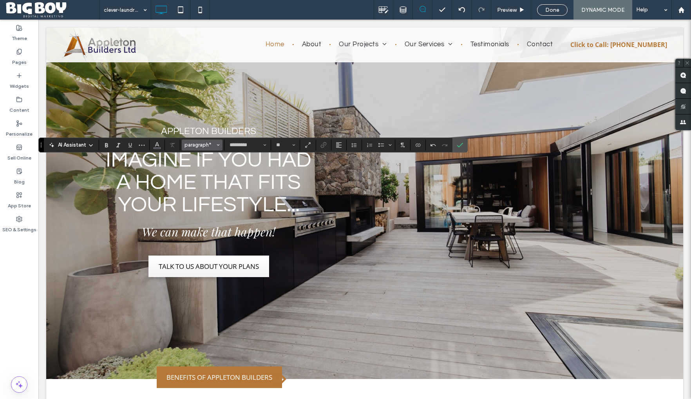
click at [196, 148] on button "paragraph*" at bounding box center [202, 144] width 41 height 11
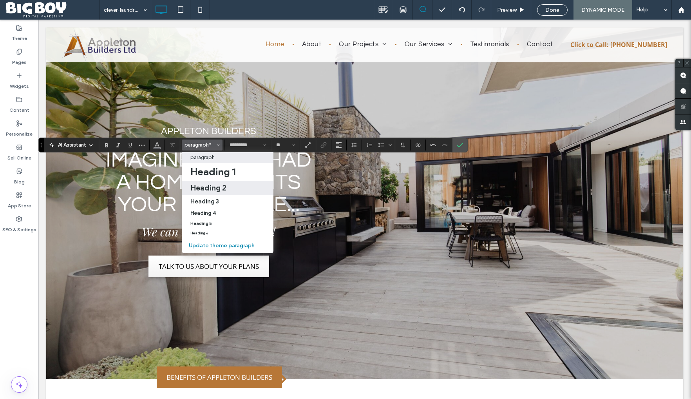
click at [202, 188] on h2 "Heading 2" at bounding box center [208, 187] width 36 height 9
type input "*********"
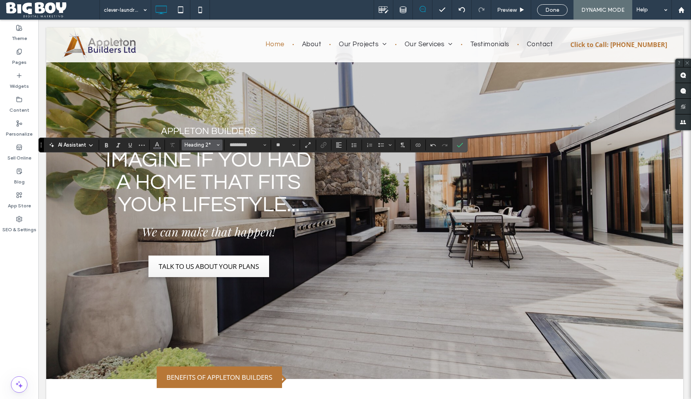
click at [209, 147] on span "Heading 2*" at bounding box center [199, 145] width 31 height 6
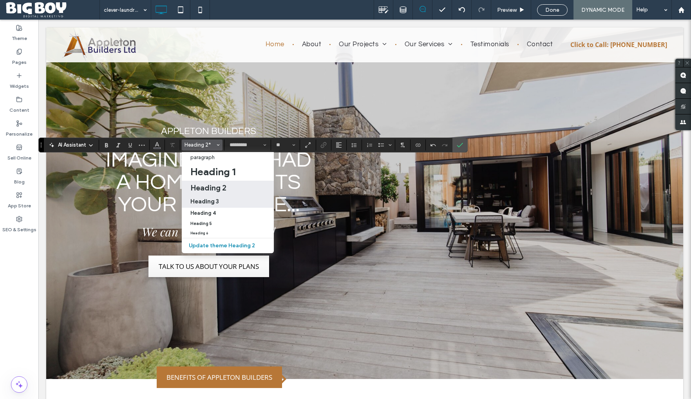
click at [208, 195] on label "Heading 3" at bounding box center [228, 201] width 92 height 13
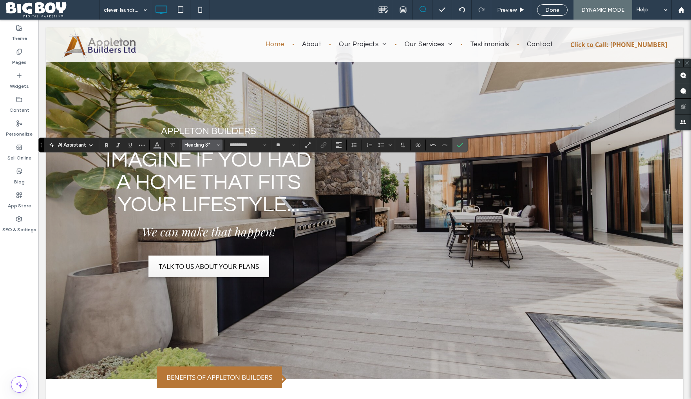
click at [205, 148] on button "Heading 3*" at bounding box center [202, 144] width 41 height 11
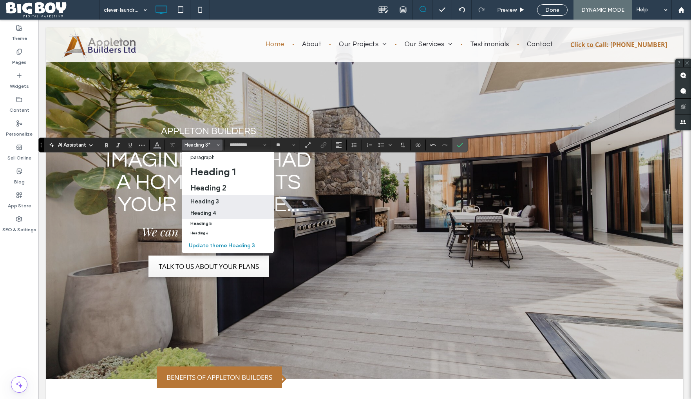
click at [207, 211] on h4 "Heading 4" at bounding box center [202, 213] width 25 height 6
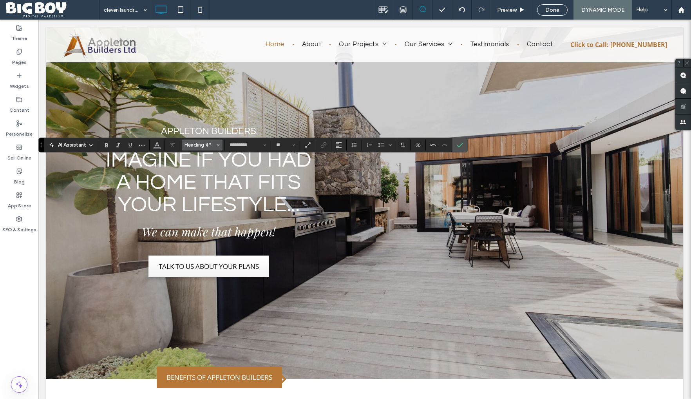
click at [201, 146] on span "Heading 4*" at bounding box center [199, 145] width 31 height 6
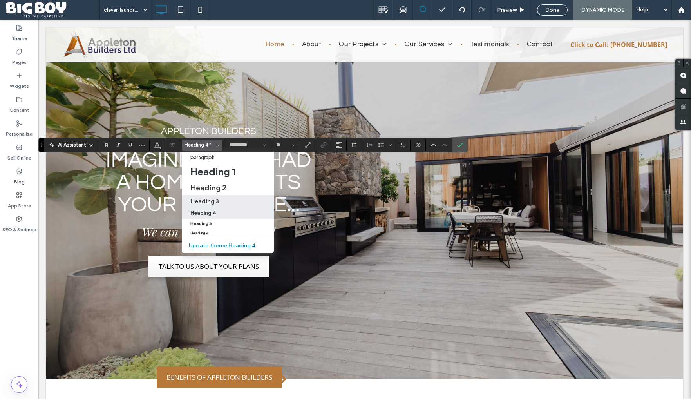
click at [203, 197] on label "Heading 3" at bounding box center [228, 201] width 92 height 13
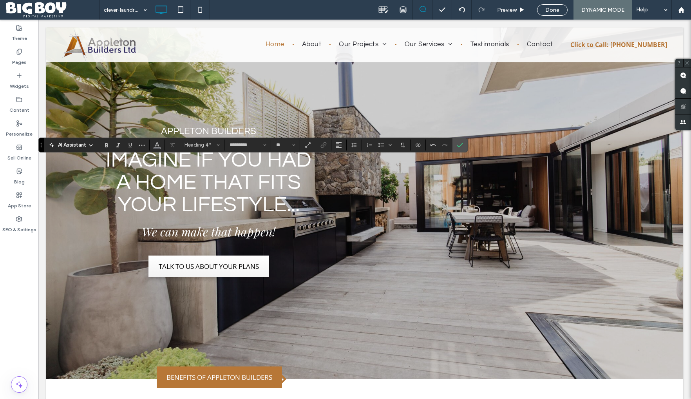
type input "**"
click at [462, 144] on icon "Confirm" at bounding box center [459, 145] width 6 height 6
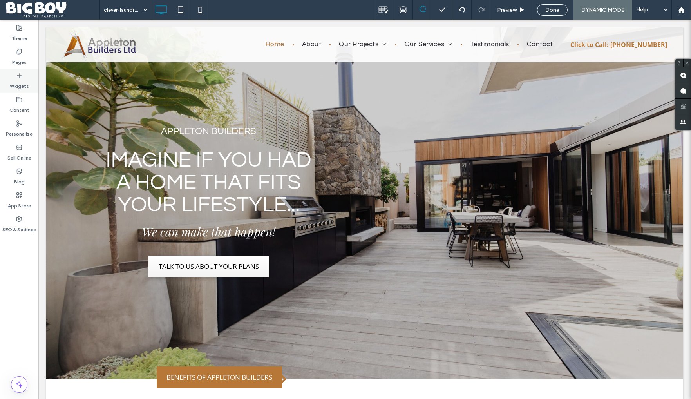
click at [18, 84] on label "Widgets" at bounding box center [19, 84] width 19 height 11
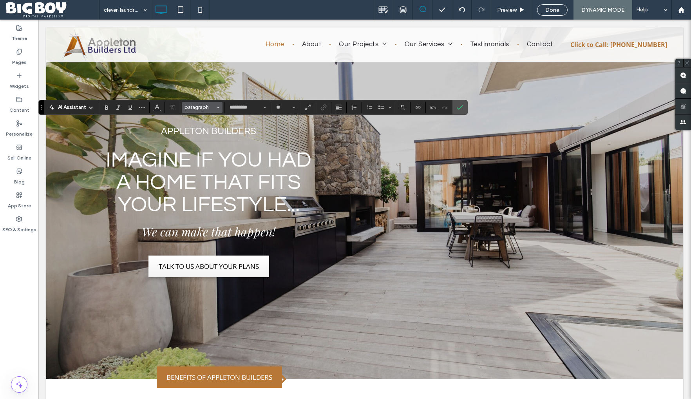
click at [200, 110] on button "paragraph" at bounding box center [202, 107] width 41 height 11
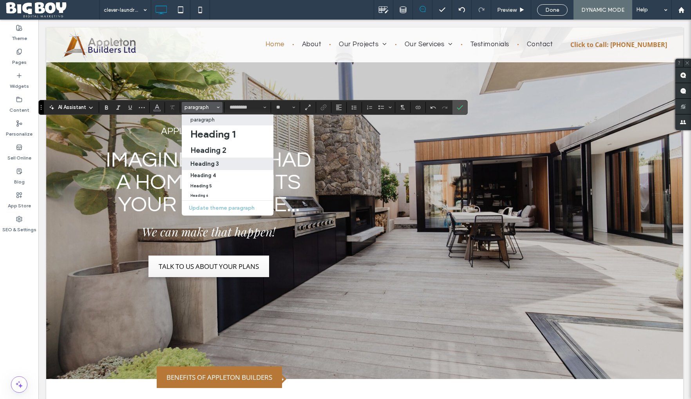
click at [205, 162] on h3 "Heading 3" at bounding box center [204, 163] width 29 height 7
type input "*********"
type input "**"
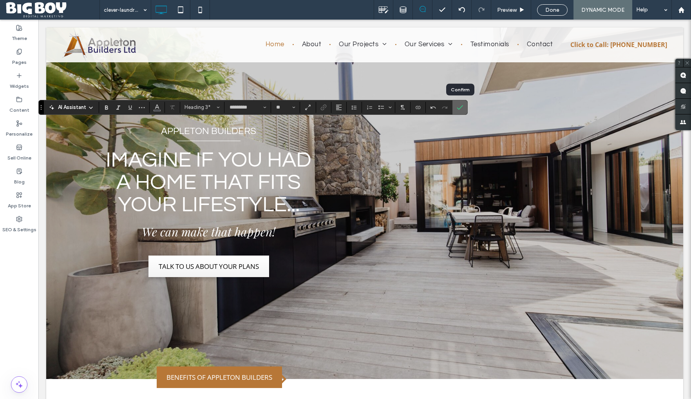
click at [458, 106] on icon "Confirm" at bounding box center [459, 107] width 6 height 6
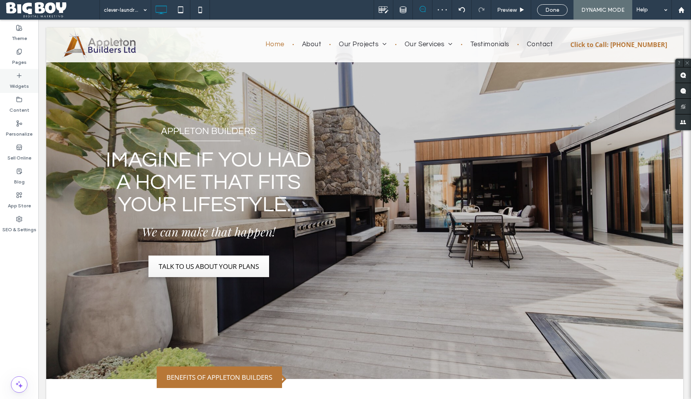
click at [17, 76] on icon at bounding box center [19, 75] width 6 height 6
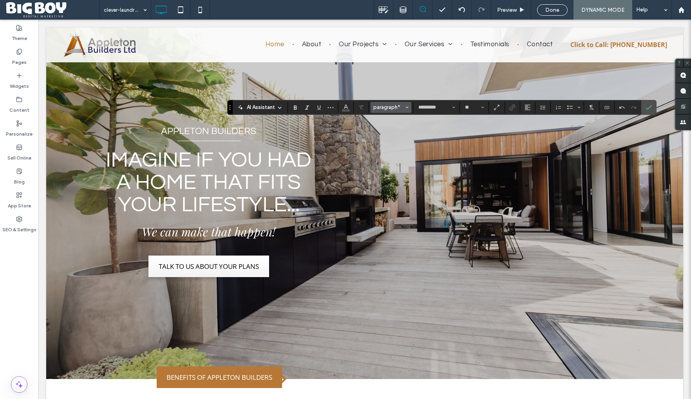
click at [392, 106] on span "paragraph*" at bounding box center [388, 107] width 31 height 6
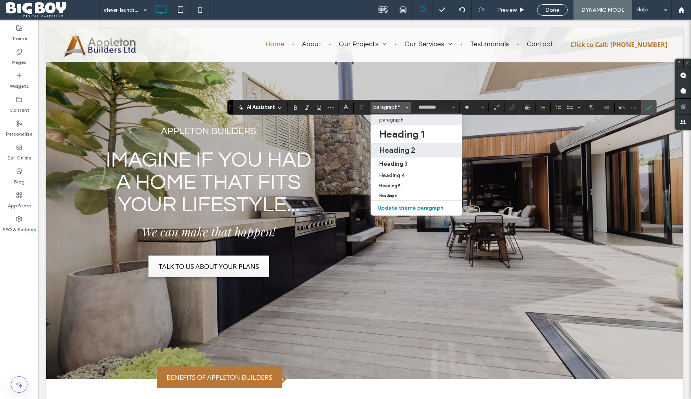
click at [398, 149] on h2 "Heading 2" at bounding box center [397, 149] width 36 height 9
type input "*********"
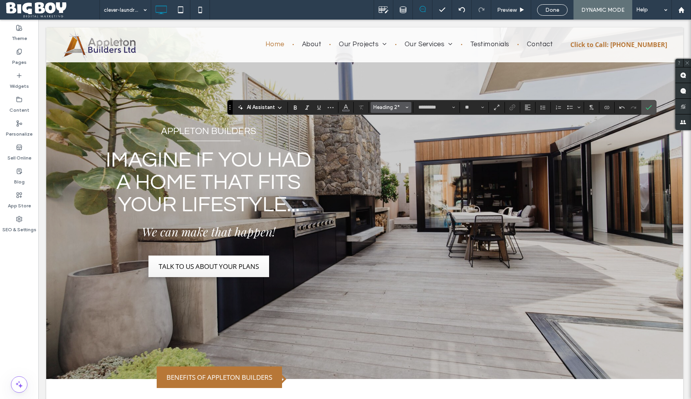
click at [395, 108] on span "Heading 2*" at bounding box center [388, 107] width 31 height 6
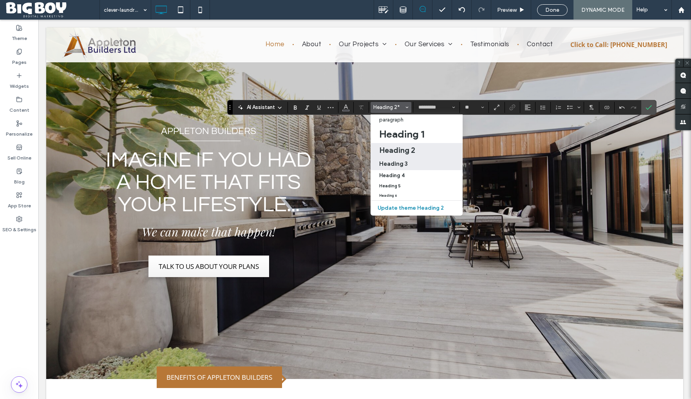
click at [399, 158] on label "Heading 3" at bounding box center [416, 163] width 92 height 13
type input "**"
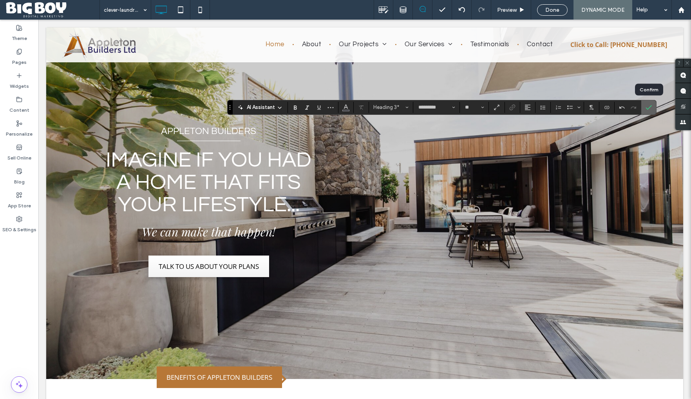
click at [652, 105] on label "Confirm" at bounding box center [648, 107] width 12 height 14
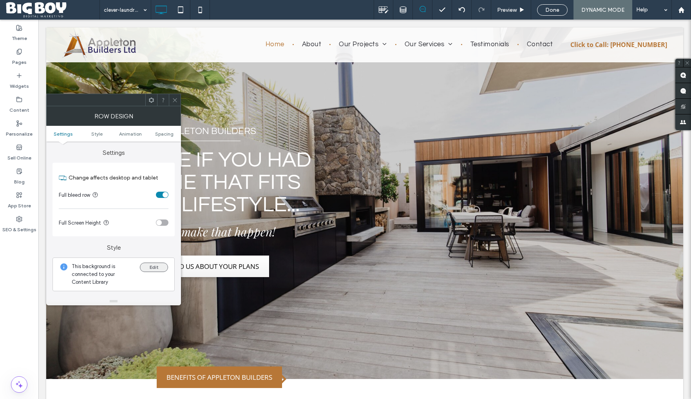
click at [152, 267] on button "Edit" at bounding box center [154, 266] width 28 height 9
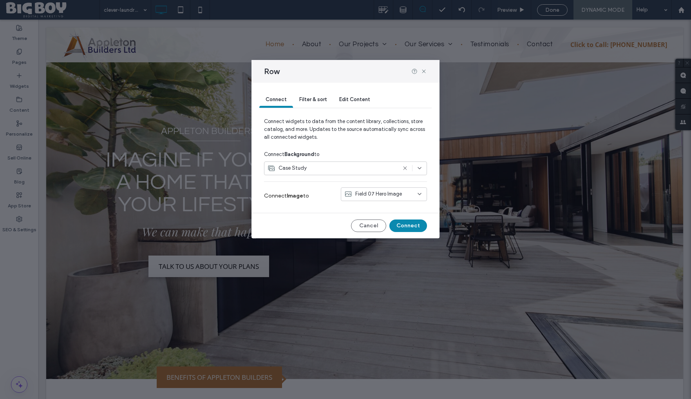
click at [399, 193] on span "Field 07 Hero Image" at bounding box center [378, 194] width 47 height 8
click at [393, 207] on span "Field 07 Hero Image" at bounding box center [381, 208] width 47 height 8
click at [418, 166] on icon at bounding box center [419, 168] width 6 height 6
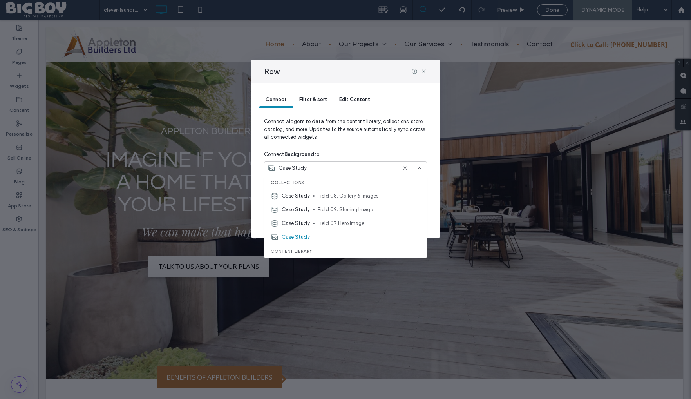
click at [332, 220] on span "Field 07 Hero Image" at bounding box center [369, 223] width 103 height 8
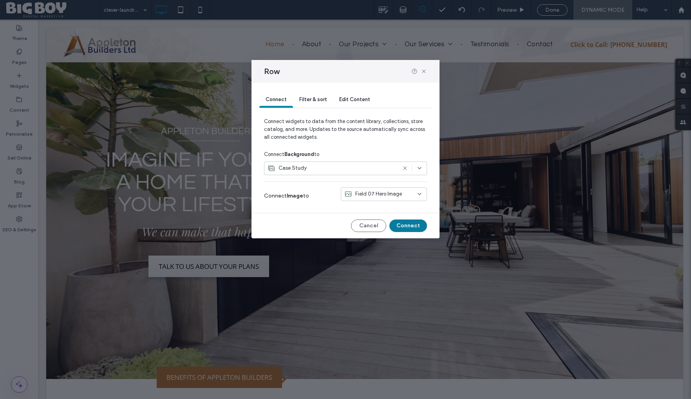
click at [405, 222] on button "Connect" at bounding box center [408, 225] width 38 height 13
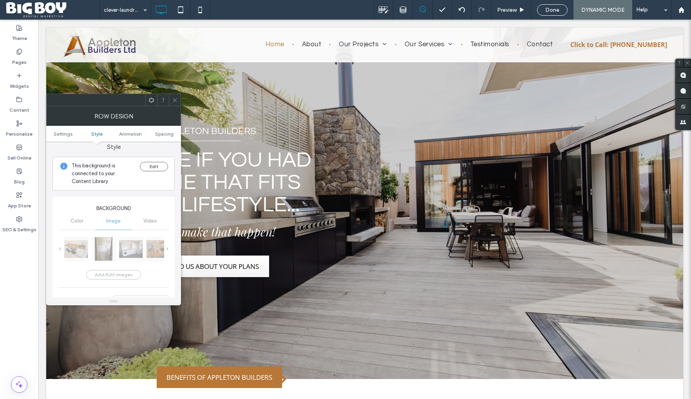
scroll to position [99, 0]
click at [109, 243] on div "Add/Edit images Slide transition Fade Slide speed (seconds) *" at bounding box center [114, 285] width 110 height 104
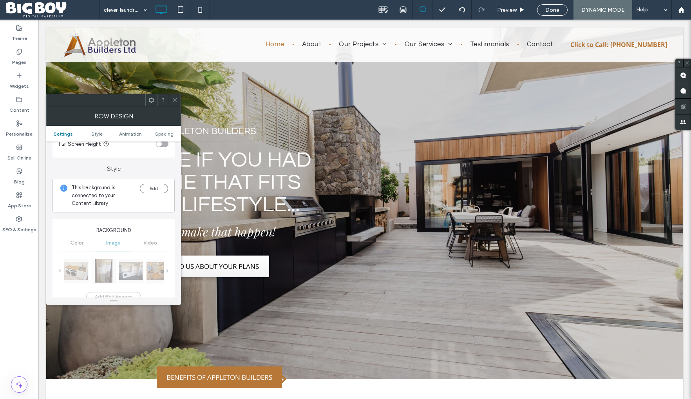
scroll to position [78, 0]
click at [160, 190] on button "Edit" at bounding box center [154, 188] width 28 height 9
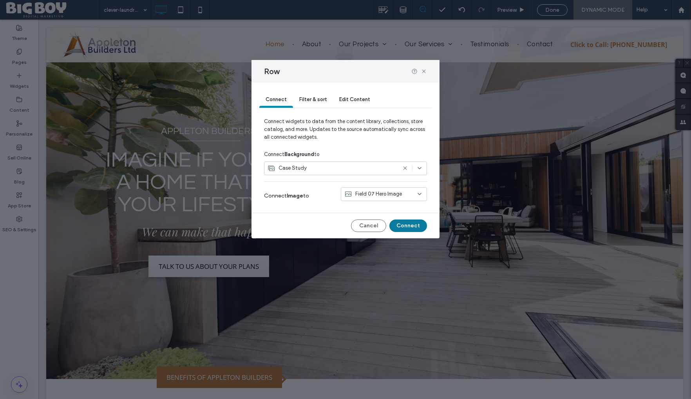
click at [413, 222] on button "Connect" at bounding box center [408, 225] width 38 height 13
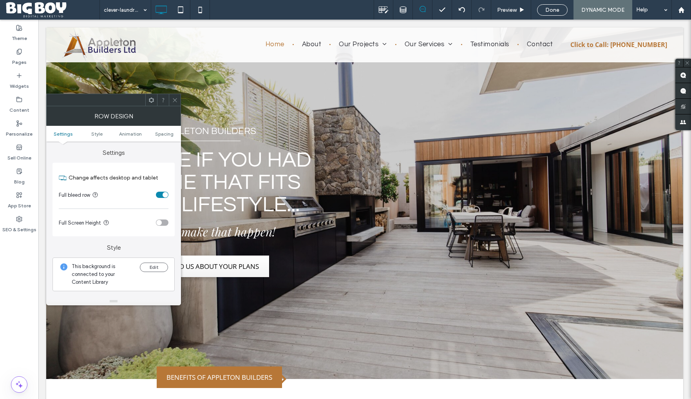
click at [152, 97] on icon at bounding box center [151, 100] width 6 height 6
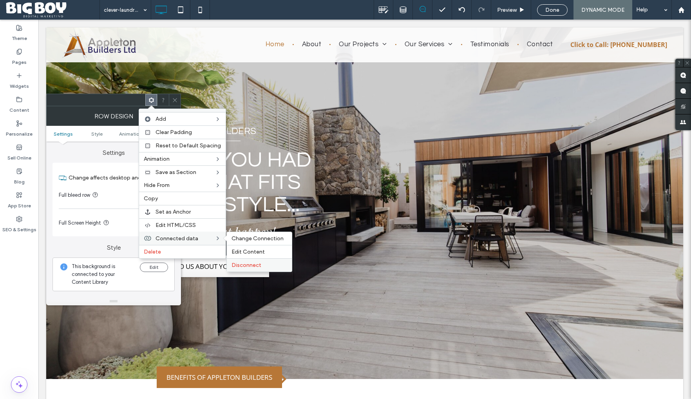
click at [255, 266] on span "Disconnect" at bounding box center [246, 265] width 30 height 7
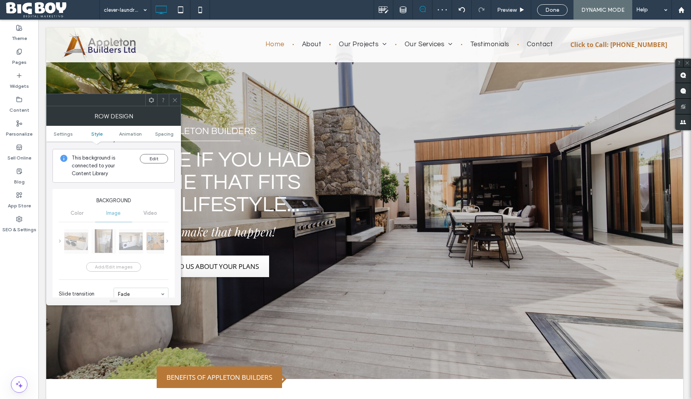
scroll to position [109, 0]
click at [174, 97] on icon at bounding box center [175, 100] width 6 height 6
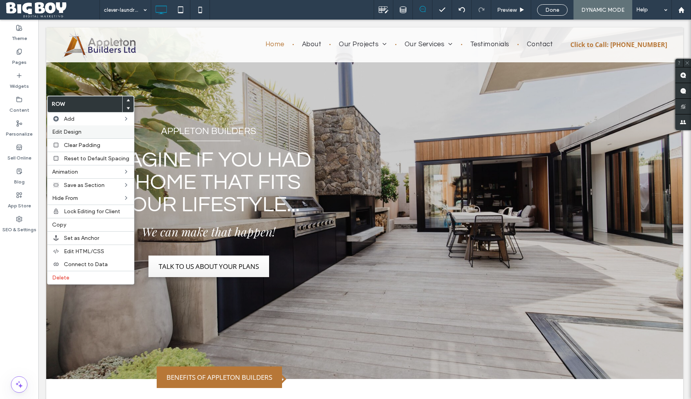
click at [70, 133] on span "Edit Design" at bounding box center [66, 131] width 29 height 7
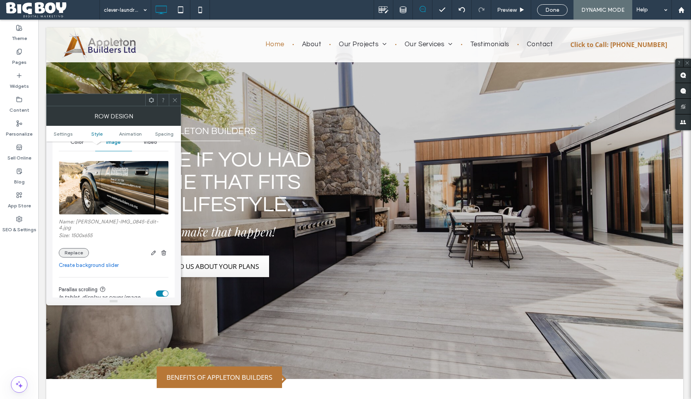
scroll to position [136, 0]
click at [162, 249] on use "button" at bounding box center [163, 251] width 5 height 5
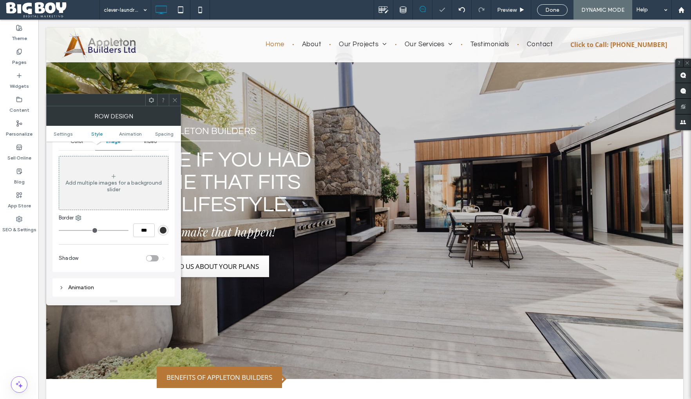
click at [176, 100] on icon at bounding box center [175, 100] width 6 height 6
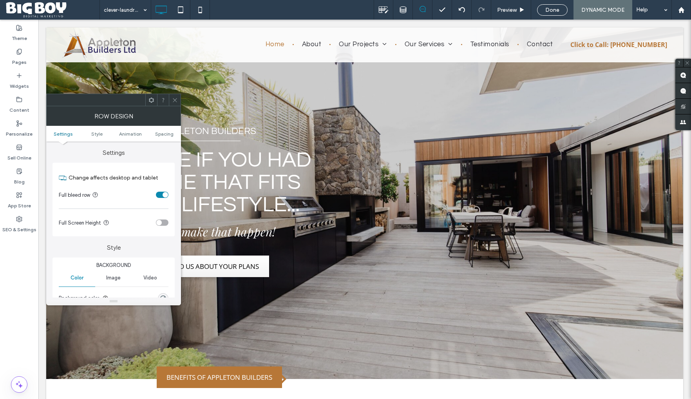
click at [149, 101] on use at bounding box center [151, 99] width 5 height 5
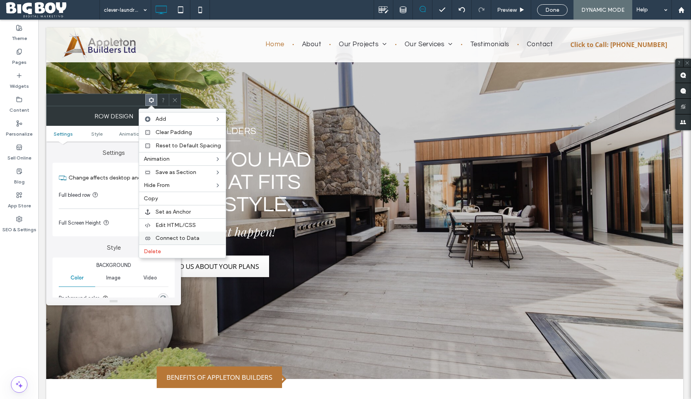
click at [176, 238] on span "Connect to Data" at bounding box center [177, 238] width 44 height 7
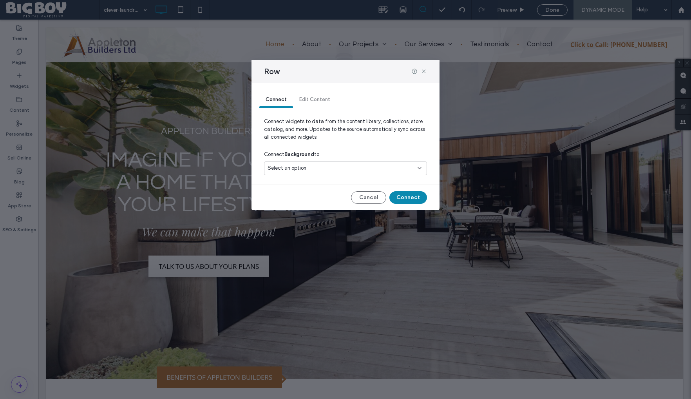
click at [341, 164] on div "Select an option" at bounding box center [340, 168] width 146 height 8
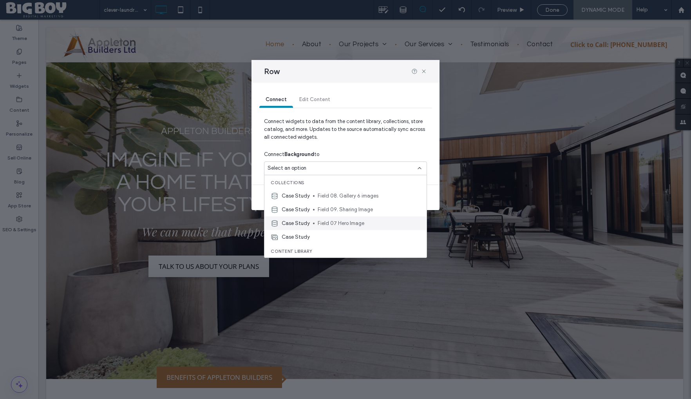
click at [339, 219] on span "Field 07 Hero Image" at bounding box center [369, 223] width 103 height 8
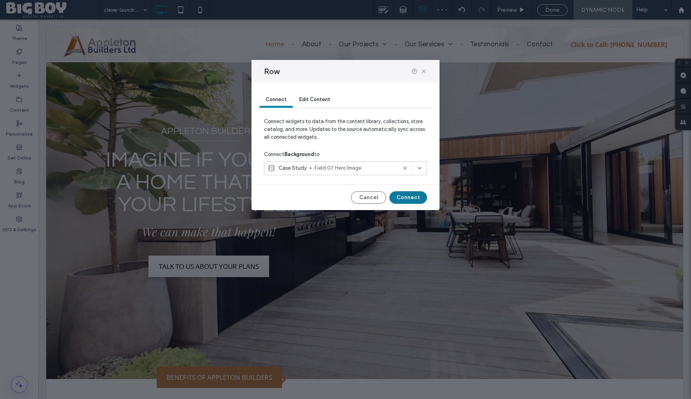
click at [408, 197] on button "Connect" at bounding box center [408, 197] width 38 height 13
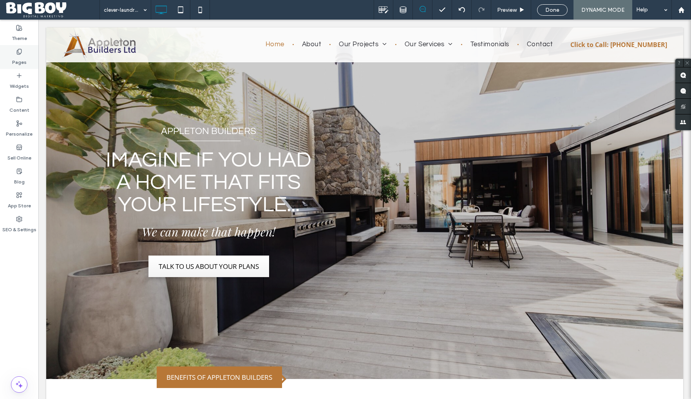
click at [19, 58] on label "Pages" at bounding box center [19, 60] width 14 height 11
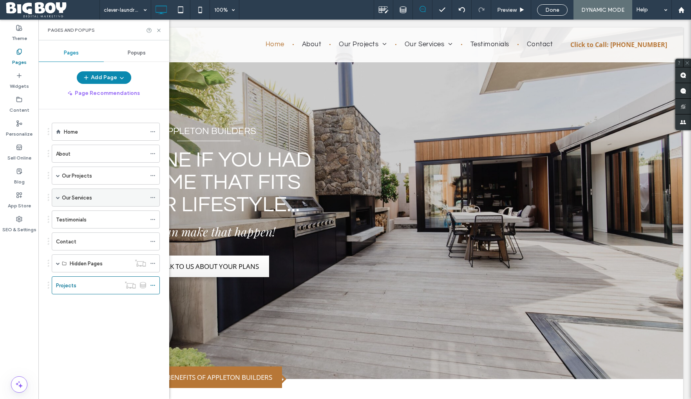
click at [60, 196] on div "Our Services" at bounding box center [106, 197] width 108 height 18
click at [56, 195] on span at bounding box center [58, 197] width 4 height 4
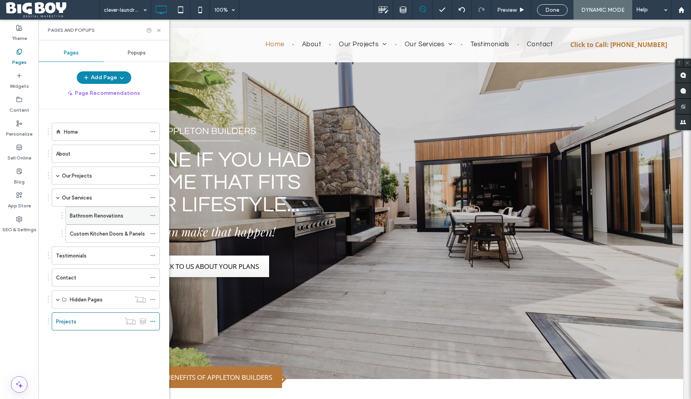
click at [103, 215] on label "Bathroom Renovations" at bounding box center [97, 216] width 54 height 14
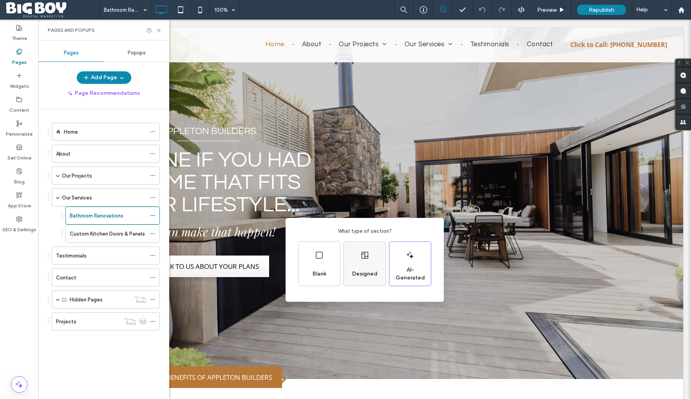
click at [362, 265] on div "Designed" at bounding box center [365, 273] width 32 height 17
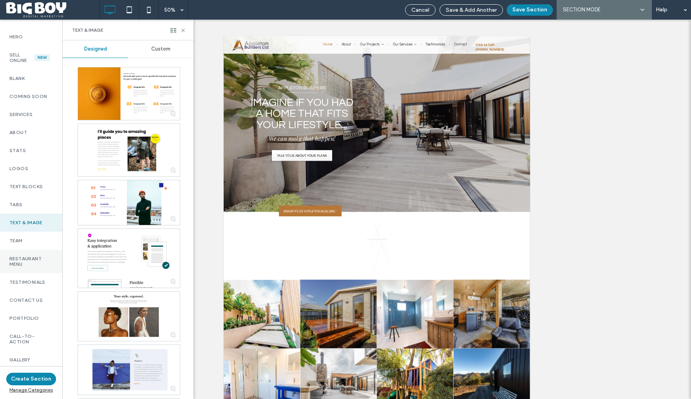
scroll to position [45, 0]
click at [29, 316] on label "Portfolio" at bounding box center [30, 315] width 43 height 5
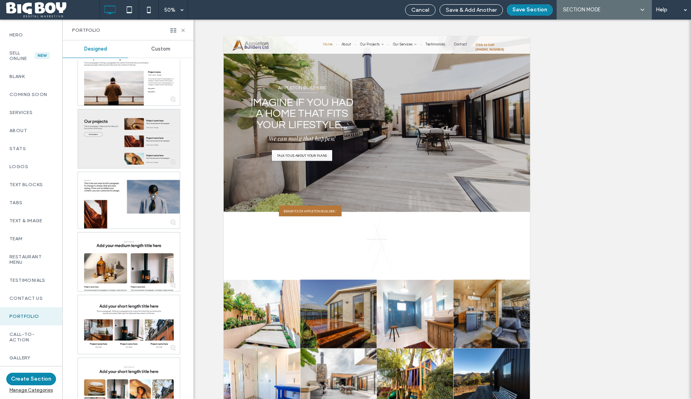
scroll to position [141, 0]
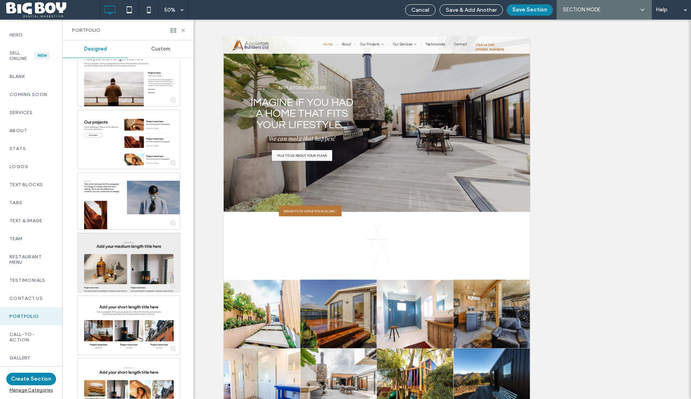
click at [117, 271] on div at bounding box center [129, 262] width 102 height 59
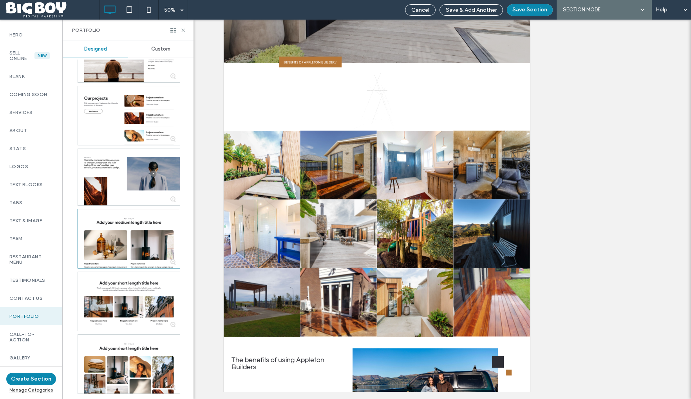
scroll to position [154, 0]
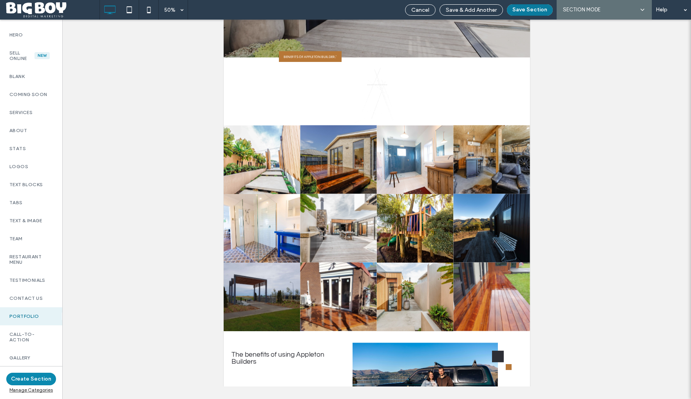
click at [529, 10] on button "Save Section" at bounding box center [530, 9] width 46 height 11
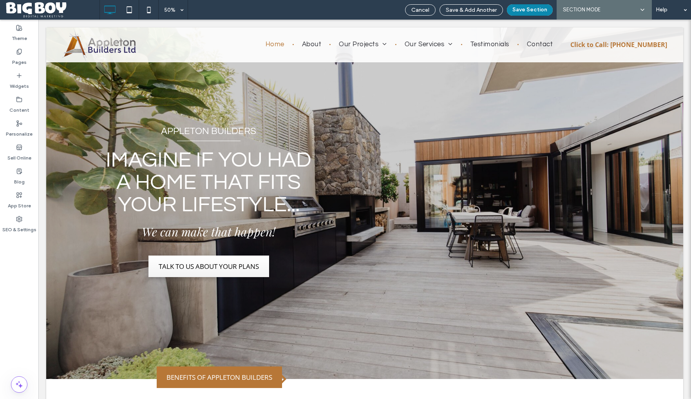
scroll to position [0, 0]
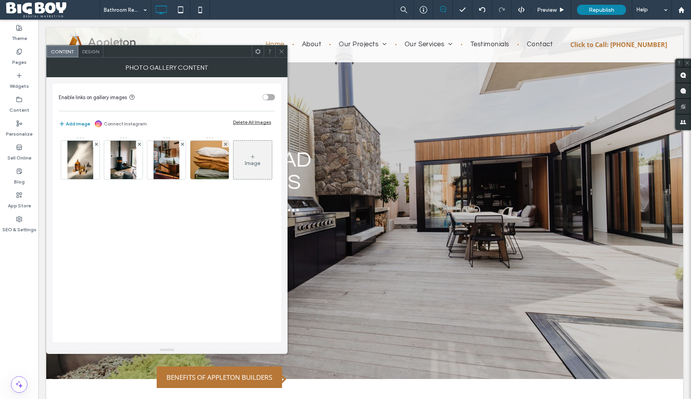
click at [254, 122] on div "Delete All Images" at bounding box center [252, 122] width 38 height 6
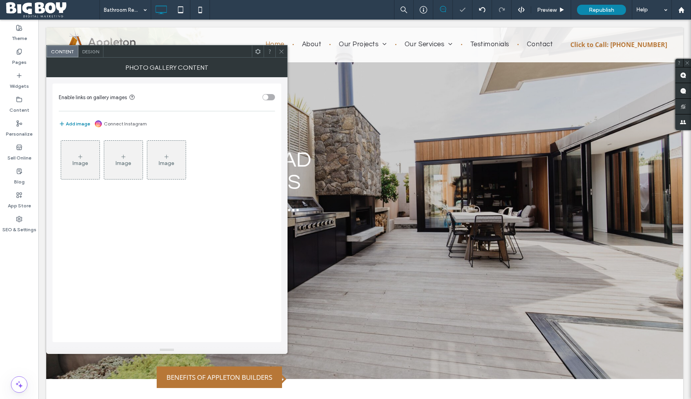
click at [268, 98] on div "toggle" at bounding box center [268, 97] width 13 height 6
click at [256, 48] on span at bounding box center [258, 51] width 6 height 12
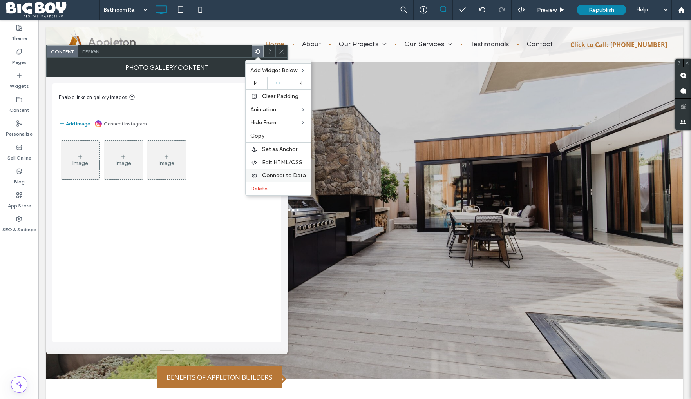
click at [281, 175] on span "Connect to Data" at bounding box center [284, 175] width 44 height 7
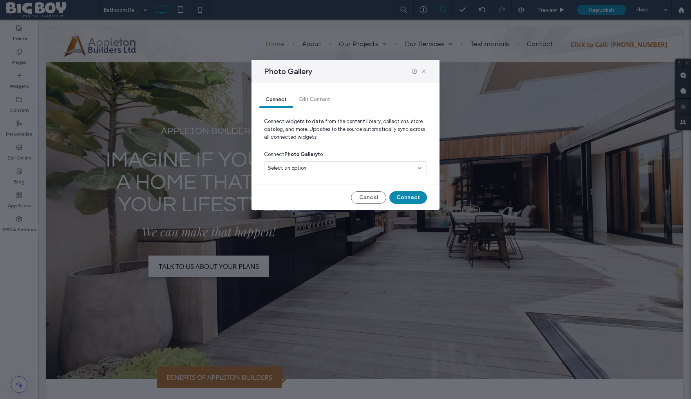
click at [286, 171] on span "Select an option" at bounding box center [286, 168] width 39 height 8
click at [290, 197] on span "Case Study" at bounding box center [295, 196] width 28 height 8
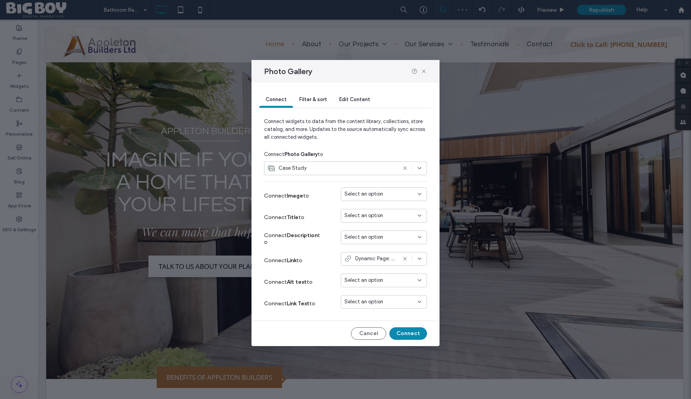
click at [312, 100] on span "Filter & sort" at bounding box center [312, 99] width 27 height 6
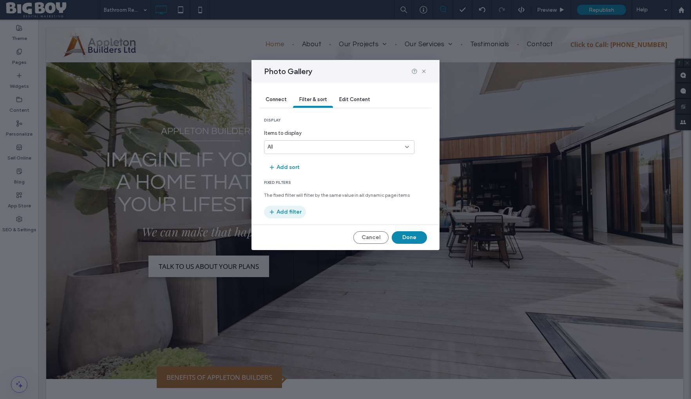
click at [287, 213] on button "Add filter" at bounding box center [285, 212] width 42 height 13
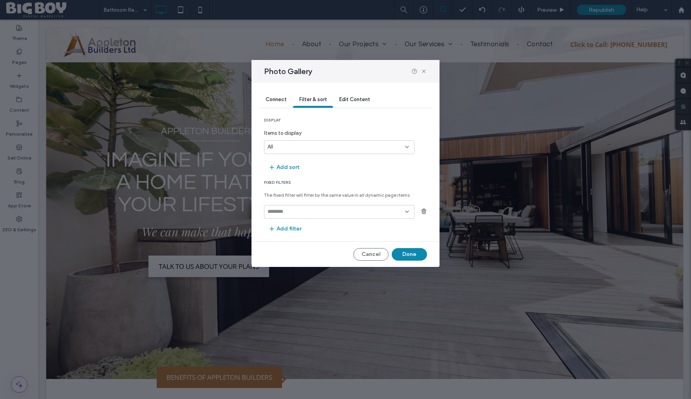
click at [288, 213] on input "fields-dropdown" at bounding box center [335, 211] width 137 height 6
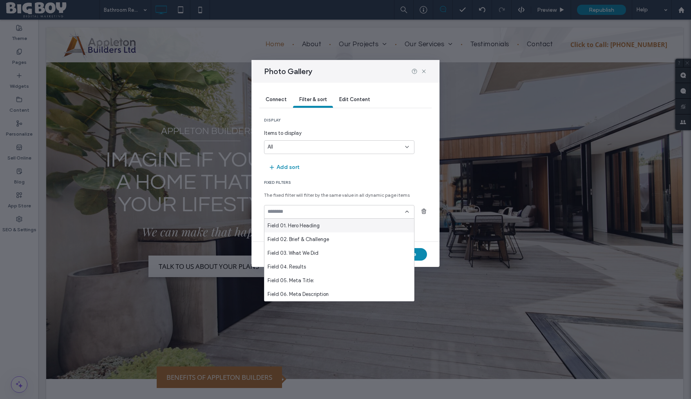
scroll to position [14, 0]
click at [310, 289] on div "Field 10. Category" at bounding box center [339, 294] width 150 height 14
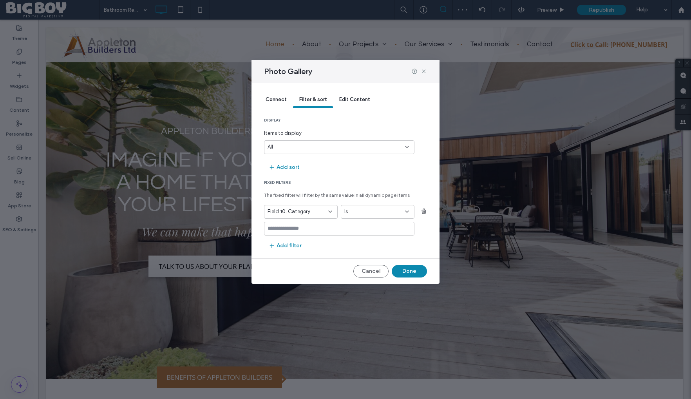
click at [323, 228] on input "values-textbox" at bounding box center [335, 228] width 137 height 6
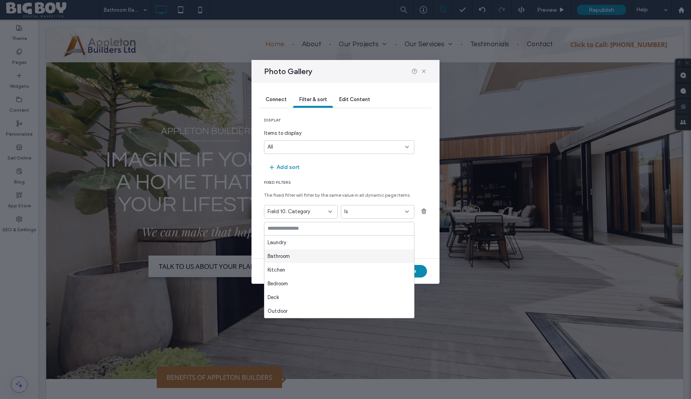
click at [292, 254] on div "Bathroom" at bounding box center [339, 256] width 150 height 14
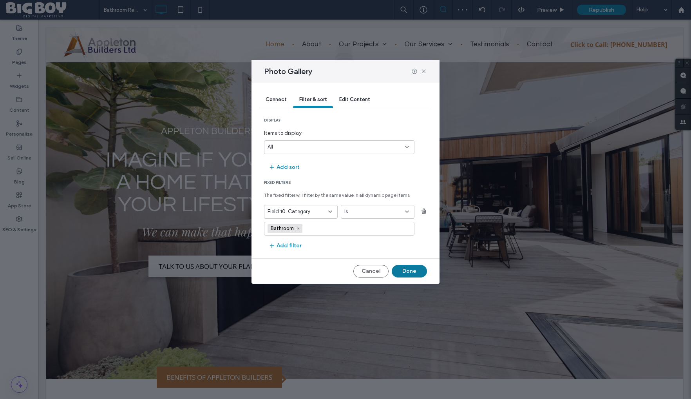
click at [415, 269] on button "Done" at bounding box center [408, 271] width 35 height 13
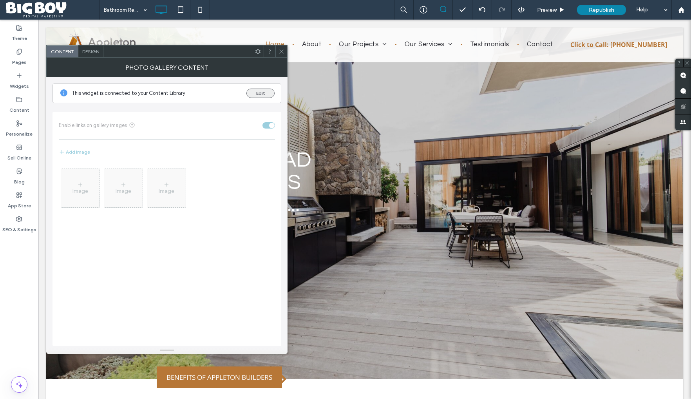
click at [260, 92] on button "Edit" at bounding box center [260, 92] width 28 height 9
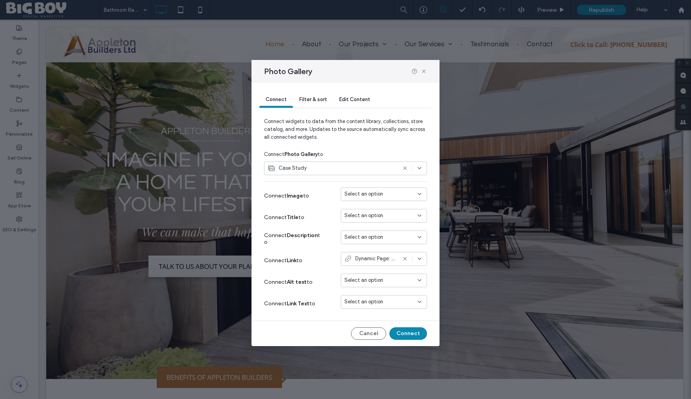
click at [373, 195] on span "Select an option" at bounding box center [363, 194] width 39 height 8
click at [372, 205] on span "Field 07 Hero Image" at bounding box center [381, 208] width 47 height 8
click at [372, 215] on span "Select an option" at bounding box center [363, 215] width 39 height 8
click at [375, 230] on span "Field 01. Hero Heading" at bounding box center [384, 230] width 52 height 8
click at [408, 332] on button "Connect" at bounding box center [408, 333] width 38 height 13
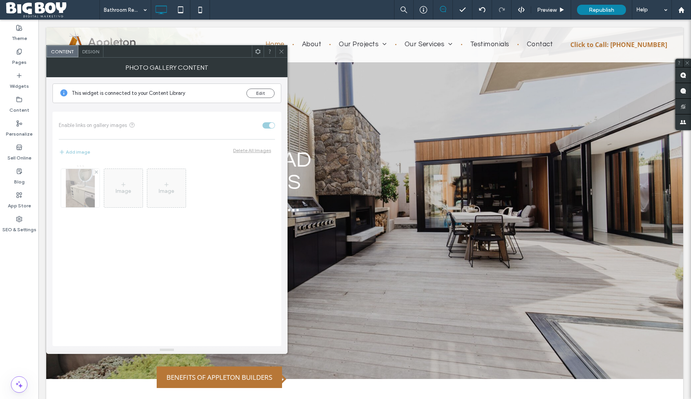
click at [88, 52] on span "Design" at bounding box center [90, 52] width 17 height 6
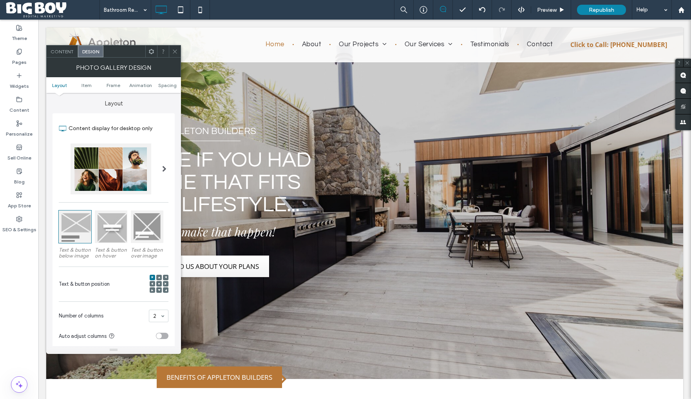
scroll to position [0, 0]
click at [148, 231] on div at bounding box center [147, 227] width 32 height 32
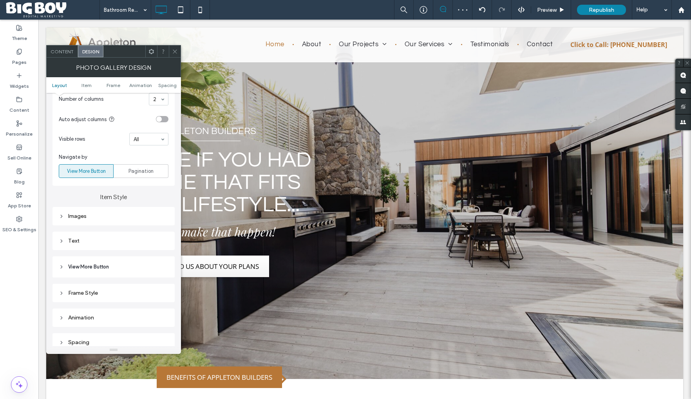
scroll to position [222, 0]
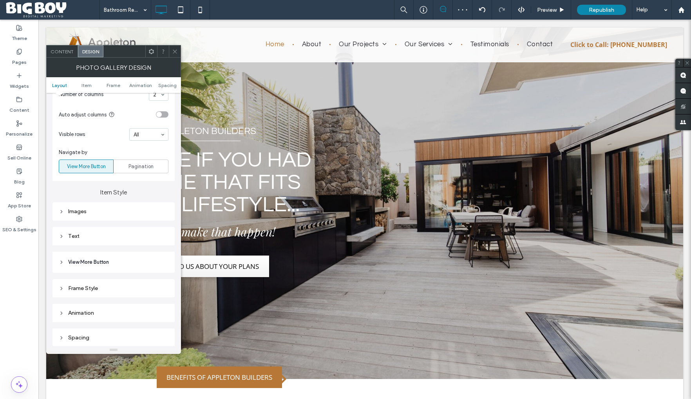
click at [119, 239] on div "Text" at bounding box center [114, 236] width 110 height 7
click at [138, 248] on span "Text" at bounding box center [140, 250] width 11 height 6
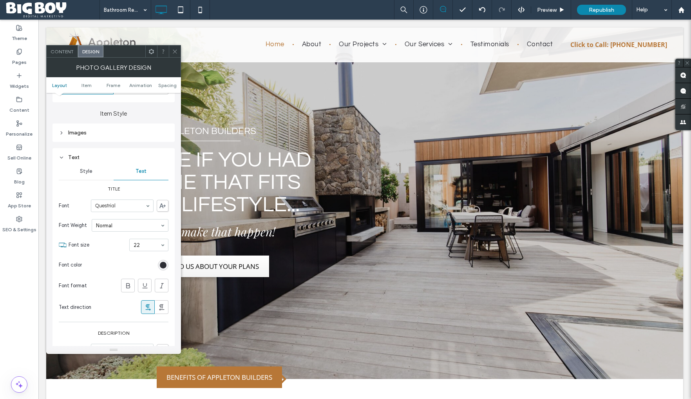
scroll to position [301, 0]
click at [163, 265] on div "rgb(45, 46, 53)" at bounding box center [163, 264] width 7 height 7
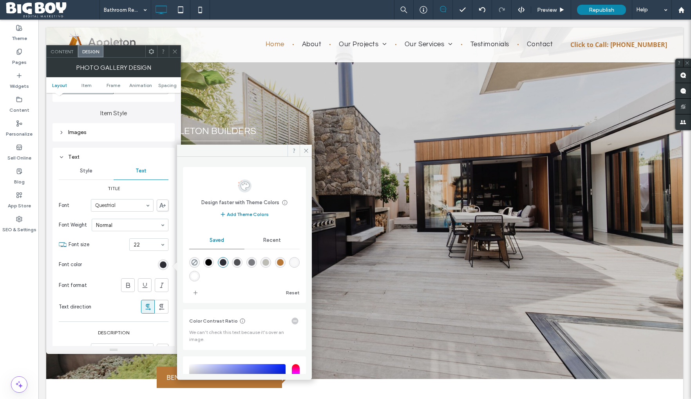
click at [283, 262] on div "rgba(183,119,55,1)" at bounding box center [280, 262] width 7 height 7
click at [198, 274] on div "rgba(255,255,255,1)" at bounding box center [194, 275] width 7 height 7
type input "*******"
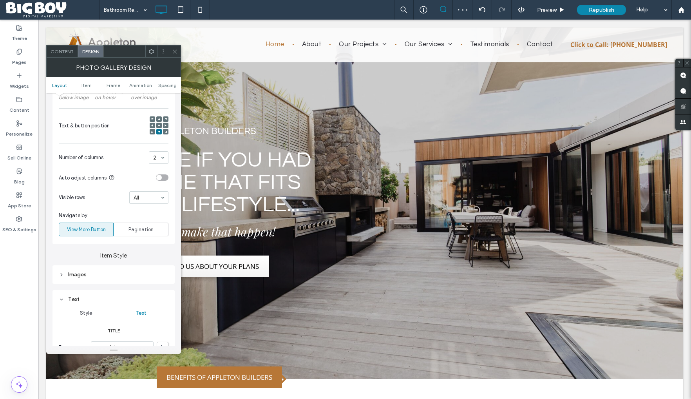
scroll to position [157, 0]
click at [151, 136] on div at bounding box center [152, 133] width 5 height 5
click at [152, 135] on icon at bounding box center [152, 133] width 2 height 2
click at [176, 54] on icon at bounding box center [175, 52] width 6 height 6
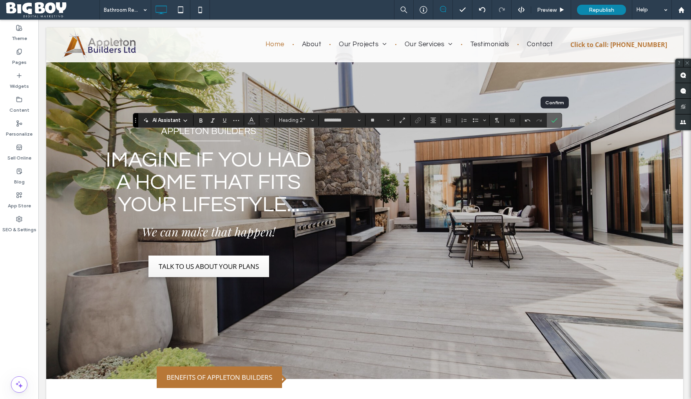
click at [555, 116] on span "Confirm" at bounding box center [554, 120] width 6 height 13
